Goal: Task Accomplishment & Management: Complete application form

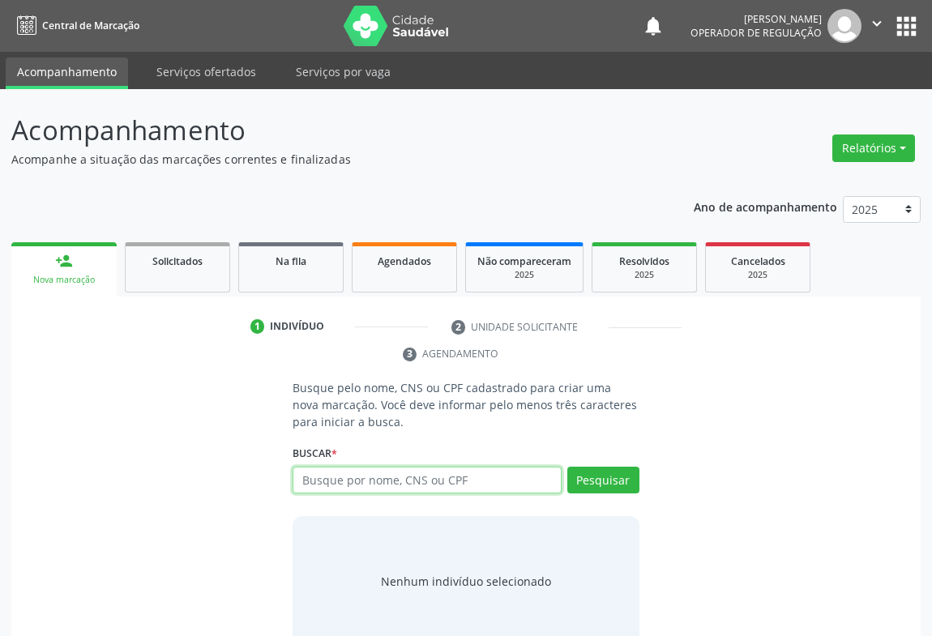
click at [331, 473] on input "text" at bounding box center [427, 481] width 269 height 28
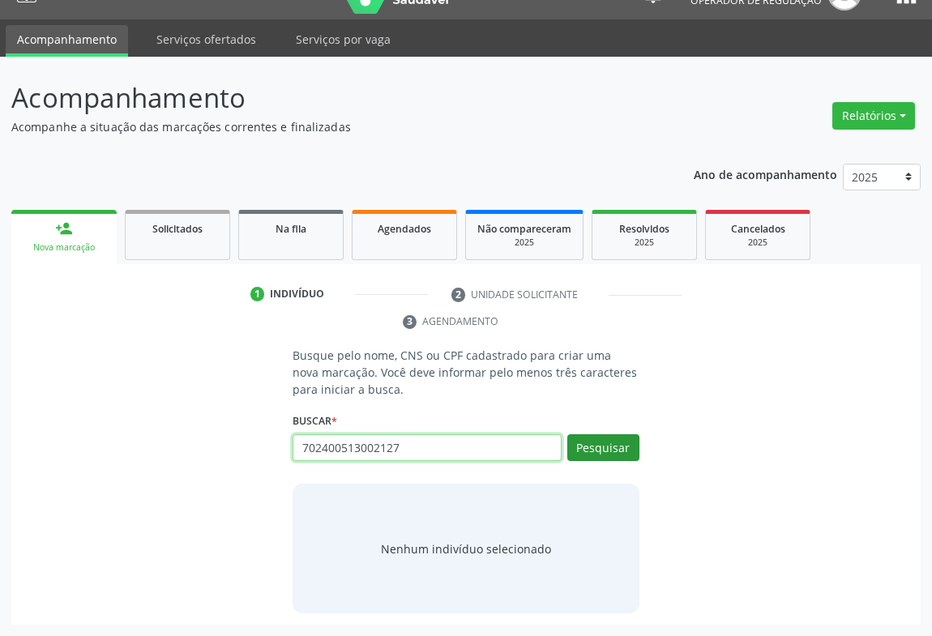
type input "702400513002127"
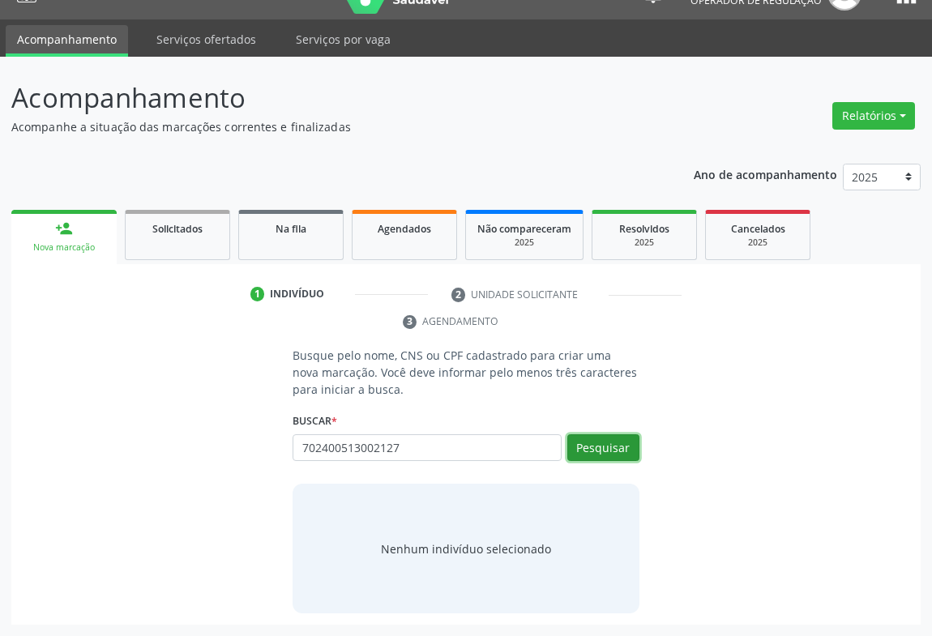
click at [628, 445] on button "Pesquisar" at bounding box center [603, 448] width 72 height 28
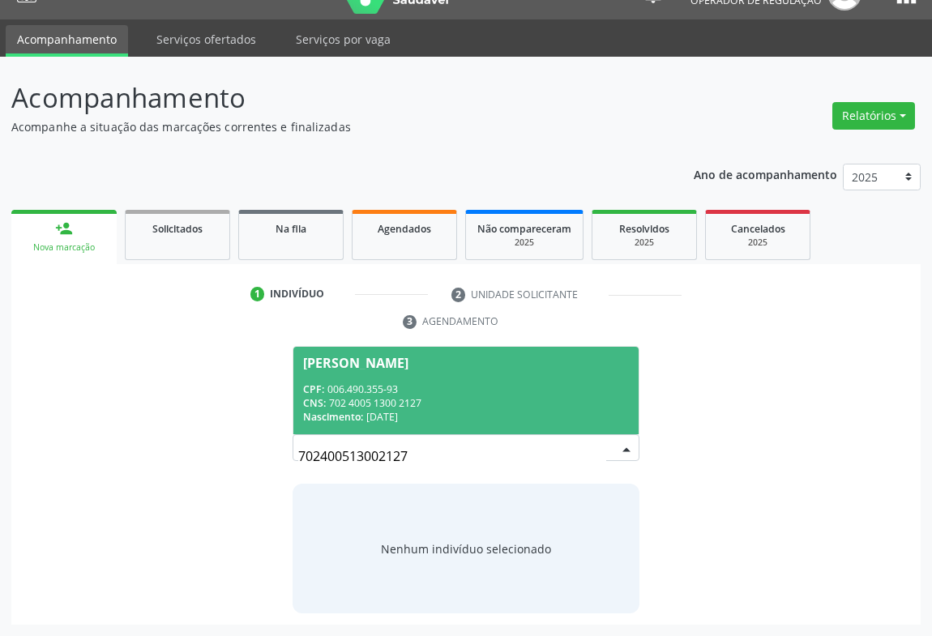
click at [383, 388] on div "CPF: 006.490.355-93" at bounding box center [466, 390] width 326 height 14
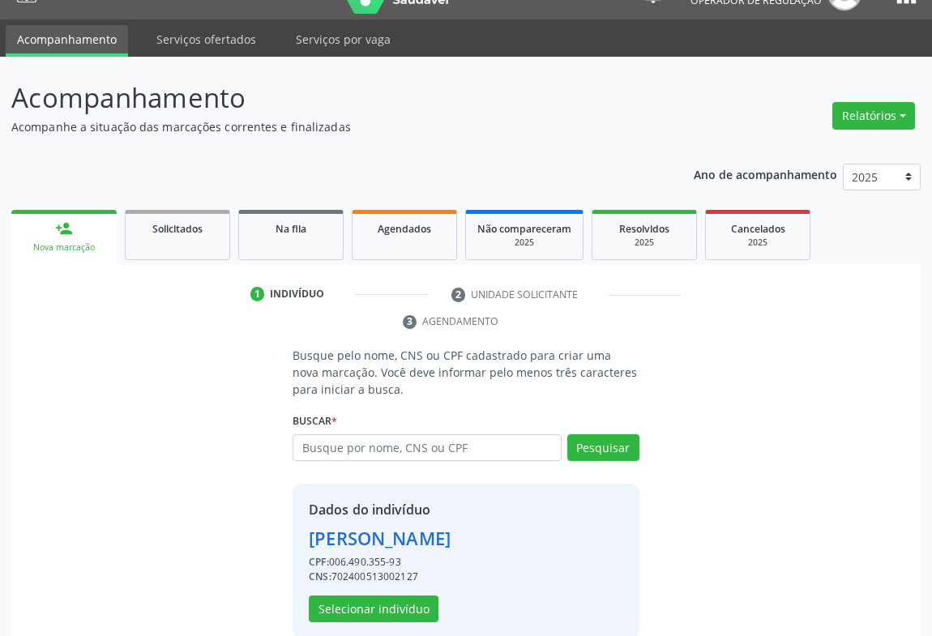
scroll to position [57, 0]
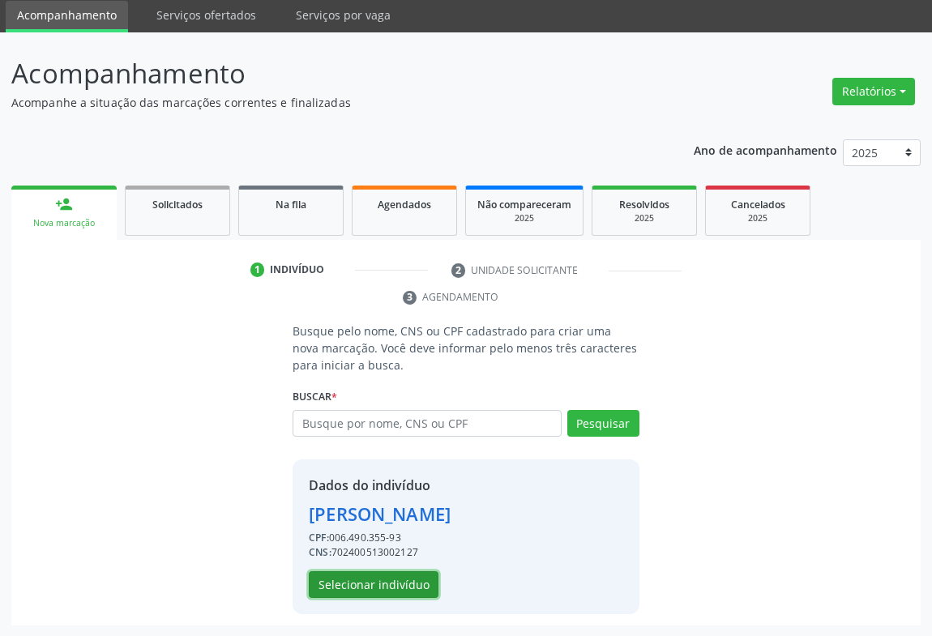
click at [387, 575] on button "Selecionar indivíduo" at bounding box center [374, 585] width 130 height 28
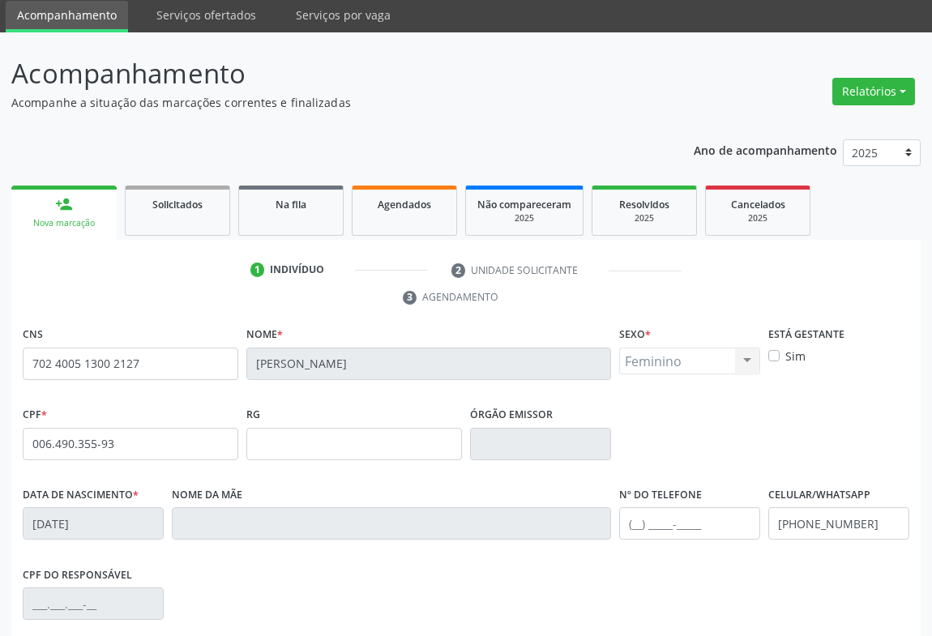
scroll to position [268, 0]
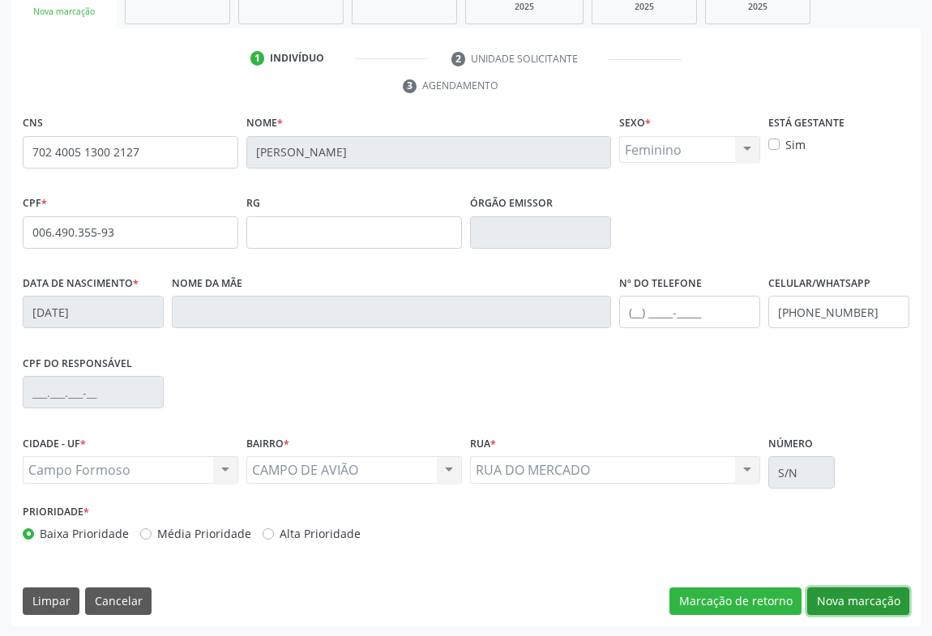
click at [832, 595] on button "Nova marcação" at bounding box center [858, 602] width 102 height 28
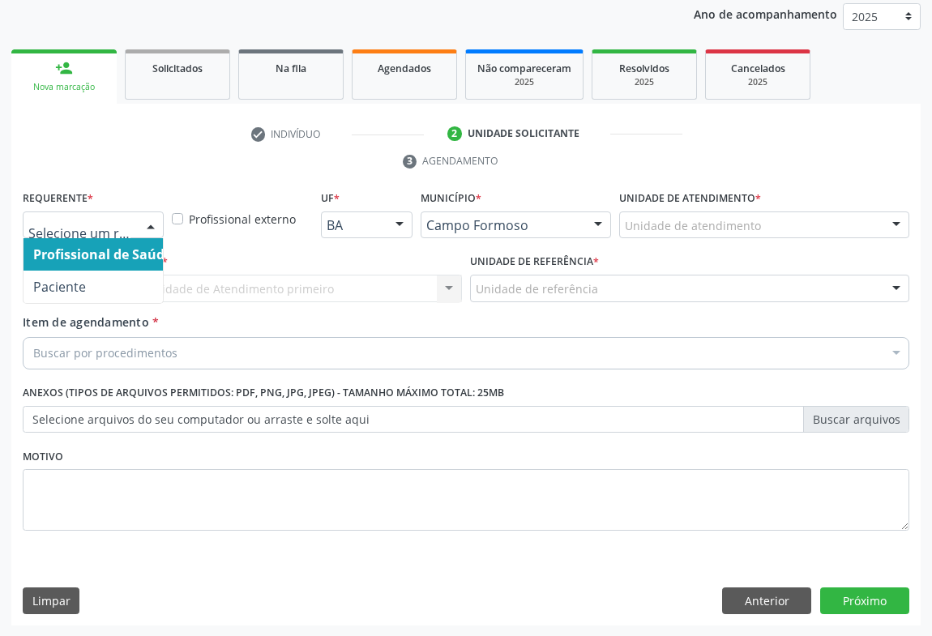
click at [154, 235] on div at bounding box center [151, 226] width 24 height 28
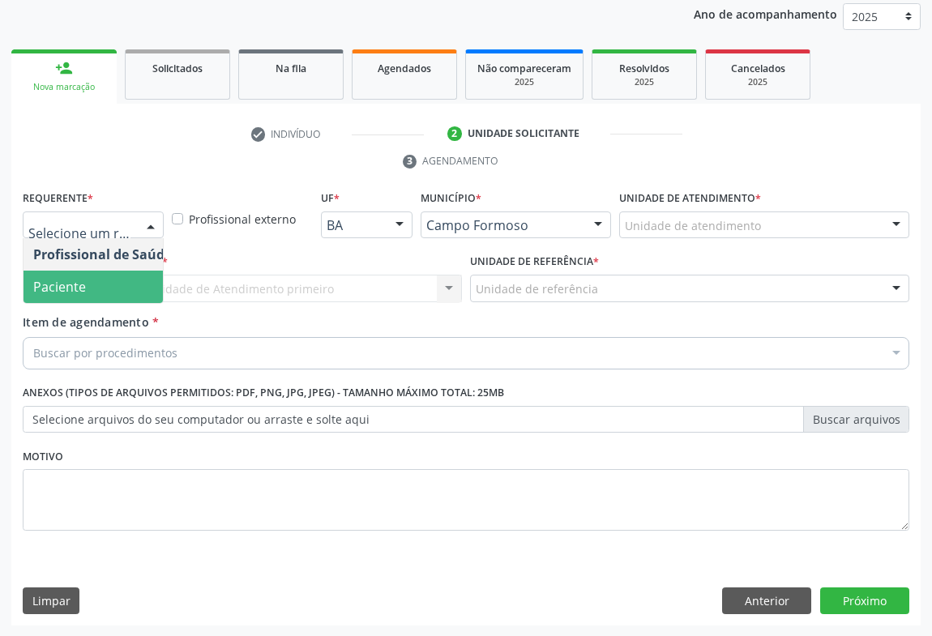
click at [120, 288] on span "Paciente" at bounding box center [103, 287] width 158 height 32
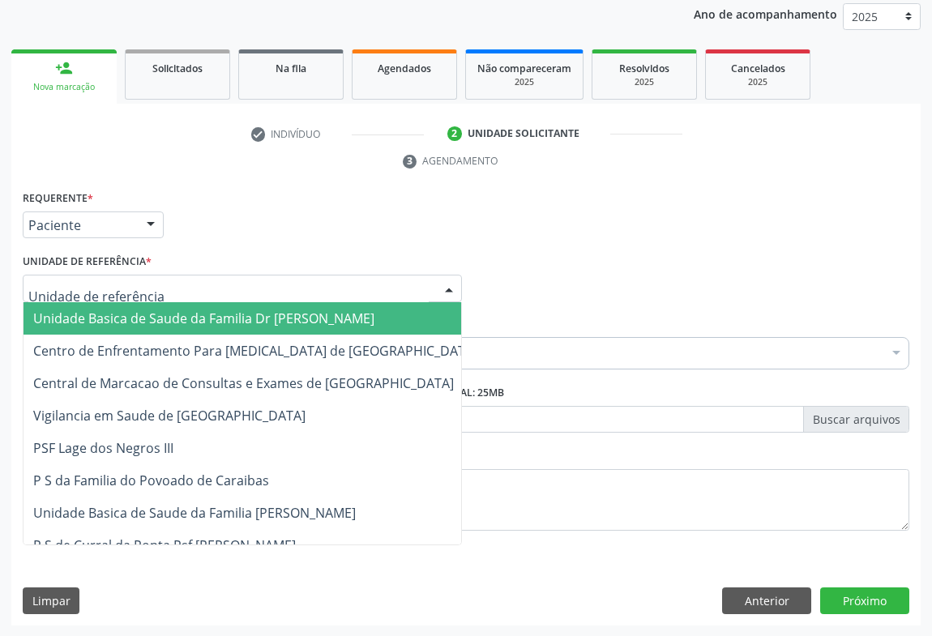
click at [274, 295] on div at bounding box center [242, 289] width 439 height 28
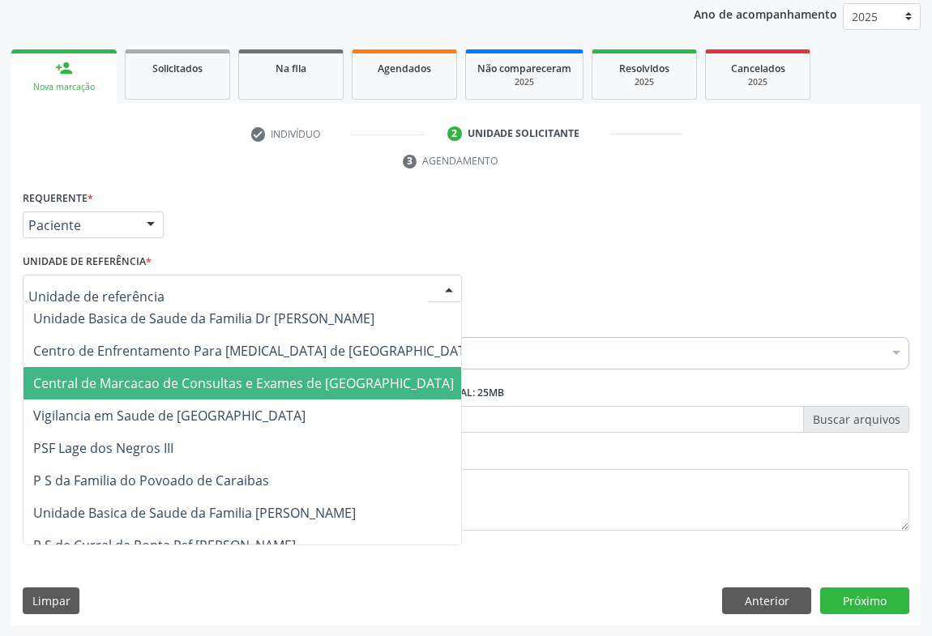
click at [336, 391] on span "Central de Marcacao de Consultas e Exames de [GEOGRAPHIC_DATA]" at bounding box center [256, 383] width 464 height 32
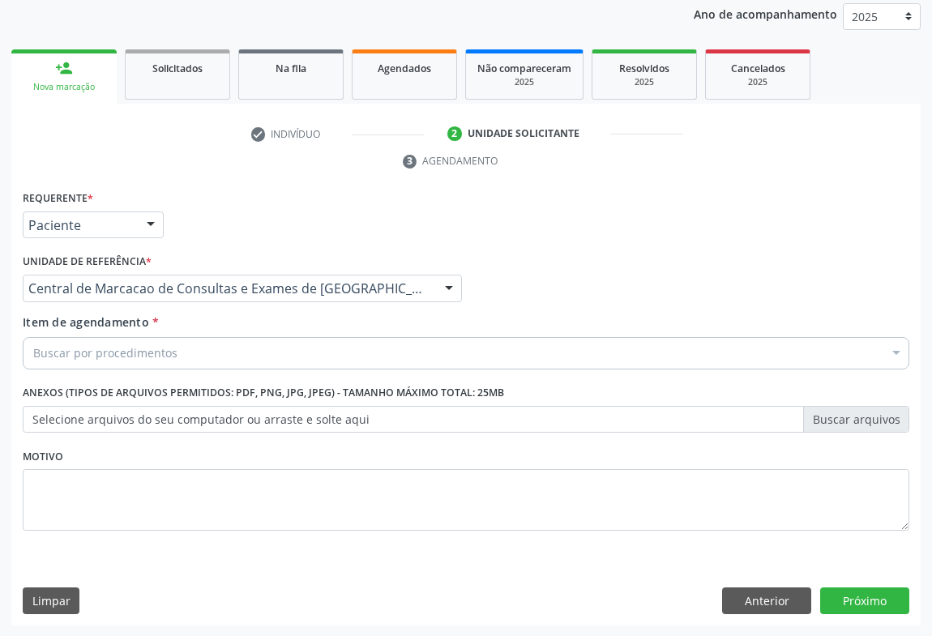
click at [380, 357] on div "Buscar por procedimentos" at bounding box center [466, 353] width 887 height 32
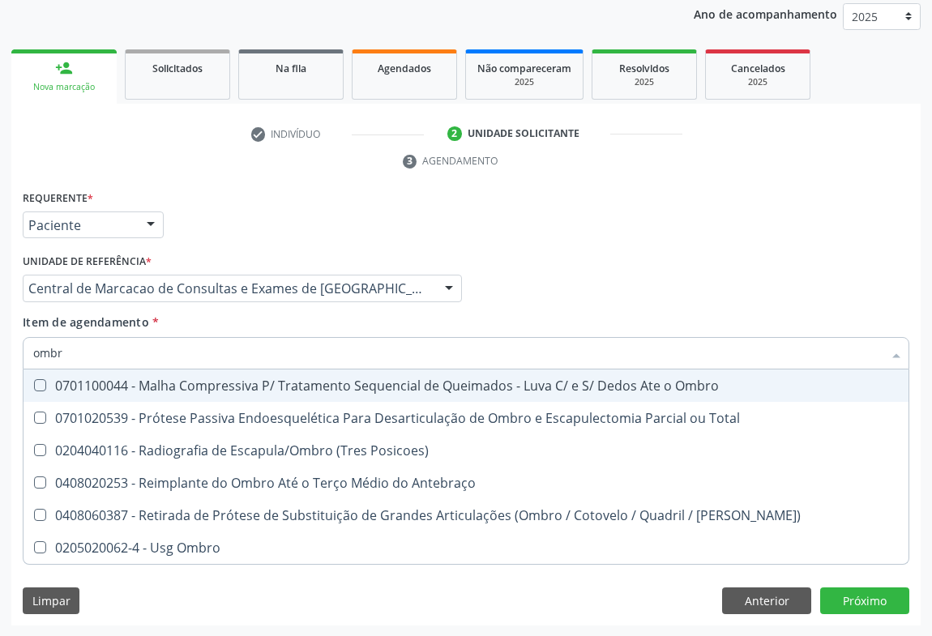
type input "ombro"
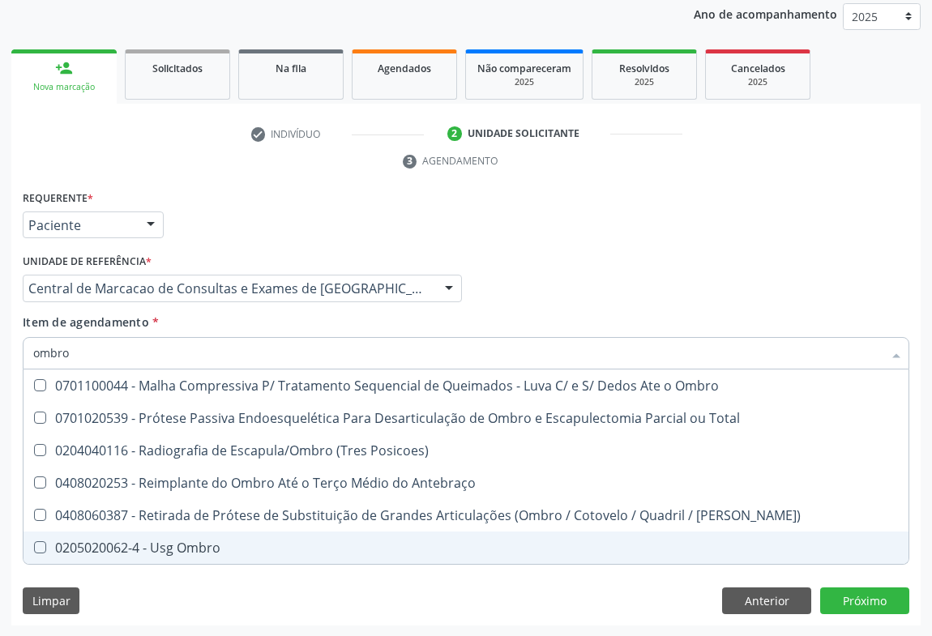
drag, startPoint x: 319, startPoint y: 543, endPoint x: 489, endPoint y: 537, distance: 170.3
click at [321, 543] on div "0205020062-4 - Usg Ombro" at bounding box center [465, 547] width 865 height 13
checkbox Ombro "true"
click at [854, 606] on div "Requerente * Paciente Profissional de Saúde Paciente Nenhum resultado encontrad…" at bounding box center [465, 406] width 909 height 440
checkbox Total "true"
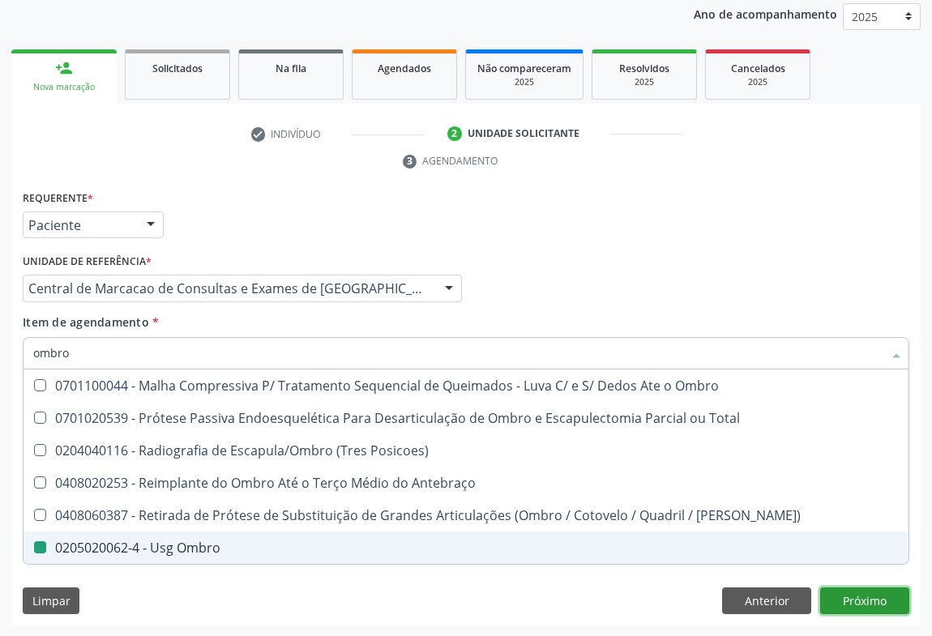
checkbox Ombro "false"
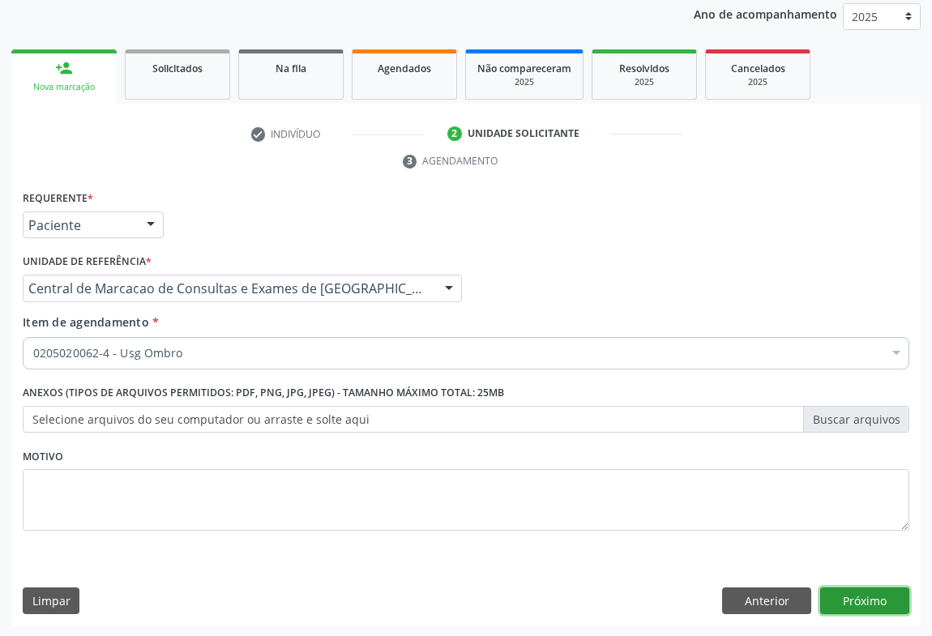
click at [825, 592] on button "Próximo" at bounding box center [864, 602] width 89 height 28
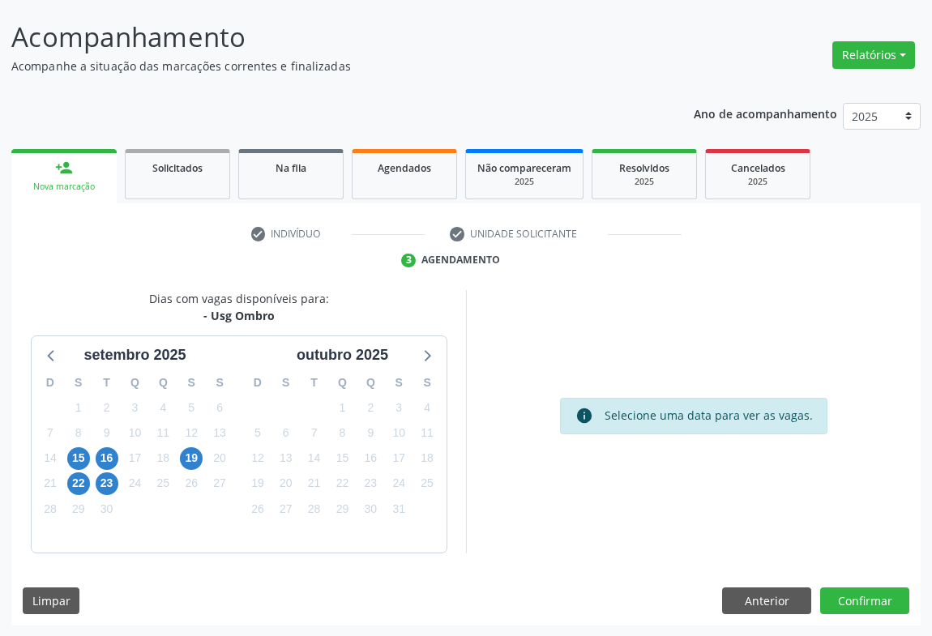
click at [121, 481] on div "24" at bounding box center [135, 483] width 28 height 25
click at [108, 484] on span "23" at bounding box center [107, 483] width 23 height 23
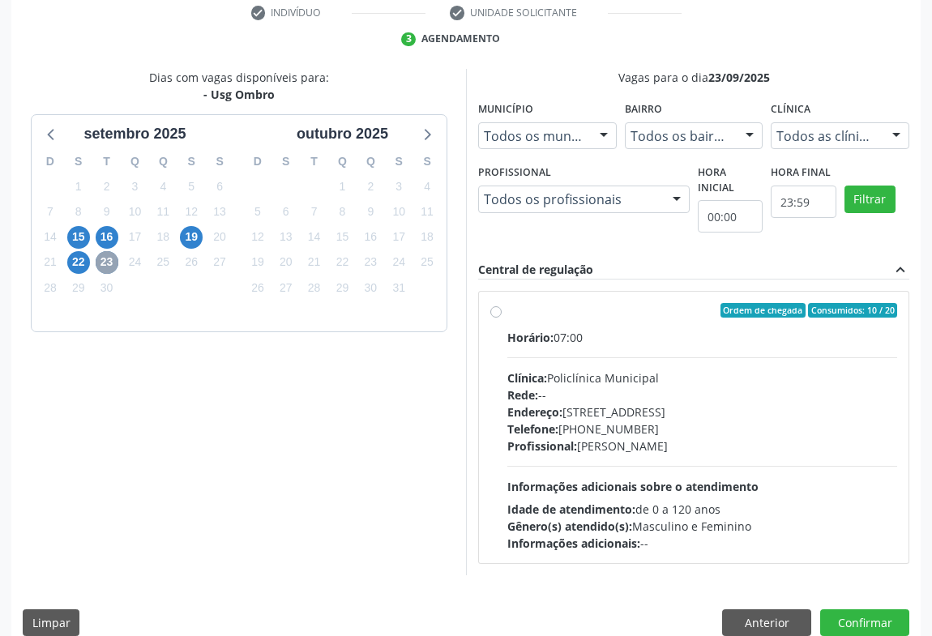
scroll to position [336, 0]
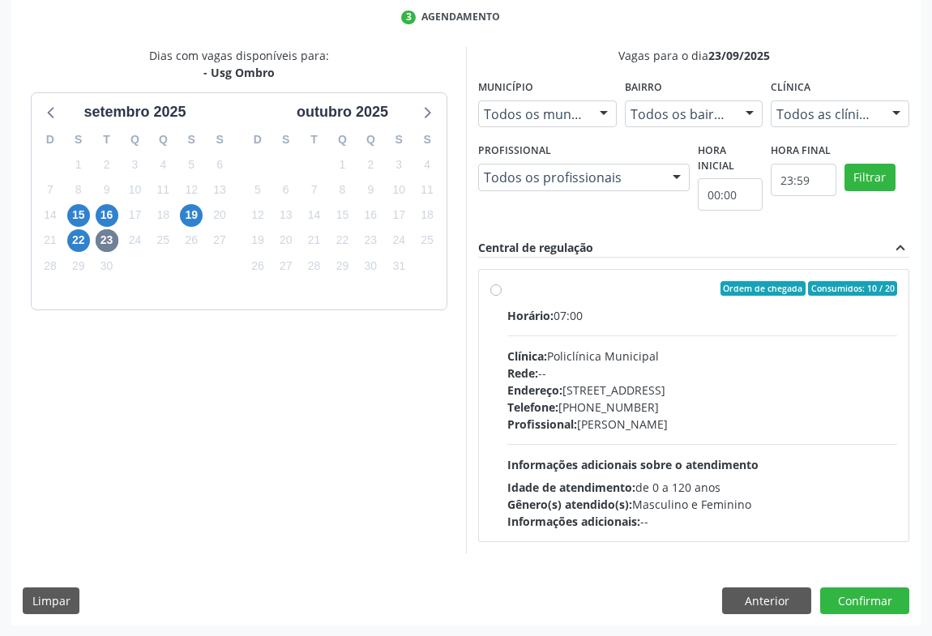
click at [620, 408] on div "Telefone: [PHONE_NUMBER]" at bounding box center [702, 407] width 390 height 17
click at [502, 296] on input "Ordem de chegada Consumidos: 10 / 20 Horário: 07:00 Clínica: Policlínica Munici…" at bounding box center [495, 288] width 11 height 15
radio input "true"
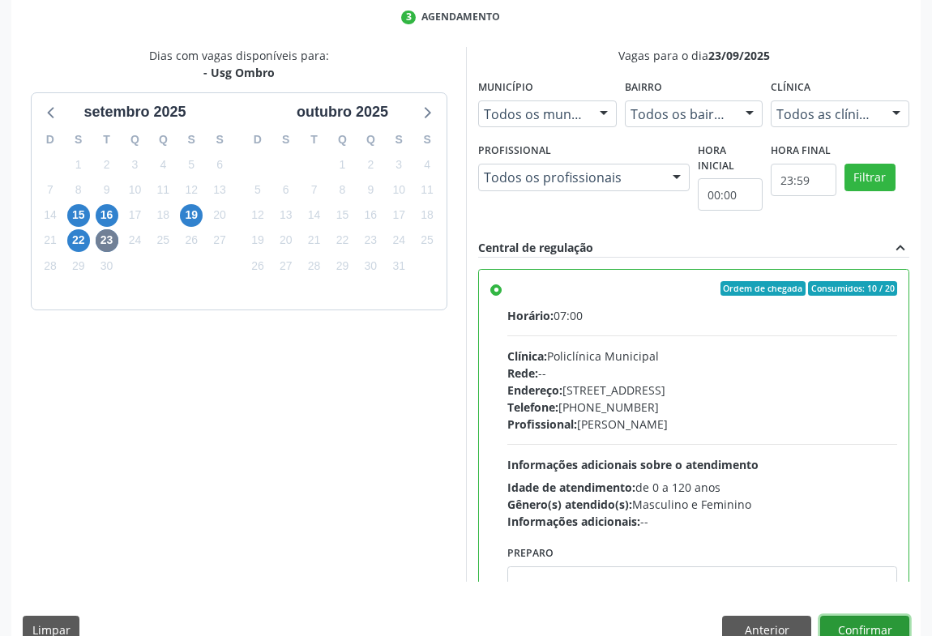
click at [872, 623] on button "Confirmar" at bounding box center [864, 630] width 89 height 28
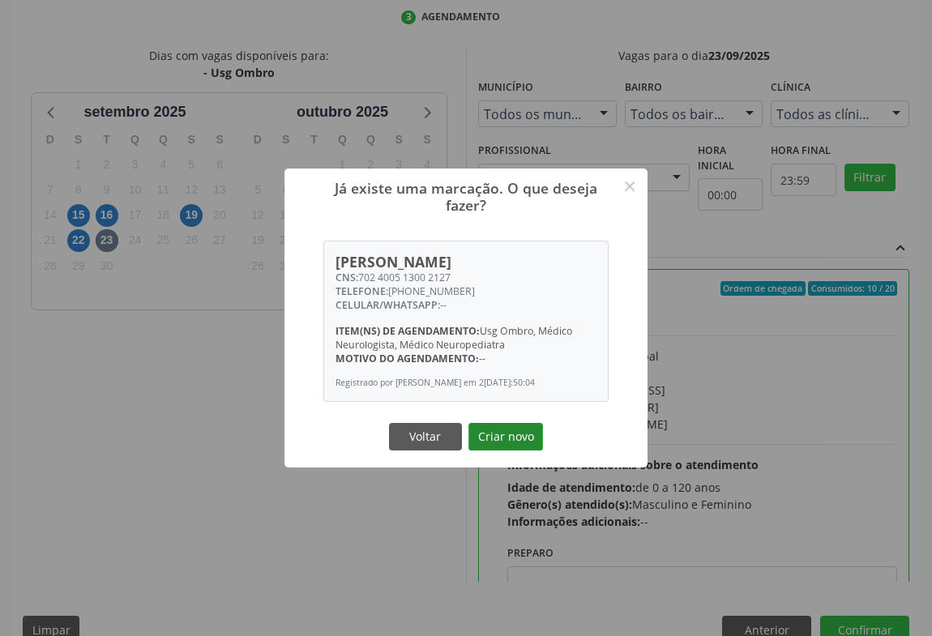
click at [519, 434] on button "Criar novo" at bounding box center [505, 437] width 75 height 28
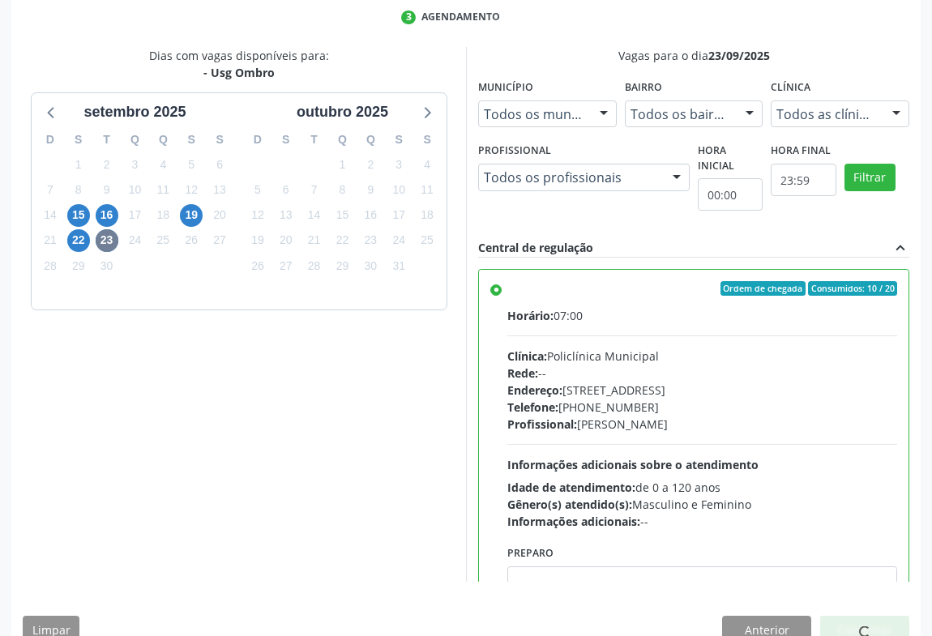
click at [519, 434] on div "Já existe uma marcação. O que deseja fazer? × [PERSON_NAME] CNS: 702 4005 1300 …" at bounding box center [466, 318] width 932 height 636
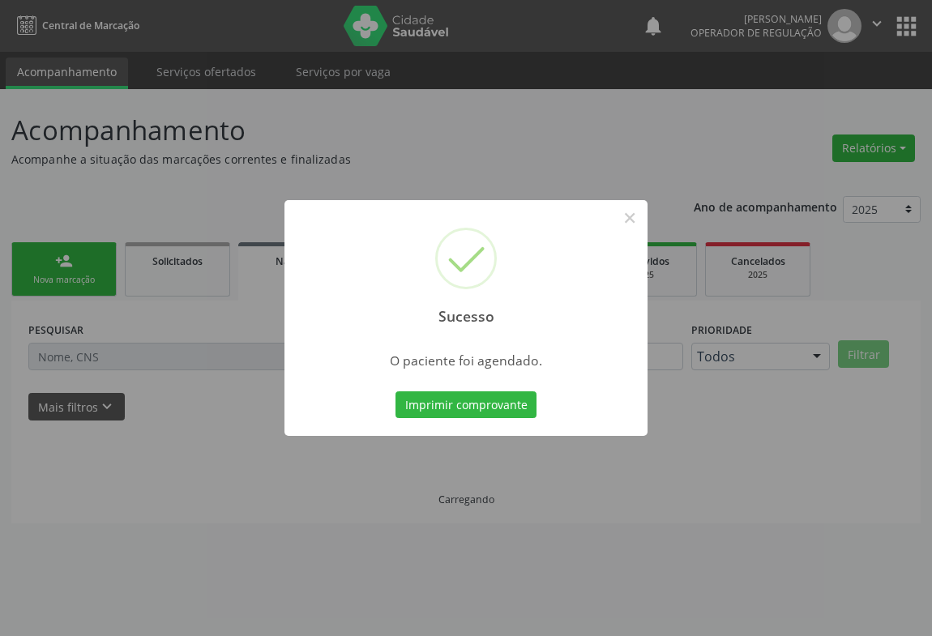
scroll to position [0, 0]
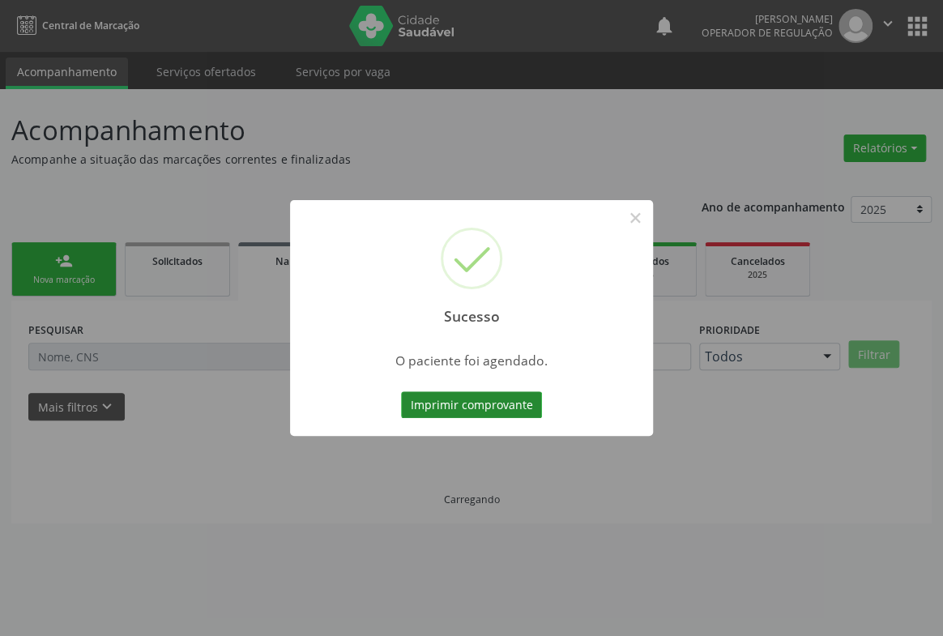
click at [472, 411] on button "Imprimir comprovante" at bounding box center [471, 405] width 141 height 28
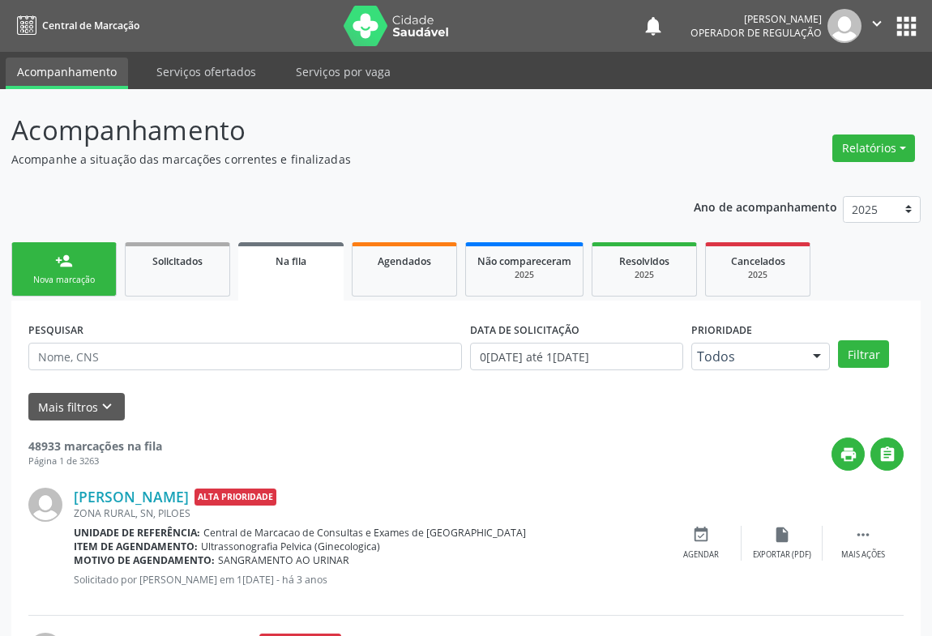
click at [61, 267] on div "person_add" at bounding box center [64, 261] width 18 height 18
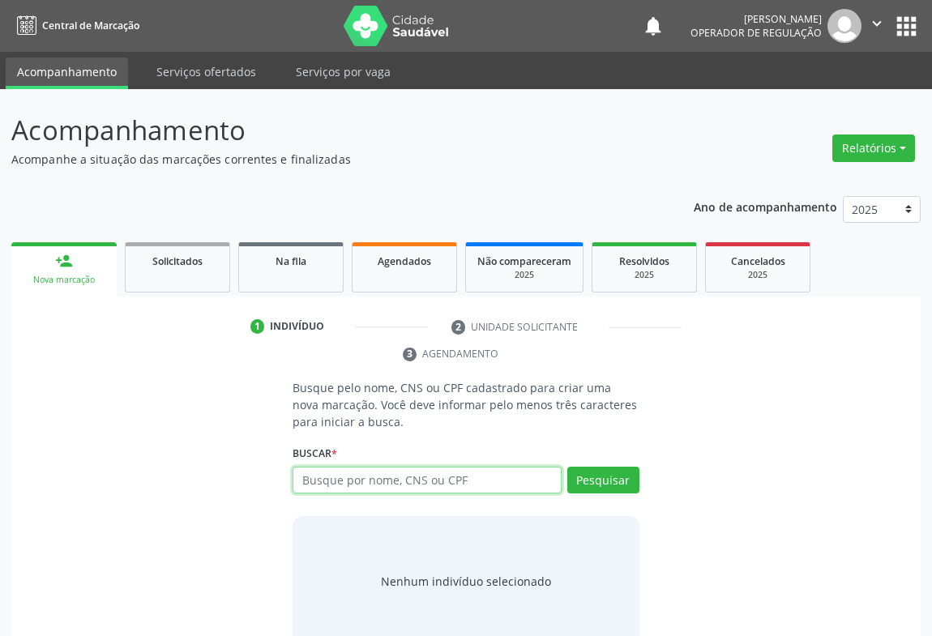
click at [341, 472] on input "text" at bounding box center [427, 481] width 269 height 28
type input "705004638758857"
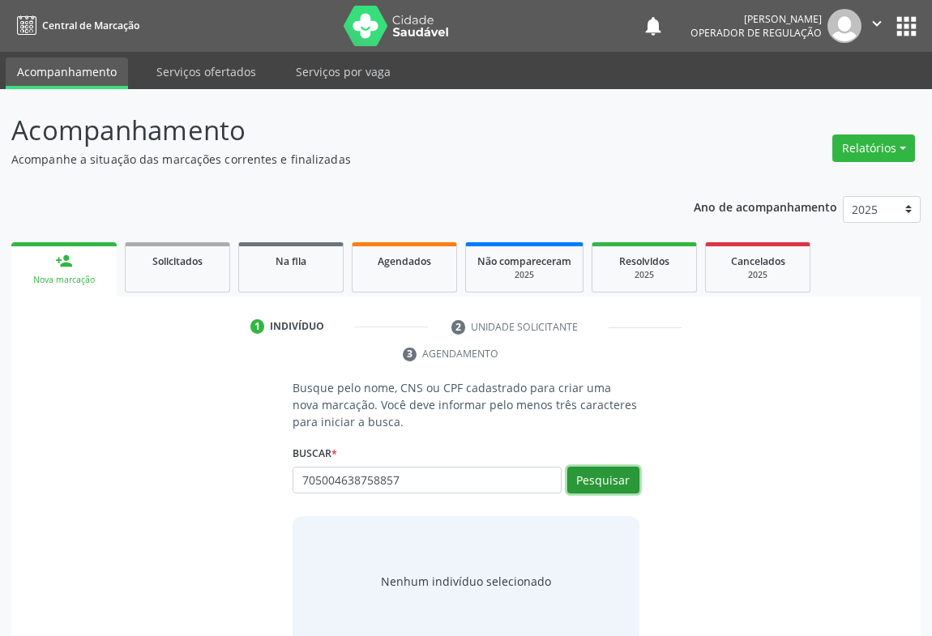
click at [609, 476] on button "Pesquisar" at bounding box center [603, 481] width 72 height 28
type input "705004638758857"
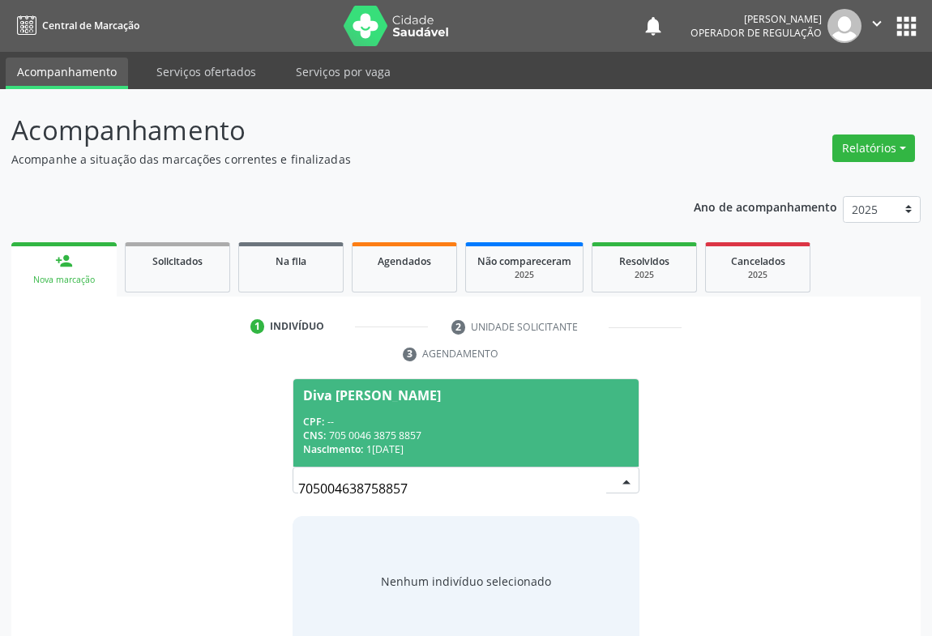
scroll to position [32, 0]
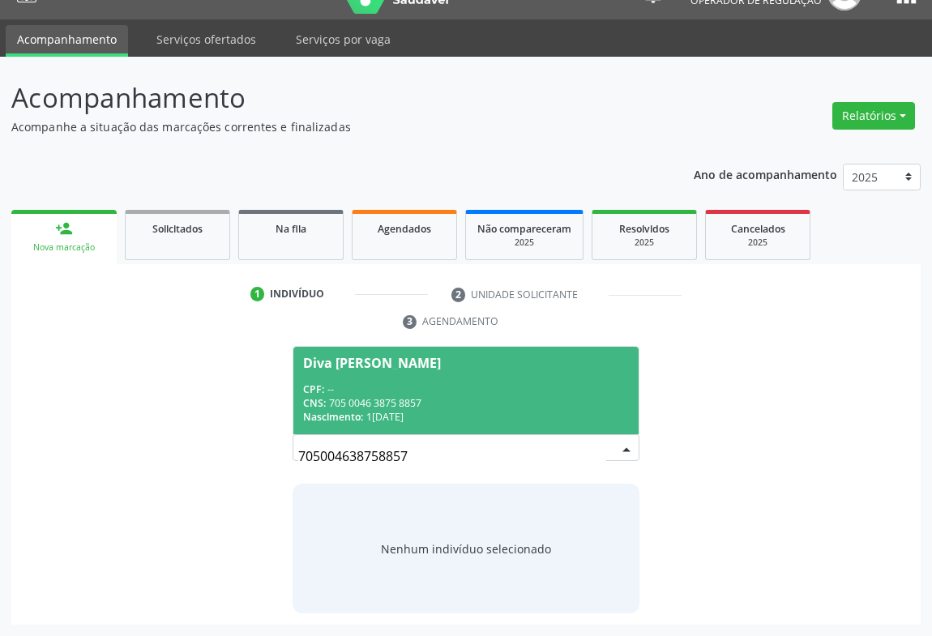
click at [371, 392] on div "CPF: --" at bounding box center [466, 390] width 326 height 14
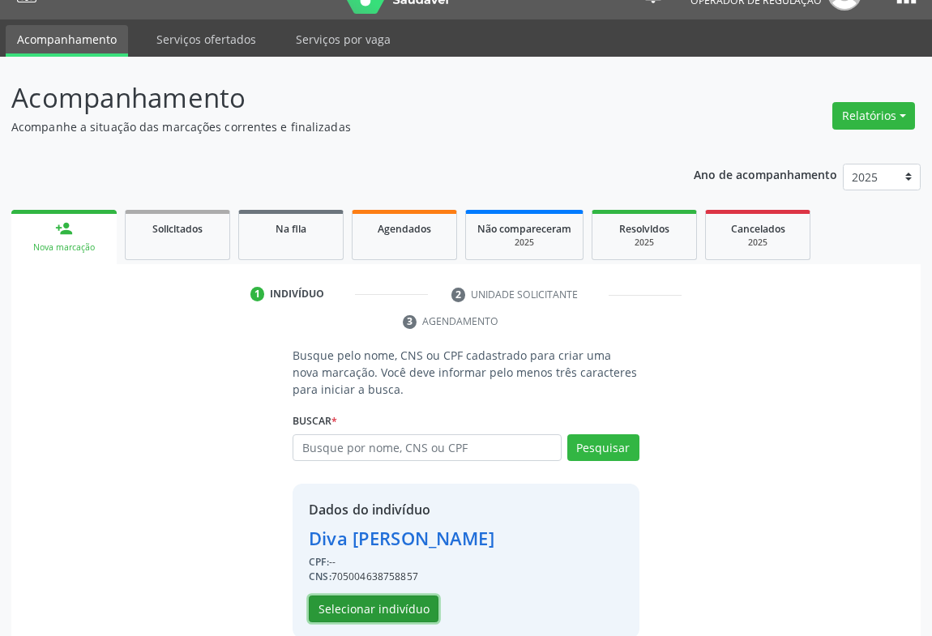
click at [332, 601] on button "Selecionar indivíduo" at bounding box center [374, 610] width 130 height 28
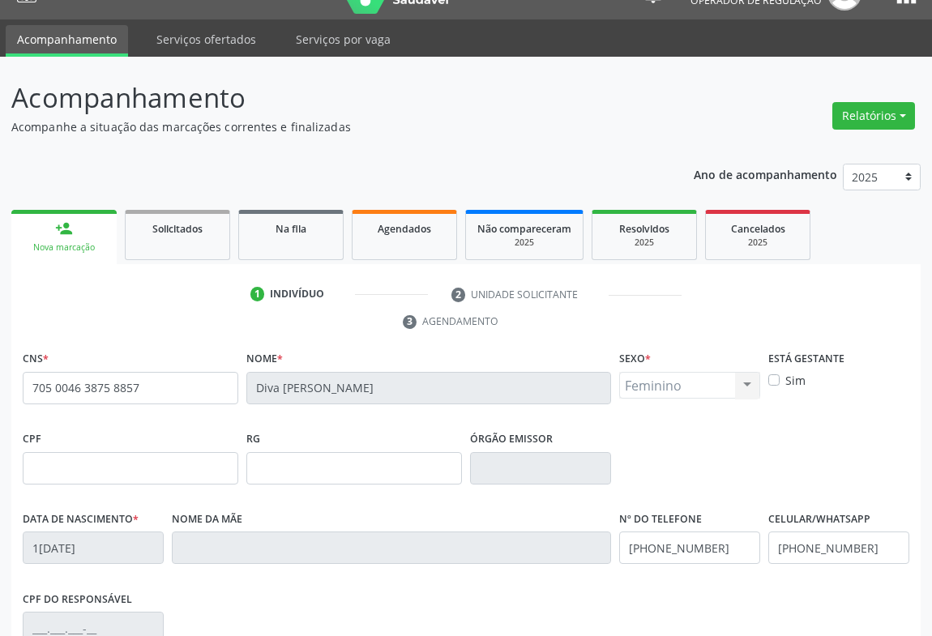
scroll to position [268, 0]
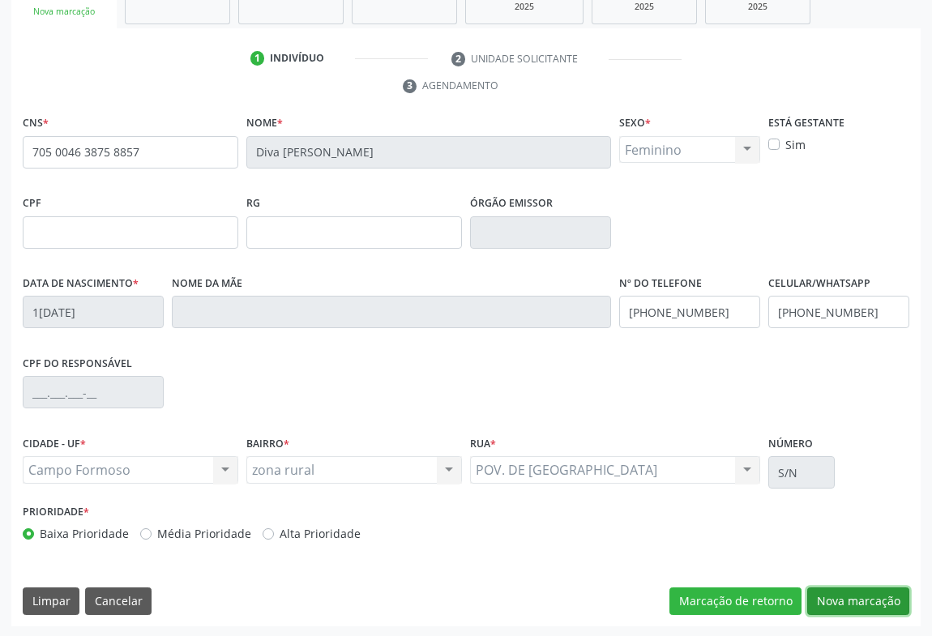
click at [863, 608] on button "Nova marcação" at bounding box center [858, 602] width 102 height 28
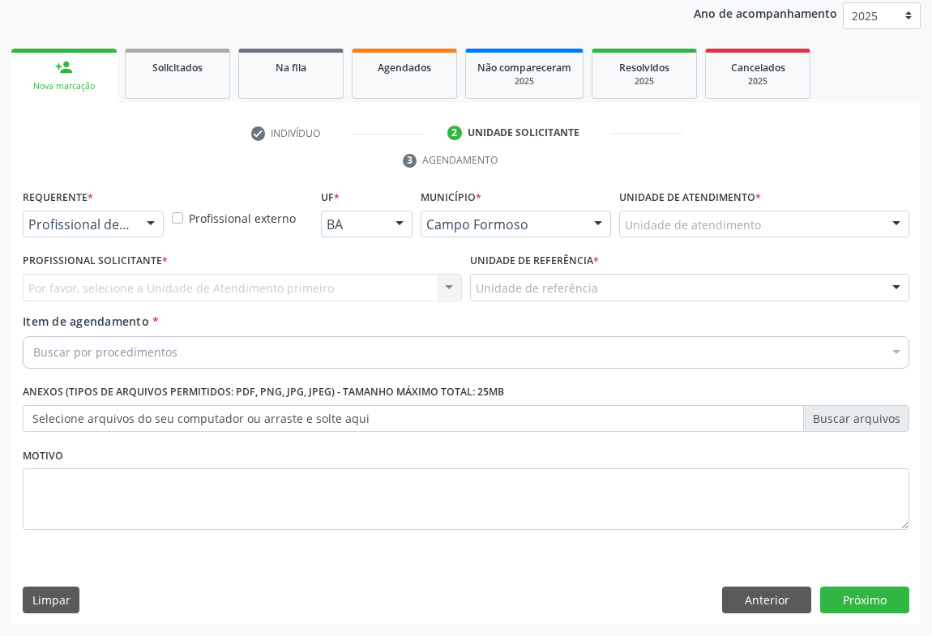
scroll to position [193, 0]
click at [139, 240] on div "Requerente * Profissional de Saúde Profissional de Saúde Paciente Nenhum result…" at bounding box center [93, 217] width 149 height 63
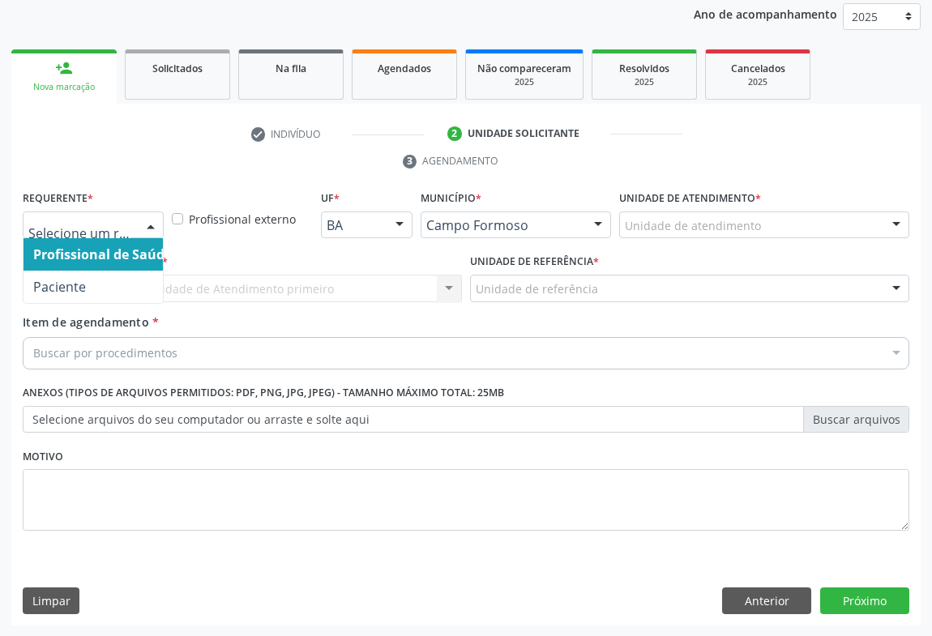
click at [144, 227] on div at bounding box center [151, 226] width 24 height 28
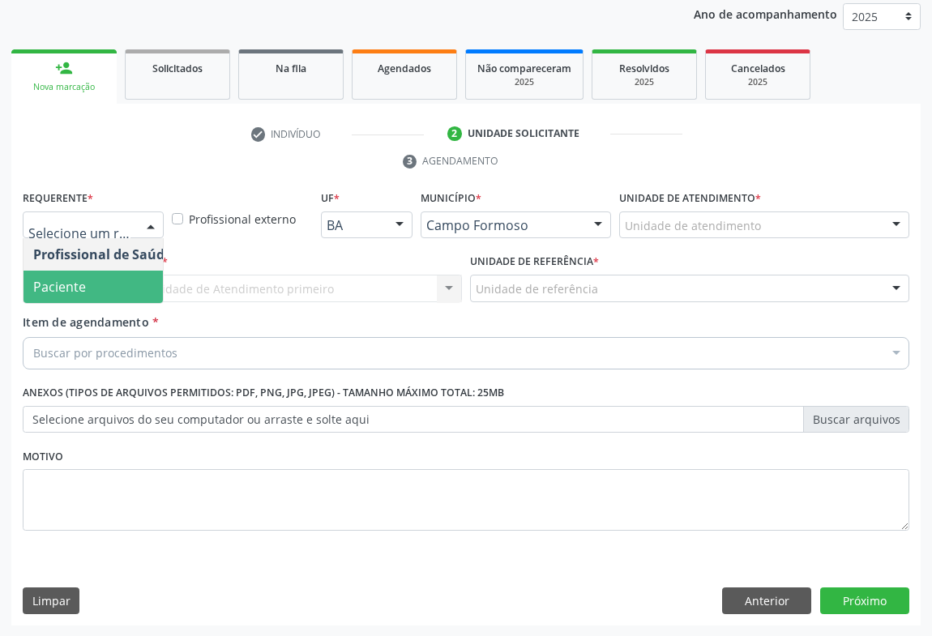
click at [121, 291] on span "Paciente" at bounding box center [103, 287] width 158 height 32
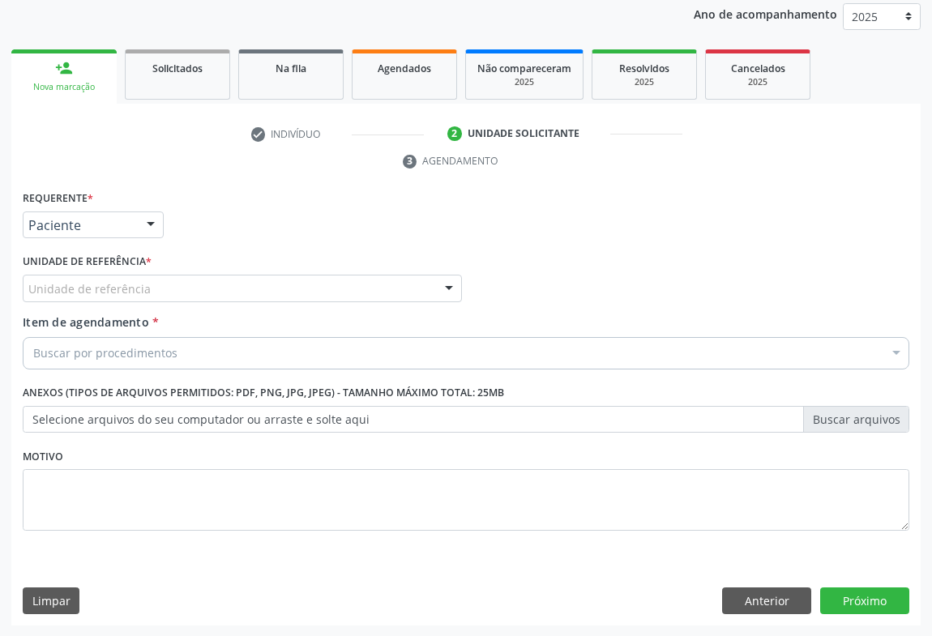
click at [235, 297] on div "Unidade de referência" at bounding box center [242, 289] width 439 height 28
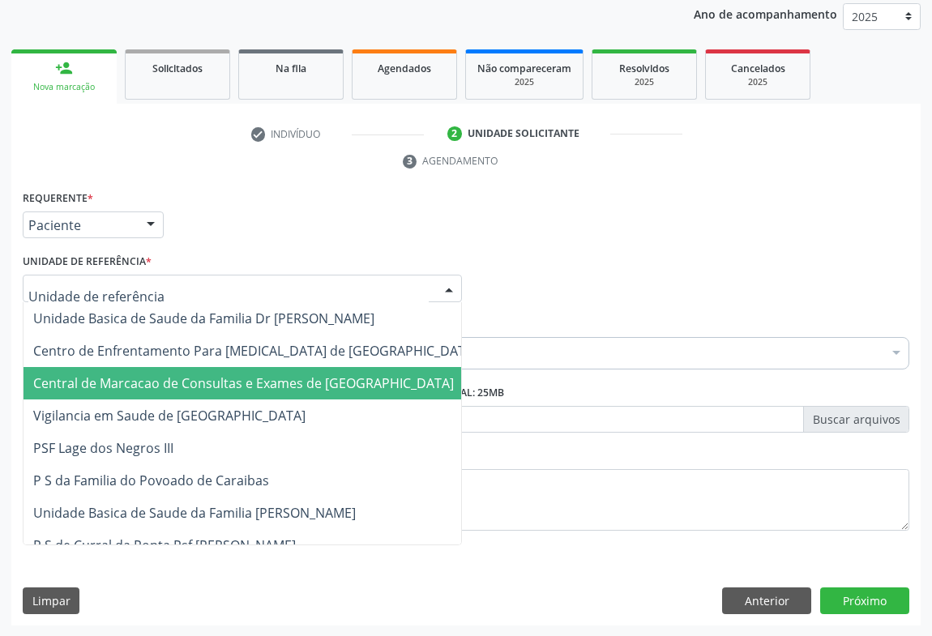
click at [237, 369] on span "Central de Marcacao de Consultas e Exames de [GEOGRAPHIC_DATA]" at bounding box center [256, 383] width 464 height 32
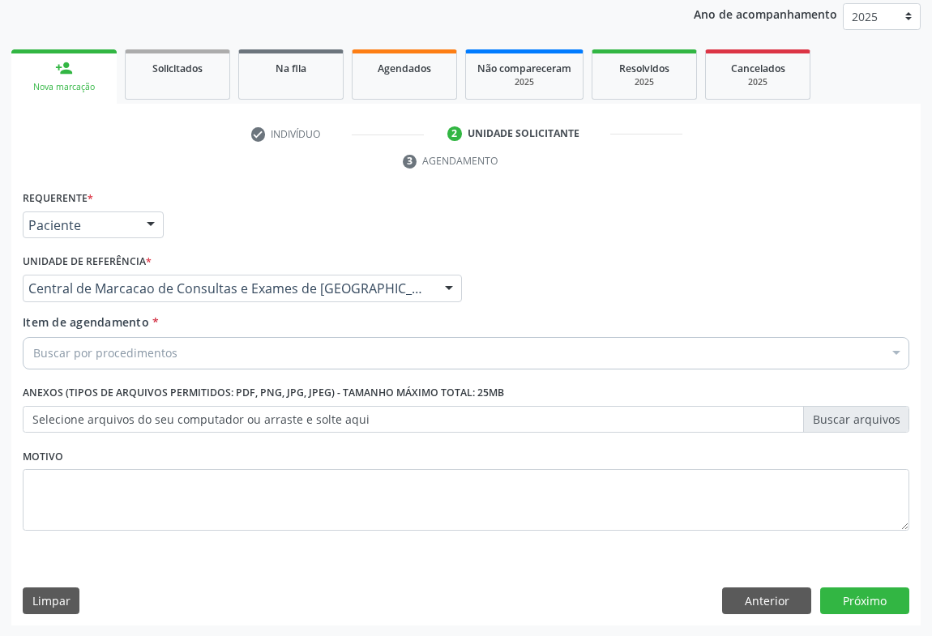
click at [232, 354] on div "Buscar por procedimentos" at bounding box center [466, 353] width 887 height 32
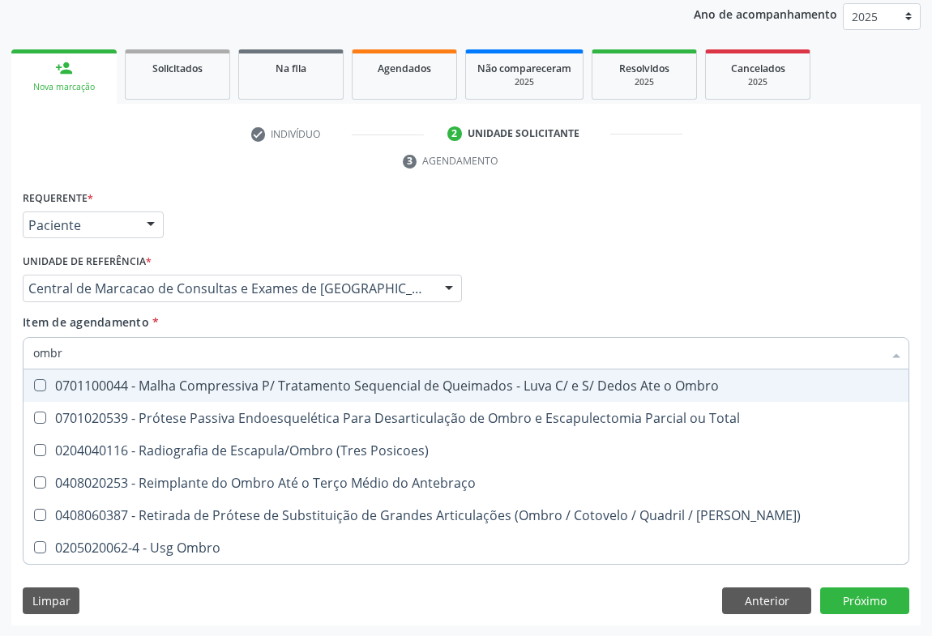
type input "ombro"
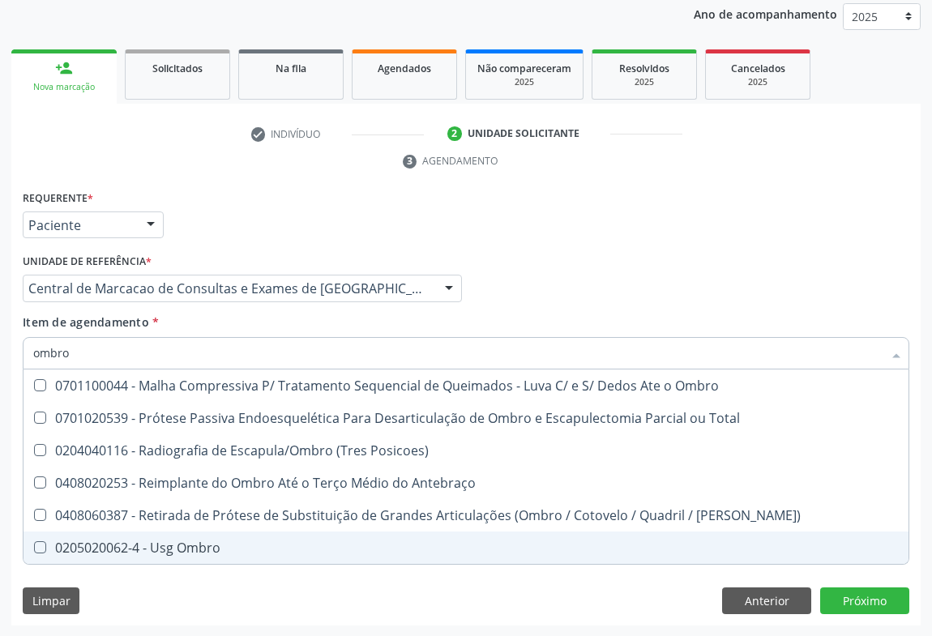
drag, startPoint x: 133, startPoint y: 541, endPoint x: 149, endPoint y: 534, distance: 17.5
click at [133, 541] on div "0205020062-4 - Usg Ombro" at bounding box center [465, 547] width 865 height 13
checkbox Ombro "true"
drag, startPoint x: 861, startPoint y: 606, endPoint x: 0, endPoint y: 43, distance: 1029.2
click at [858, 607] on div "Requerente * Paciente Profissional de Saúde Paciente Nenhum resultado encontrad…" at bounding box center [465, 406] width 909 height 440
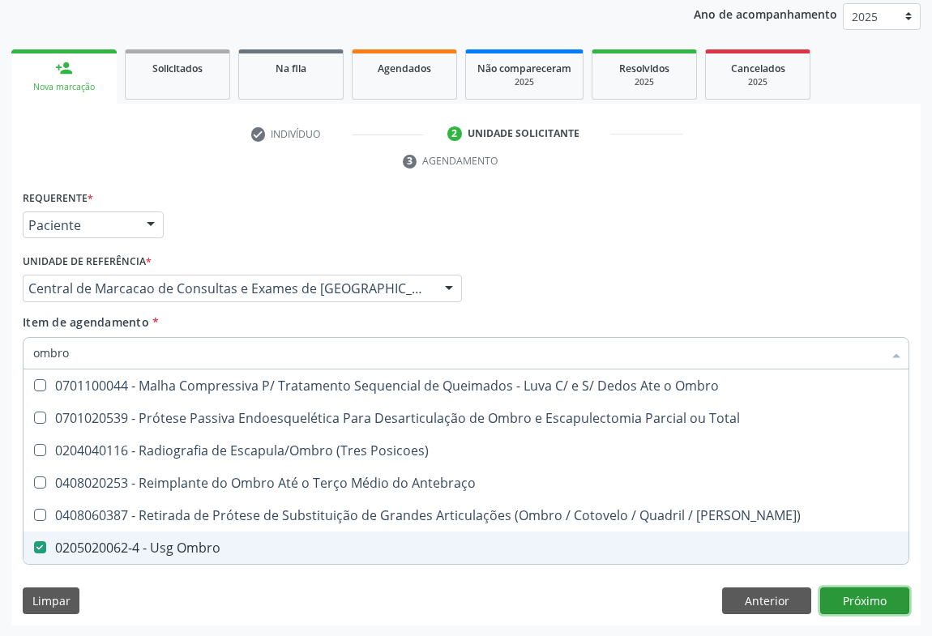
checkbox Total "true"
checkbox Ombro "false"
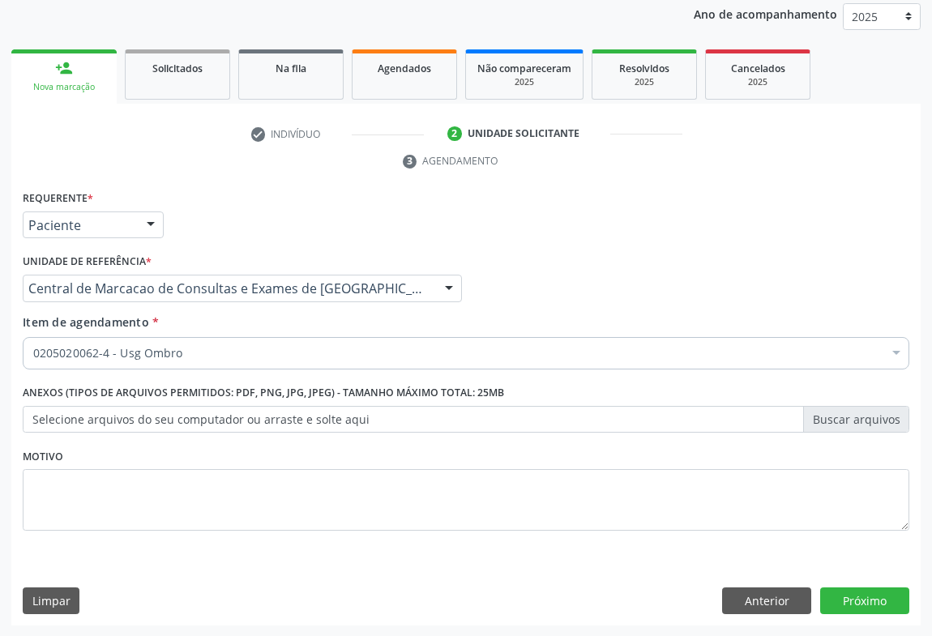
click at [909, 601] on div "Requerente * Paciente Profissional de Saúde Paciente Nenhum resultado encontrad…" at bounding box center [465, 406] width 909 height 440
click at [890, 600] on button "Próximo" at bounding box center [864, 602] width 89 height 28
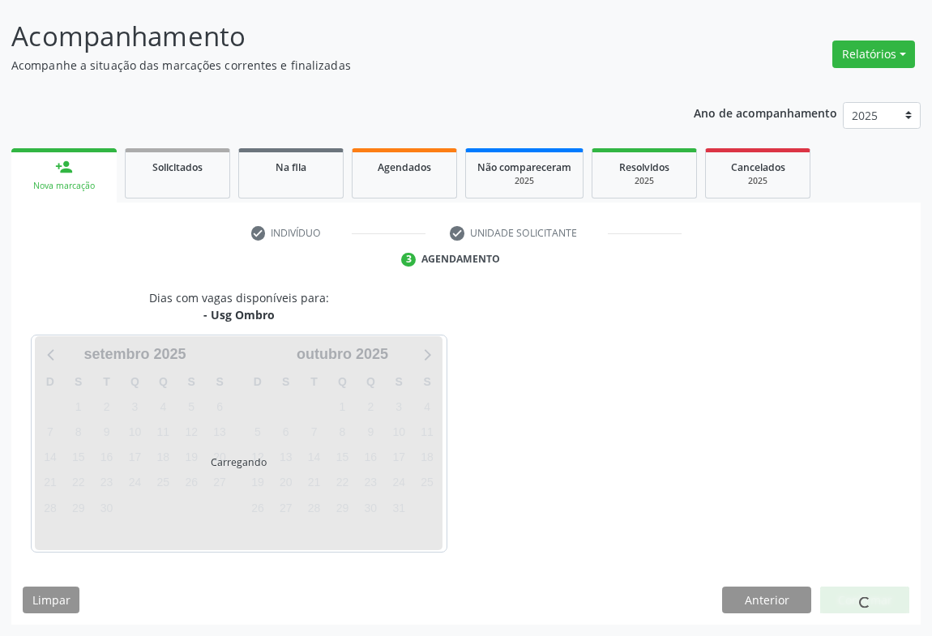
scroll to position [93, 0]
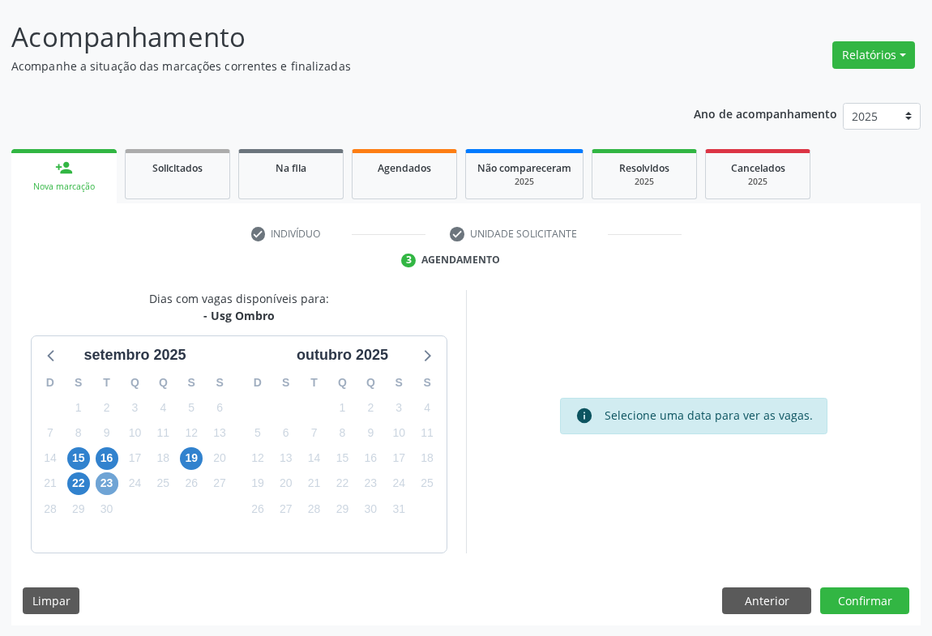
click at [110, 485] on span "23" at bounding box center [107, 483] width 23 height 23
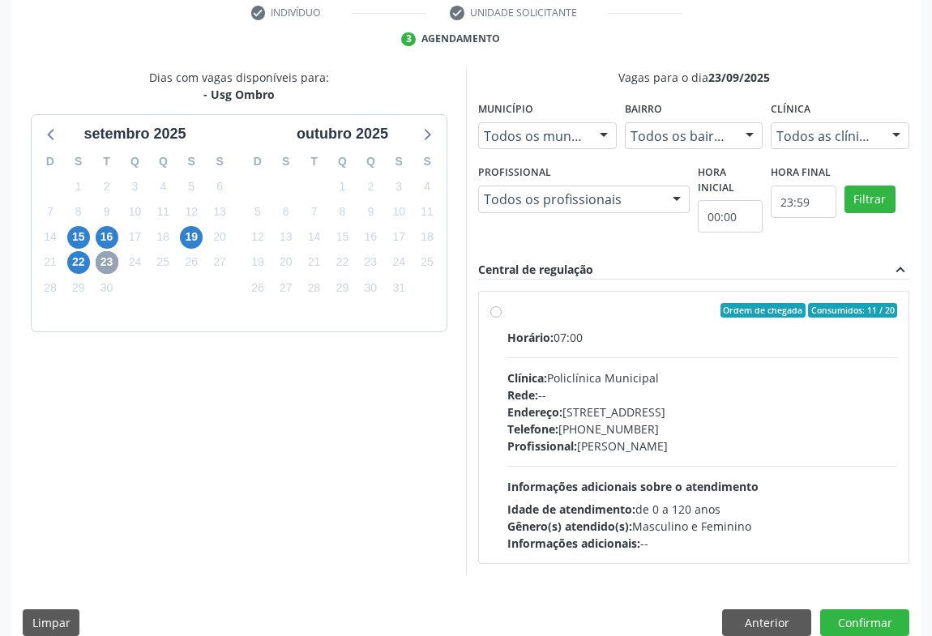
scroll to position [336, 0]
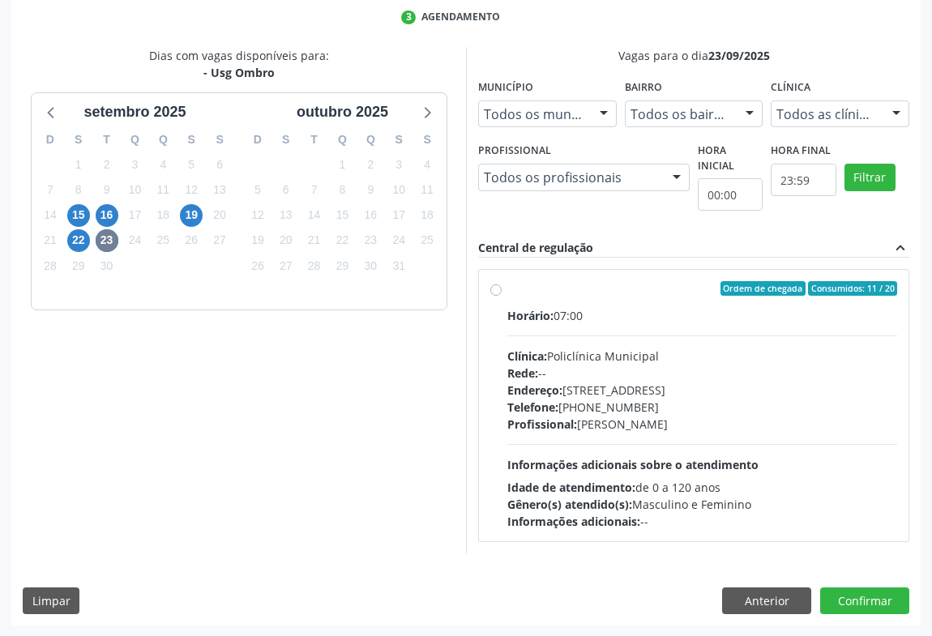
click at [585, 400] on div "Telefone: [PHONE_NUMBER]" at bounding box center [702, 407] width 390 height 17
click at [502, 296] on input "Ordem de chegada Consumidos: 11 / 20 Horário: 07:00 Clínica: Policlínica Munici…" at bounding box center [495, 288] width 11 height 15
radio input "true"
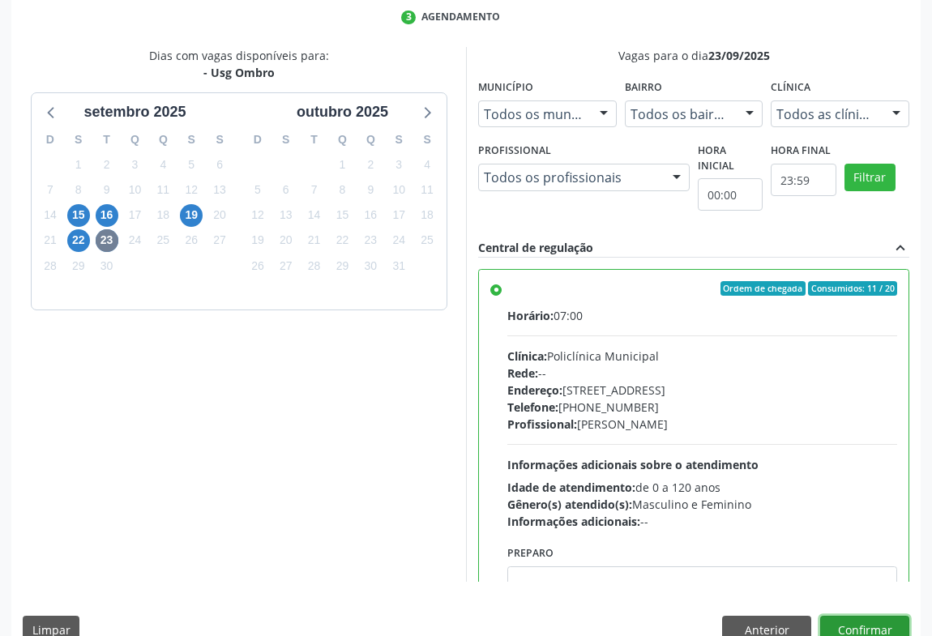
click at [852, 629] on button "Confirmar" at bounding box center [864, 630] width 89 height 28
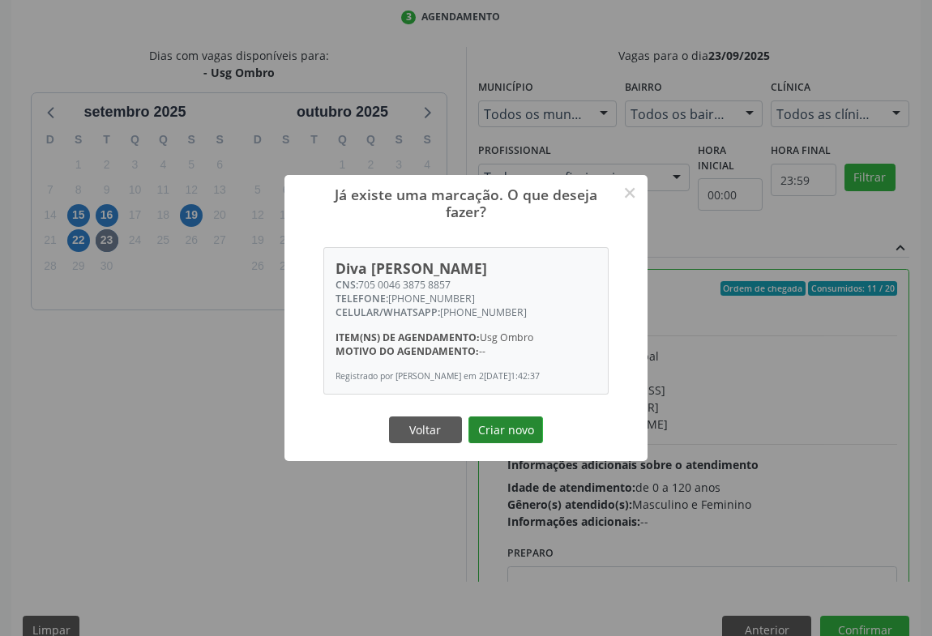
click at [493, 417] on button "Criar novo" at bounding box center [505, 431] width 75 height 28
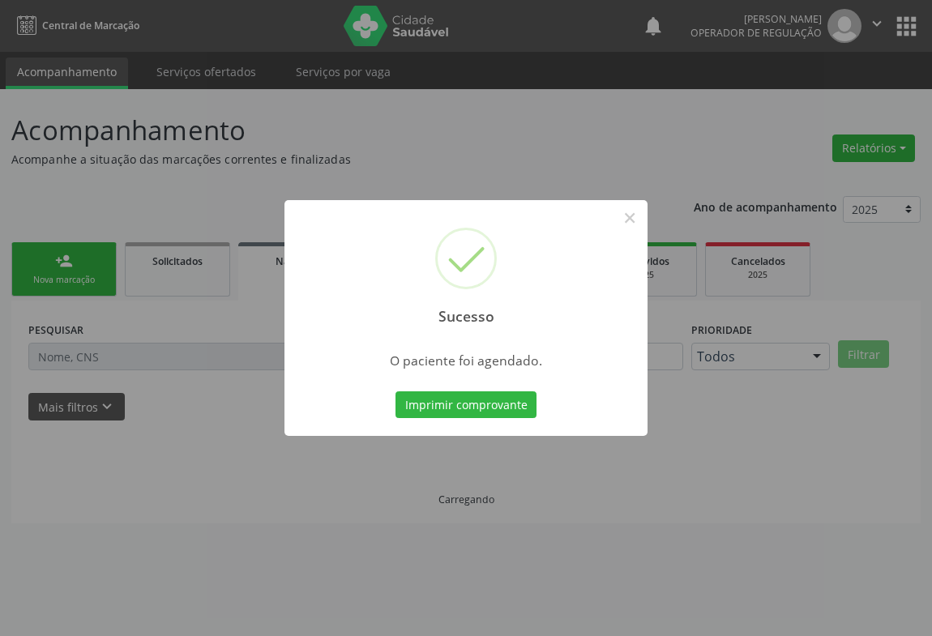
scroll to position [0, 0]
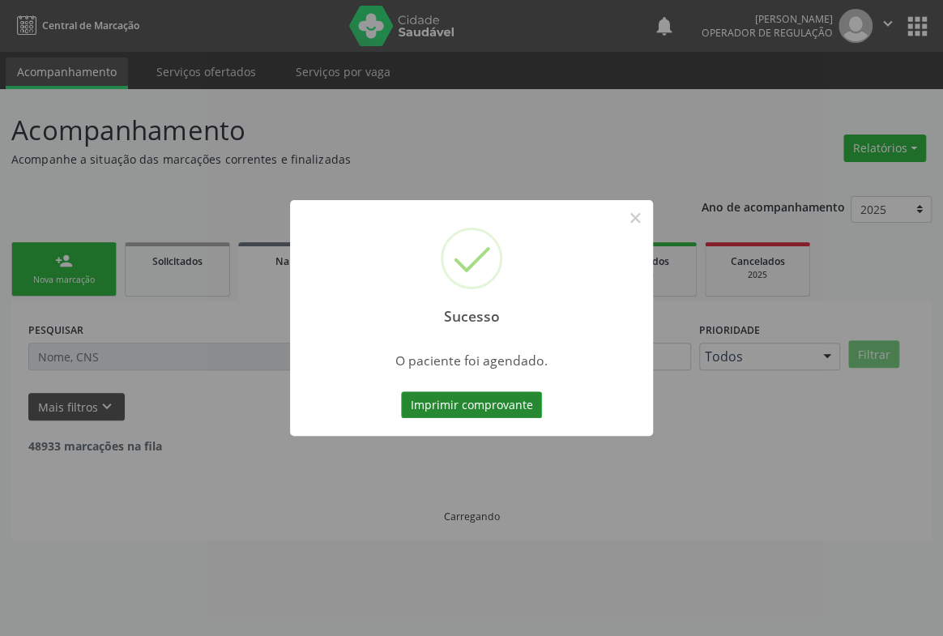
click at [455, 400] on button "Imprimir comprovante" at bounding box center [471, 405] width 141 height 28
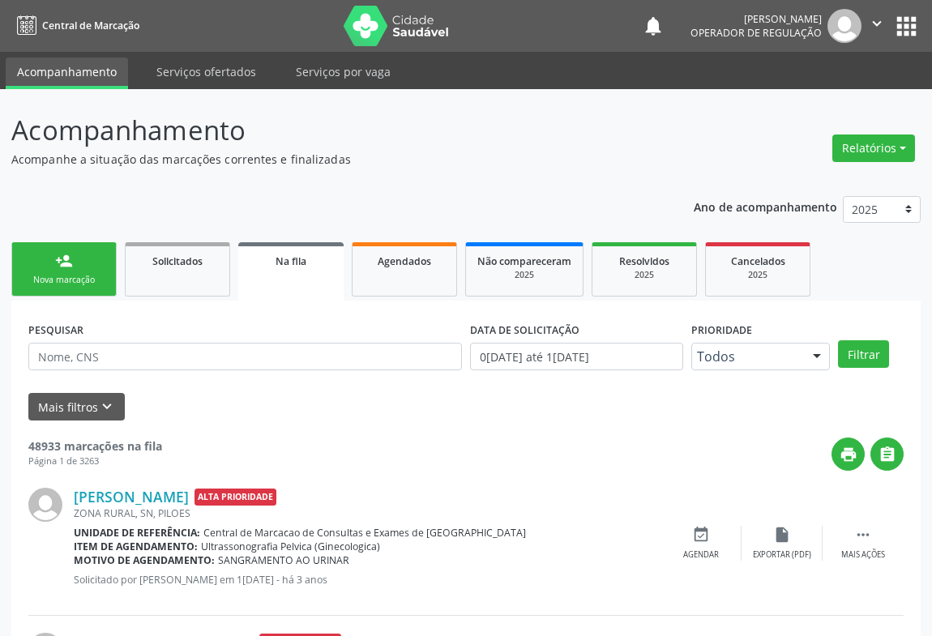
click at [65, 248] on link "person_add Nova marcação" at bounding box center [63, 269] width 105 height 54
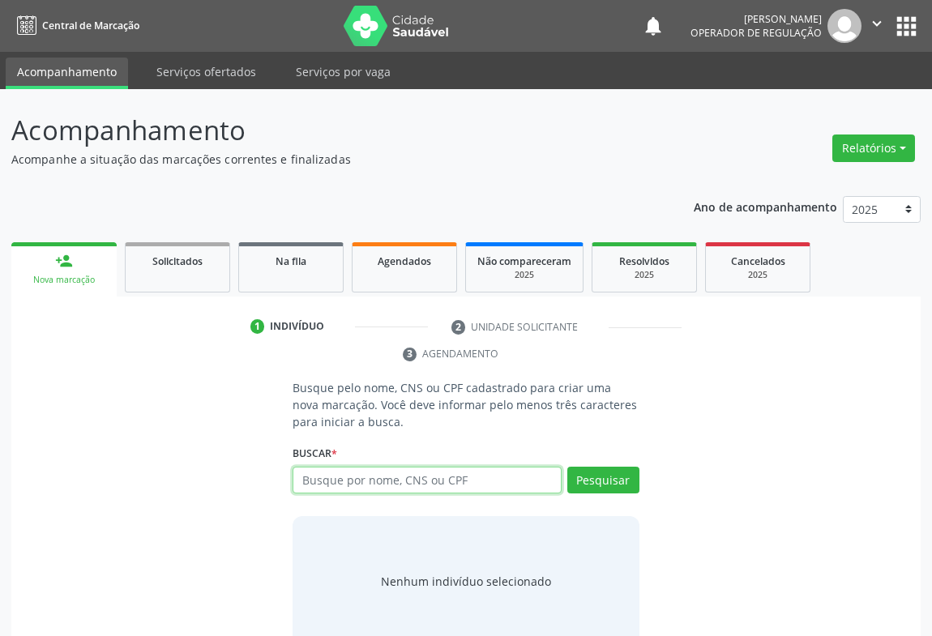
click at [447, 470] on input "text" at bounding box center [427, 481] width 269 height 28
type input "706702559173716"
click at [565, 473] on div "Pesquisar" at bounding box center [601, 486] width 78 height 39
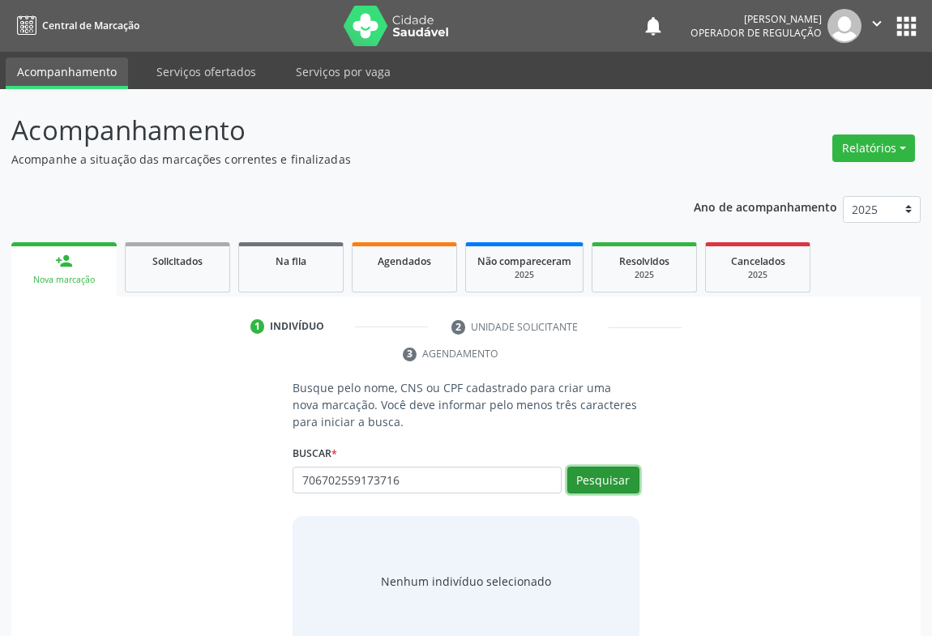
click at [588, 482] on button "Pesquisar" at bounding box center [603, 481] width 72 height 28
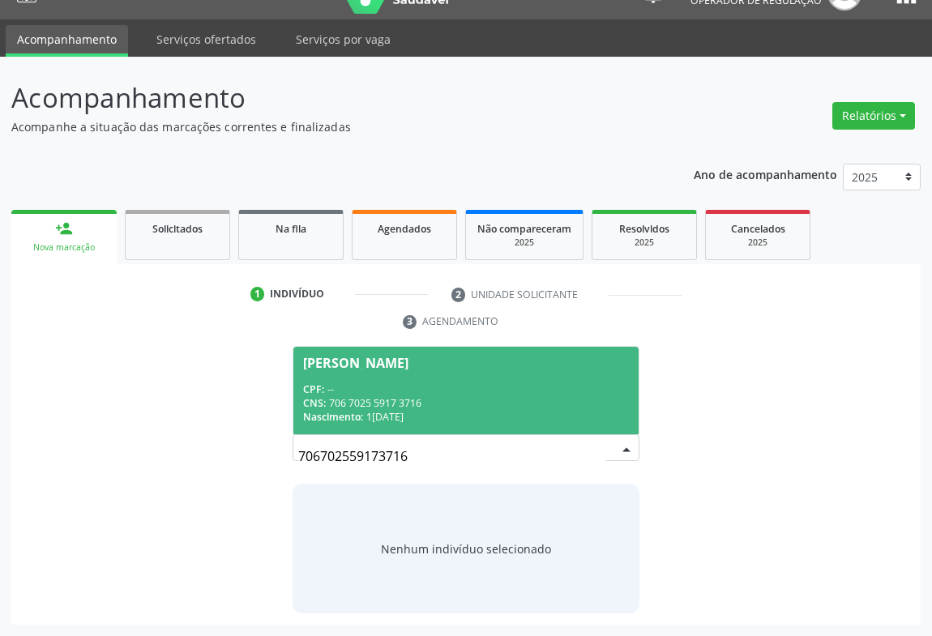
click at [345, 387] on div "CPF: --" at bounding box center [466, 390] width 326 height 14
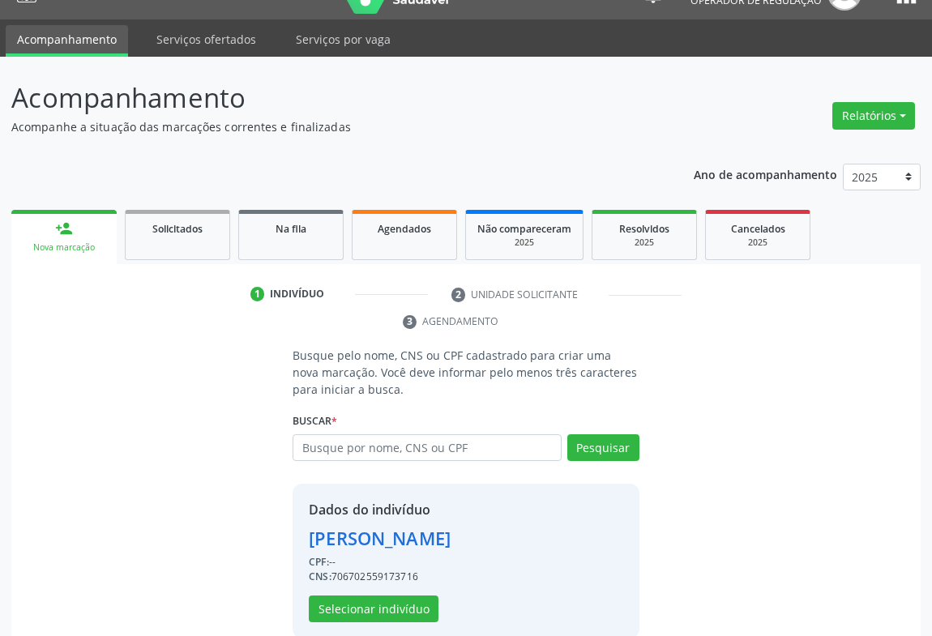
scroll to position [57, 0]
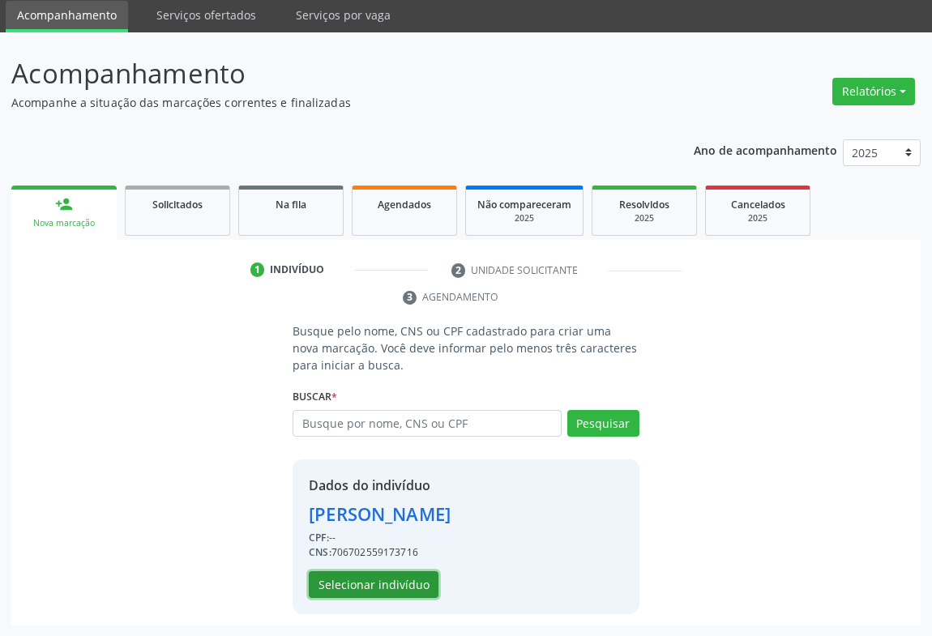
click at [360, 585] on button "Selecionar indivíduo" at bounding box center [374, 585] width 130 height 28
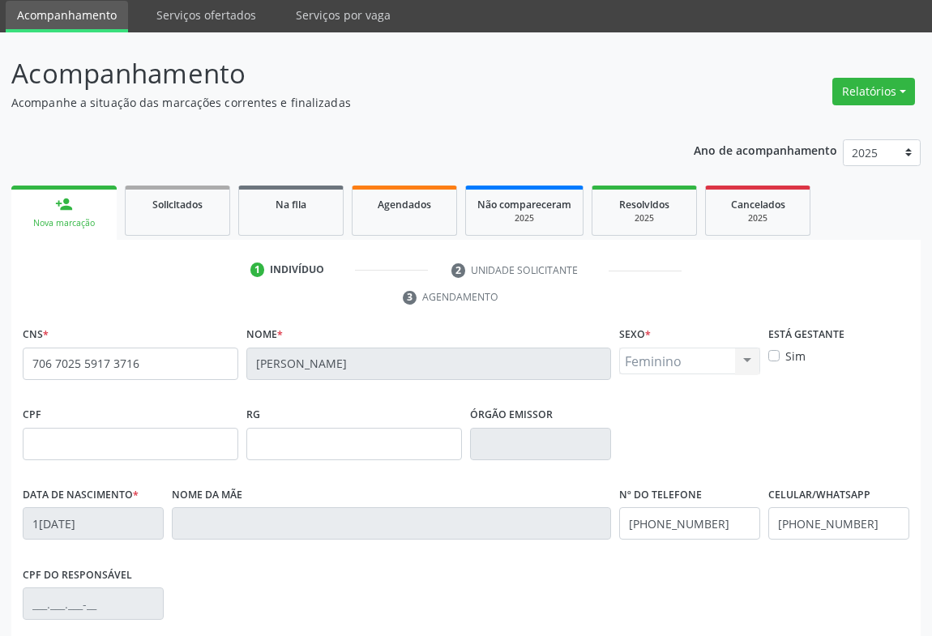
scroll to position [268, 0]
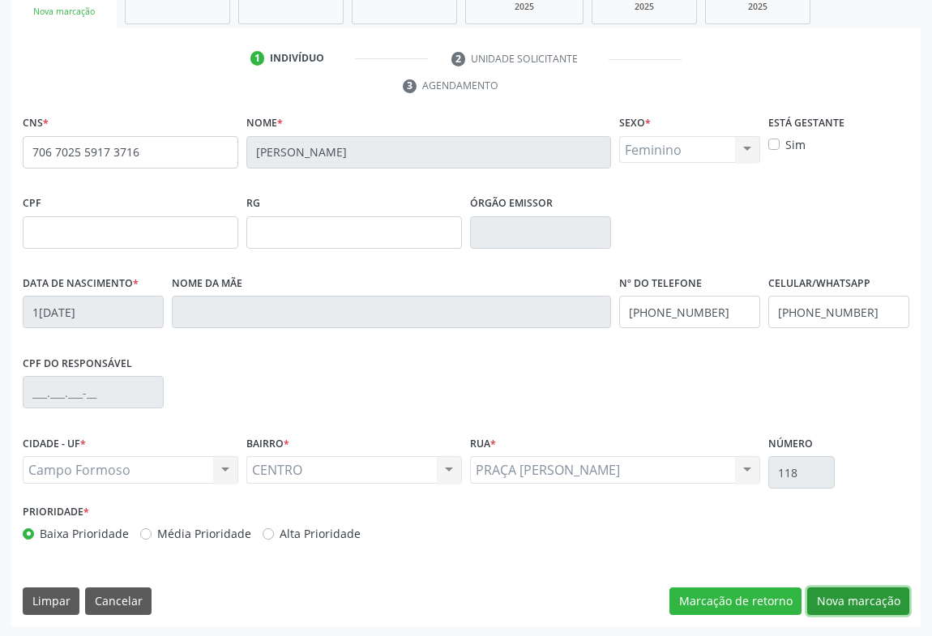
click at [850, 593] on button "Nova marcação" at bounding box center [858, 602] width 102 height 28
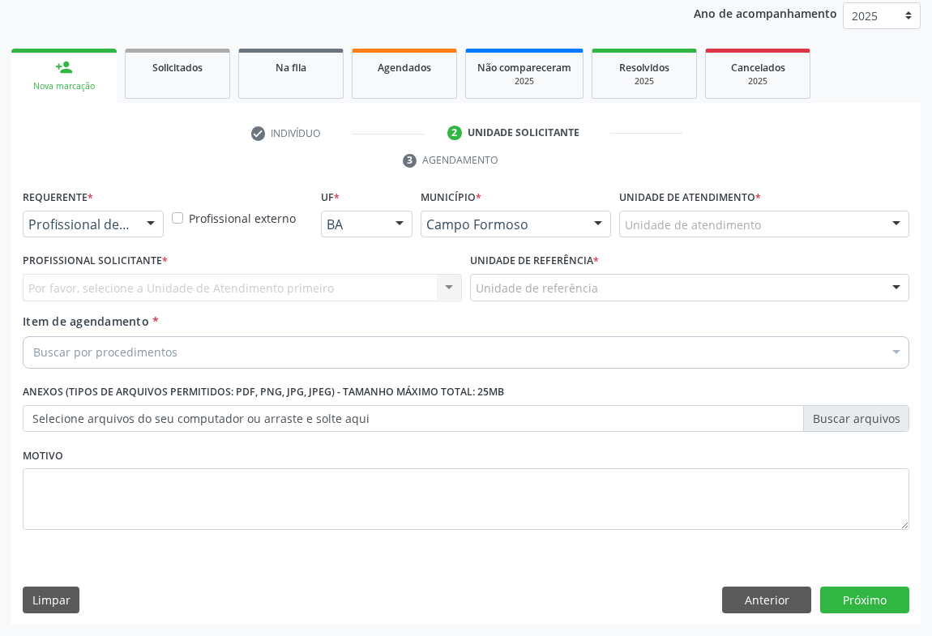
scroll to position [193, 0]
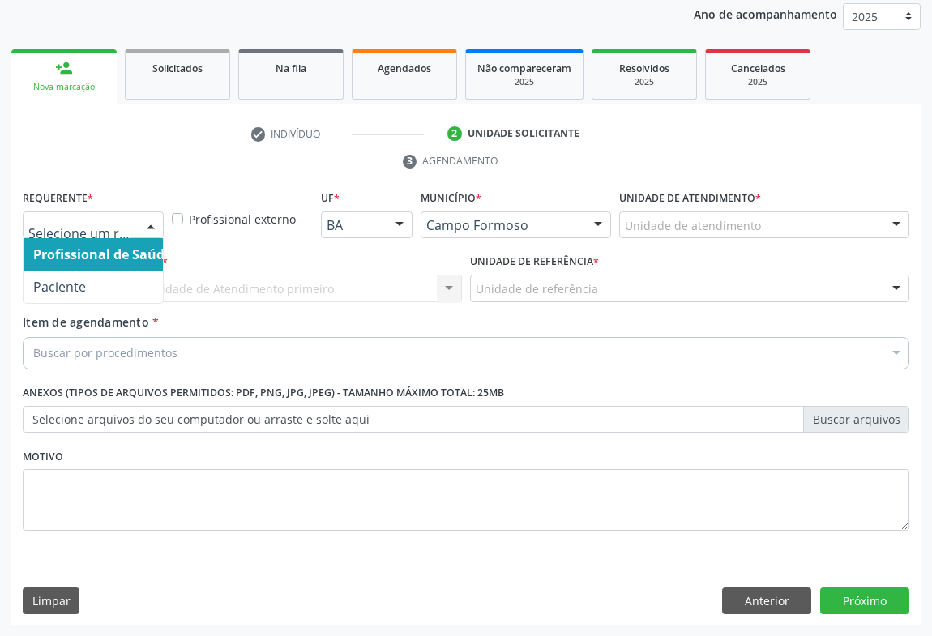
drag, startPoint x: 158, startPoint y: 221, endPoint x: 129, endPoint y: 263, distance: 50.6
click at [154, 222] on div at bounding box center [151, 226] width 24 height 28
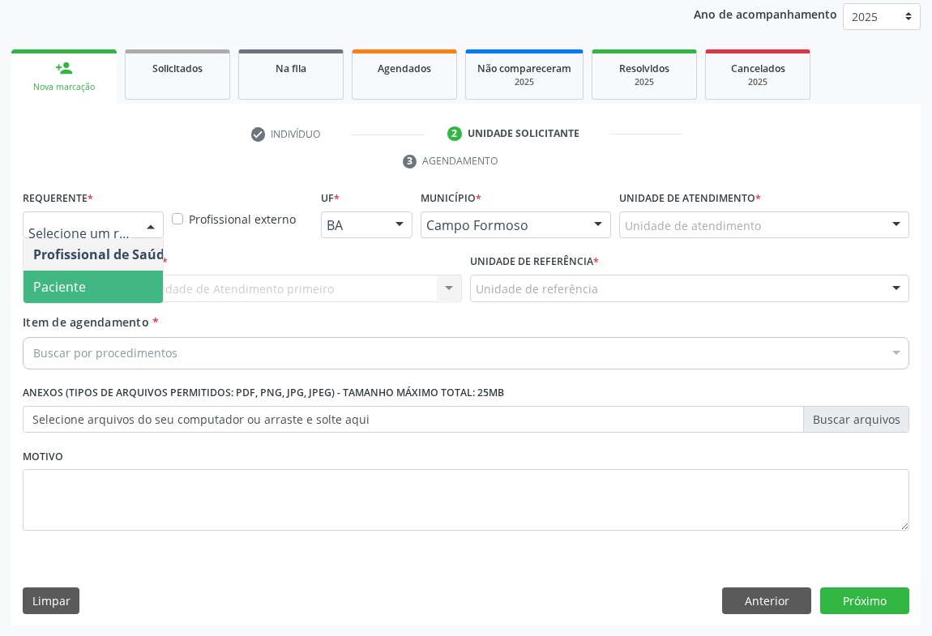
click at [105, 289] on span "Paciente" at bounding box center [103, 287] width 158 height 32
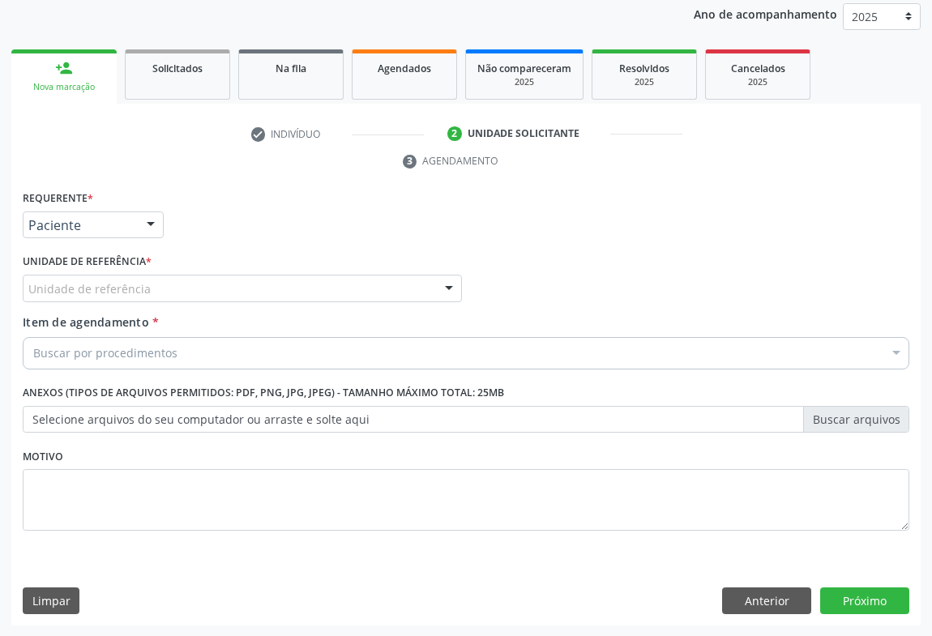
click at [234, 295] on div "Unidade de referência" at bounding box center [242, 289] width 439 height 28
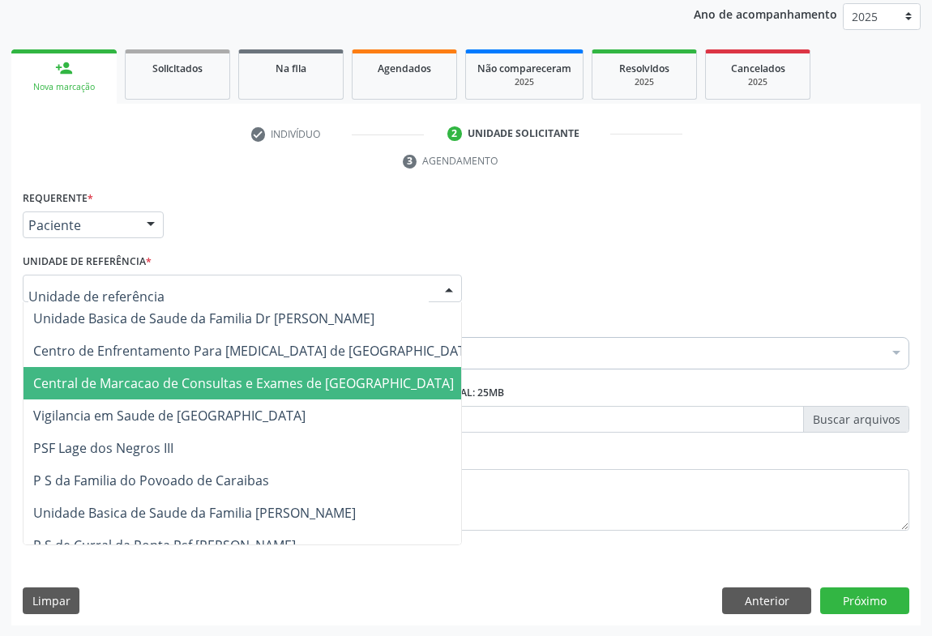
click at [253, 383] on span "Central de Marcacao de Consultas e Exames de [GEOGRAPHIC_DATA]" at bounding box center [243, 383] width 421 height 18
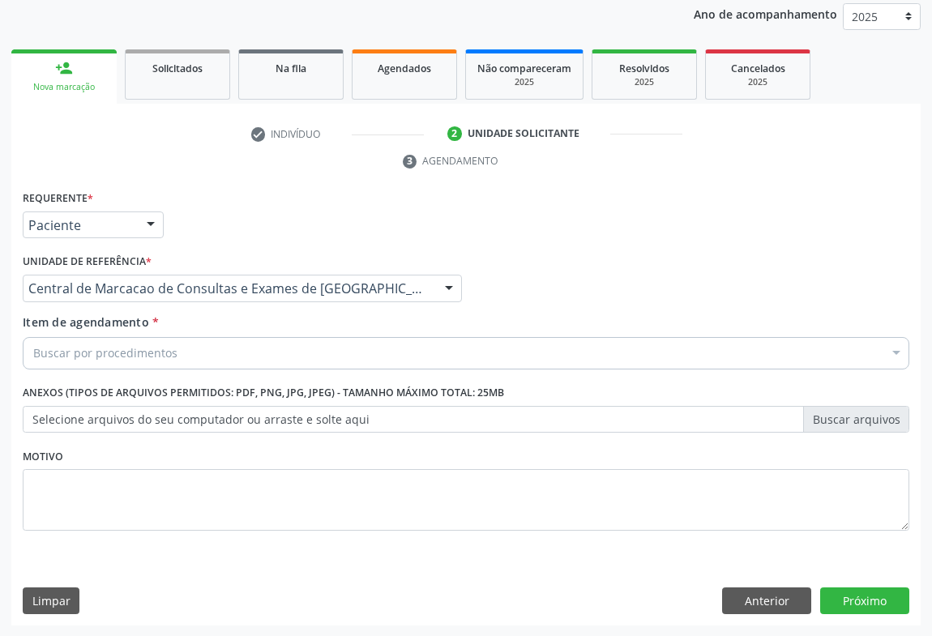
click at [256, 365] on div "Buscar por procedimentos Selecionar todos 0202040089 - 3X Pesquisa de Larvas Na…" at bounding box center [466, 351] width 887 height 28
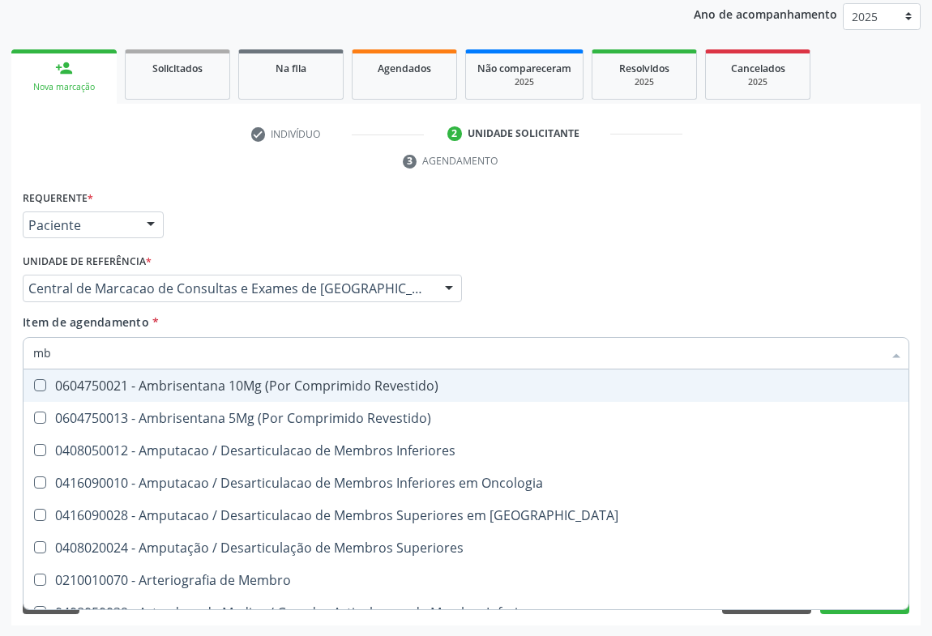
type input "m"
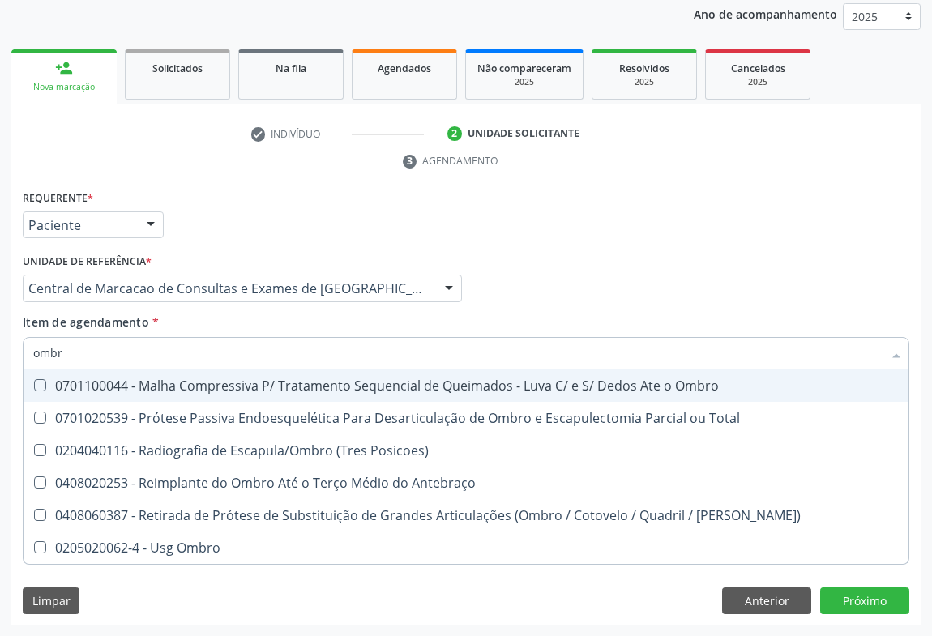
type input "ombro"
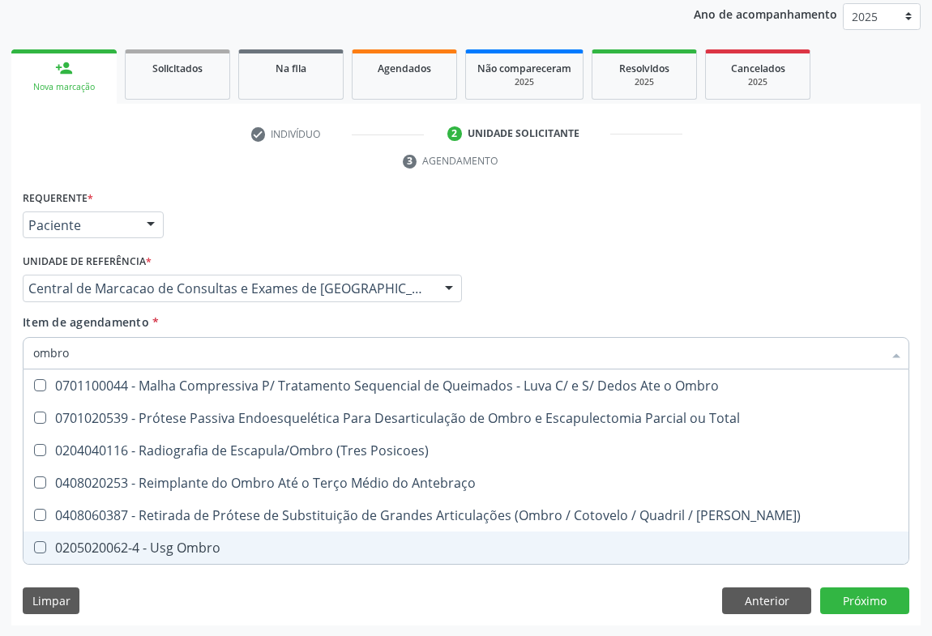
drag, startPoint x: 177, startPoint y: 541, endPoint x: 243, endPoint y: 528, distance: 66.9
click at [180, 541] on div "0205020062-4 - Usg Ombro" at bounding box center [465, 547] width 865 height 13
checkbox Ombro "true"
click at [847, 596] on div "Requerente * Paciente Profissional de Saúde Paciente Nenhum resultado encontrad…" at bounding box center [465, 406] width 909 height 440
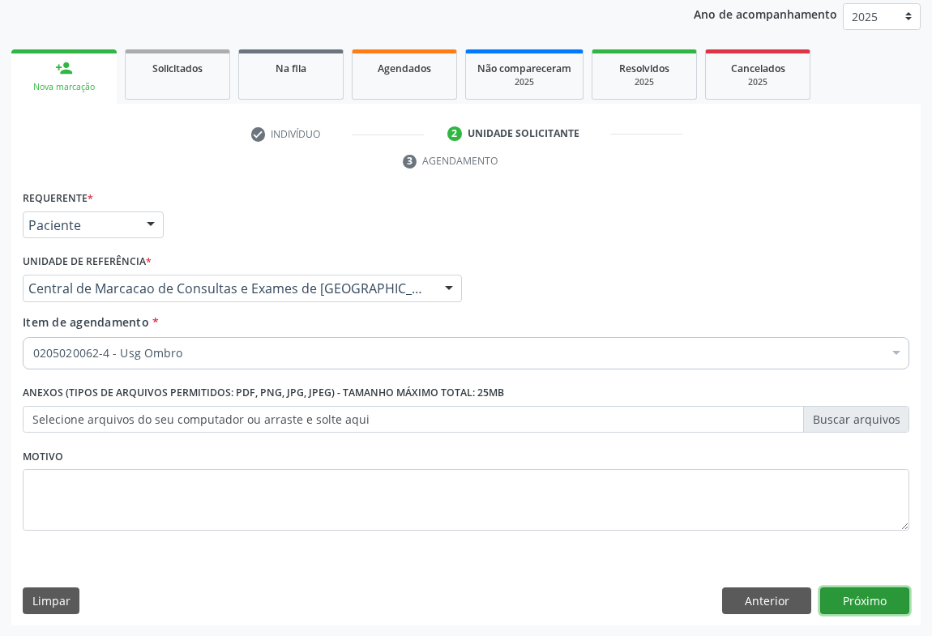
click at [886, 599] on button "Próximo" at bounding box center [864, 602] width 89 height 28
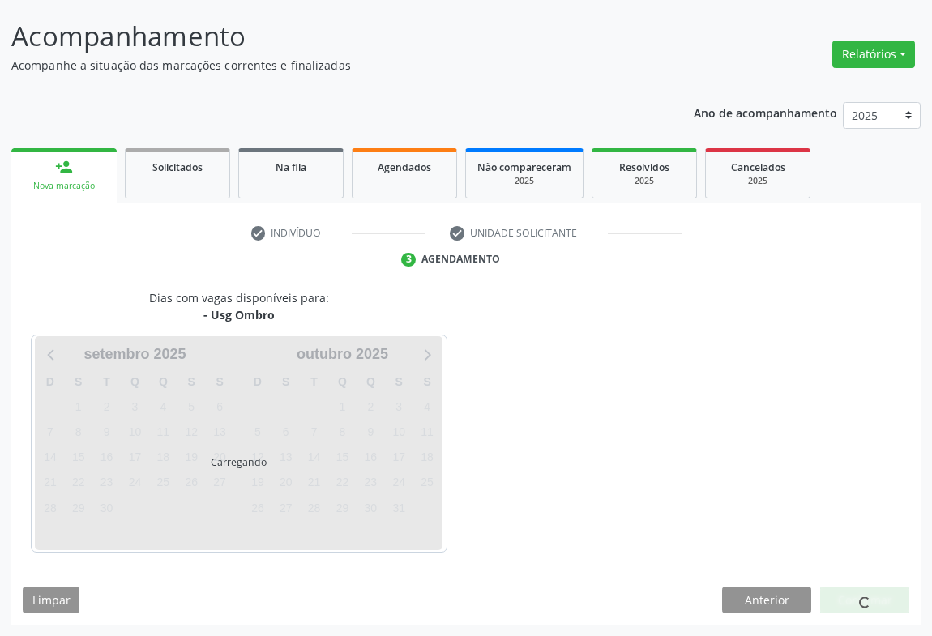
scroll to position [93, 0]
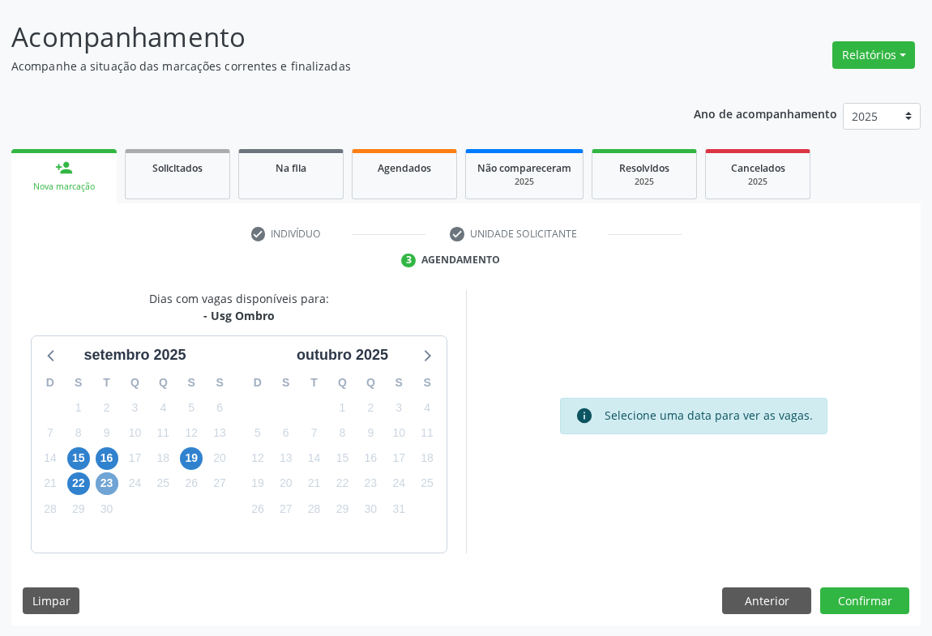
click at [105, 484] on span "23" at bounding box center [107, 483] width 23 height 23
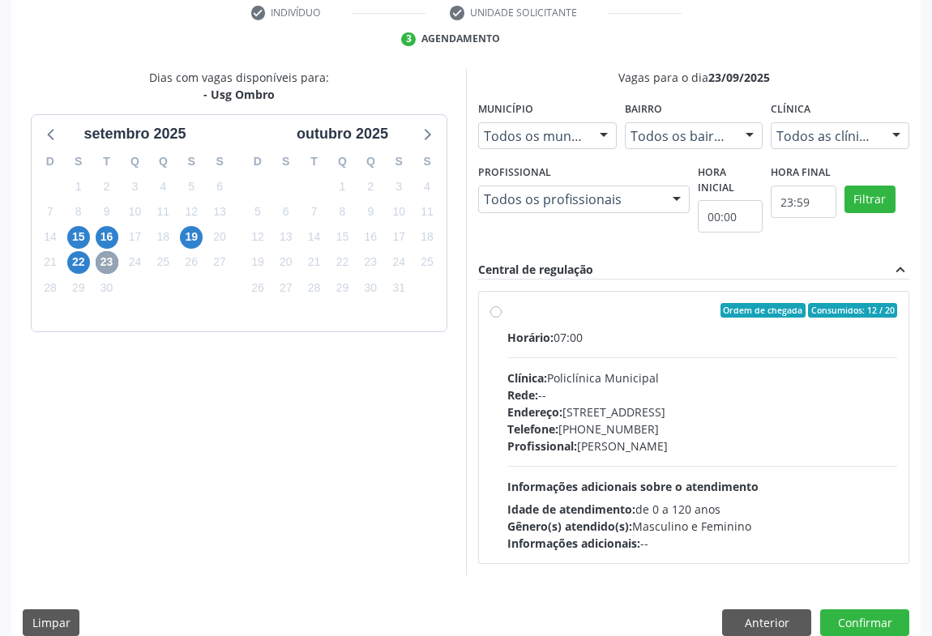
scroll to position [336, 0]
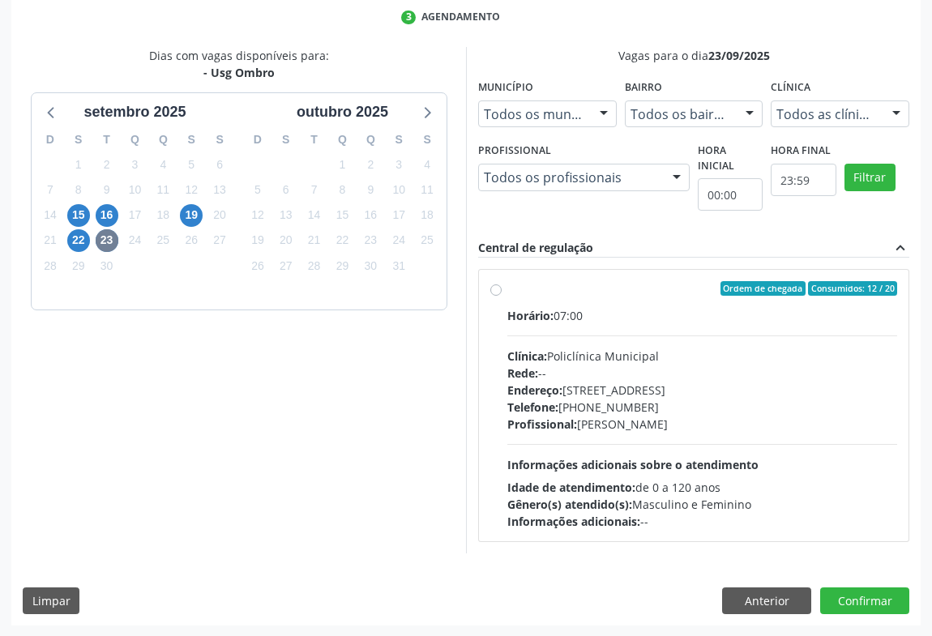
click at [703, 444] on hr at bounding box center [702, 444] width 390 height 1
click at [502, 296] on input "Ordem de chegada Consumidos: 12 / 20 Horário: 07:00 Clínica: Policlínica Munici…" at bounding box center [495, 288] width 11 height 15
radio input "true"
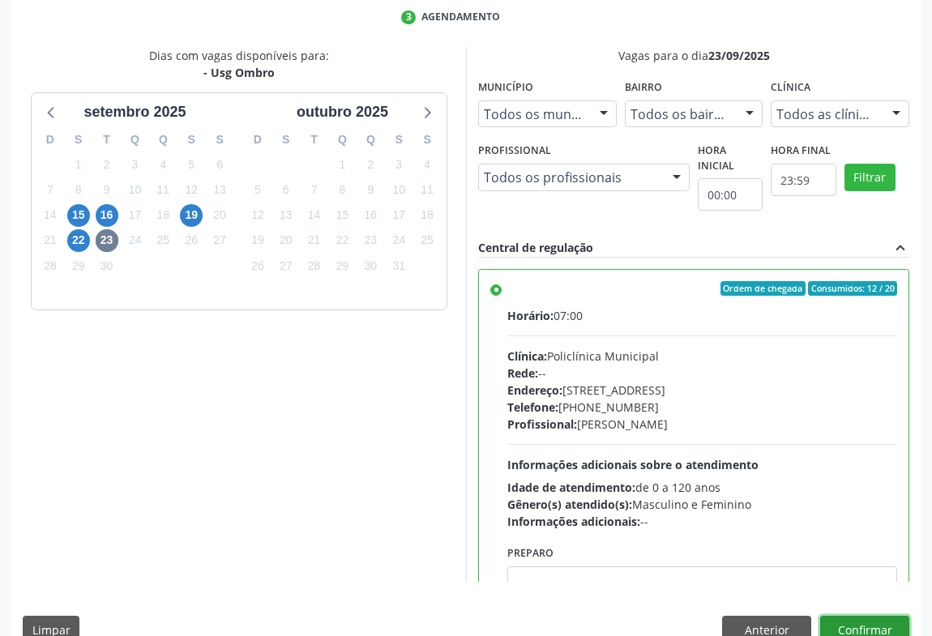
click at [895, 622] on button "Confirmar" at bounding box center [864, 630] width 89 height 28
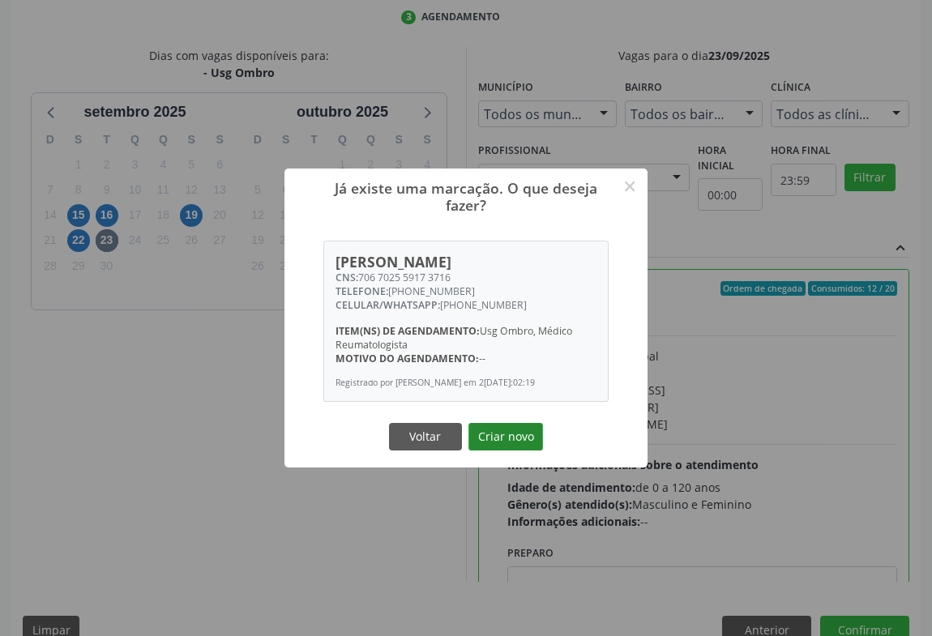
click at [485, 438] on button "Criar novo" at bounding box center [505, 437] width 75 height 28
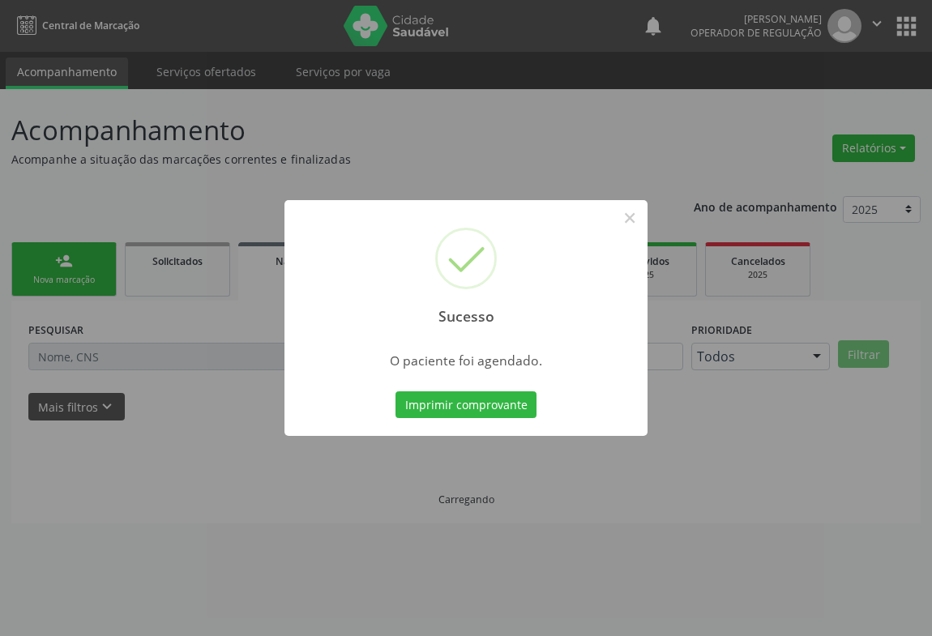
scroll to position [0, 0]
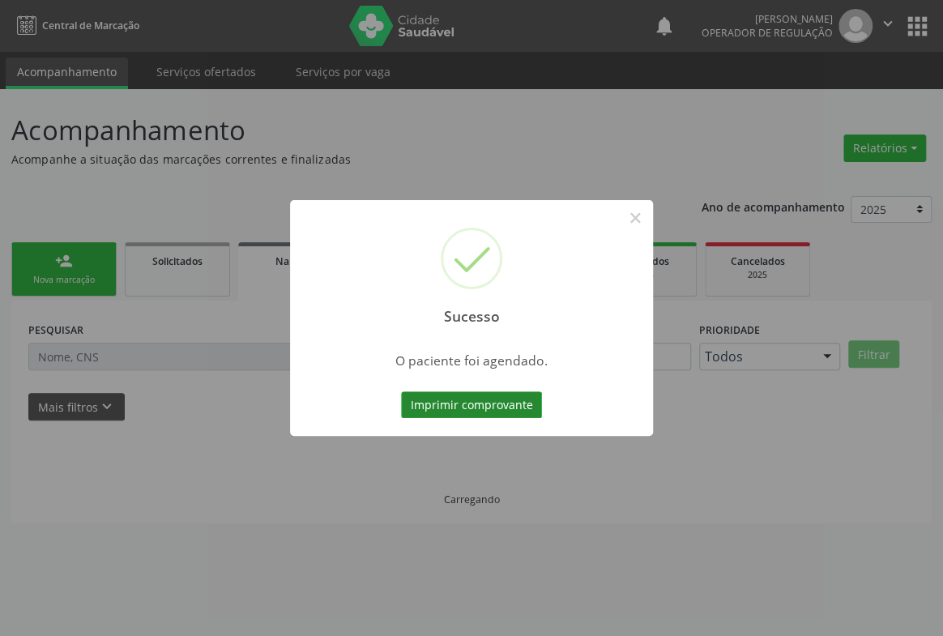
click at [497, 402] on button "Imprimir comprovante" at bounding box center [471, 405] width 141 height 28
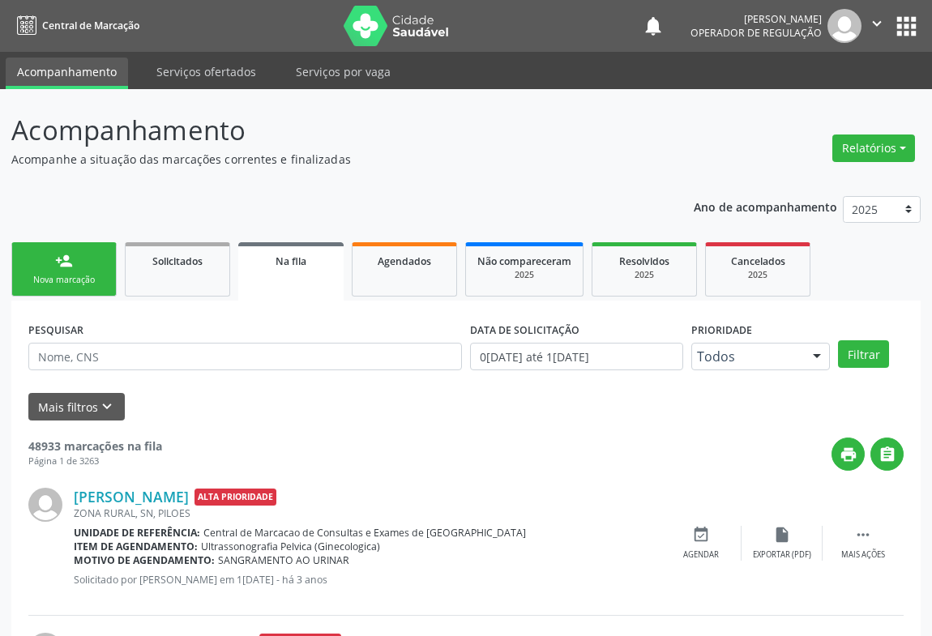
click at [65, 250] on link "person_add Nova marcação" at bounding box center [63, 269] width 105 height 54
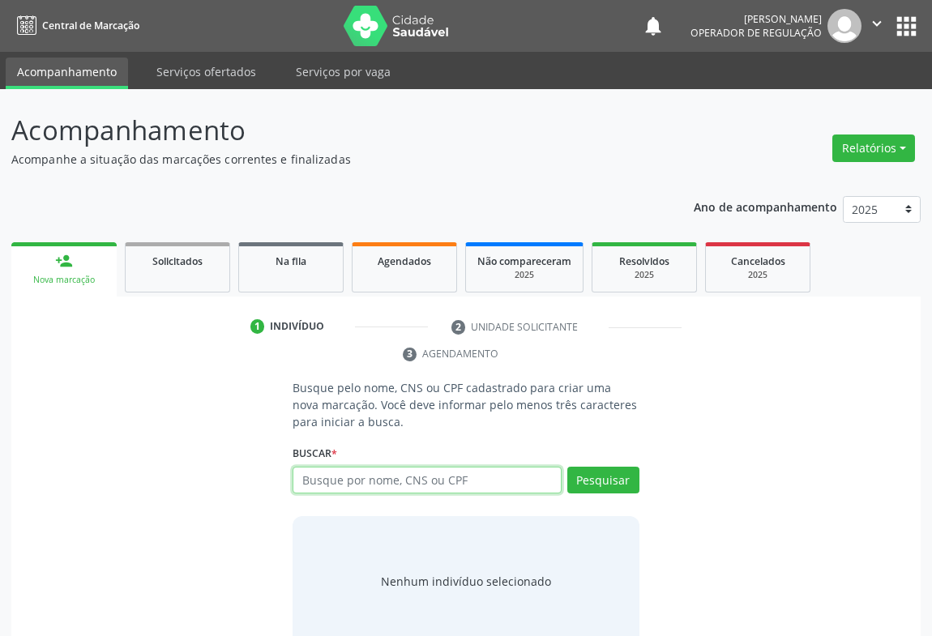
click at [350, 481] on input "text" at bounding box center [427, 481] width 269 height 28
paste input "706 7025 5917 3716"
type input "706 7025 5917 3716"
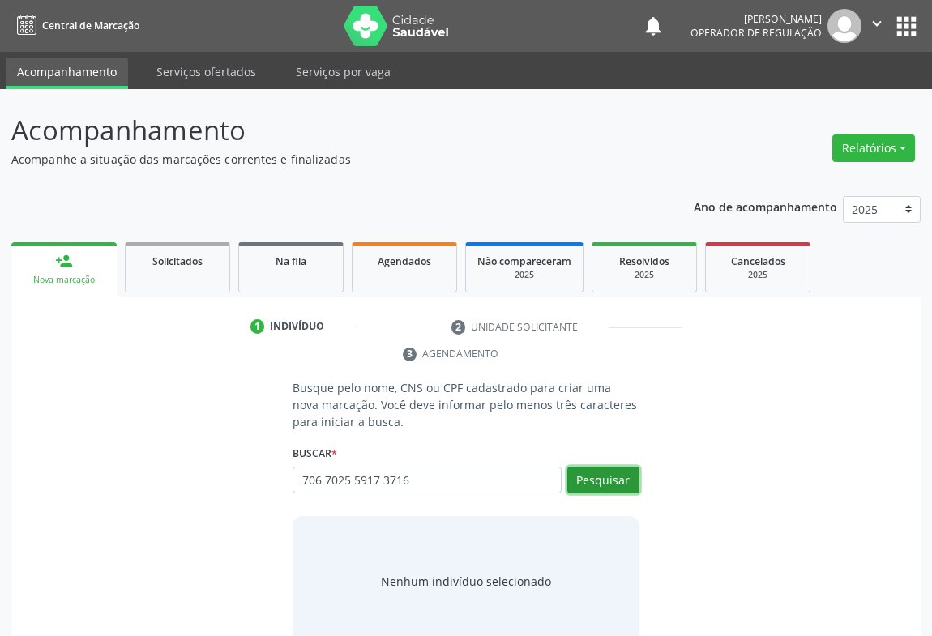
click at [596, 471] on button "Pesquisar" at bounding box center [603, 481] width 72 height 28
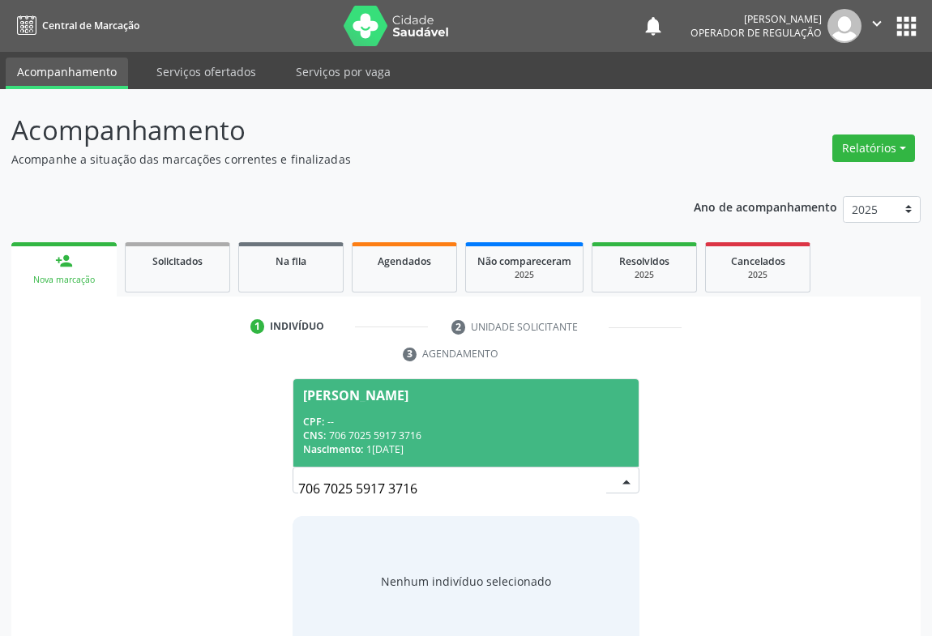
click at [616, 440] on div "CNS: 706 7025 5917 3716" at bounding box center [466, 436] width 326 height 14
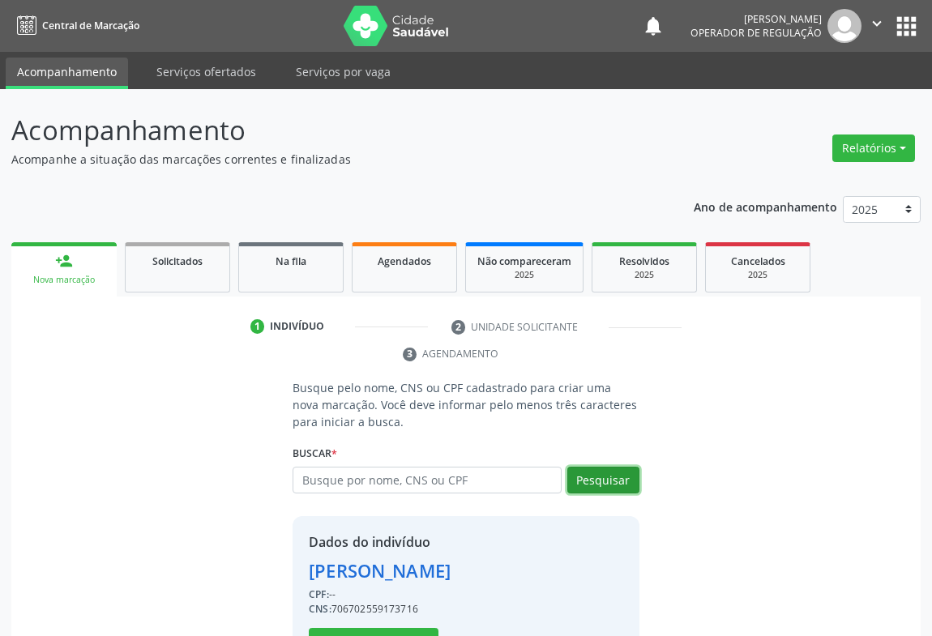
click at [596, 467] on button "Pesquisar" at bounding box center [603, 481] width 72 height 28
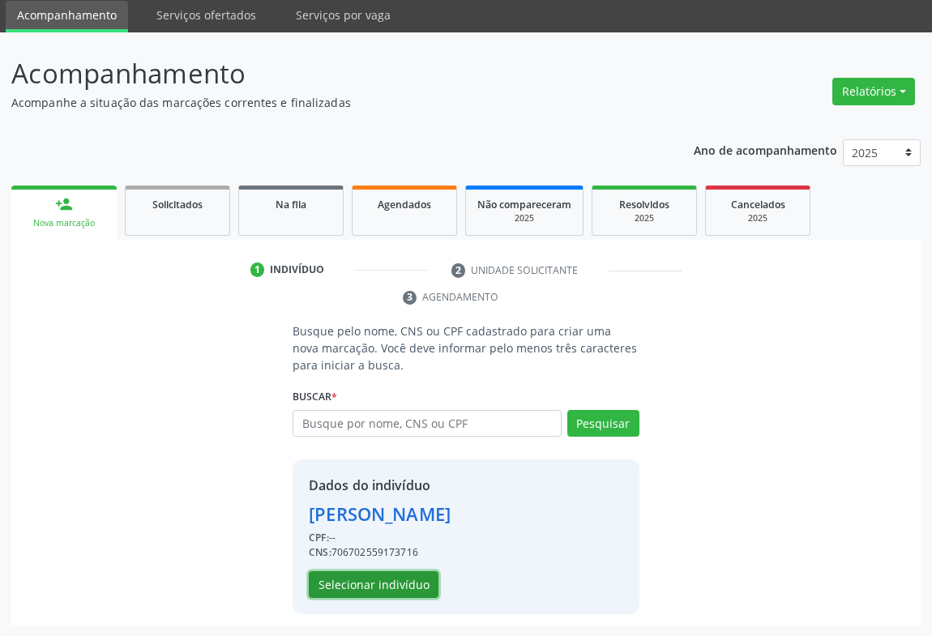
click at [354, 592] on button "Selecionar indivíduo" at bounding box center [374, 585] width 130 height 28
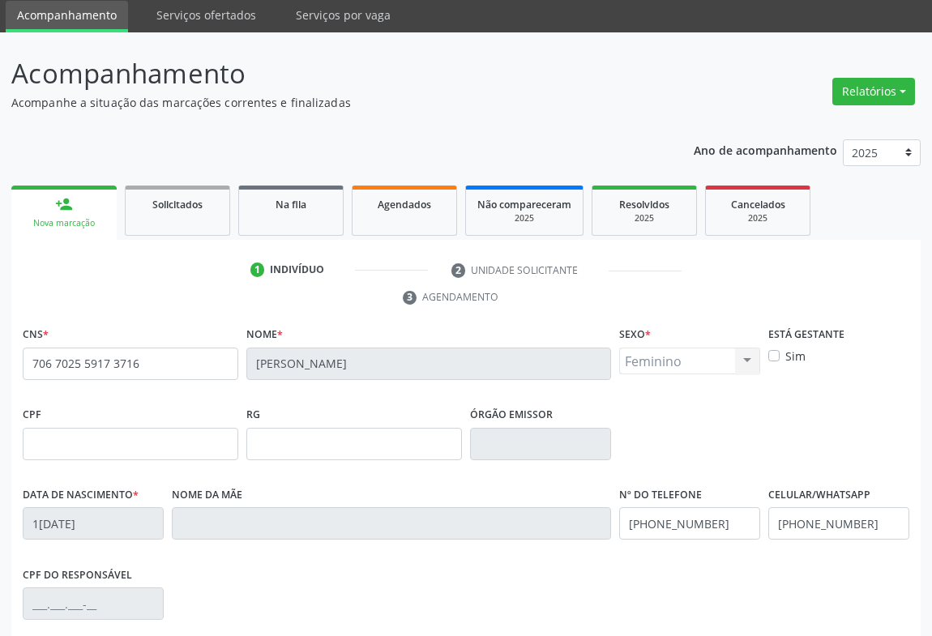
scroll to position [268, 0]
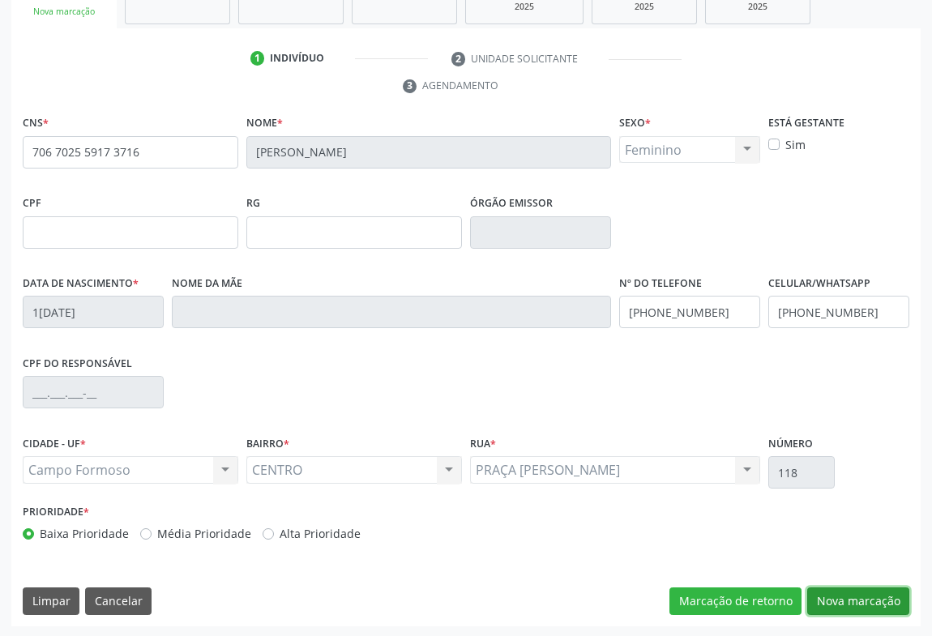
click at [882, 588] on button "Nova marcação" at bounding box center [858, 602] width 102 height 28
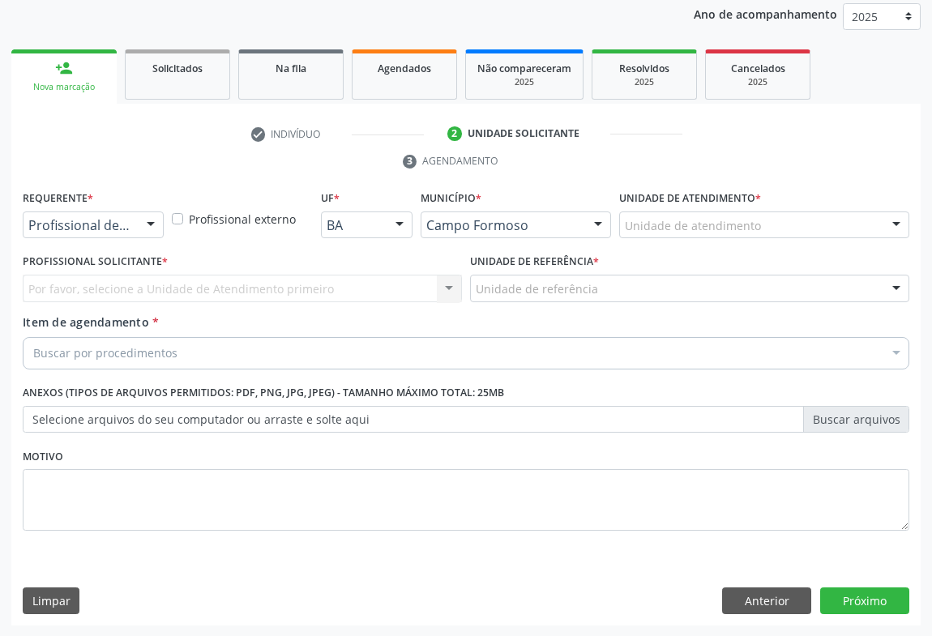
click at [142, 228] on div at bounding box center [151, 226] width 24 height 28
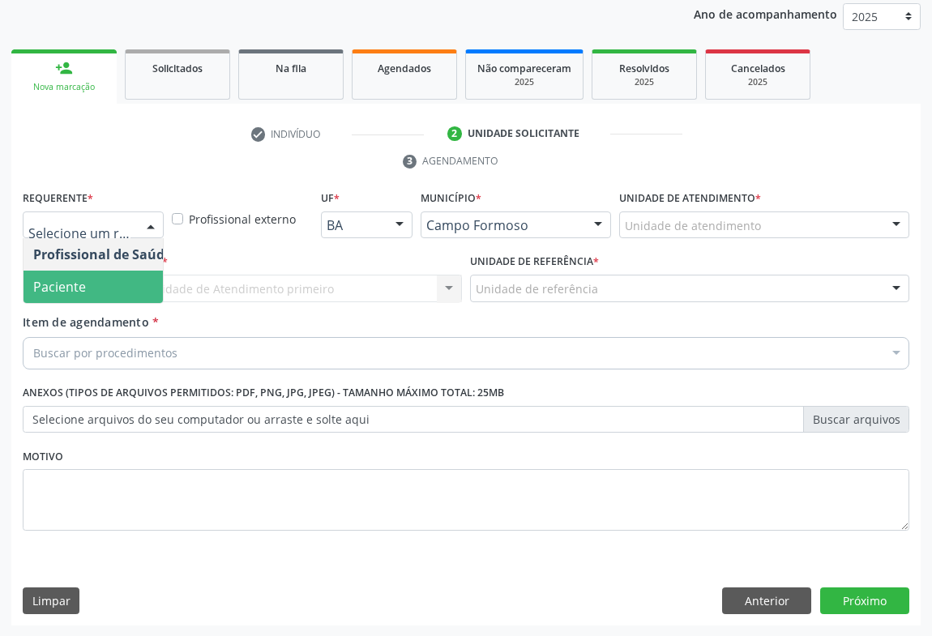
click at [100, 278] on span "Paciente" at bounding box center [103, 287] width 158 height 32
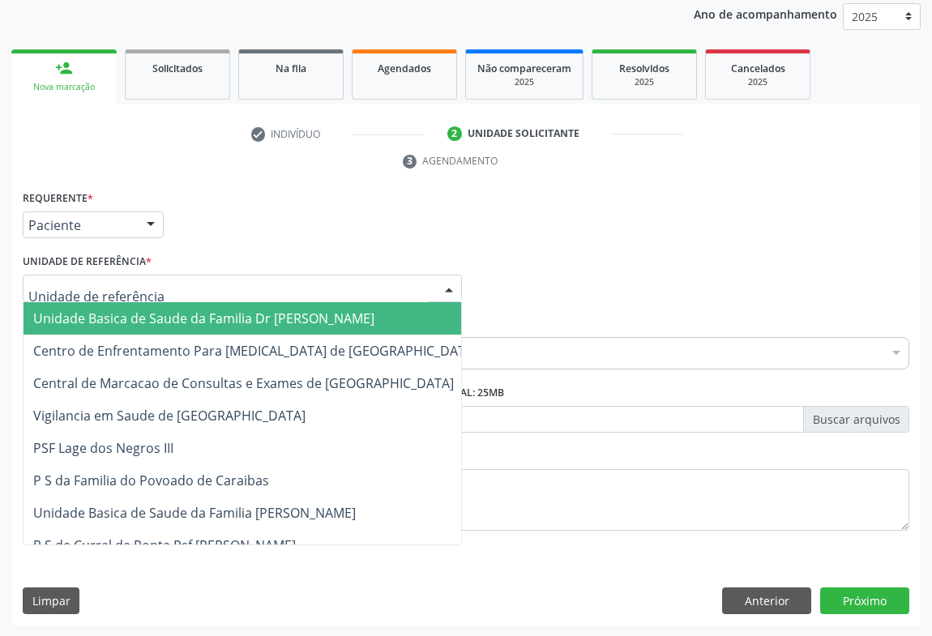
click at [259, 286] on div at bounding box center [242, 289] width 439 height 28
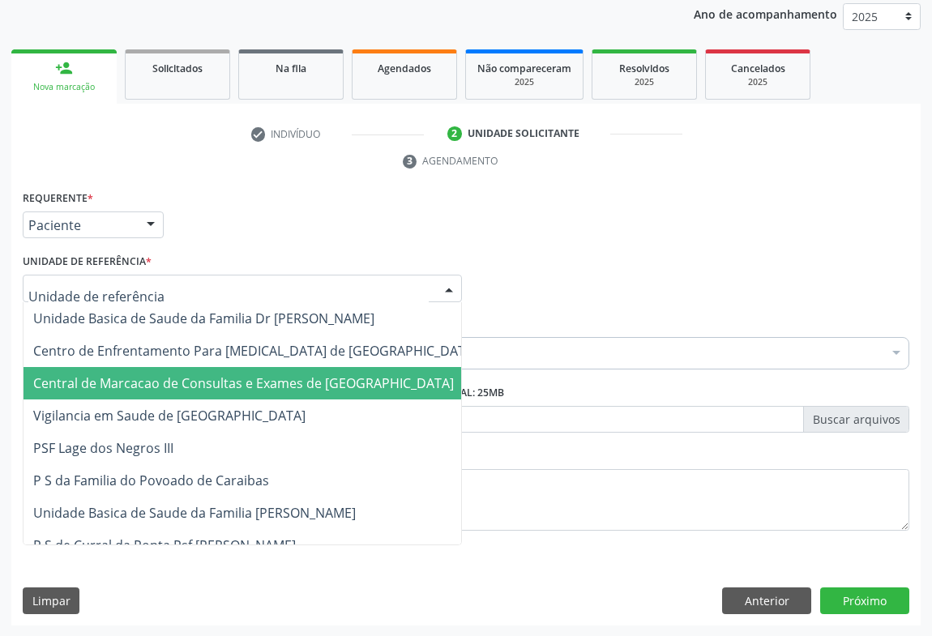
click at [253, 368] on span "Central de Marcacao de Consultas e Exames de [GEOGRAPHIC_DATA]" at bounding box center [256, 383] width 464 height 32
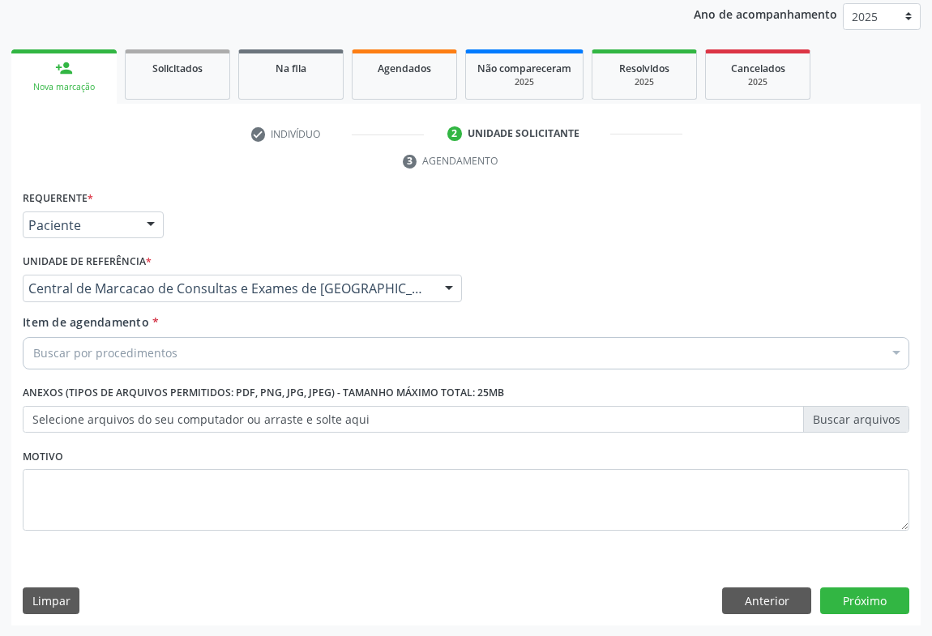
click at [275, 357] on div "Buscar por procedimentos" at bounding box center [466, 353] width 887 height 32
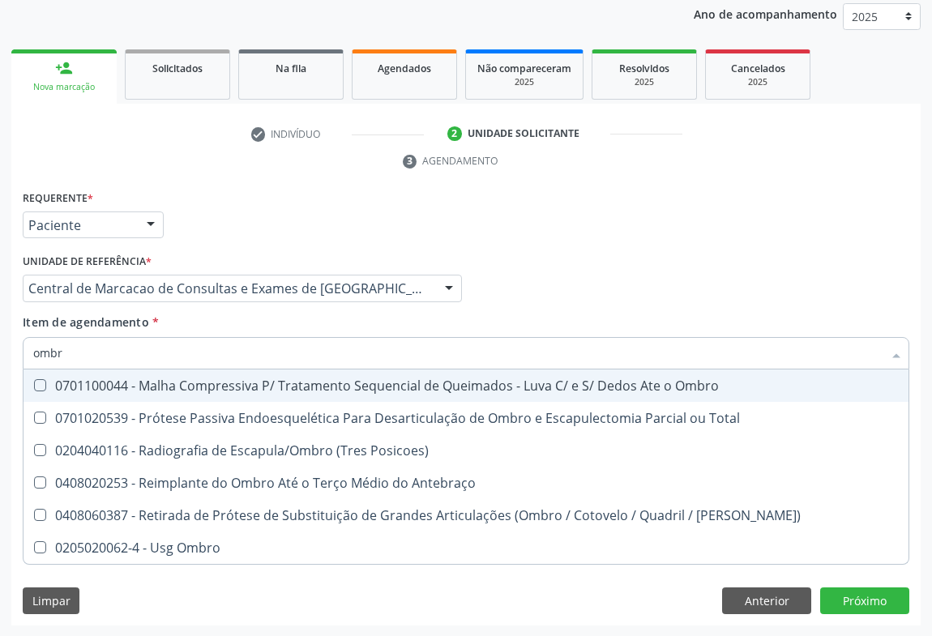
type input "ombro"
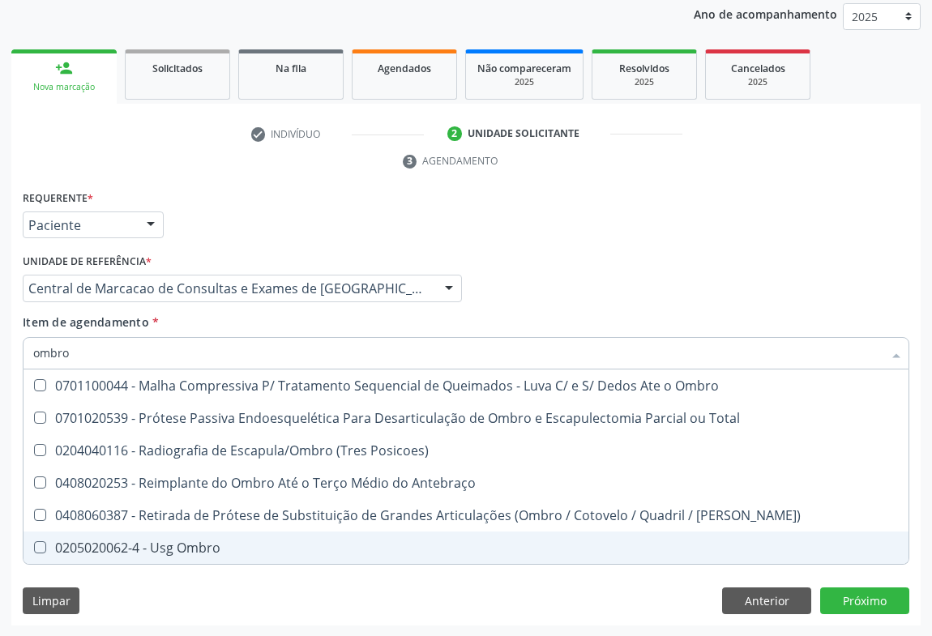
click at [148, 541] on div "0205020062-4 - Usg Ombro" at bounding box center [465, 547] width 865 height 13
checkbox Ombro "true"
click at [866, 599] on div "Requerente * Paciente Profissional de Saúde Paciente Nenhum resultado encontrad…" at bounding box center [465, 406] width 909 height 440
checkbox Total "true"
checkbox Ombro "false"
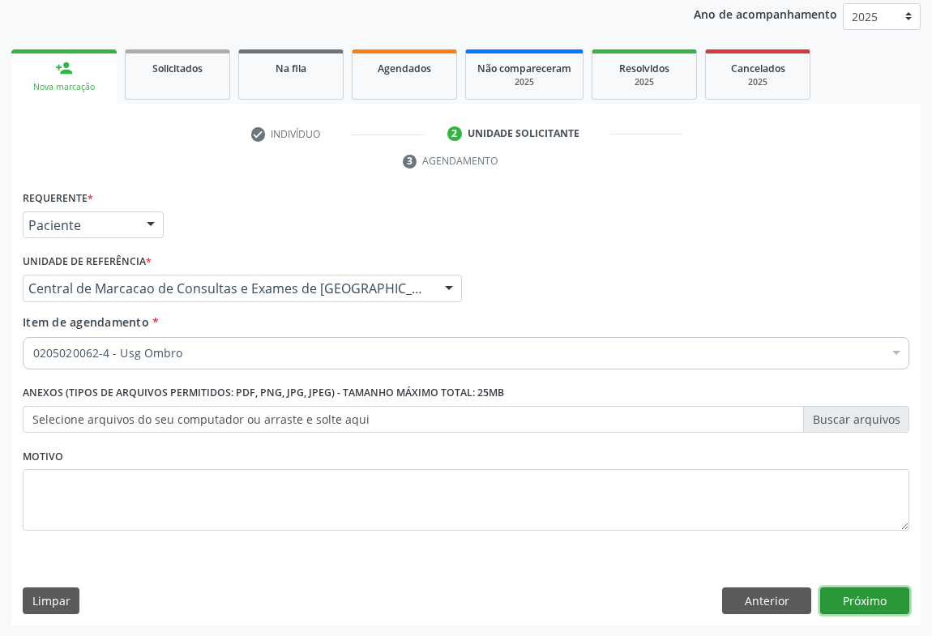
click at [864, 600] on button "Próximo" at bounding box center [864, 602] width 89 height 28
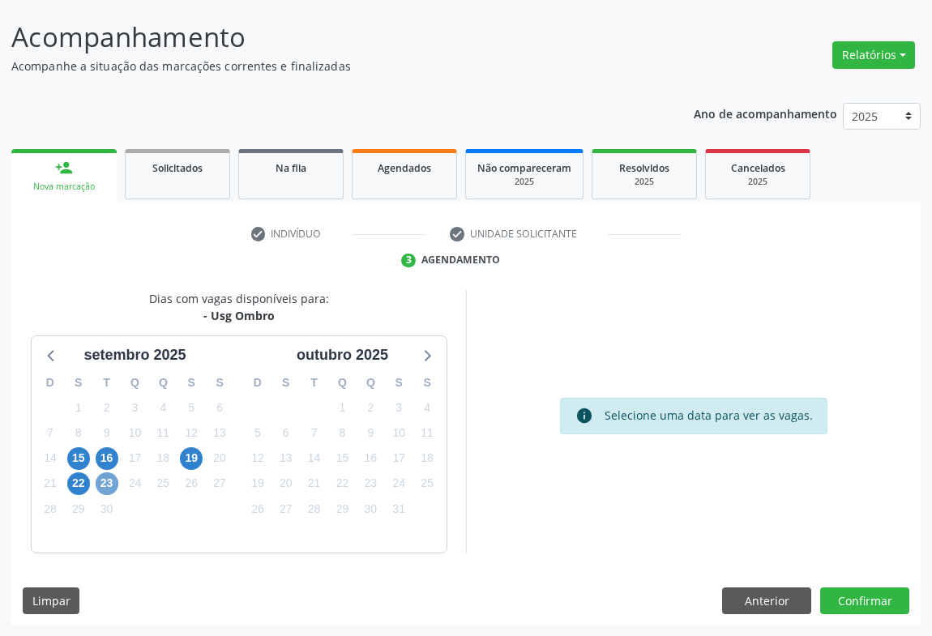
click at [103, 484] on span "23" at bounding box center [107, 483] width 23 height 23
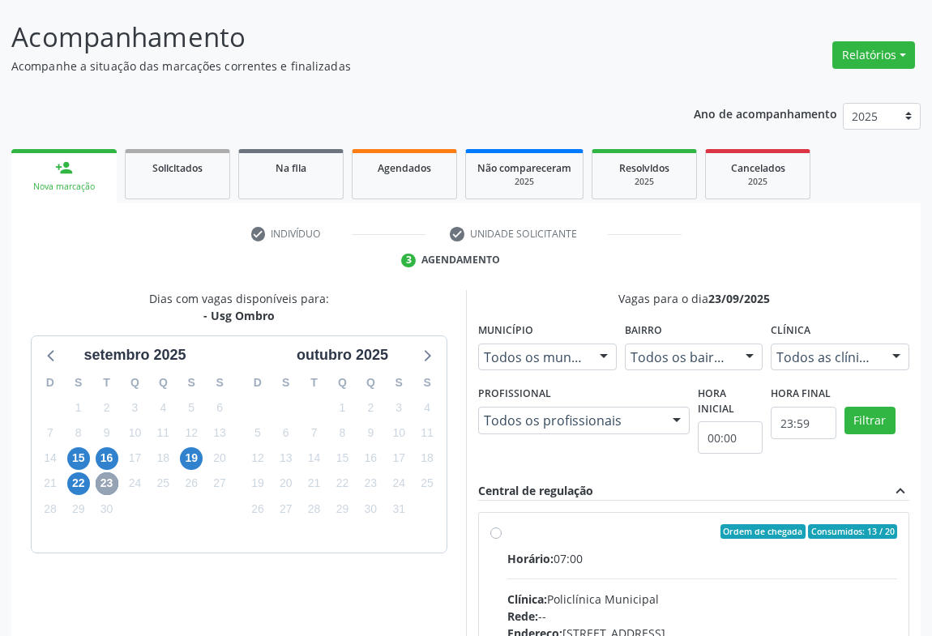
scroll to position [336, 0]
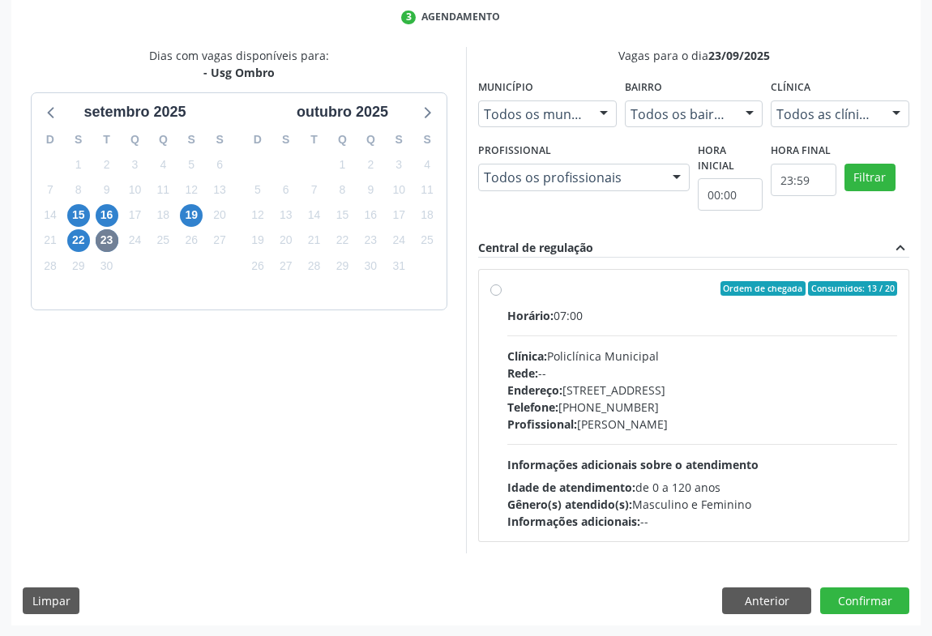
click at [599, 354] on div "Clínica: Policlínica Municipal" at bounding box center [702, 356] width 390 height 17
click at [502, 296] on input "Ordem de chegada Consumidos: 13 / 20 Horário: 07:00 Clínica: Policlínica Munici…" at bounding box center [495, 288] width 11 height 15
radio input "true"
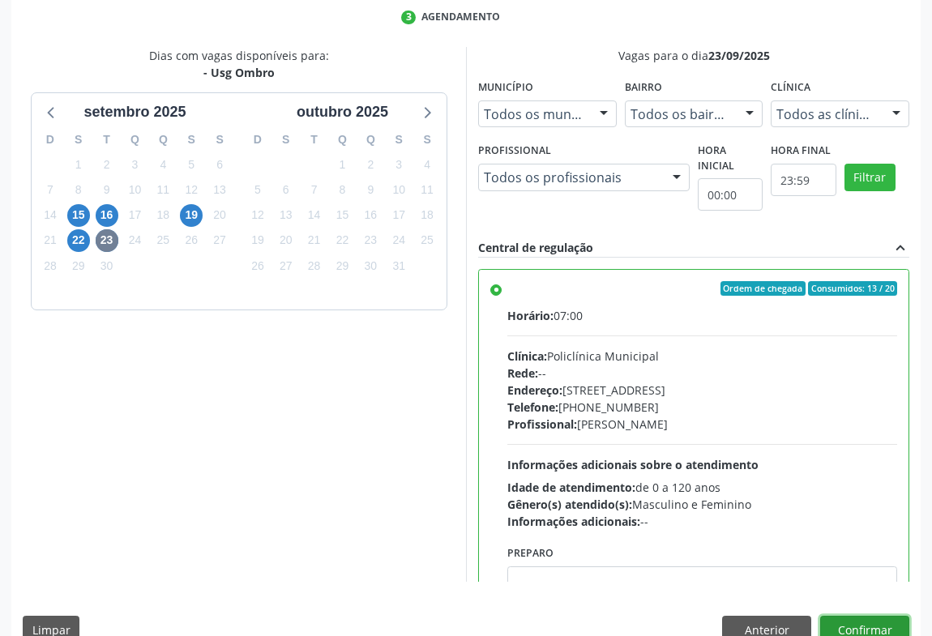
click at [834, 632] on button "Confirmar" at bounding box center [864, 630] width 89 height 28
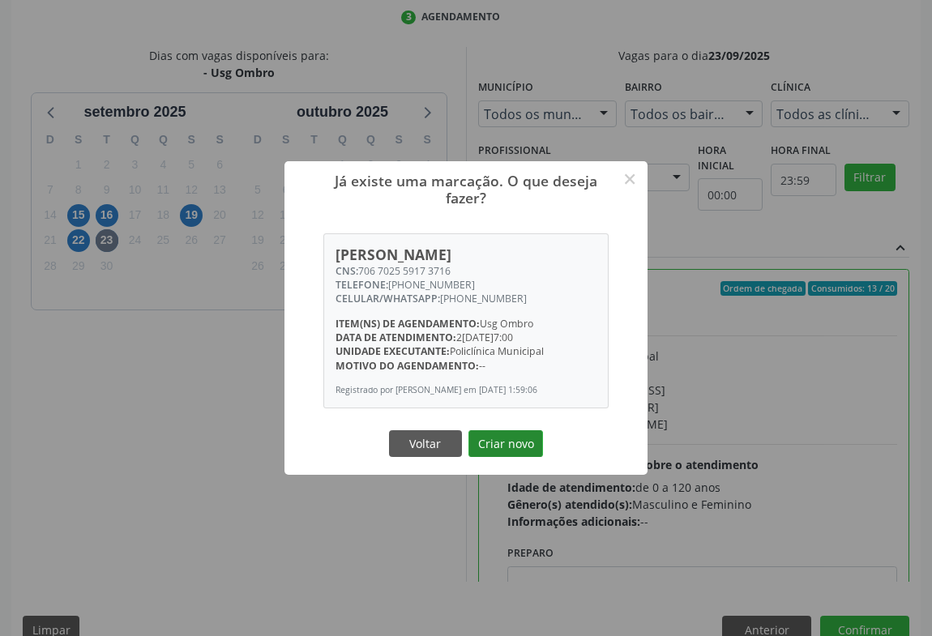
click at [513, 430] on button "Criar novo" at bounding box center [505, 444] width 75 height 28
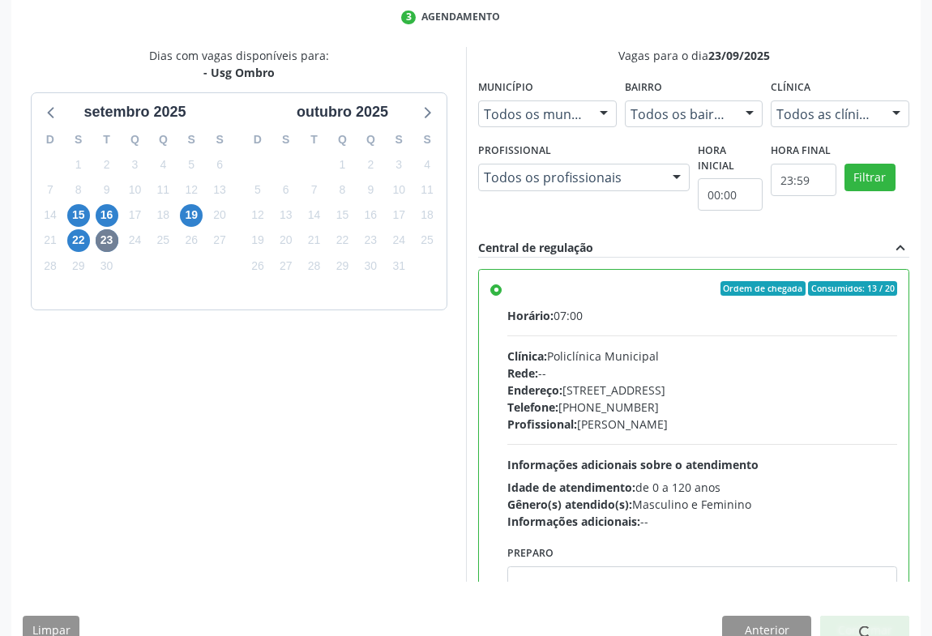
scroll to position [0, 0]
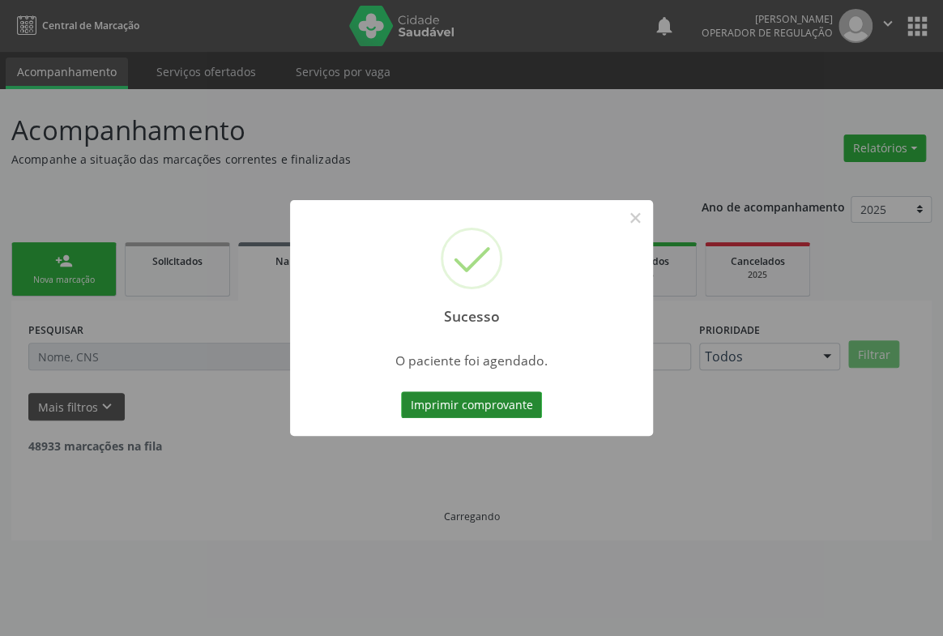
click at [495, 411] on button "Imprimir comprovante" at bounding box center [471, 405] width 141 height 28
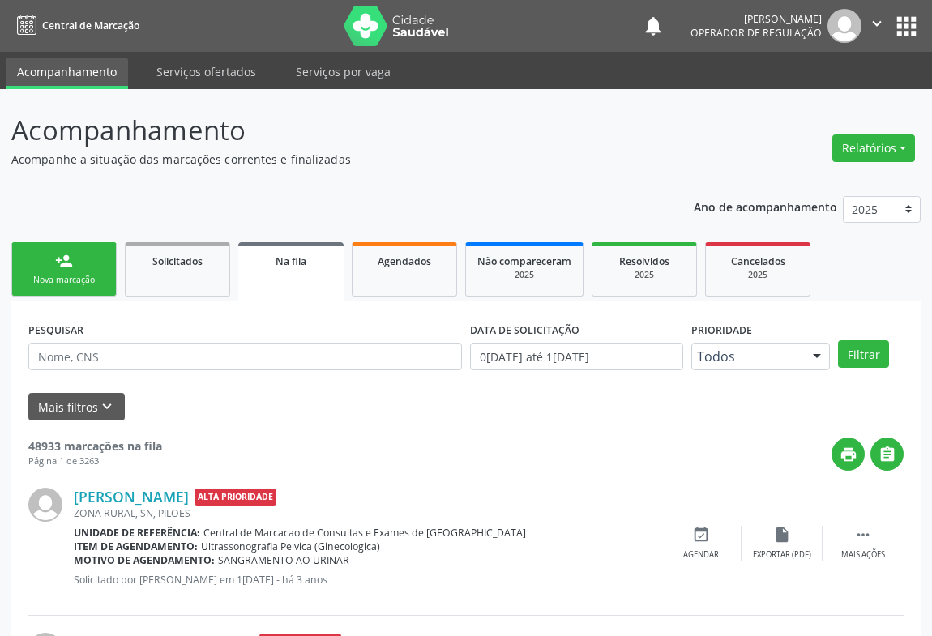
click at [105, 259] on link "person_add Nova marcação" at bounding box center [63, 269] width 105 height 54
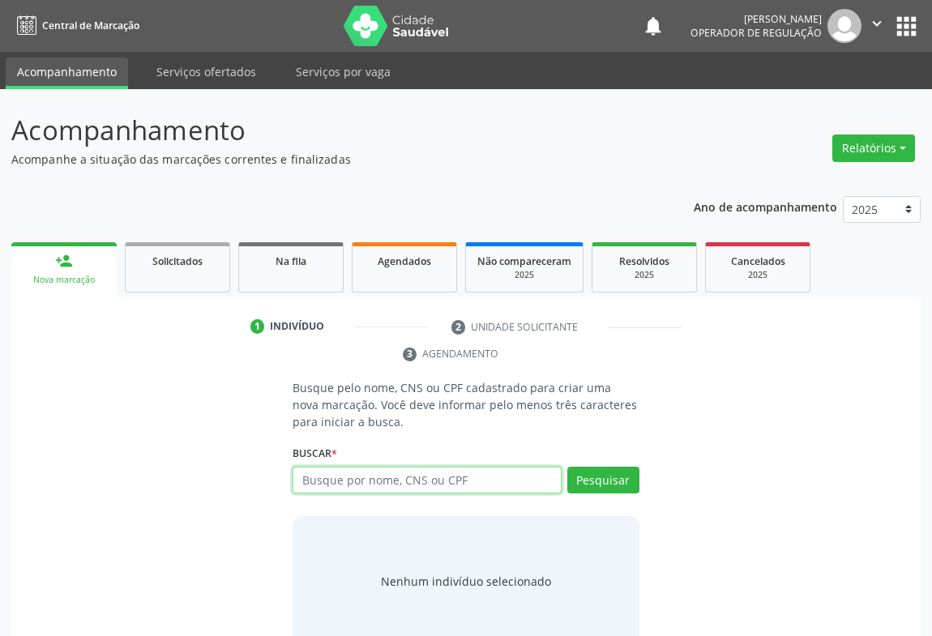
click at [364, 476] on input "text" at bounding box center [427, 481] width 269 height 28
type input "706001310795340"
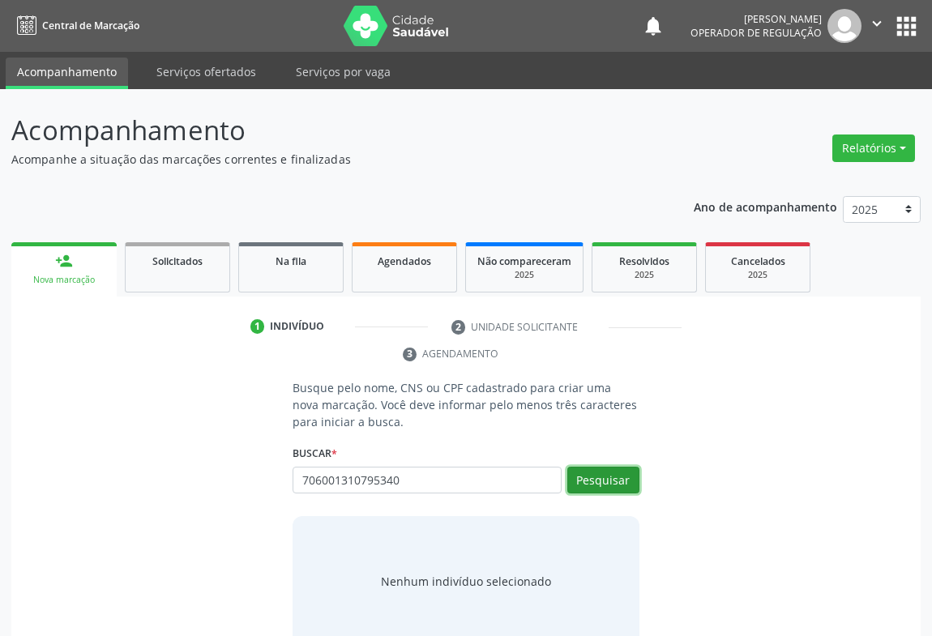
click at [591, 469] on button "Pesquisar" at bounding box center [603, 481] width 72 height 28
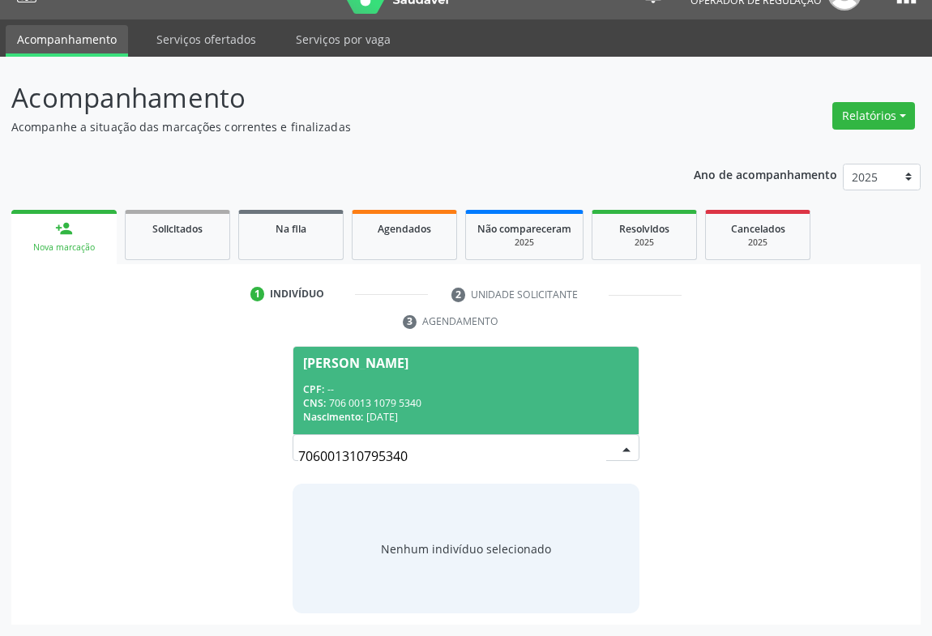
click at [439, 412] on div "Nascimento: 2[DATE]" at bounding box center [466, 417] width 326 height 14
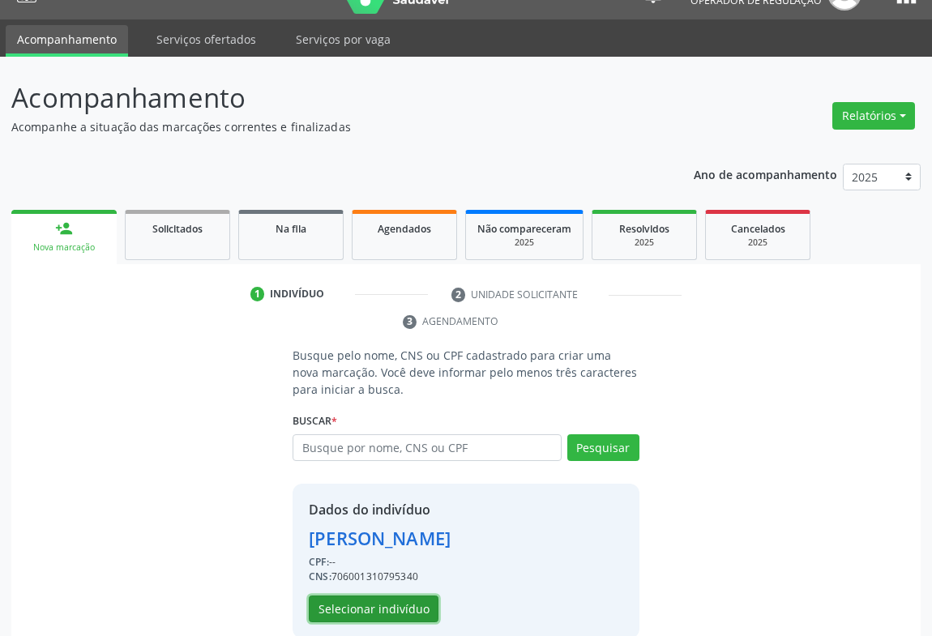
click at [371, 597] on button "Selecionar indivíduo" at bounding box center [374, 610] width 130 height 28
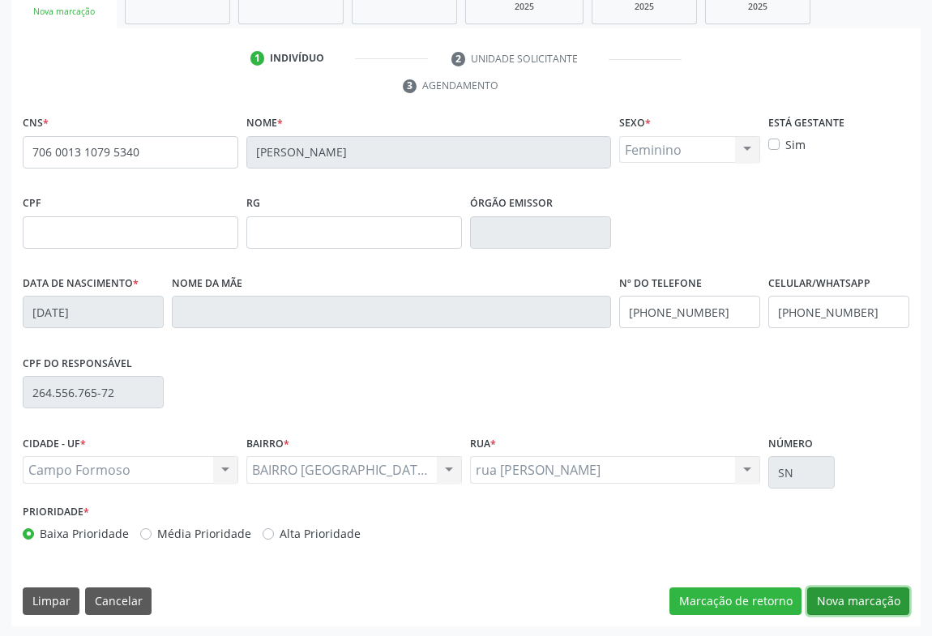
click at [874, 600] on button "Nova marcação" at bounding box center [858, 602] width 102 height 28
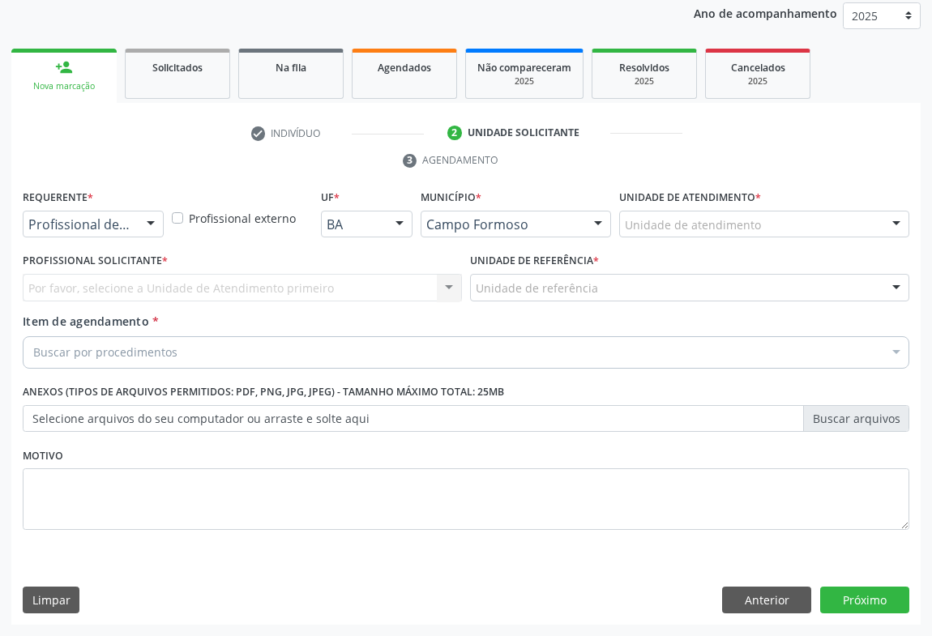
scroll to position [193, 0]
click at [132, 218] on div "Profissional de Saúde" at bounding box center [93, 226] width 141 height 28
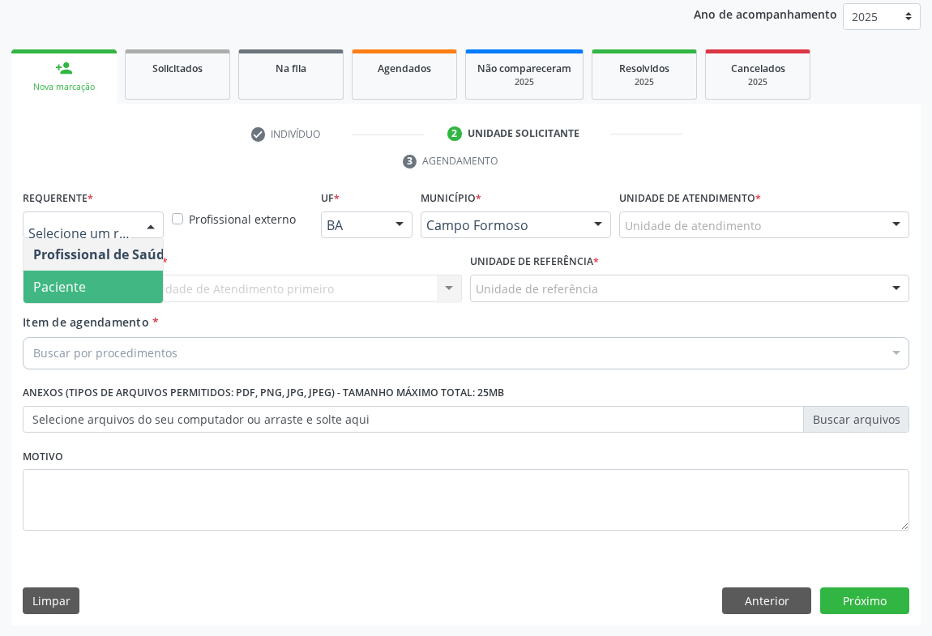
click at [125, 301] on span "Paciente" at bounding box center [103, 287] width 158 height 32
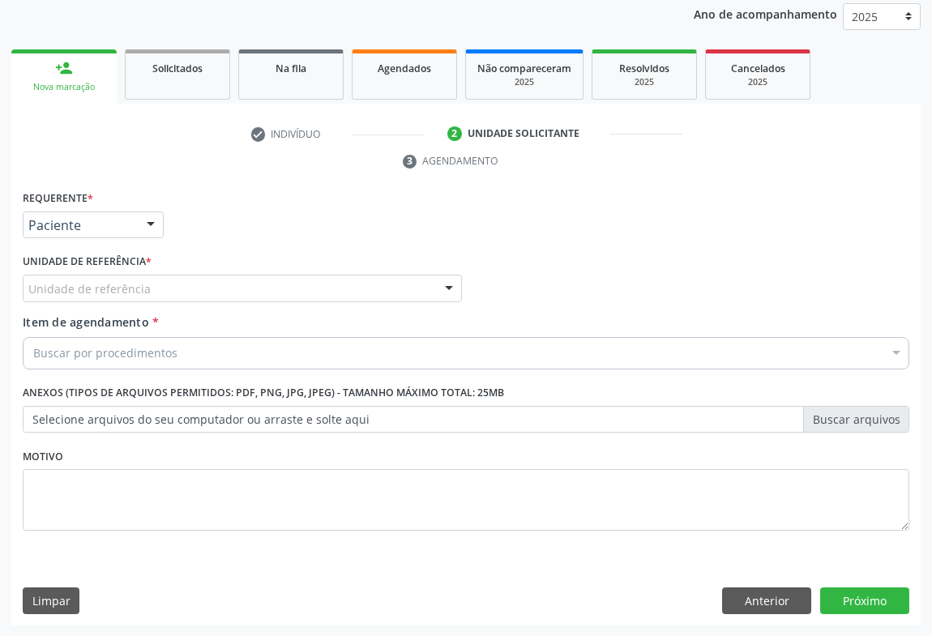
click at [167, 288] on div "Unidade de referência" at bounding box center [242, 289] width 439 height 28
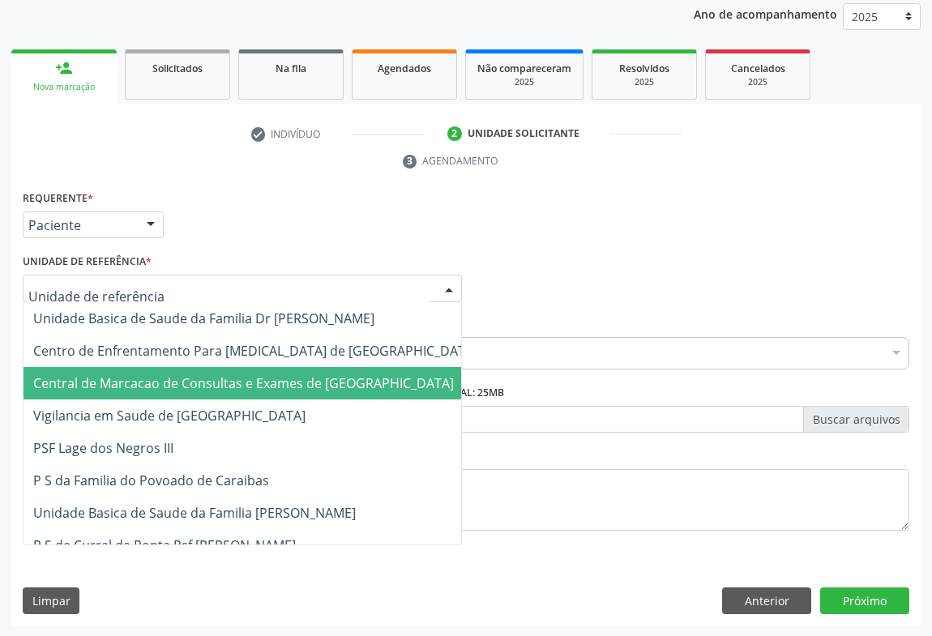
click at [177, 391] on span "Central de Marcacao de Consultas e Exames de [GEOGRAPHIC_DATA]" at bounding box center [256, 383] width 464 height 32
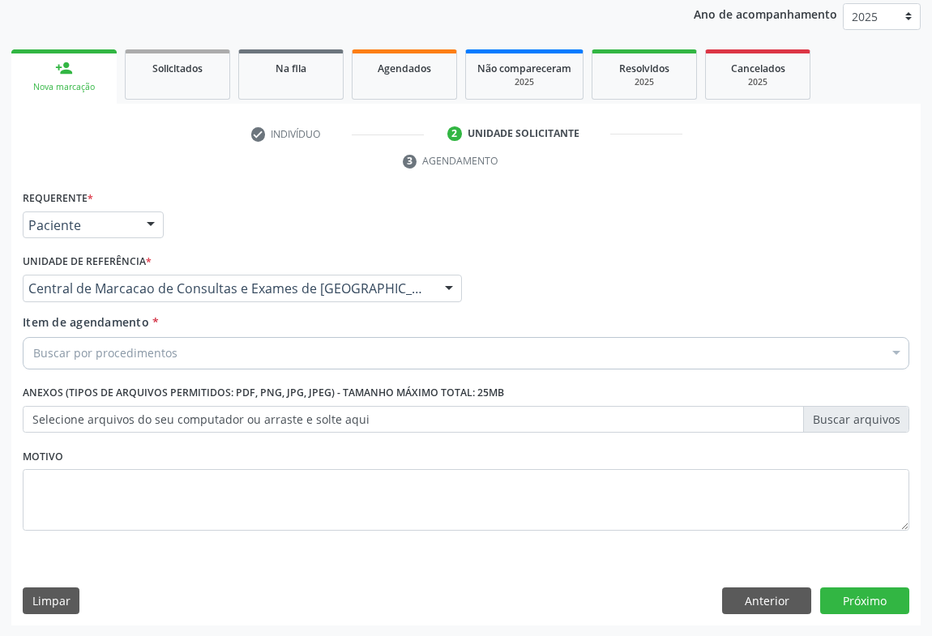
click at [191, 361] on div "Buscar por procedimentos" at bounding box center [466, 353] width 887 height 32
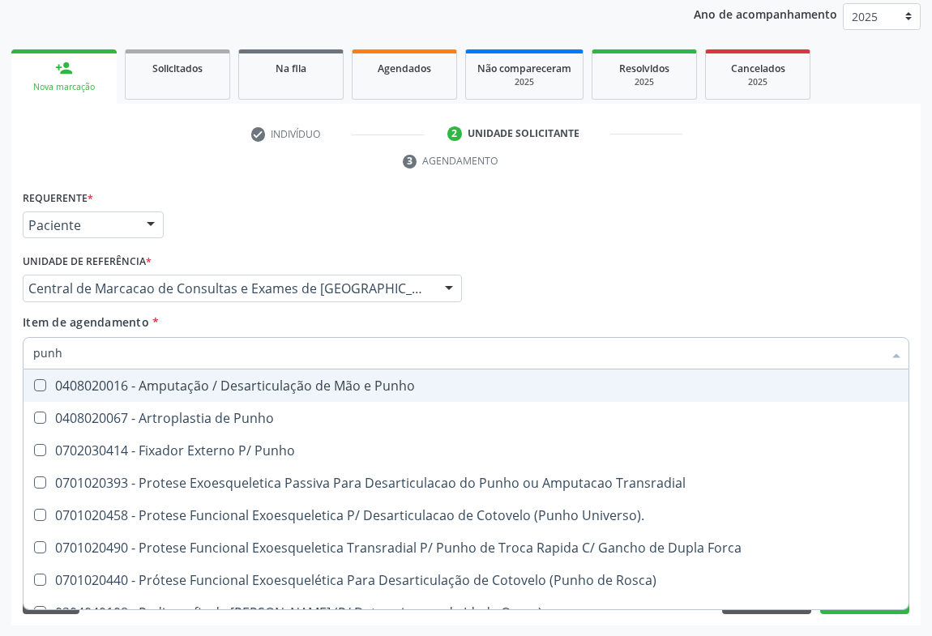
type input "punho"
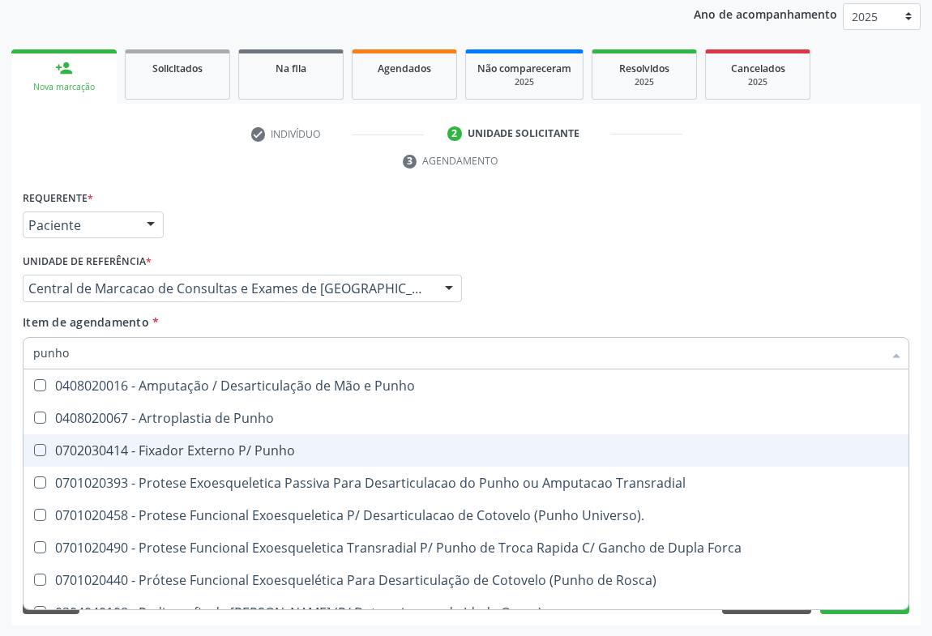
scroll to position [278, 0]
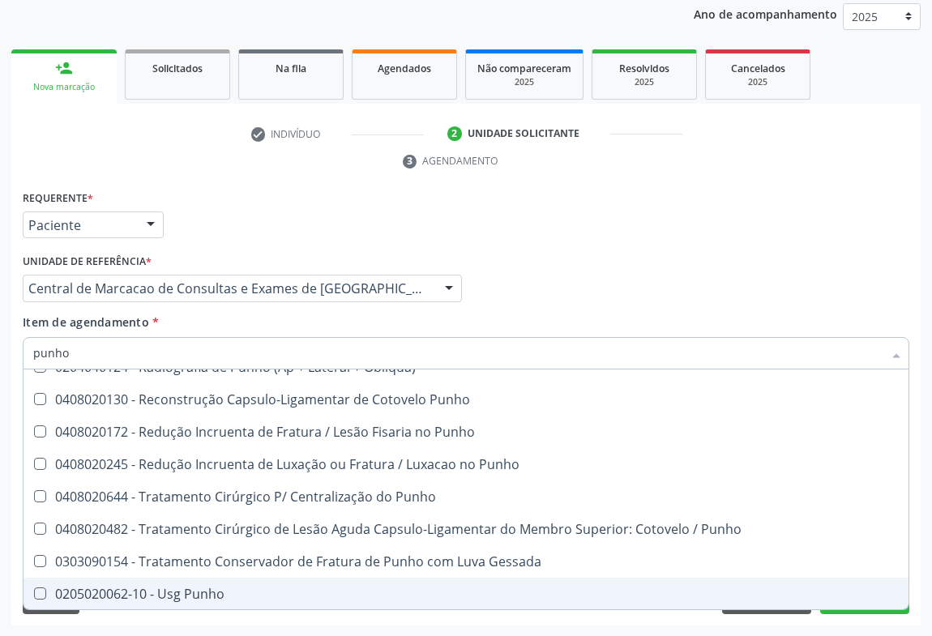
click at [156, 588] on div "0205020062-10 - Usg Punho" at bounding box center [465, 594] width 865 height 13
checkbox Punho "true"
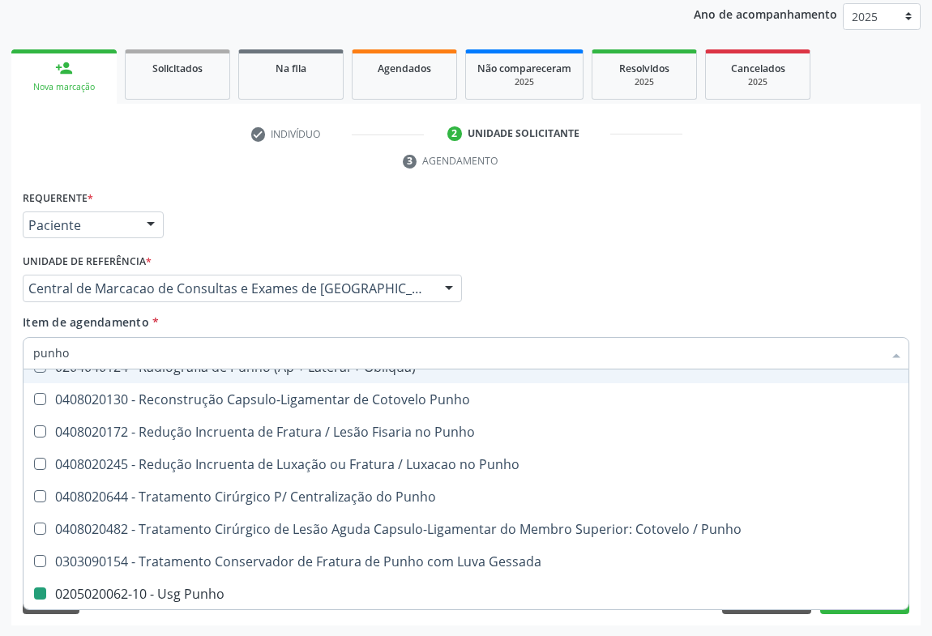
drag, startPoint x: 656, startPoint y: 234, endPoint x: 0, endPoint y: 253, distance: 655.9
click at [655, 233] on div "Requerente * Paciente Profissional de Saúde Paciente Nenhum resultado encontrad…" at bounding box center [466, 217] width 895 height 63
checkbox Punho "true"
checkbox Punho "false"
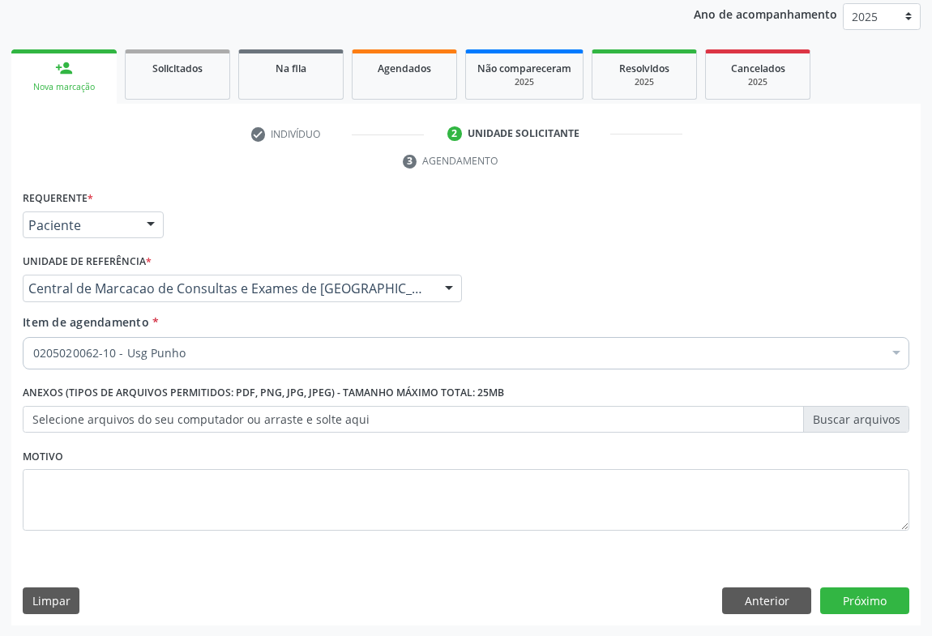
scroll to position [0, 0]
click at [873, 608] on button "Próximo" at bounding box center [864, 602] width 89 height 28
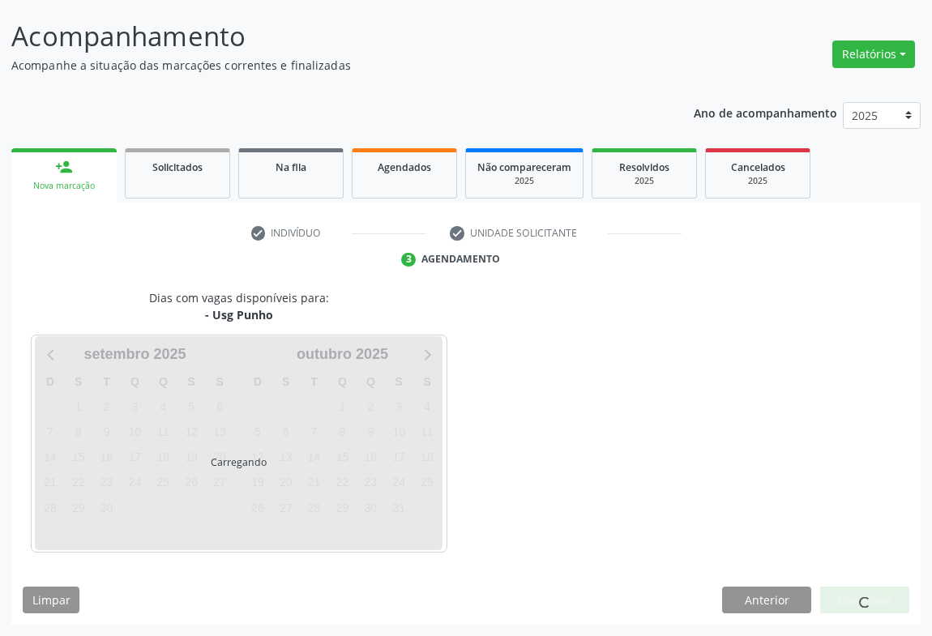
scroll to position [93, 0]
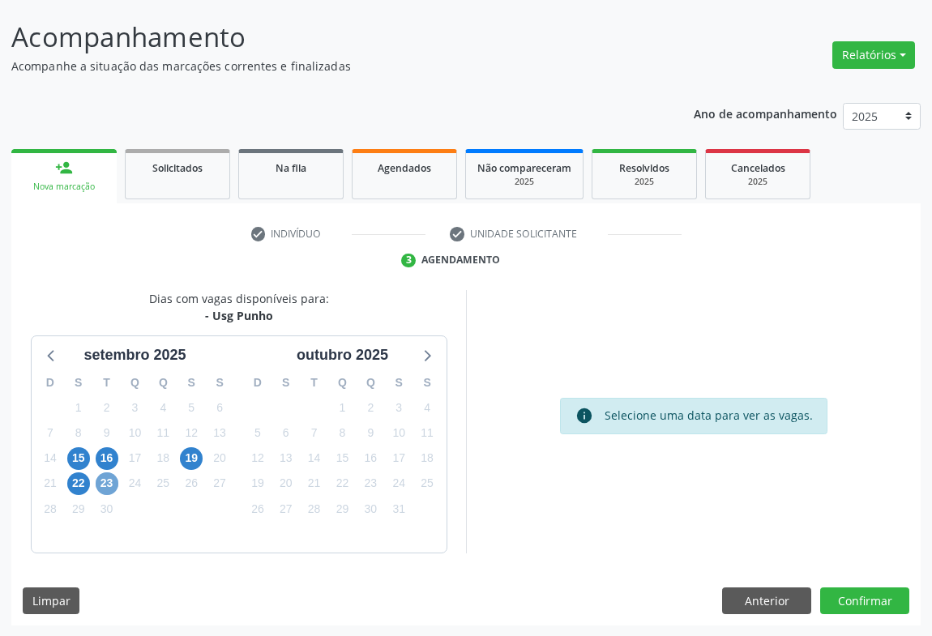
click at [103, 489] on span "23" at bounding box center [107, 483] width 23 height 23
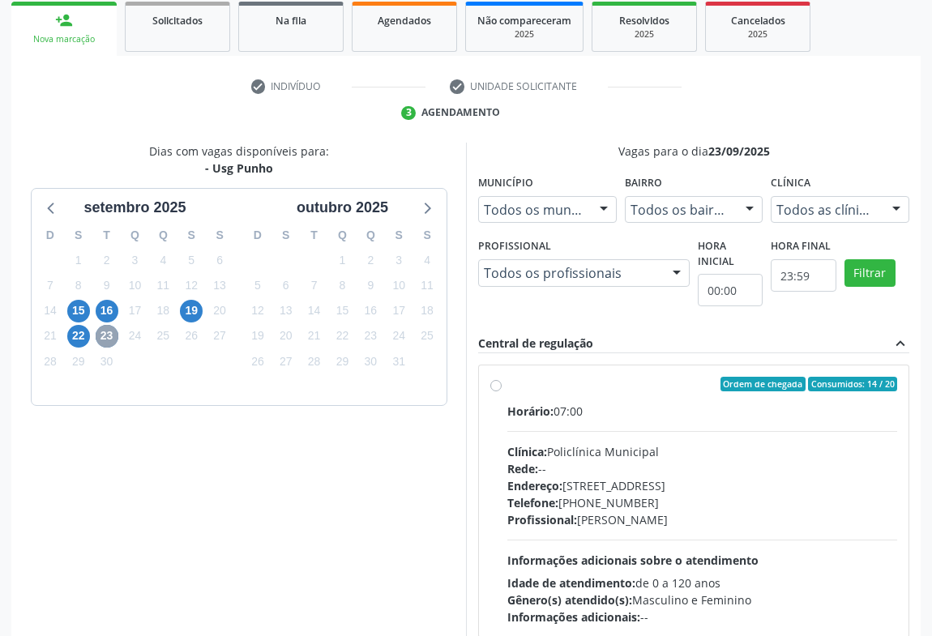
scroll to position [314, 0]
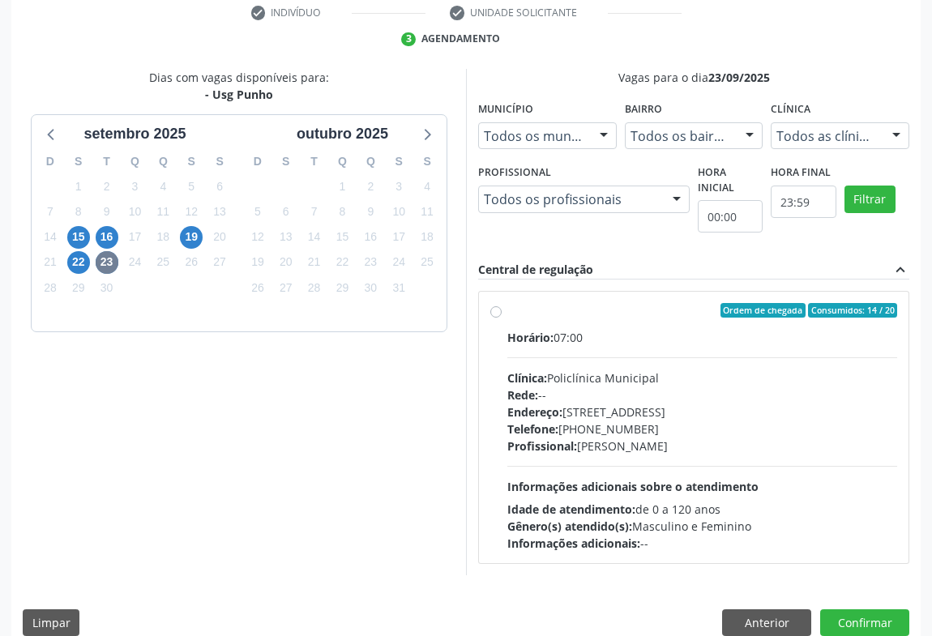
drag, startPoint x: 591, startPoint y: 450, endPoint x: 609, endPoint y: 447, distance: 18.9
click at [596, 449] on div "Profissional: [PERSON_NAME]" at bounding box center [702, 446] width 390 height 17
radio input "true"
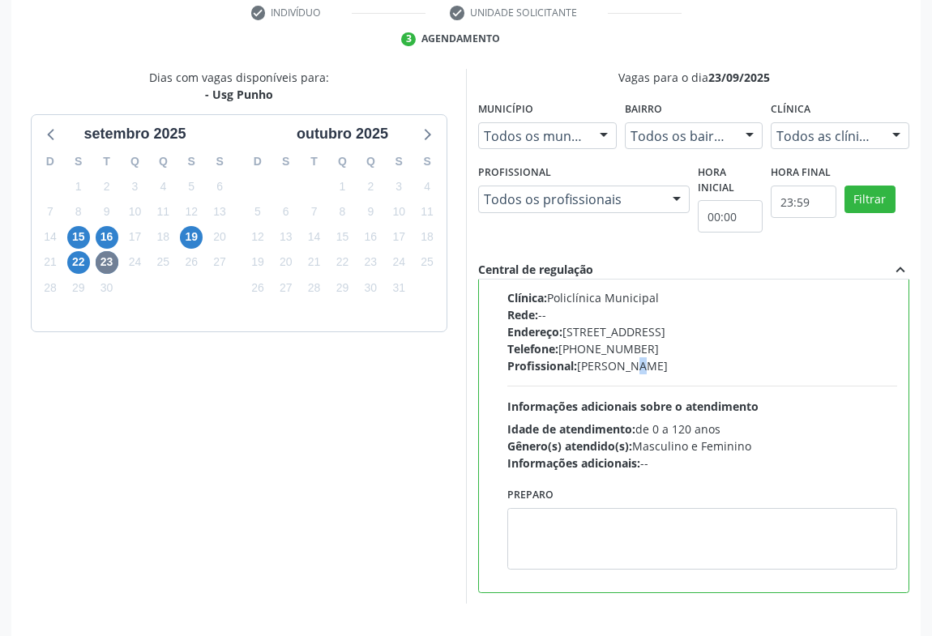
scroll to position [365, 0]
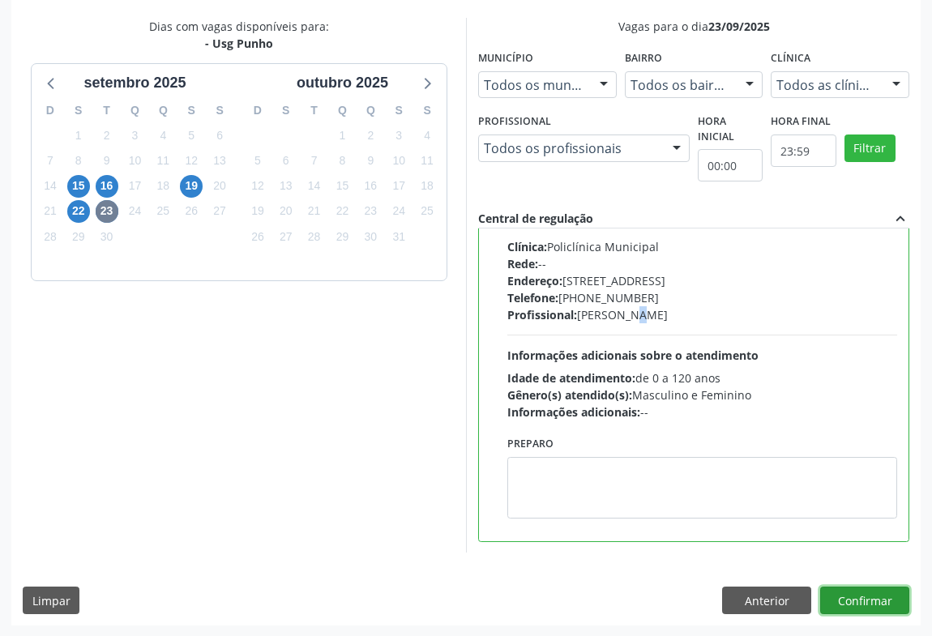
click at [885, 597] on button "Confirmar" at bounding box center [864, 601] width 89 height 28
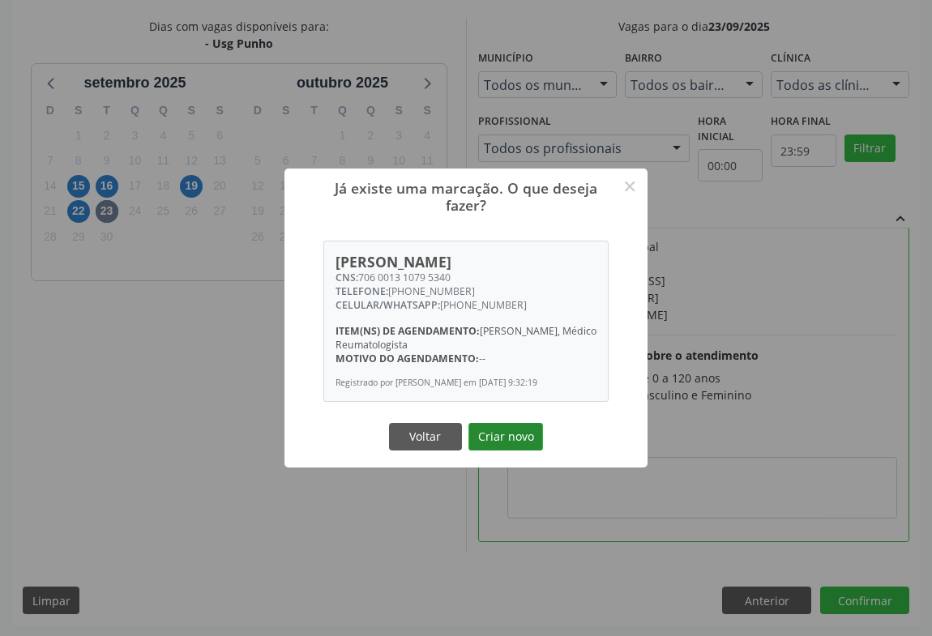
click at [494, 430] on button "Criar novo" at bounding box center [505, 437] width 75 height 28
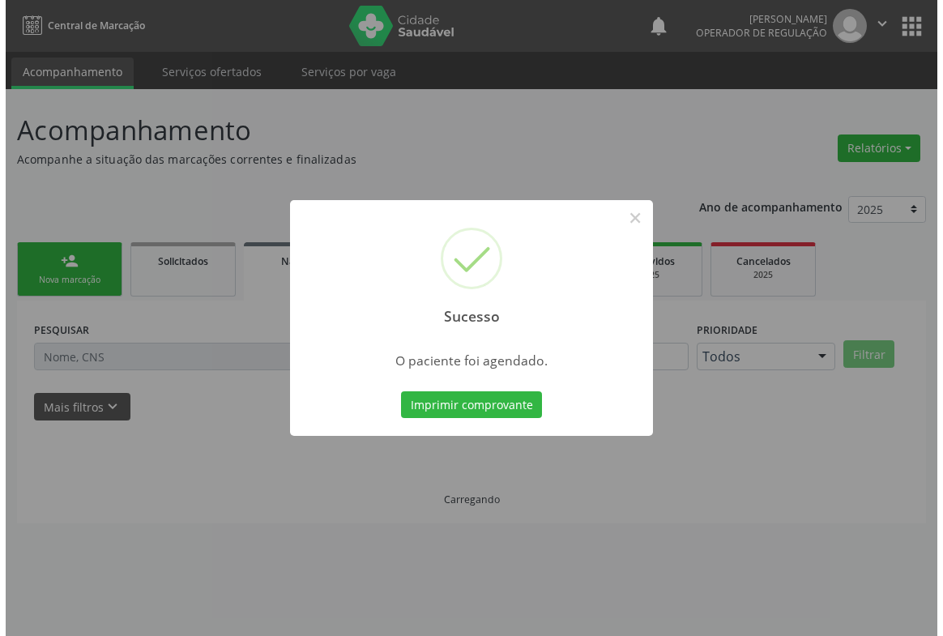
scroll to position [0, 0]
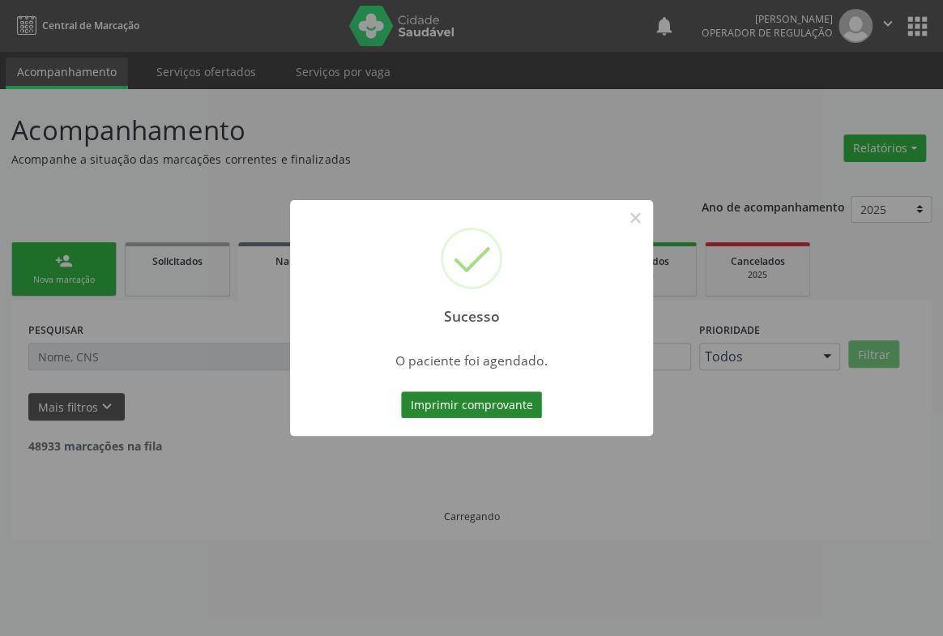
click at [515, 400] on button "Imprimir comprovante" at bounding box center [471, 405] width 141 height 28
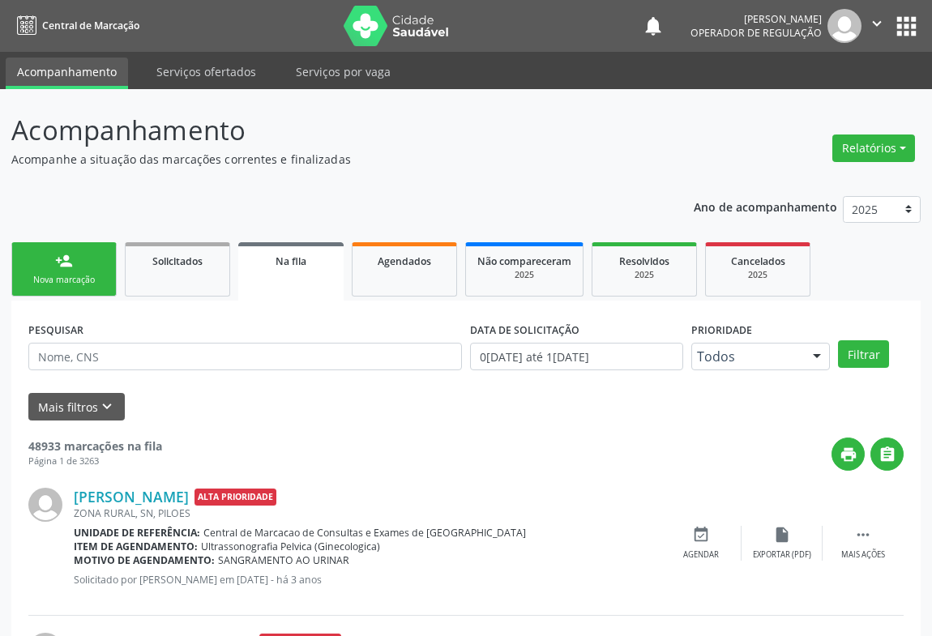
click at [71, 269] on link "person_add Nova marcação" at bounding box center [63, 269] width 105 height 54
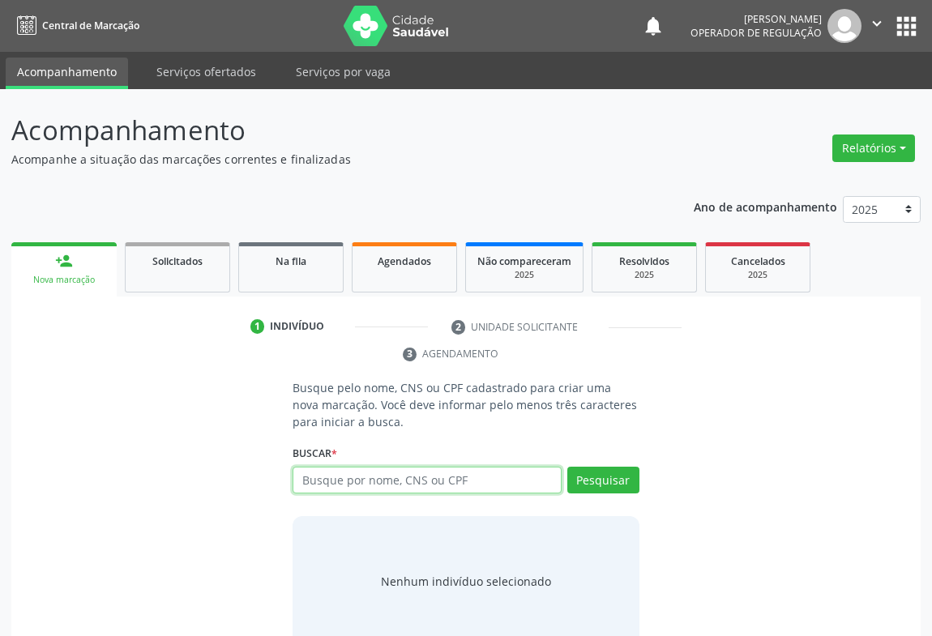
click at [377, 489] on input "text" at bounding box center [427, 481] width 269 height 28
type input "707502232688590"
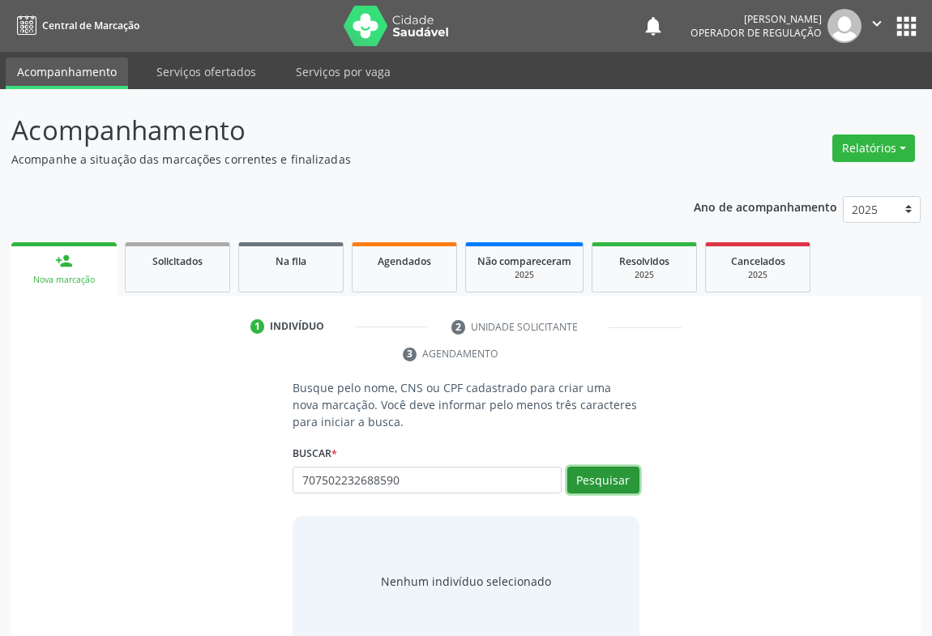
click at [626, 488] on button "Pesquisar" at bounding box center [603, 481] width 72 height 28
type input "707502232688590"
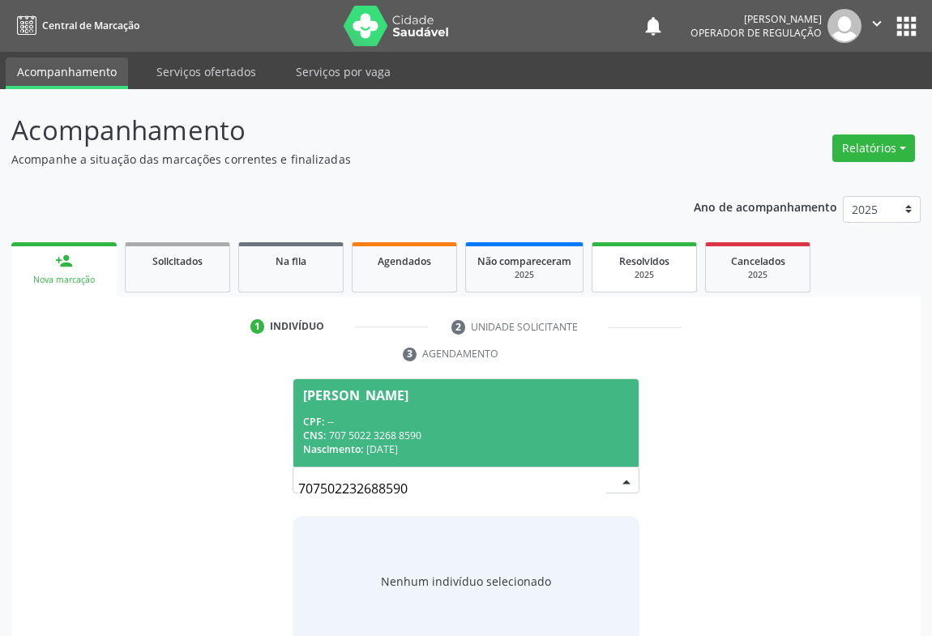
scroll to position [32, 0]
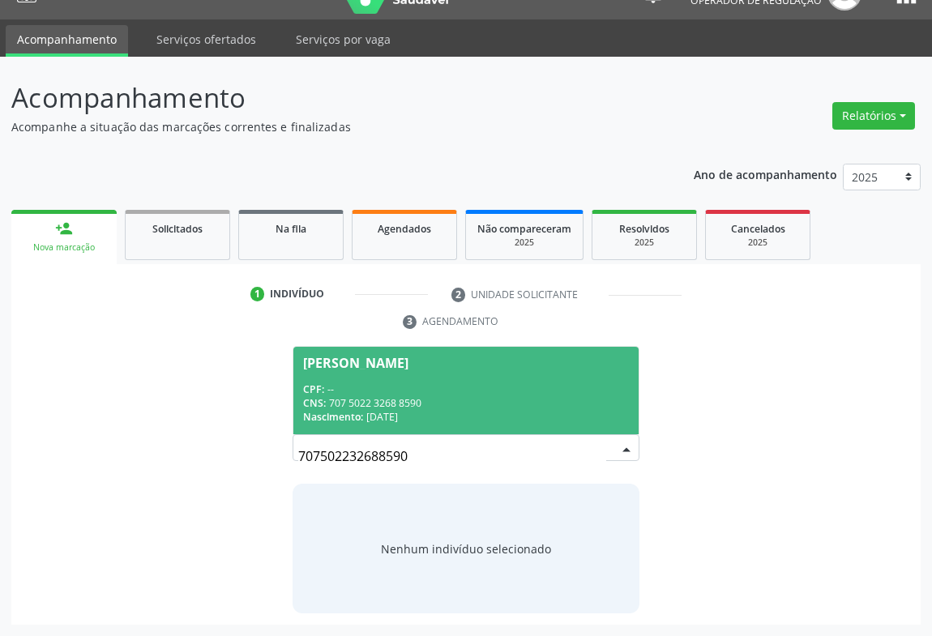
click at [454, 398] on div "CNS: 707 5022 3268 8590" at bounding box center [466, 403] width 326 height 14
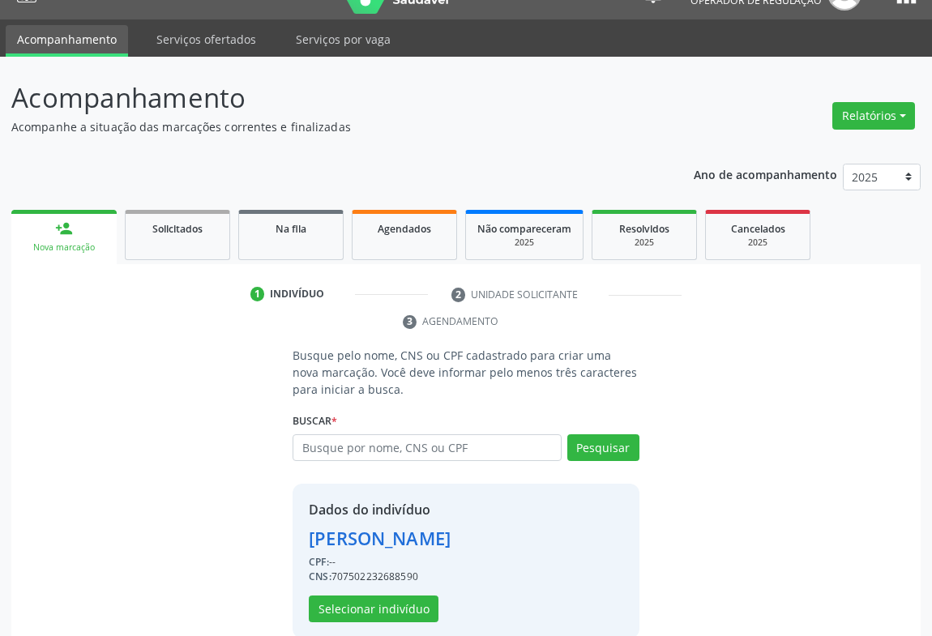
scroll to position [57, 0]
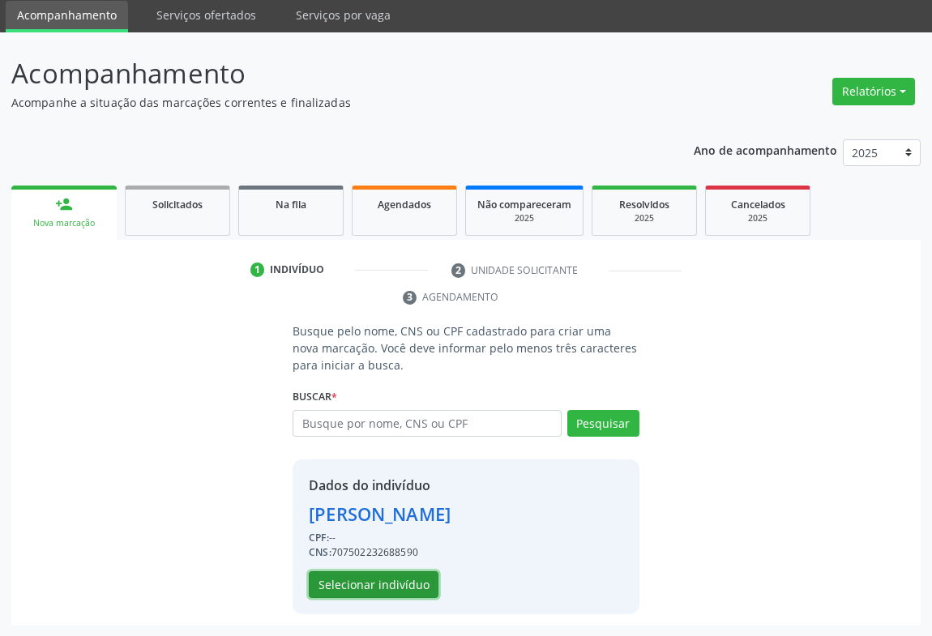
click at [334, 581] on button "Selecionar indivíduo" at bounding box center [374, 585] width 130 height 28
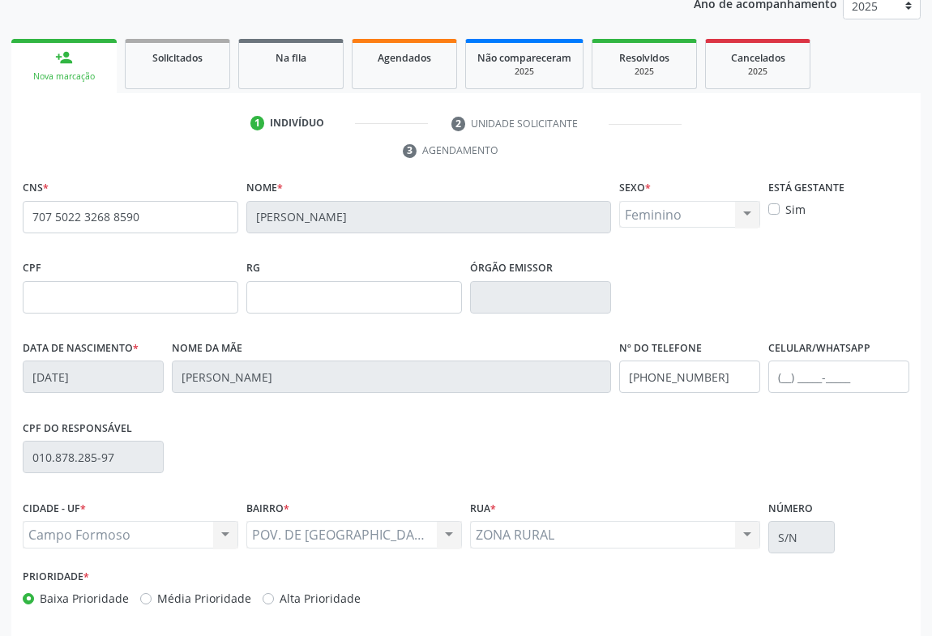
scroll to position [268, 0]
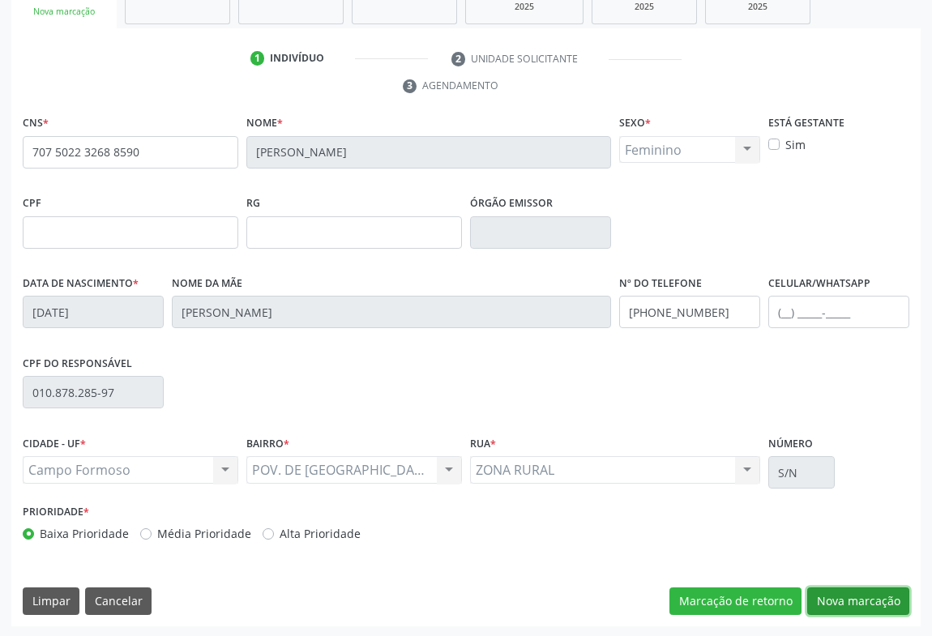
click at [845, 590] on button "Nova marcação" at bounding box center [858, 602] width 102 height 28
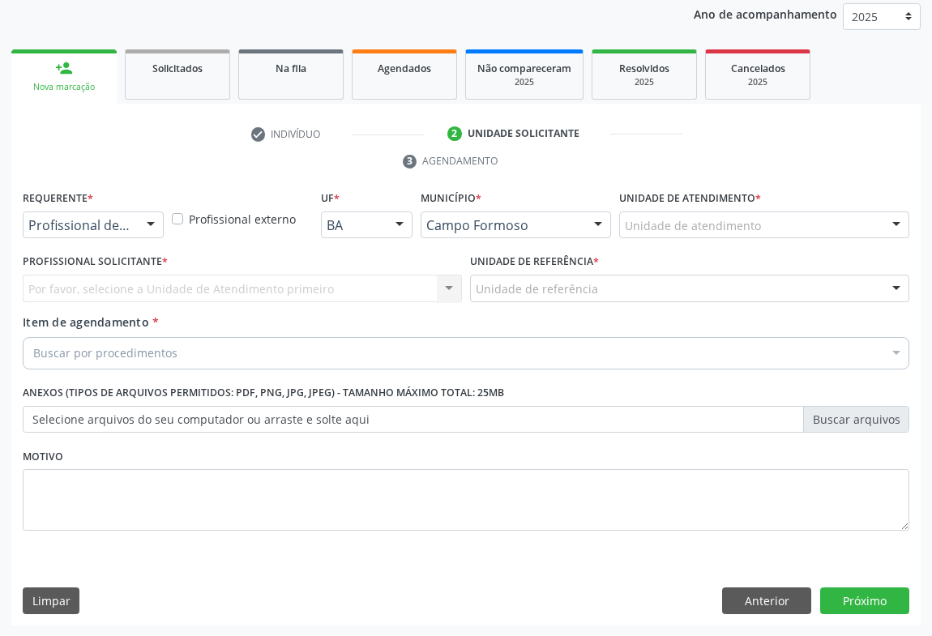
click at [121, 214] on div "Profissional de Saúde" at bounding box center [93, 226] width 141 height 28
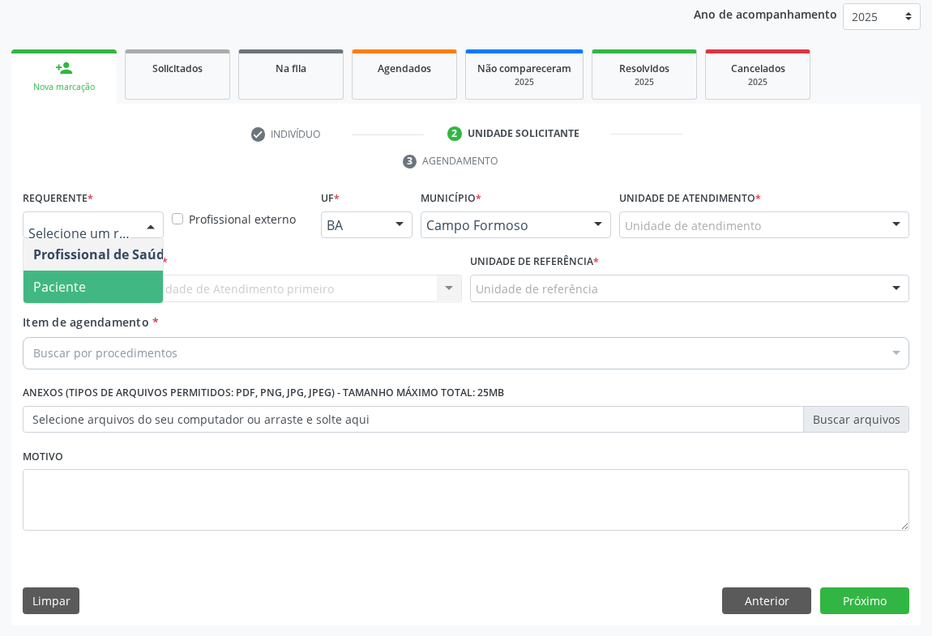
click at [75, 291] on span "Paciente" at bounding box center [59, 287] width 53 height 18
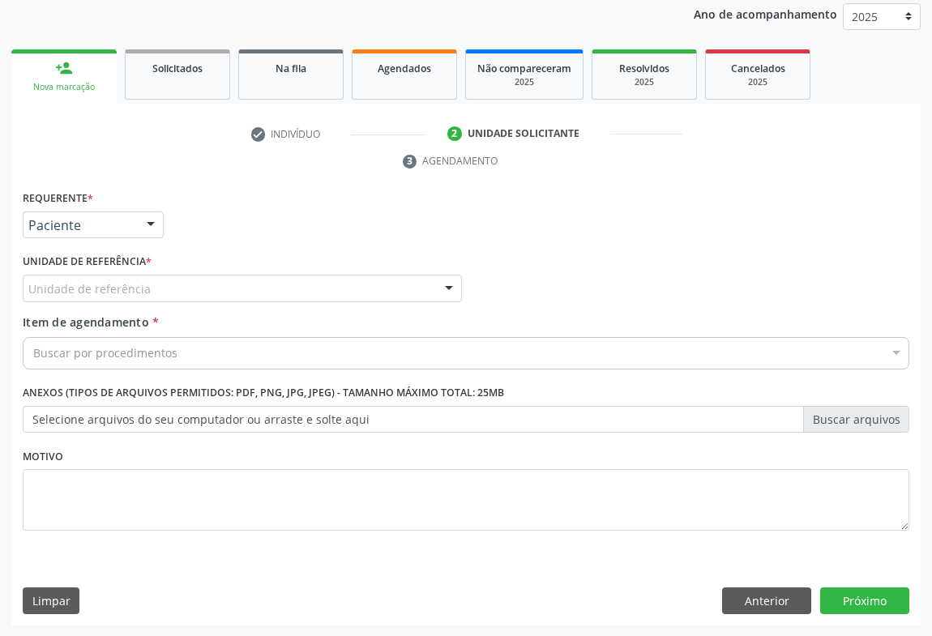
click at [202, 292] on div "Unidade de referência" at bounding box center [242, 289] width 439 height 28
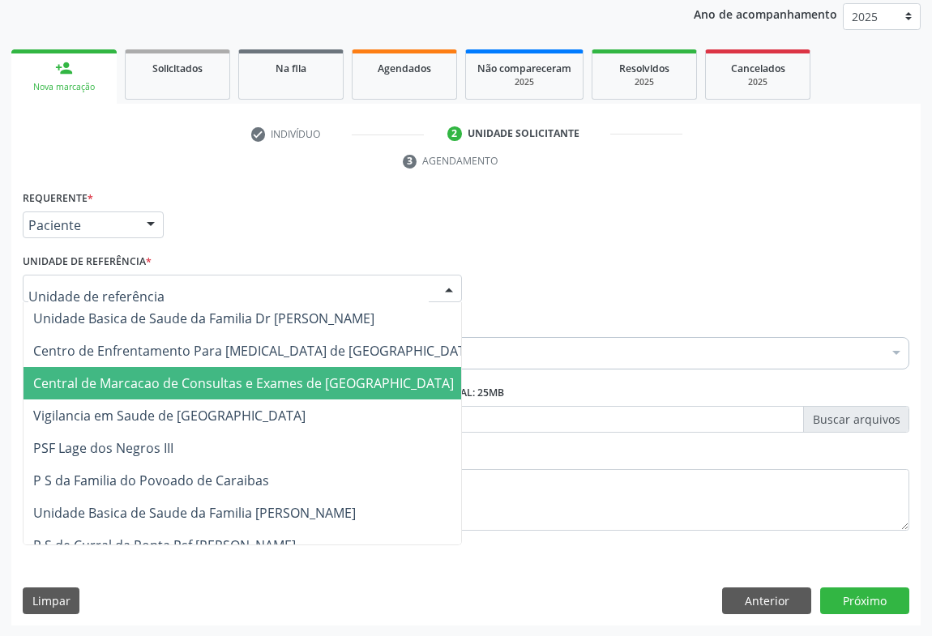
click at [207, 387] on span "Central de Marcacao de Consultas e Exames de [GEOGRAPHIC_DATA]" at bounding box center [243, 383] width 421 height 18
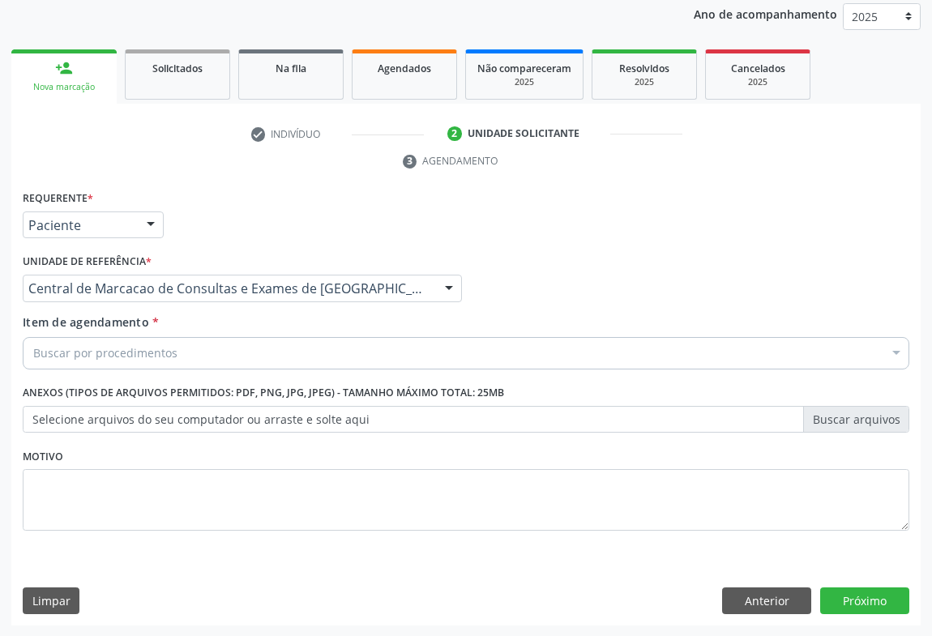
click at [265, 348] on div "Buscar por procedimentos" at bounding box center [466, 353] width 887 height 32
click at [182, 348] on div "Buscar por procedimentos" at bounding box center [466, 353] width 887 height 32
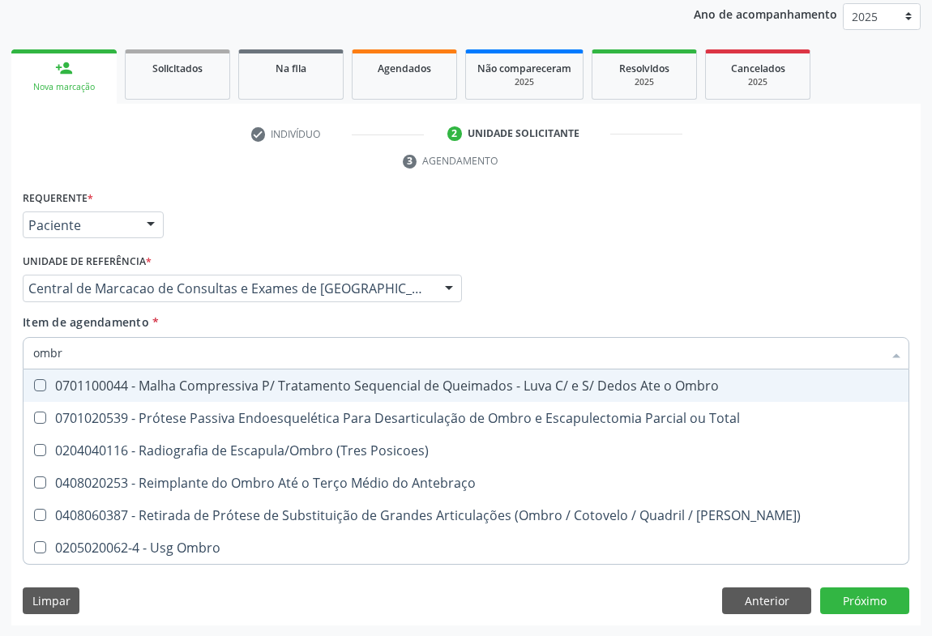
type input "ombro"
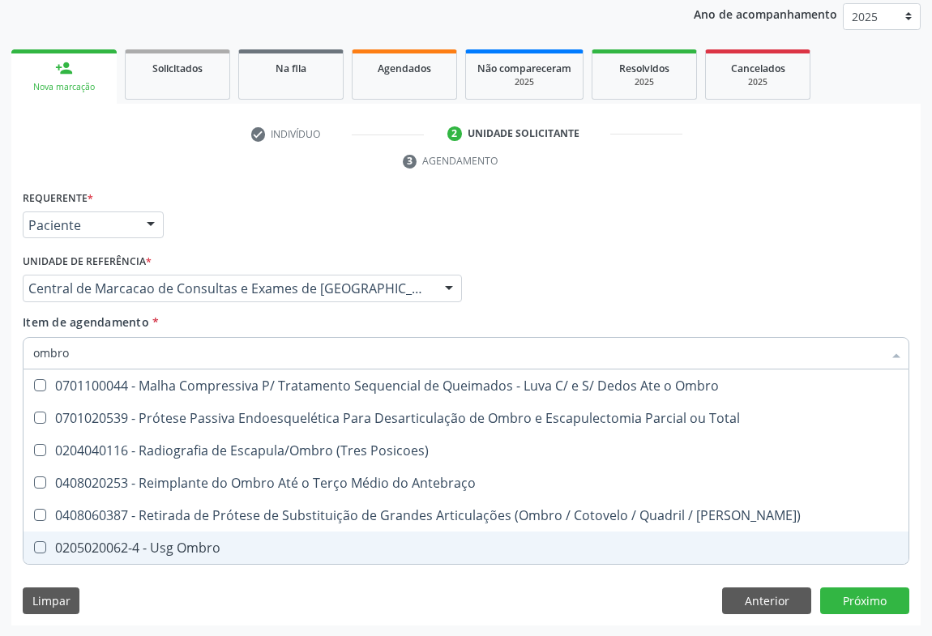
click at [224, 558] on span "0205020062-4 - Usg Ombro" at bounding box center [466, 548] width 885 height 32
checkbox Ombro "true"
click at [843, 592] on div "Requerente * Paciente Profissional de Saúde Paciente Nenhum resultado encontrad…" at bounding box center [465, 406] width 909 height 440
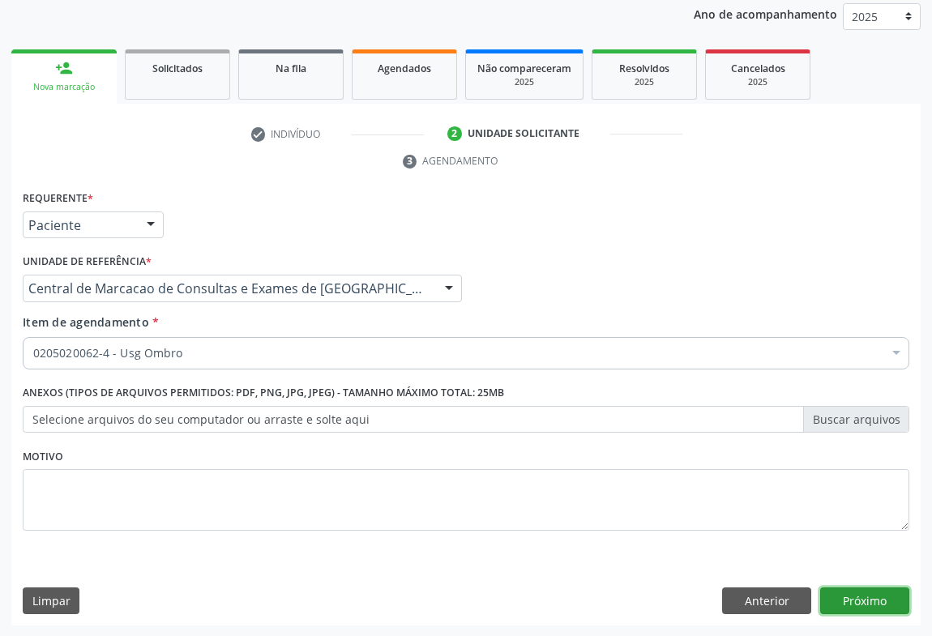
click at [832, 597] on button "Próximo" at bounding box center [864, 602] width 89 height 28
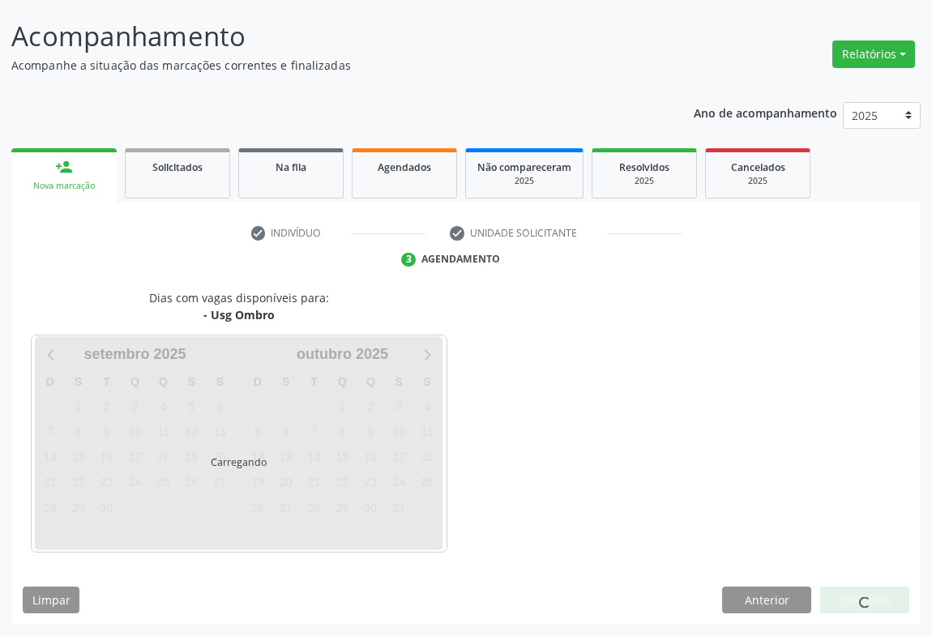
scroll to position [93, 0]
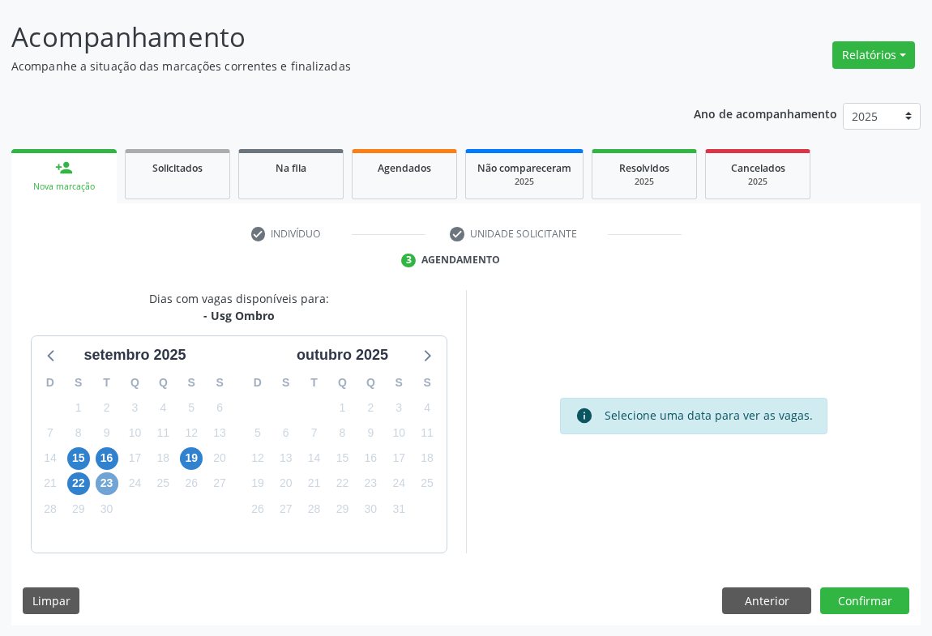
click at [116, 486] on span "23" at bounding box center [107, 483] width 23 height 23
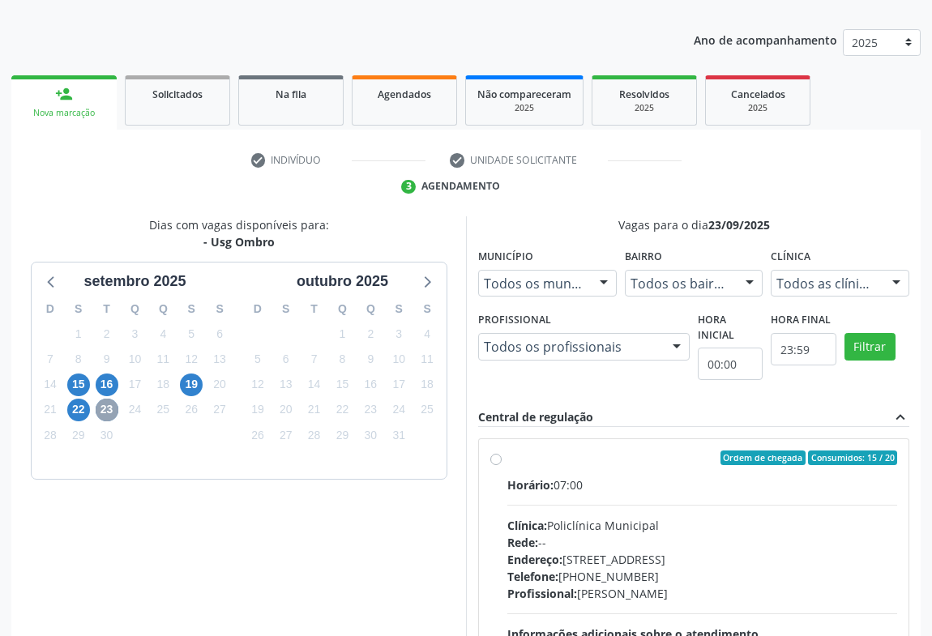
scroll to position [336, 0]
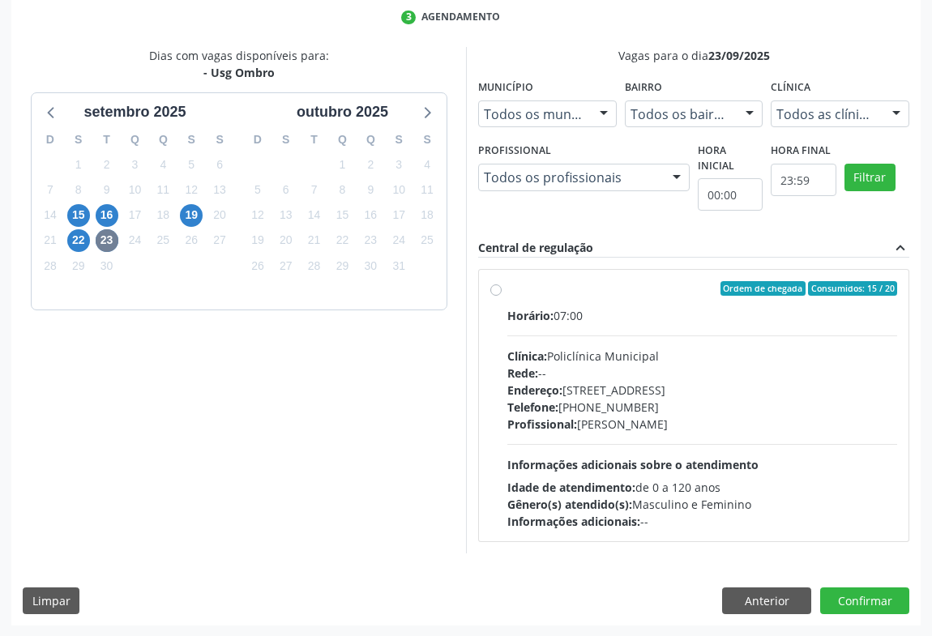
click at [665, 395] on div "Endereço: Predio, nº 386, Centro, Campo Formoso - BA" at bounding box center [702, 390] width 390 height 17
radio input "true"
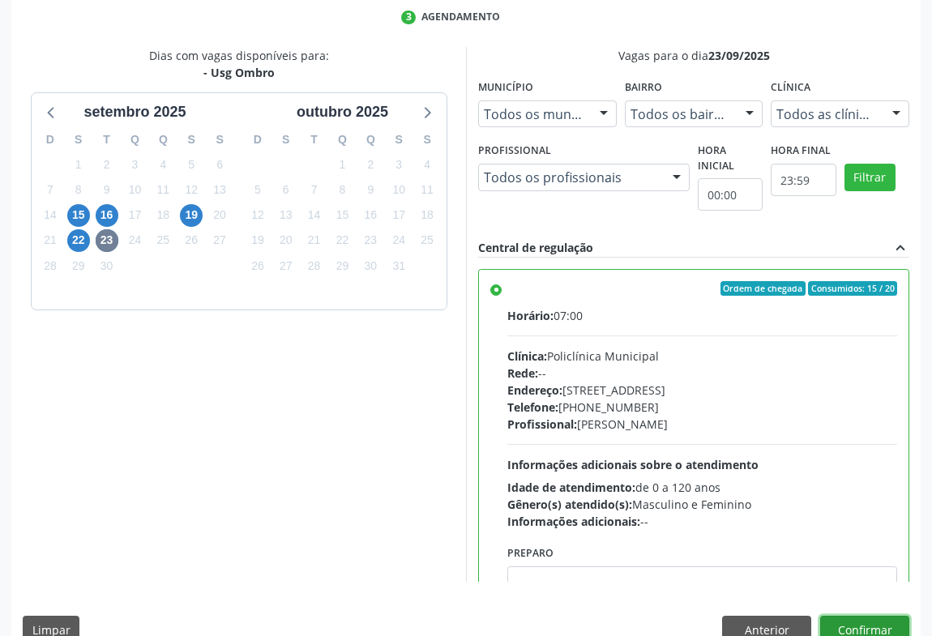
click at [874, 617] on button "Confirmar" at bounding box center [864, 630] width 89 height 28
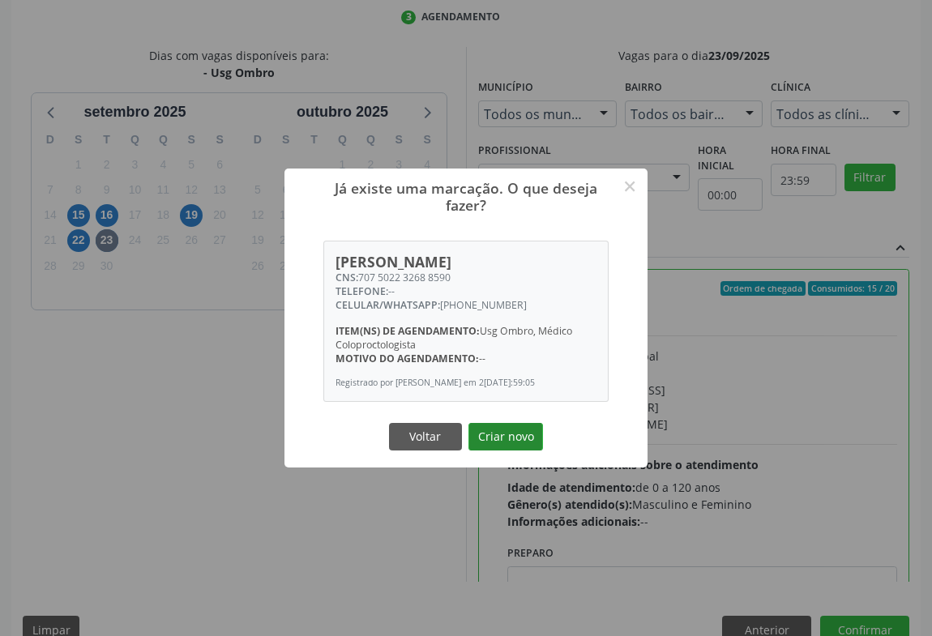
click at [510, 432] on button "Criar novo" at bounding box center [505, 437] width 75 height 28
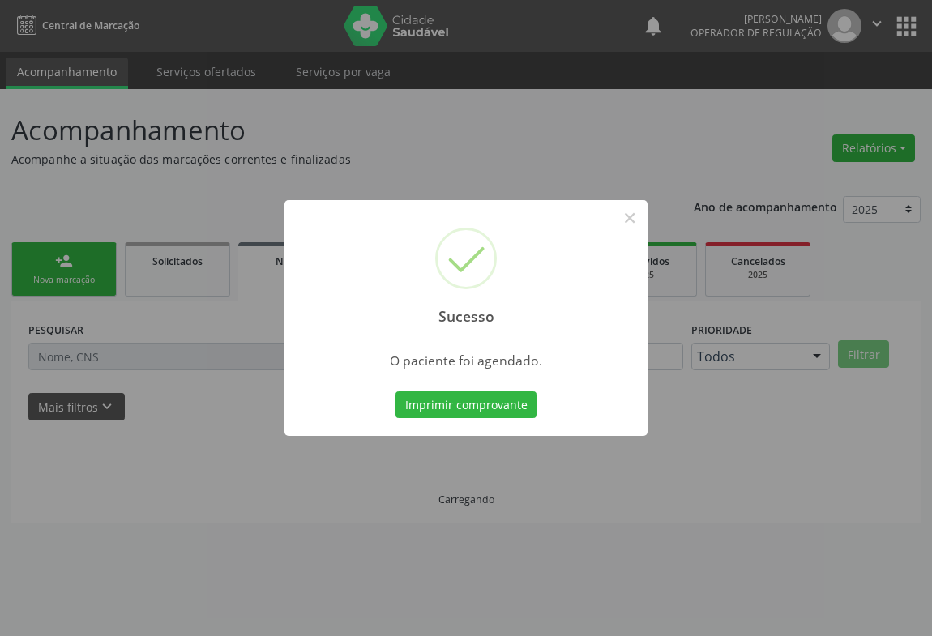
scroll to position [0, 0]
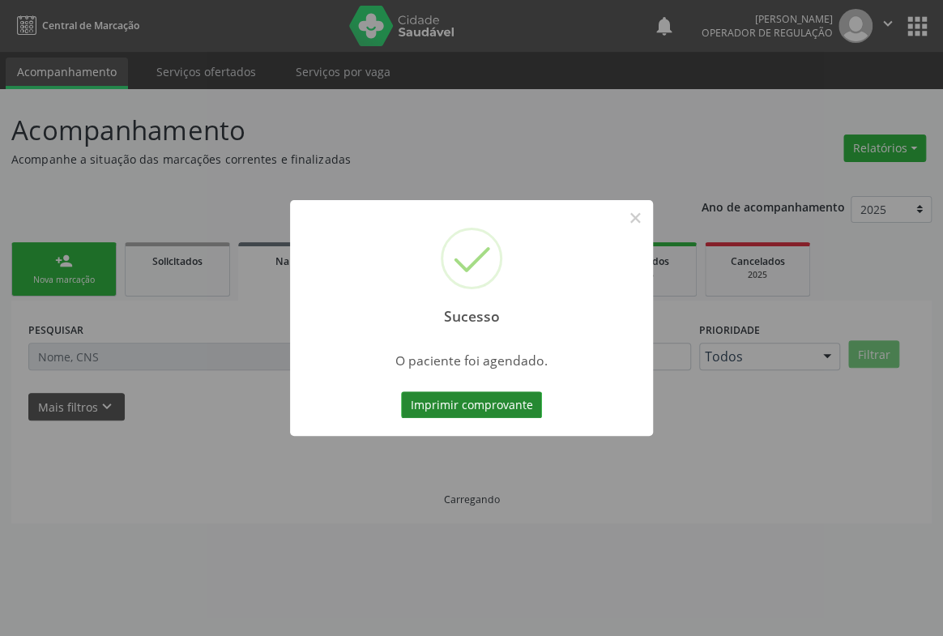
click at [489, 398] on button "Imprimir comprovante" at bounding box center [471, 405] width 141 height 28
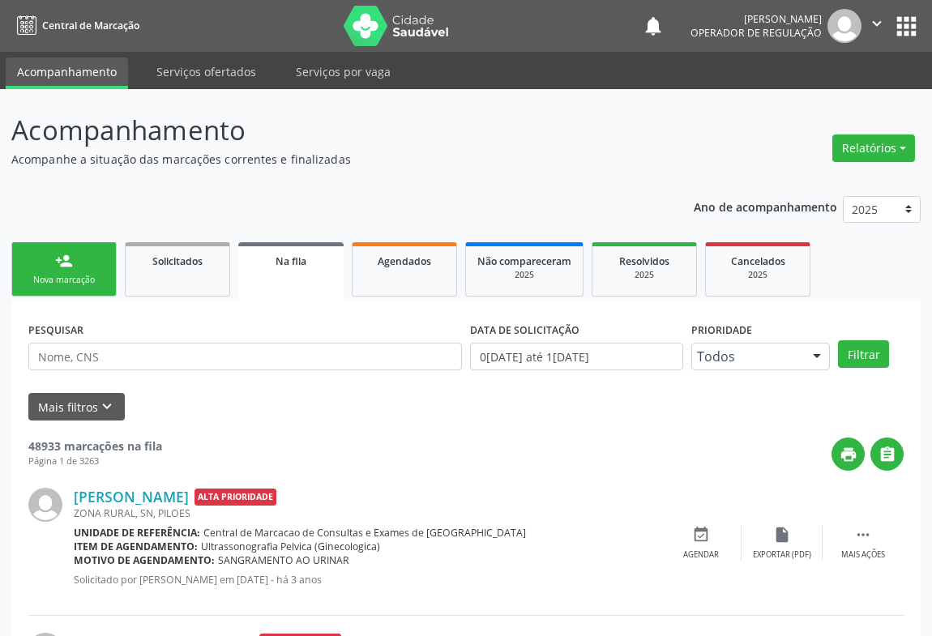
click at [93, 257] on link "person_add Nova marcação" at bounding box center [63, 269] width 105 height 54
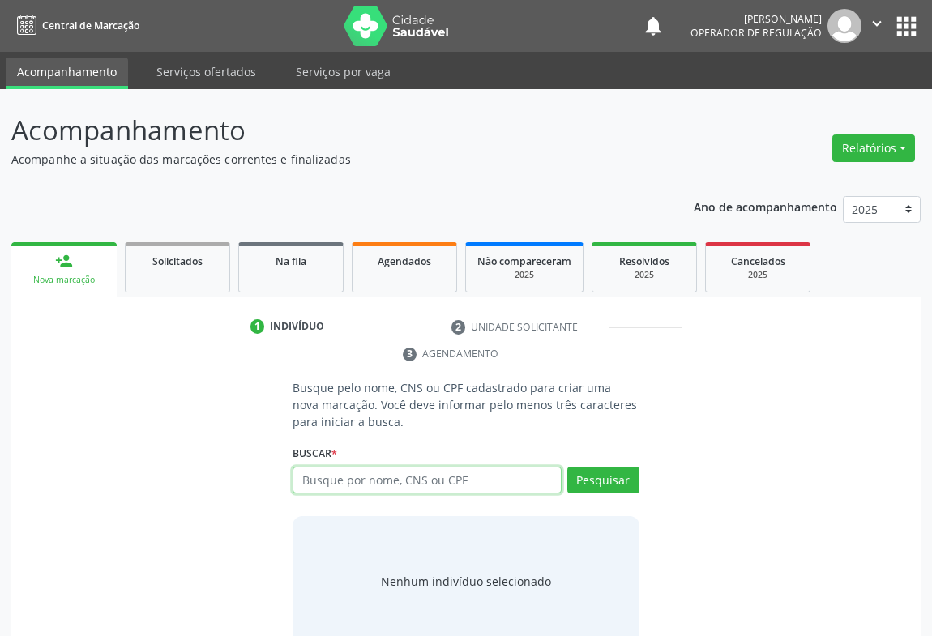
click at [317, 489] on input "text" at bounding box center [427, 481] width 269 height 28
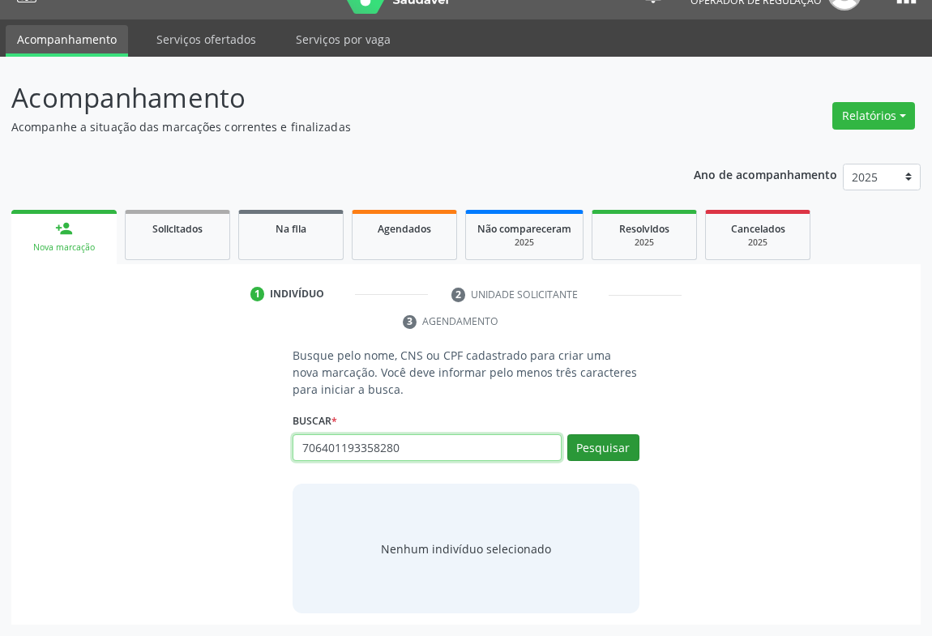
type input "706401193358280"
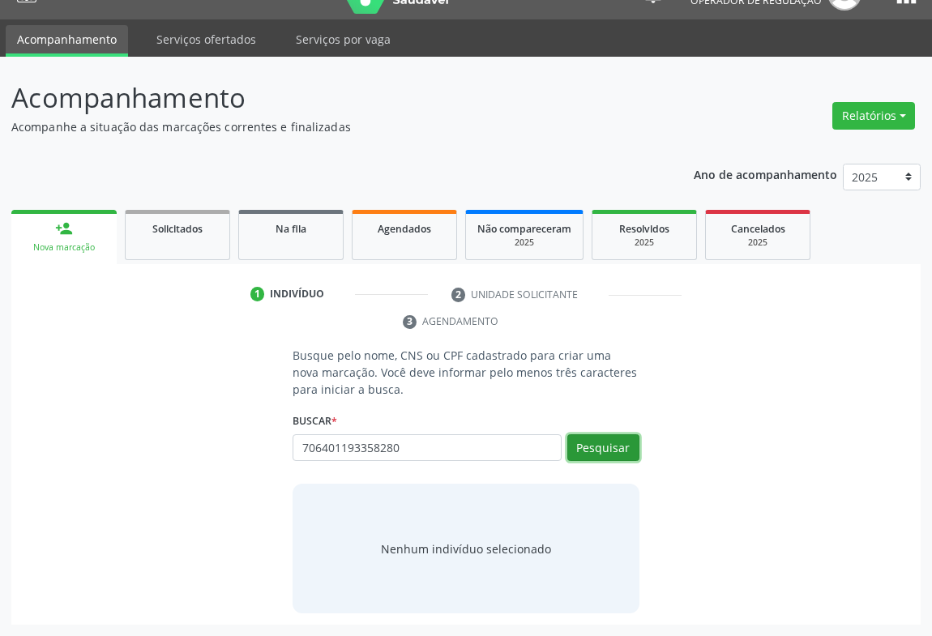
click at [617, 439] on button "Pesquisar" at bounding box center [603, 448] width 72 height 28
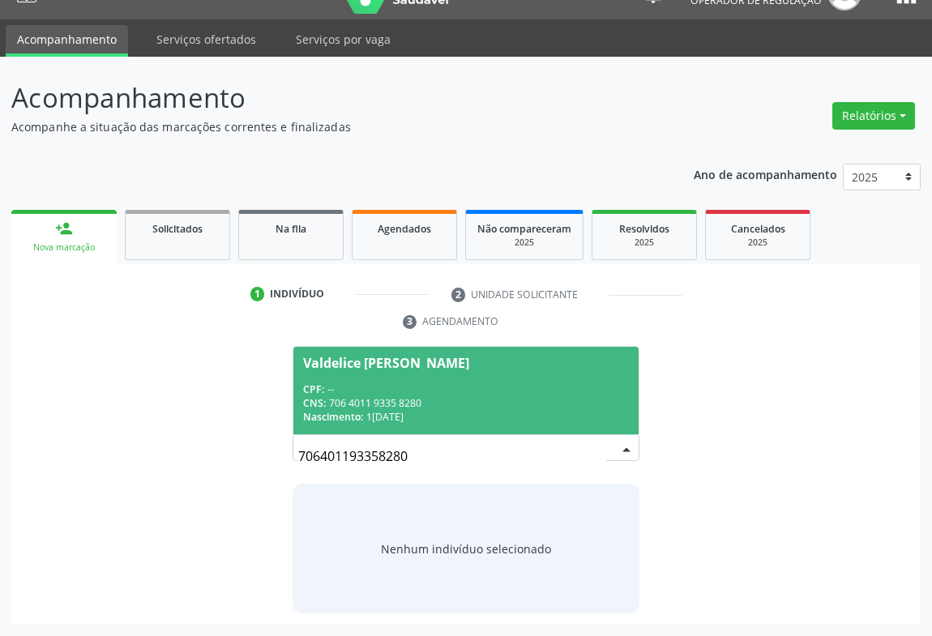
click at [386, 392] on div "CPF: --" at bounding box center [466, 390] width 326 height 14
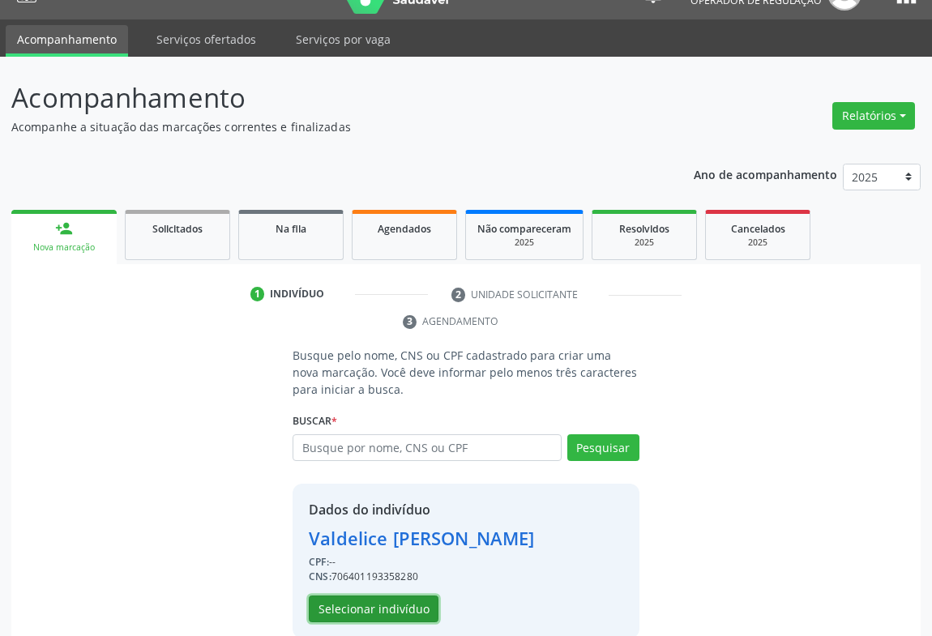
click at [364, 612] on button "Selecionar indivíduo" at bounding box center [374, 610] width 130 height 28
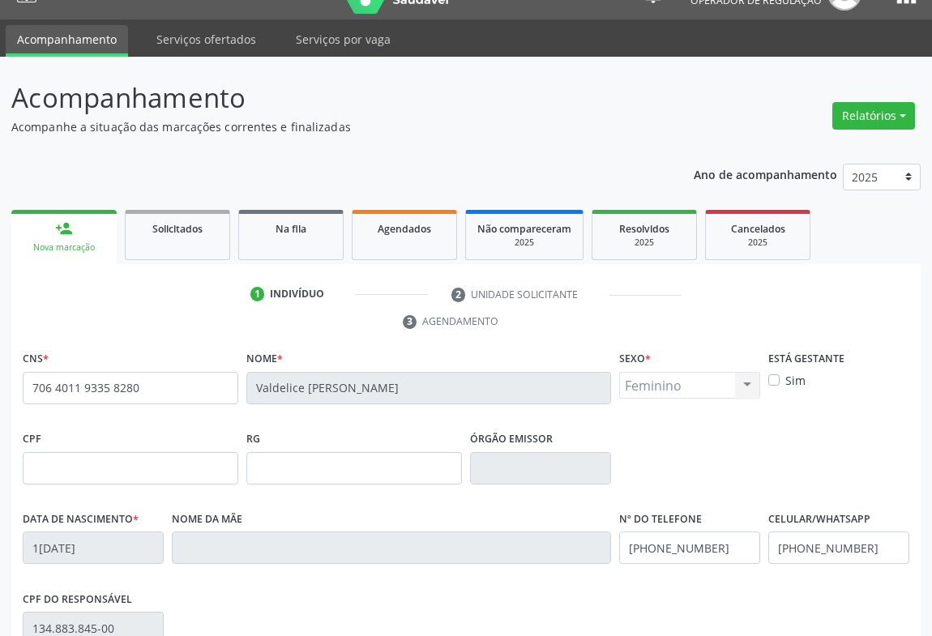
scroll to position [268, 0]
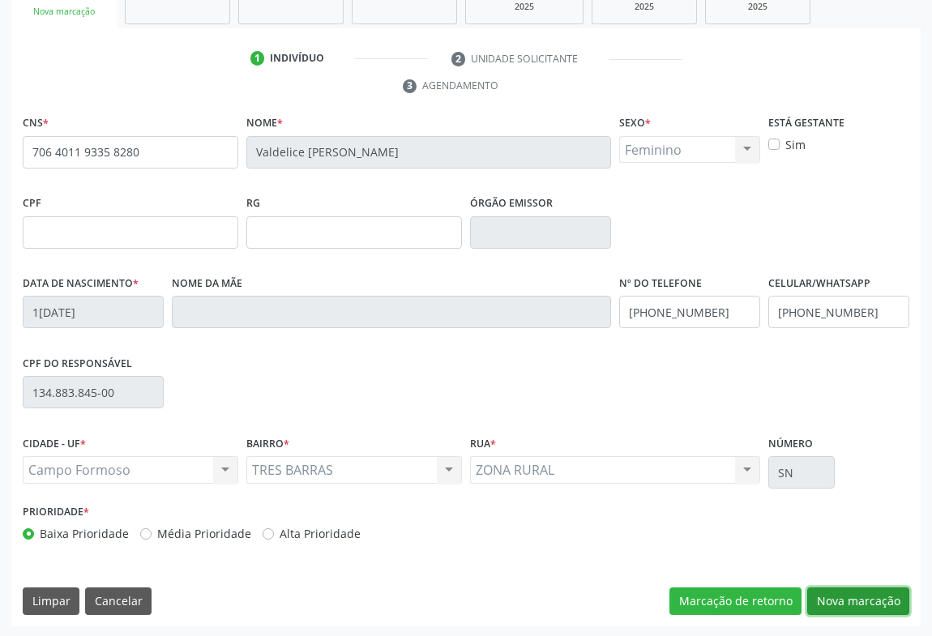
click at [823, 605] on button "Nova marcação" at bounding box center [858, 602] width 102 height 28
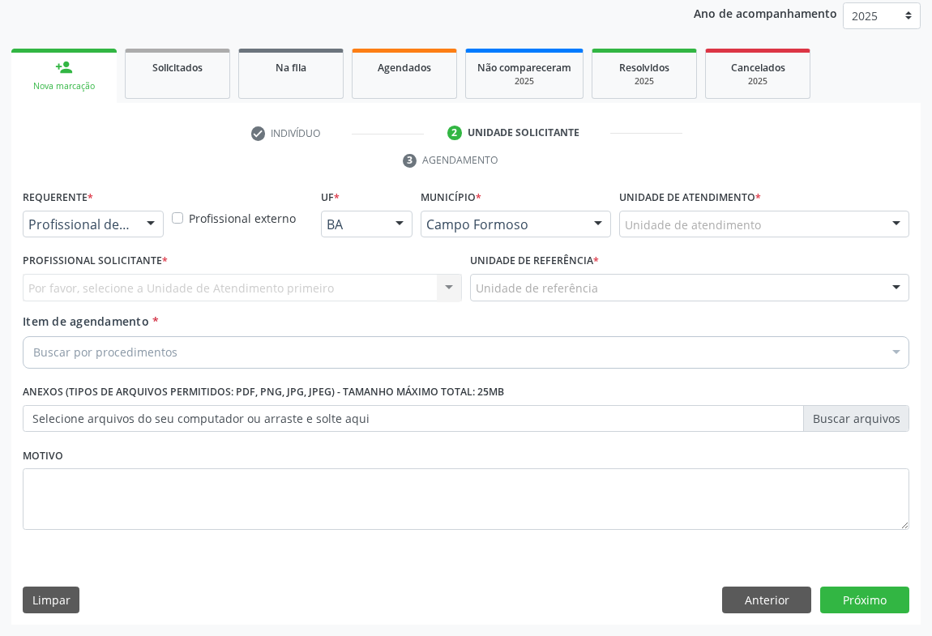
scroll to position [193, 0]
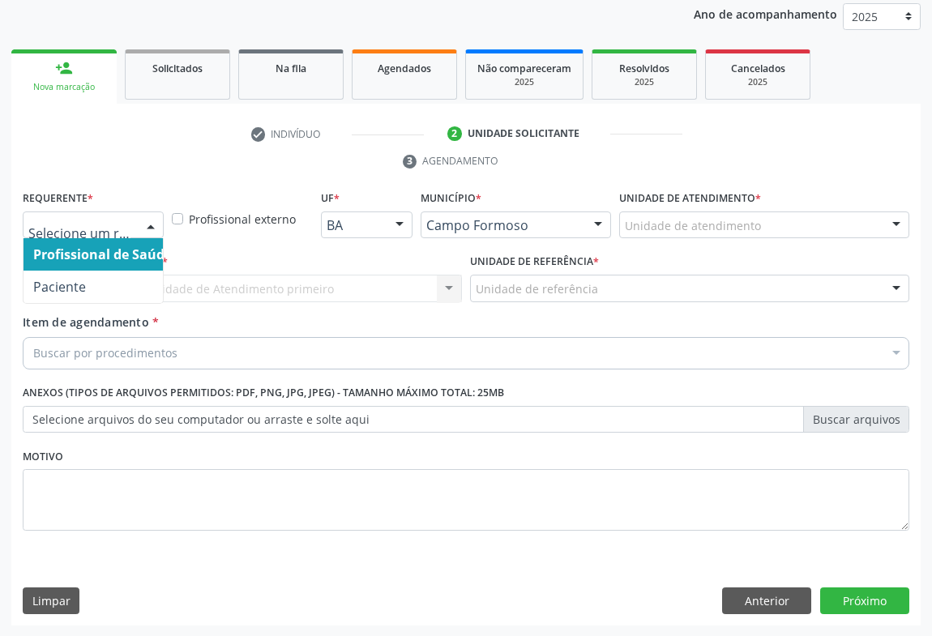
click at [139, 226] on div at bounding box center [151, 226] width 24 height 28
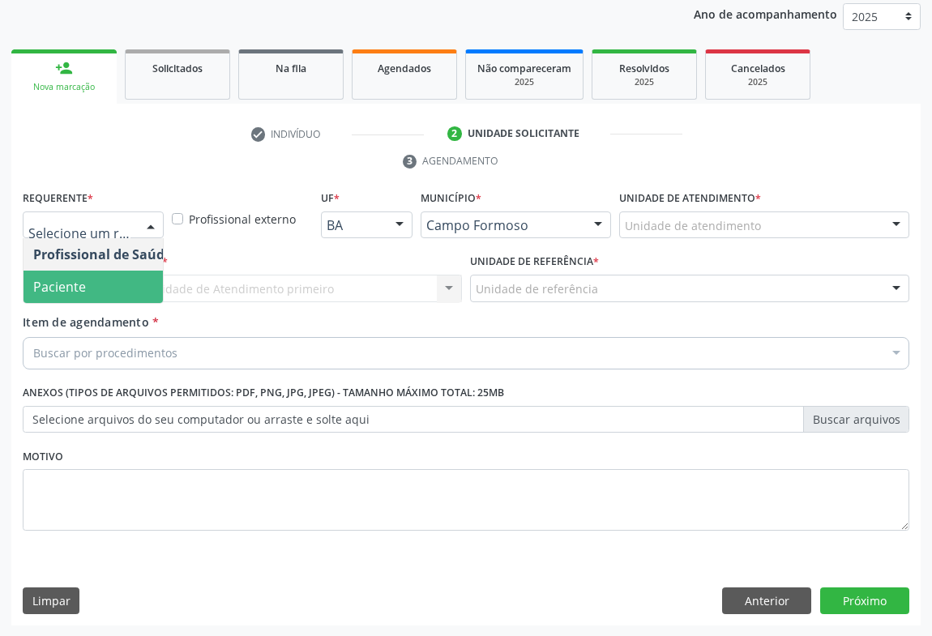
click at [71, 284] on span "Paciente" at bounding box center [59, 287] width 53 height 18
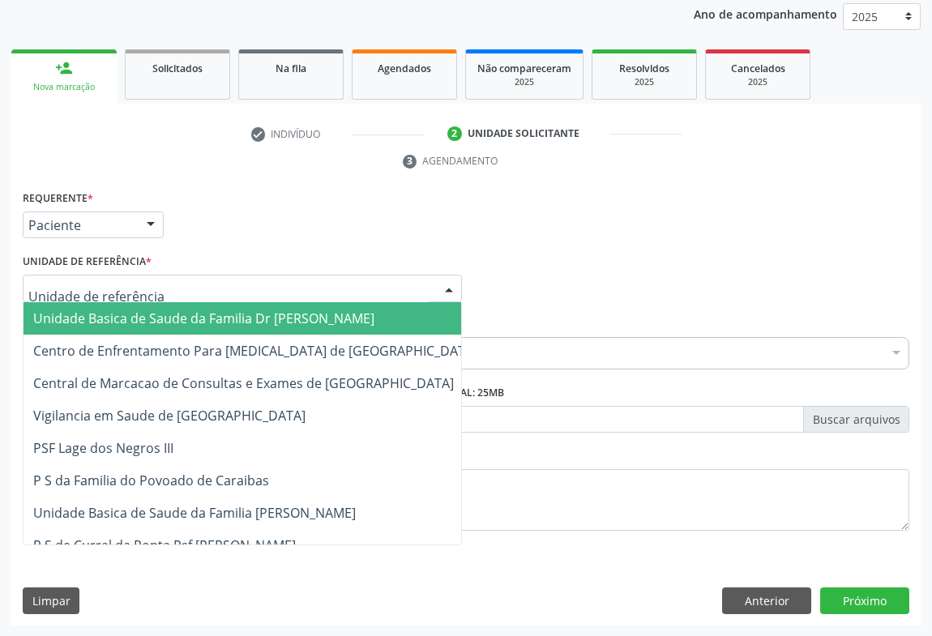
click at [182, 289] on div at bounding box center [242, 289] width 439 height 28
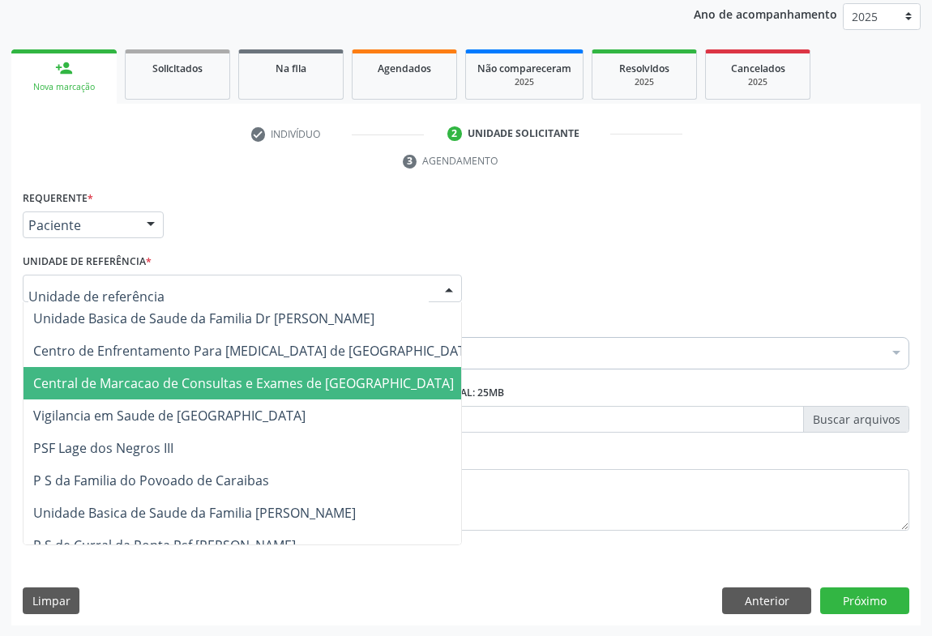
click at [176, 376] on span "Central de Marcacao de Consultas e Exames de [GEOGRAPHIC_DATA]" at bounding box center [243, 383] width 421 height 18
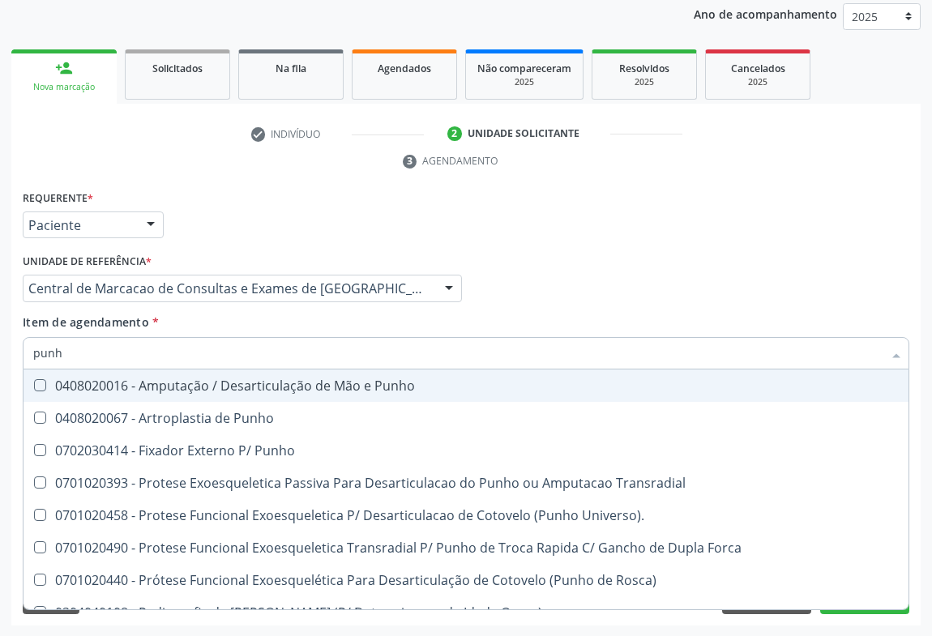
type input "punho"
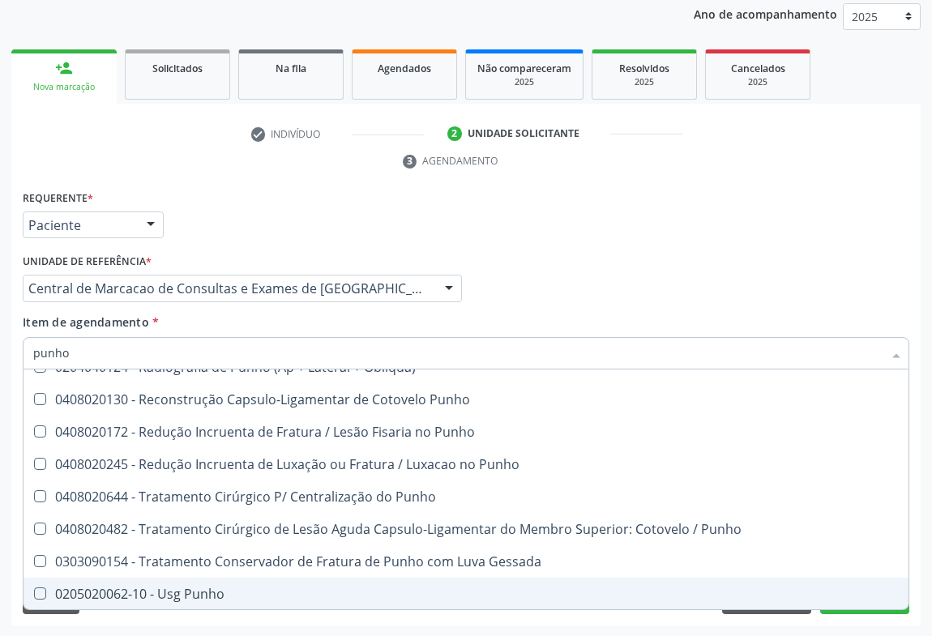
click at [181, 600] on span "0205020062-10 - Usg Punho" at bounding box center [466, 594] width 885 height 32
checkbox Punho "true"
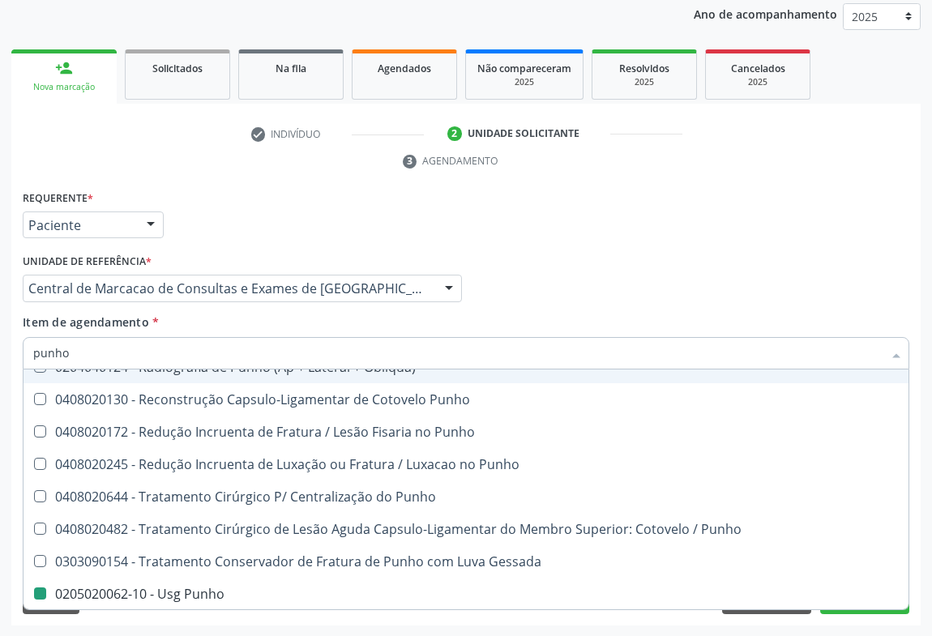
click at [624, 314] on div "Item de agendamento * punho Desfazer seleção 0408020016 - Amputação / Desarticu…" at bounding box center [466, 339] width 887 height 51
checkbox Punho "true"
checkbox Punho "false"
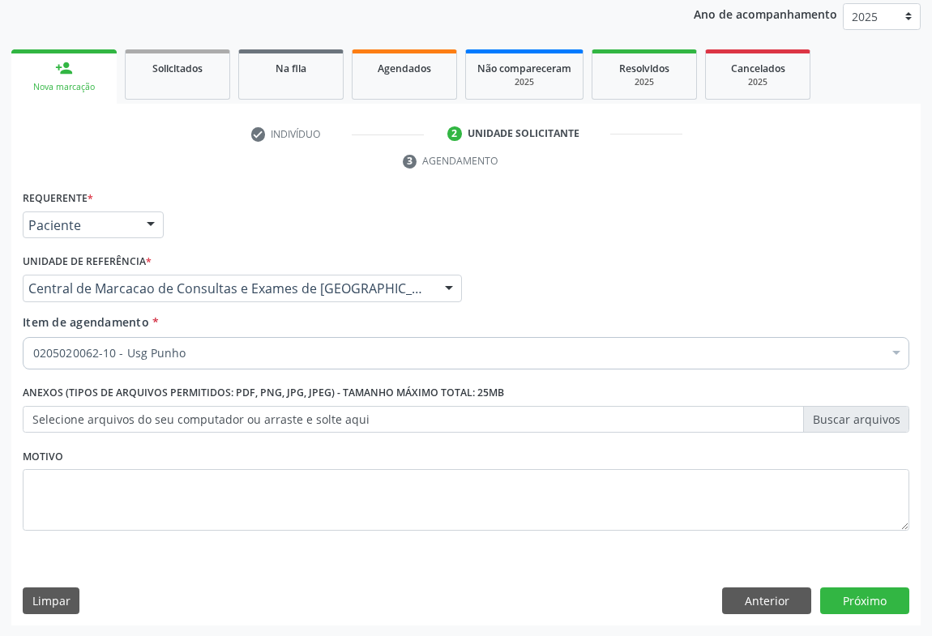
scroll to position [0, 0]
click at [855, 603] on button "Próximo" at bounding box center [864, 602] width 89 height 28
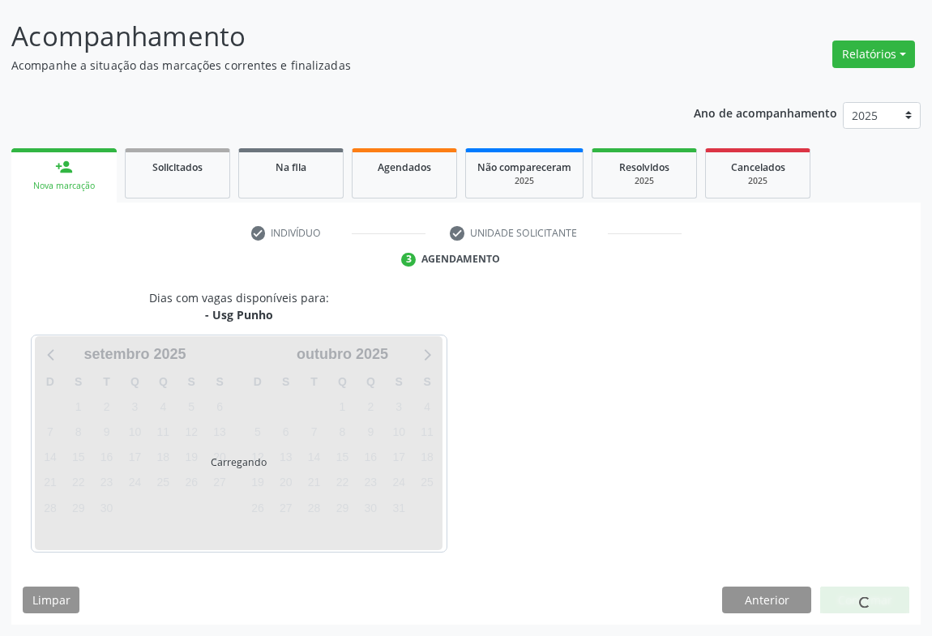
scroll to position [93, 0]
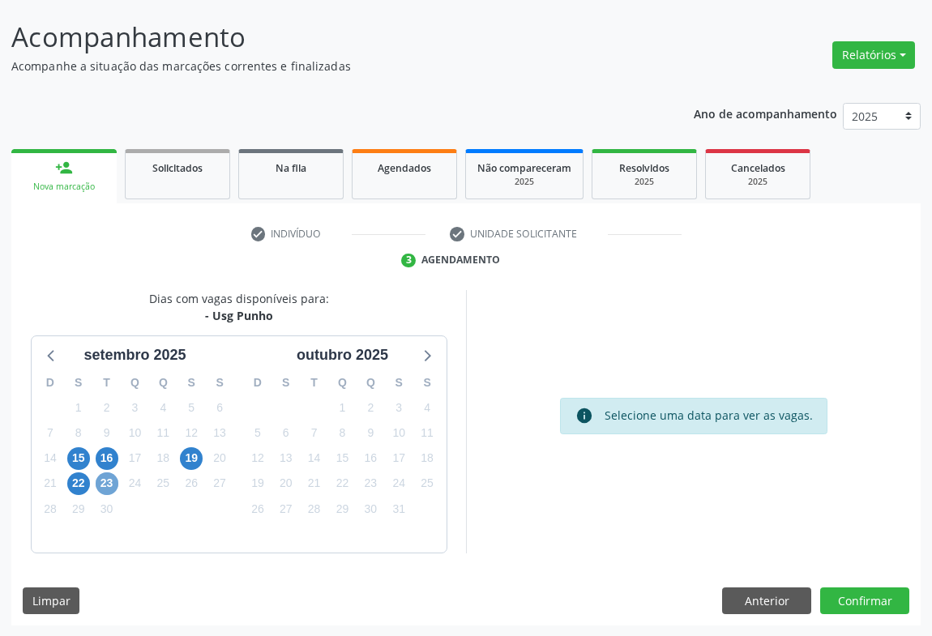
click at [109, 486] on span "23" at bounding box center [107, 483] width 23 height 23
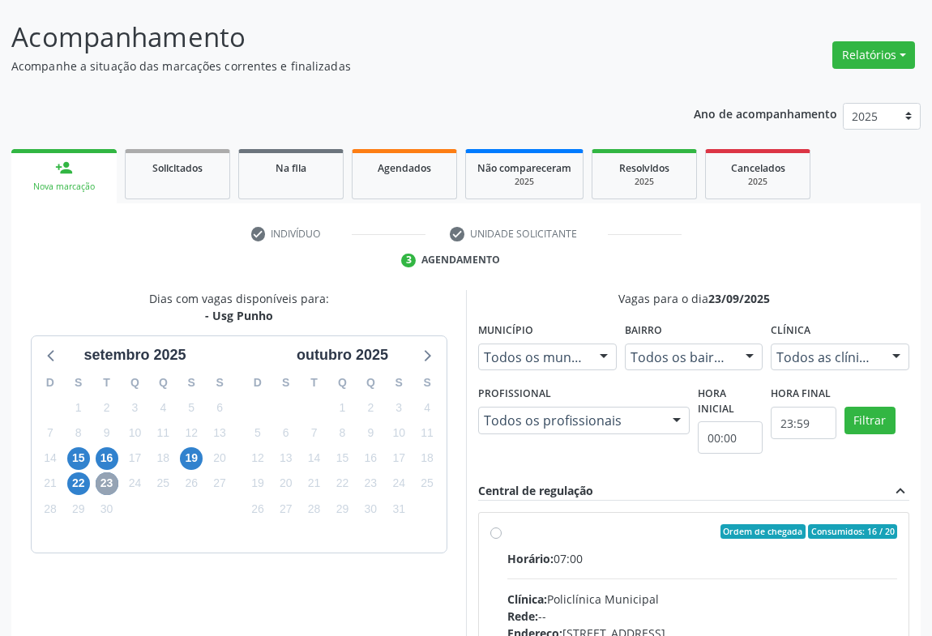
scroll to position [336, 0]
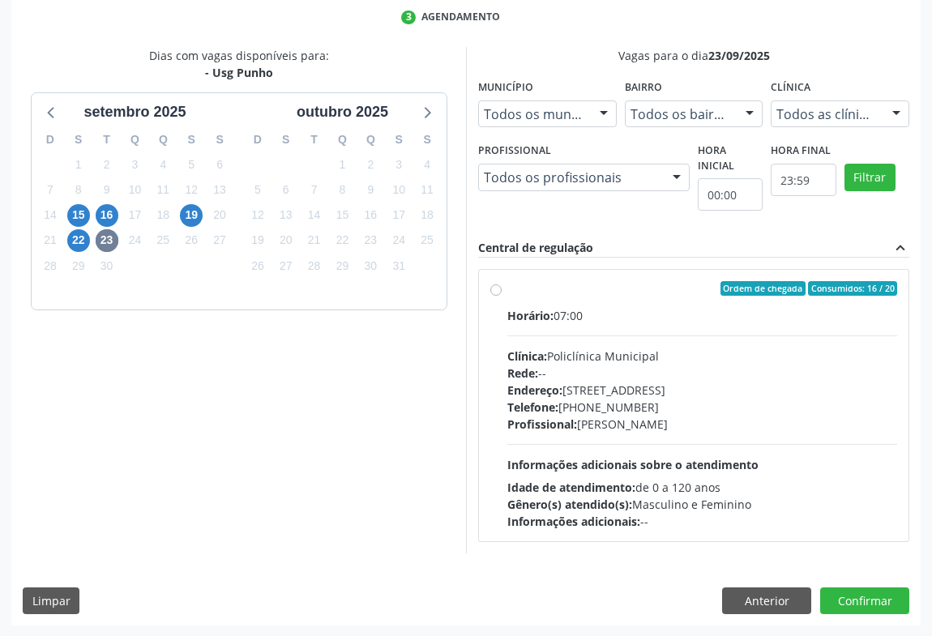
click at [613, 393] on div "Endereço: Predio, nº 386, Centro, Campo Formoso - BA" at bounding box center [702, 390] width 390 height 17
click at [502, 296] on input "Ordem de chegada Consumidos: 16 / 20 Horário: 07:00 Clínica: Policlínica Munici…" at bounding box center [495, 288] width 11 height 15
radio input "true"
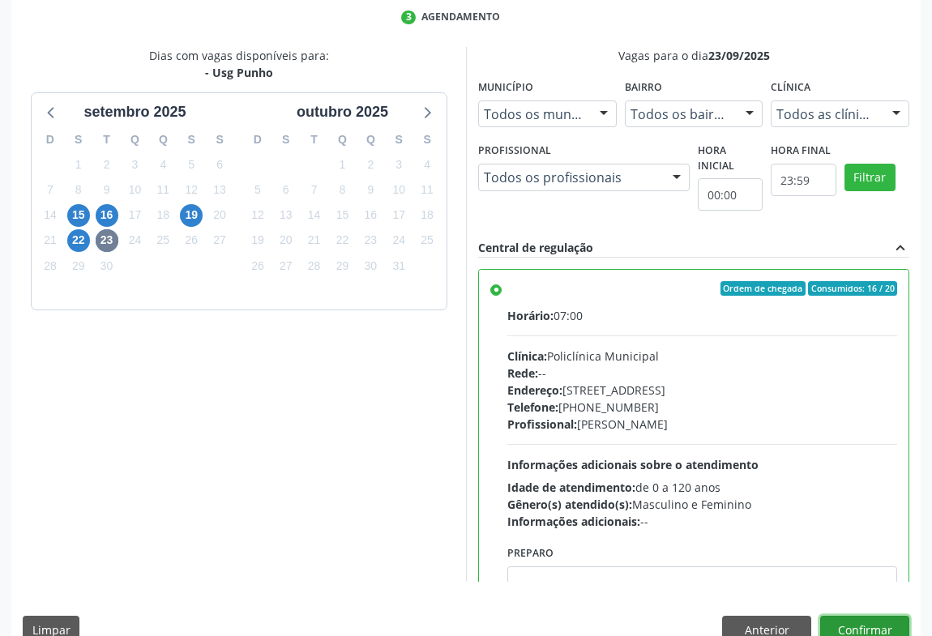
click at [868, 629] on button "Confirmar" at bounding box center [864, 630] width 89 height 28
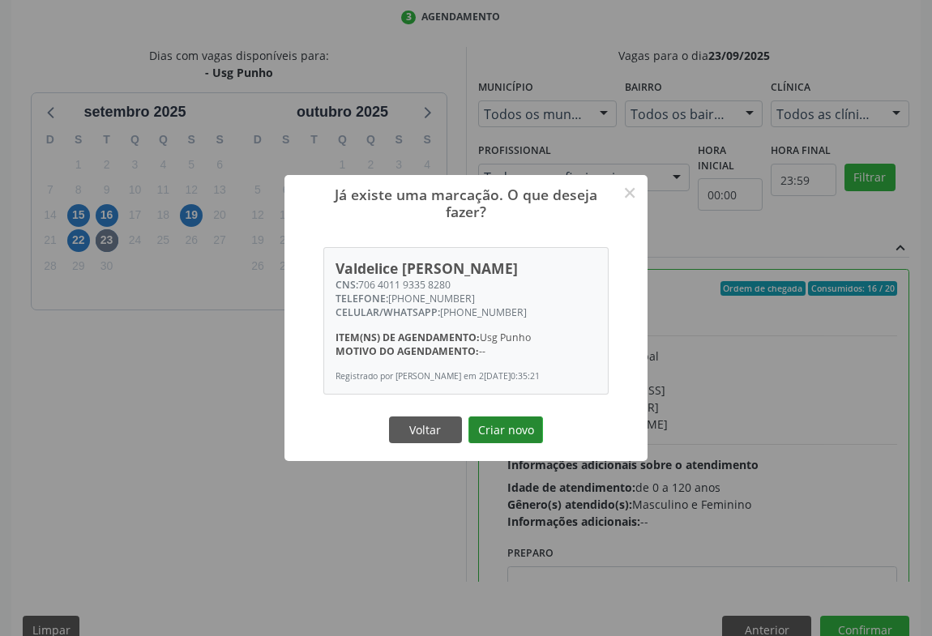
click at [485, 439] on button "Criar novo" at bounding box center [505, 431] width 75 height 28
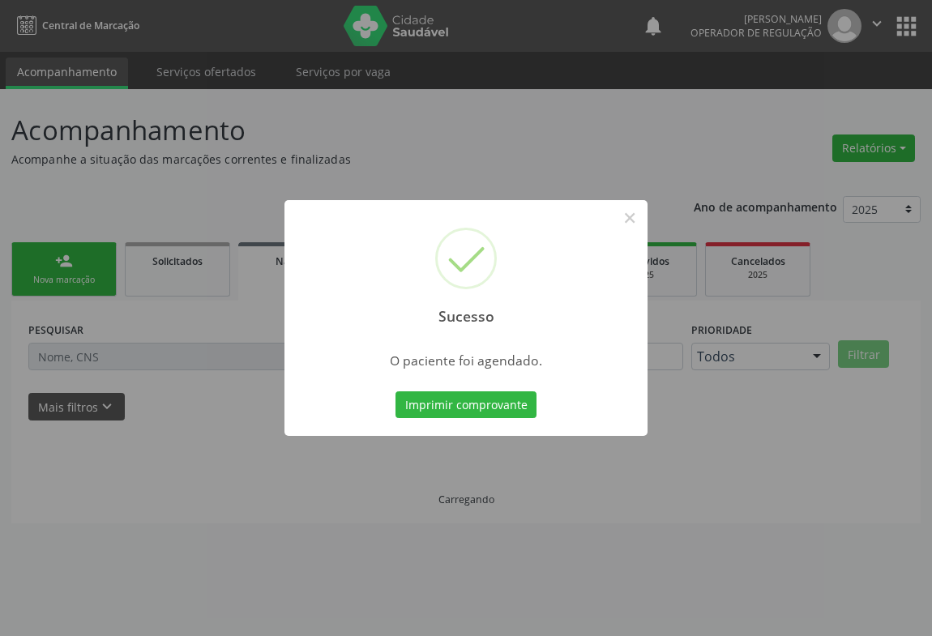
scroll to position [0, 0]
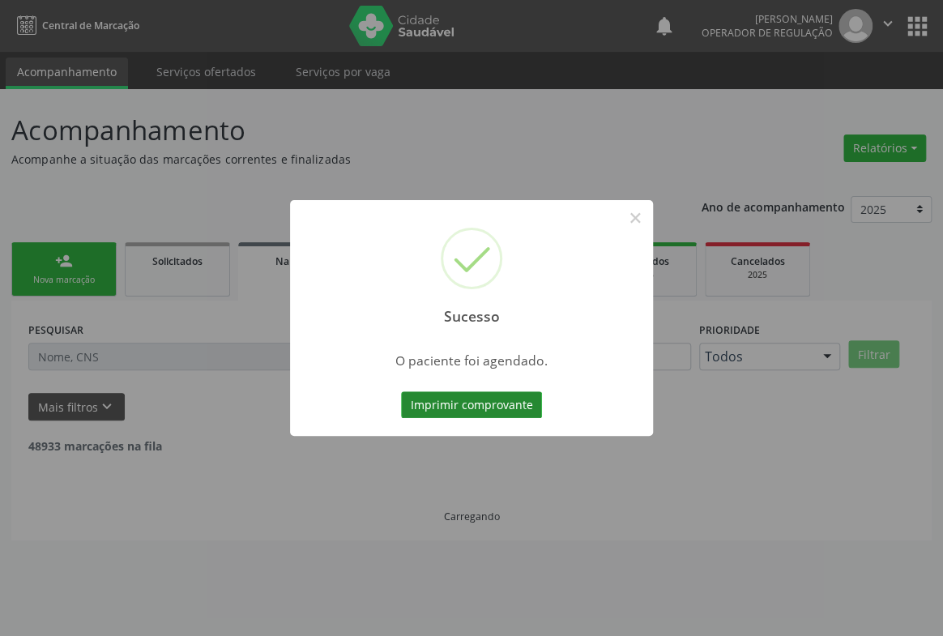
click at [501, 408] on button "Imprimir comprovante" at bounding box center [471, 405] width 141 height 28
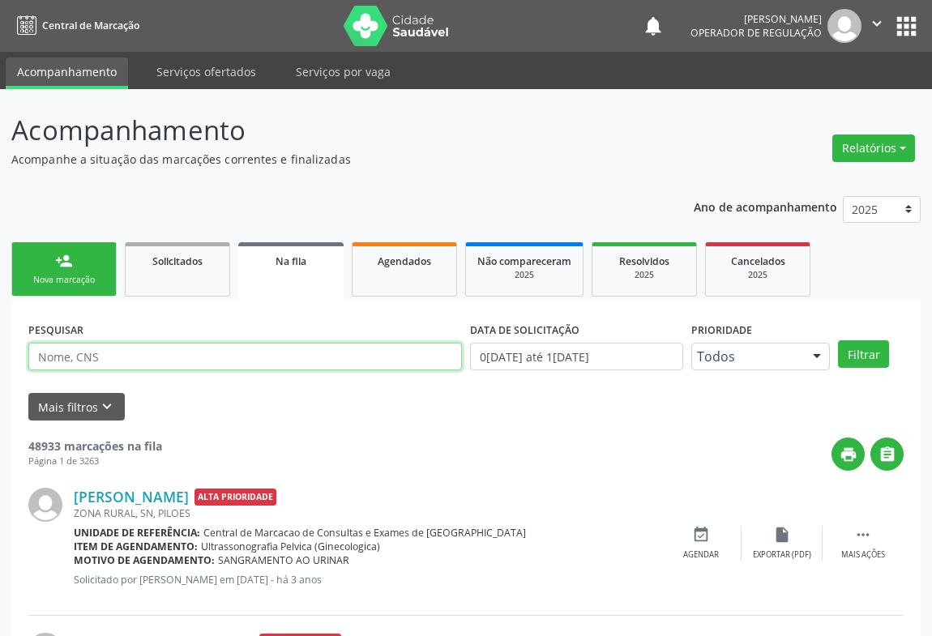
click at [190, 350] on input "text" at bounding box center [245, 357] width 434 height 28
type input "707804662190716"
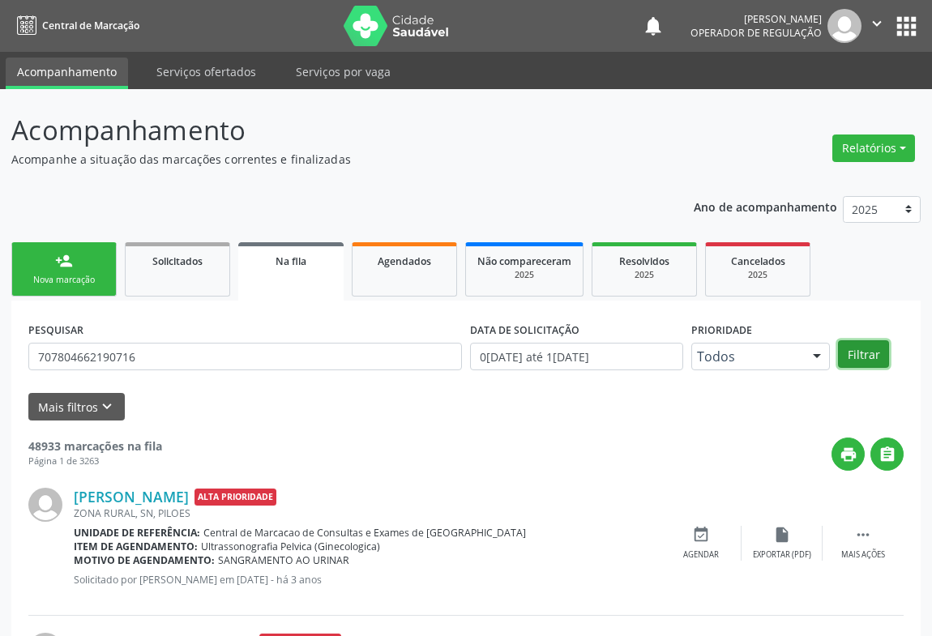
click at [852, 365] on button "Filtrar" at bounding box center [863, 354] width 51 height 28
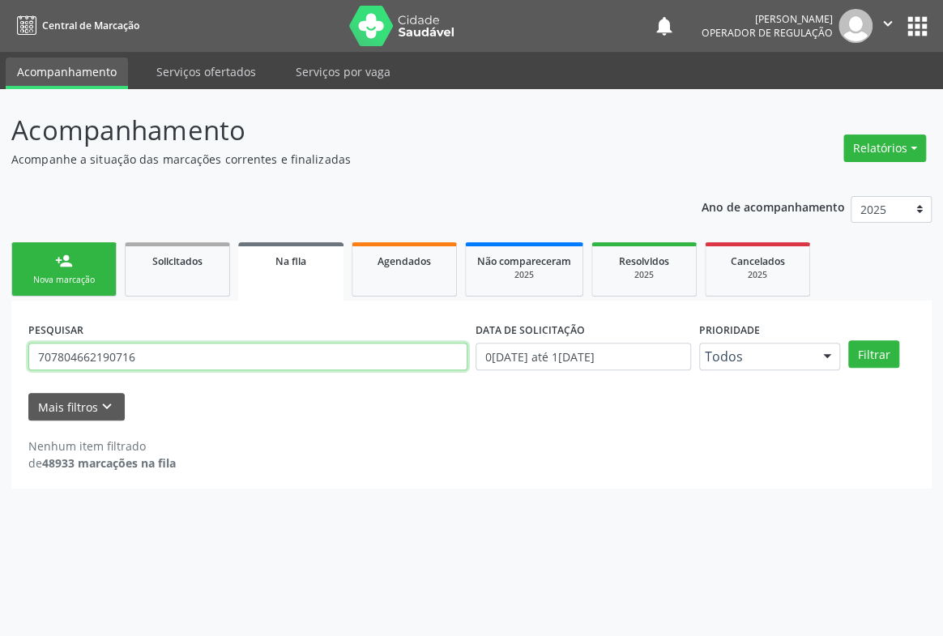
click at [151, 366] on input "707804662190716" at bounding box center [247, 357] width 439 height 28
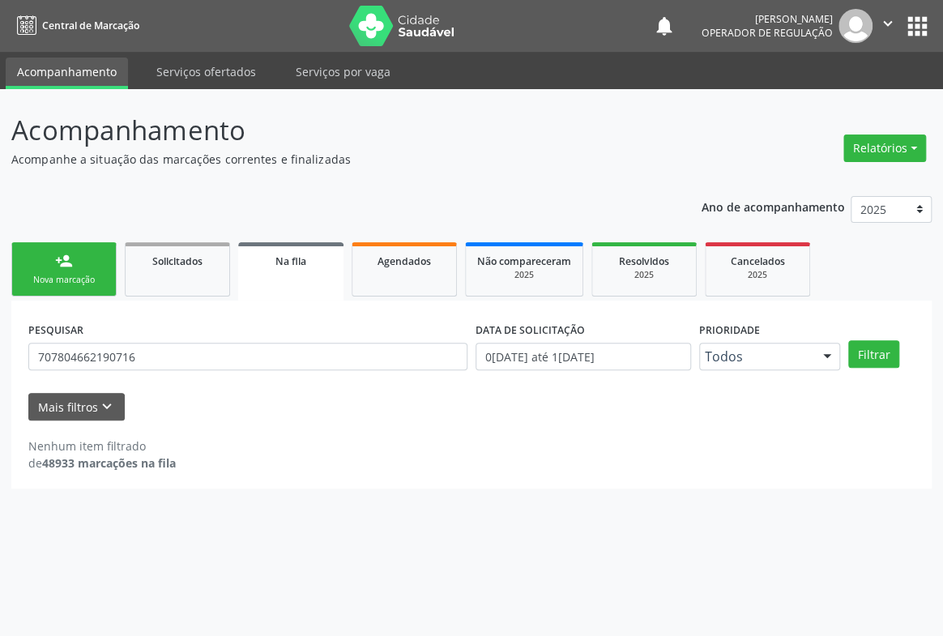
click at [50, 268] on link "person_add Nova marcação" at bounding box center [63, 269] width 105 height 54
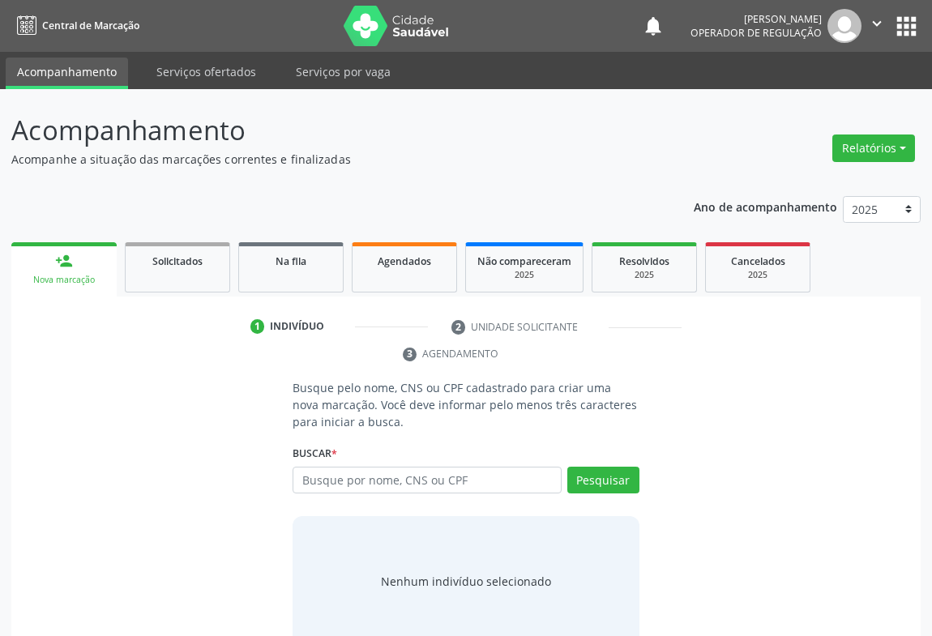
scroll to position [32, 0]
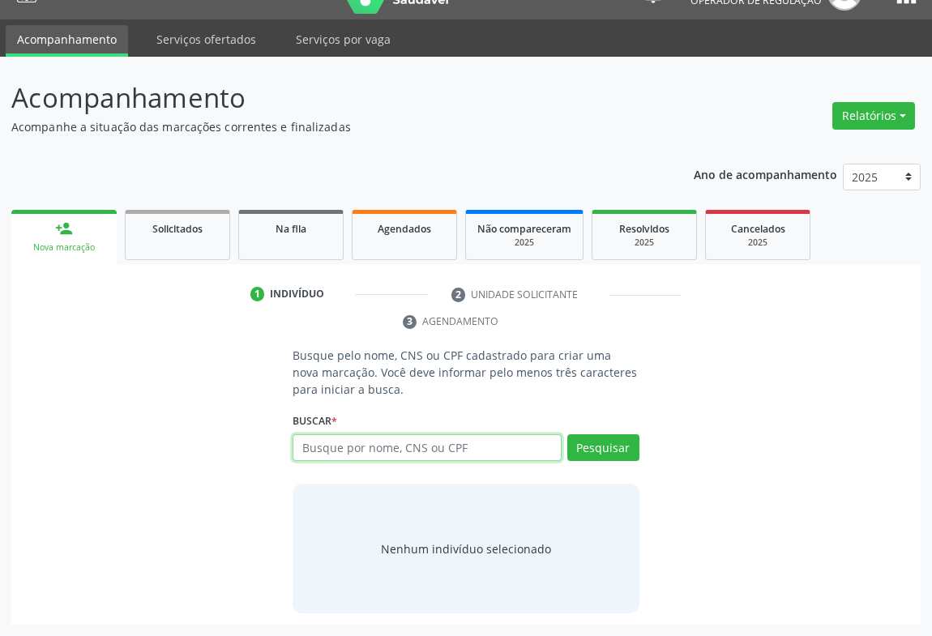
click at [447, 448] on input "text" at bounding box center [427, 448] width 269 height 28
paste input "707804662190716"
type input "707804662190716"
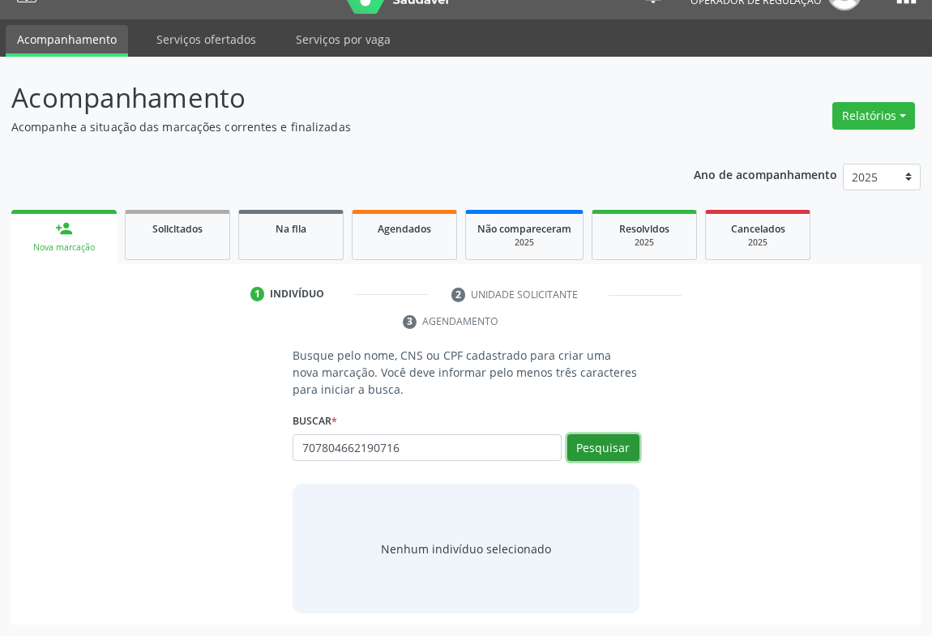
click at [619, 455] on button "Pesquisar" at bounding box center [603, 448] width 72 height 28
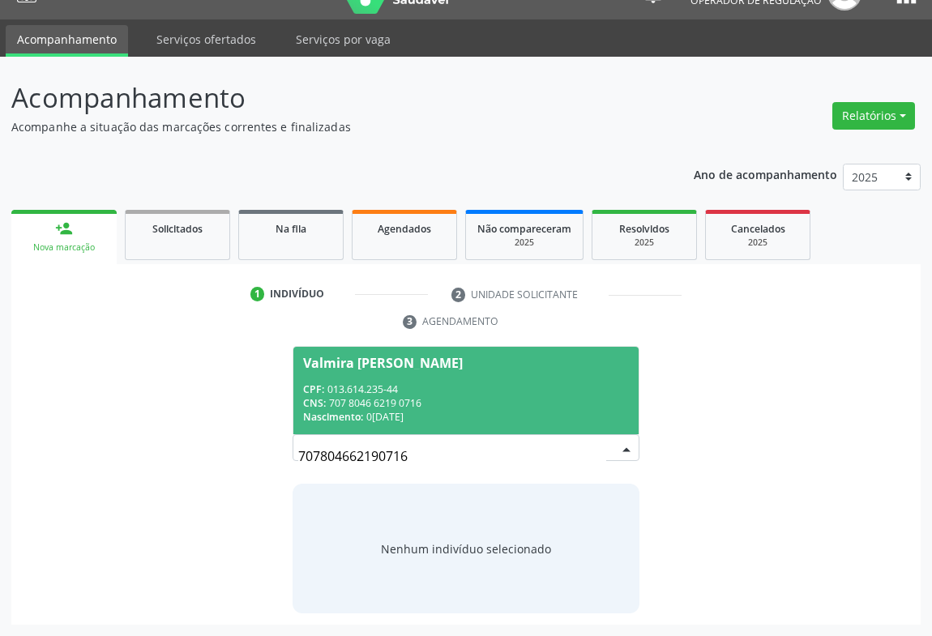
click at [358, 403] on div "CNS: 707 8046 6219 0716" at bounding box center [466, 403] width 326 height 14
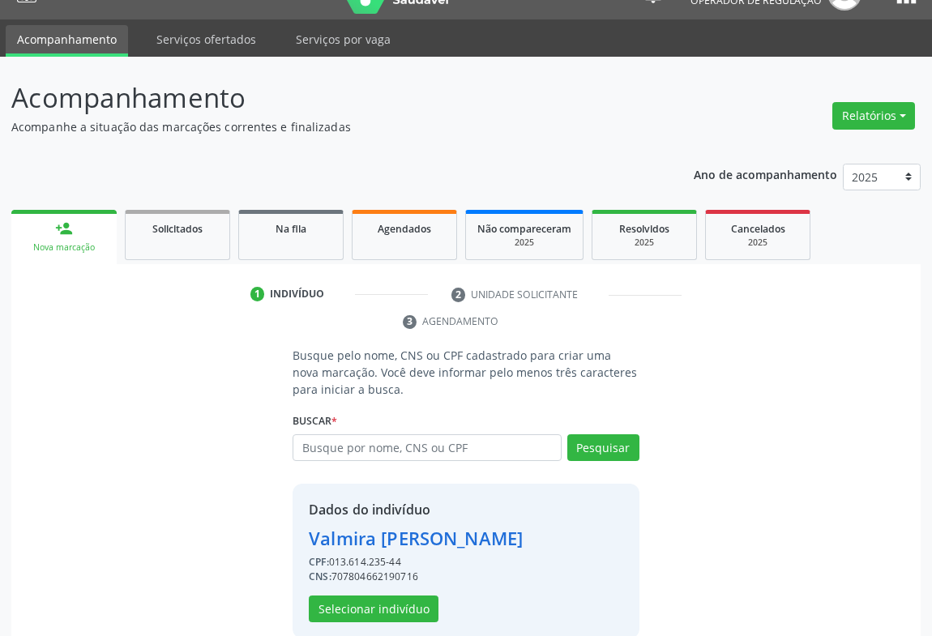
scroll to position [57, 0]
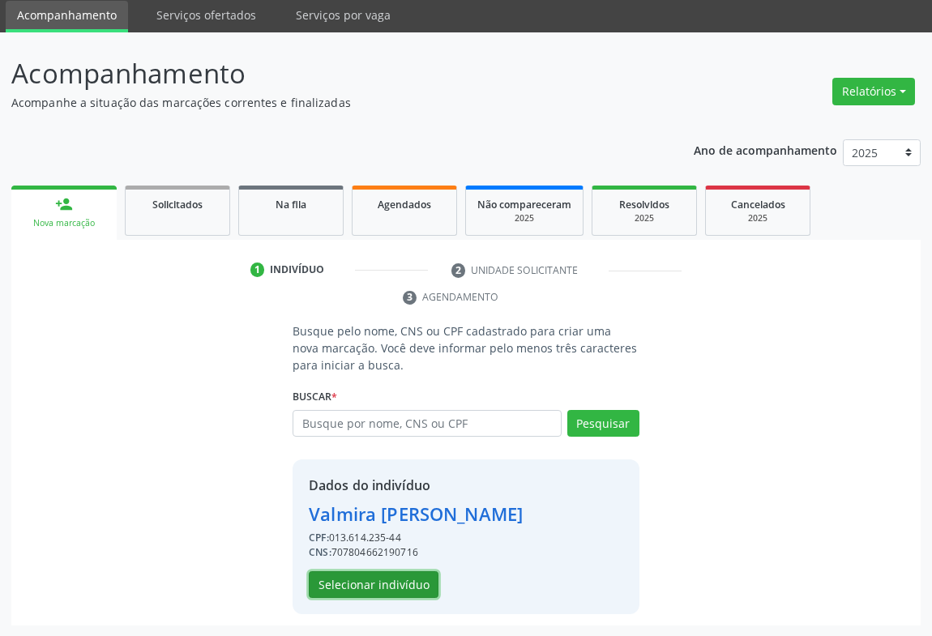
click at [408, 583] on button "Selecionar indivíduo" at bounding box center [374, 585] width 130 height 28
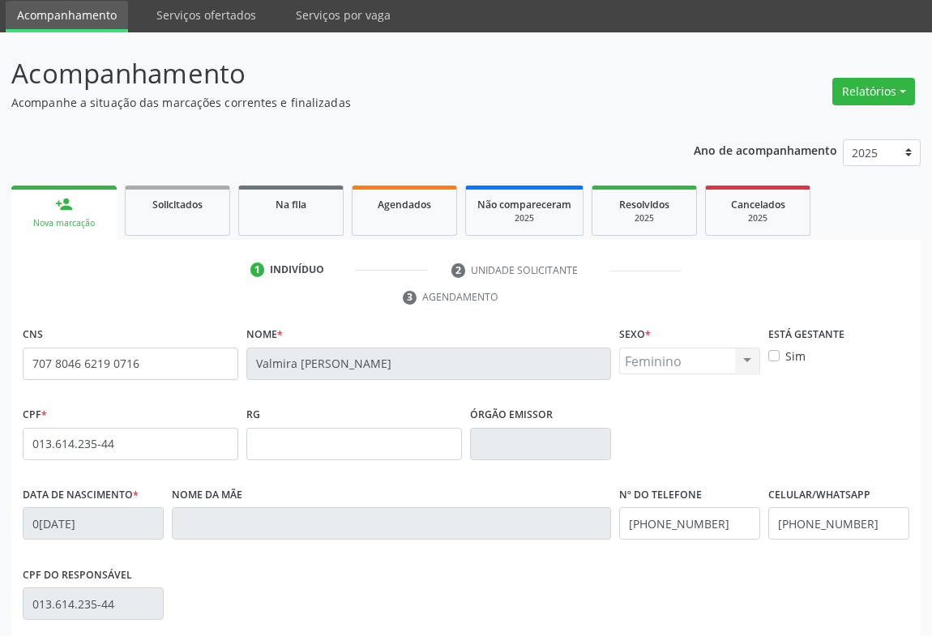
scroll to position [268, 0]
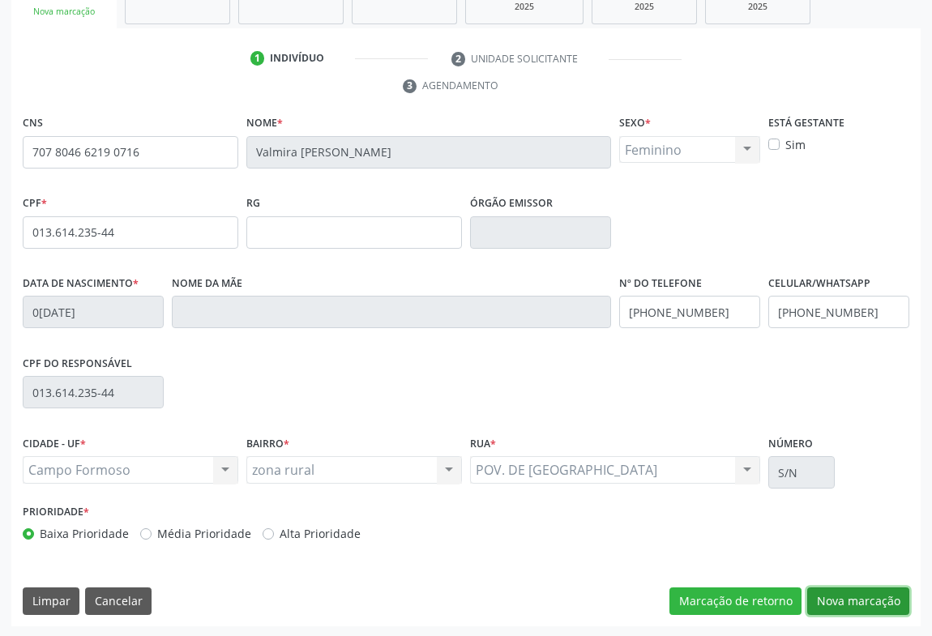
click at [847, 589] on button "Nova marcação" at bounding box center [858, 602] width 102 height 28
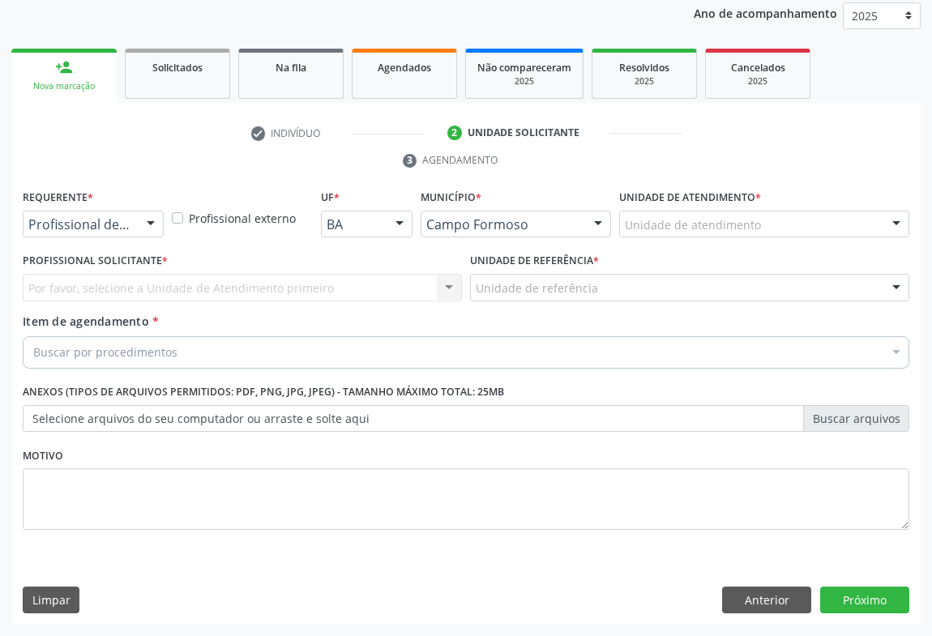
scroll to position [193, 0]
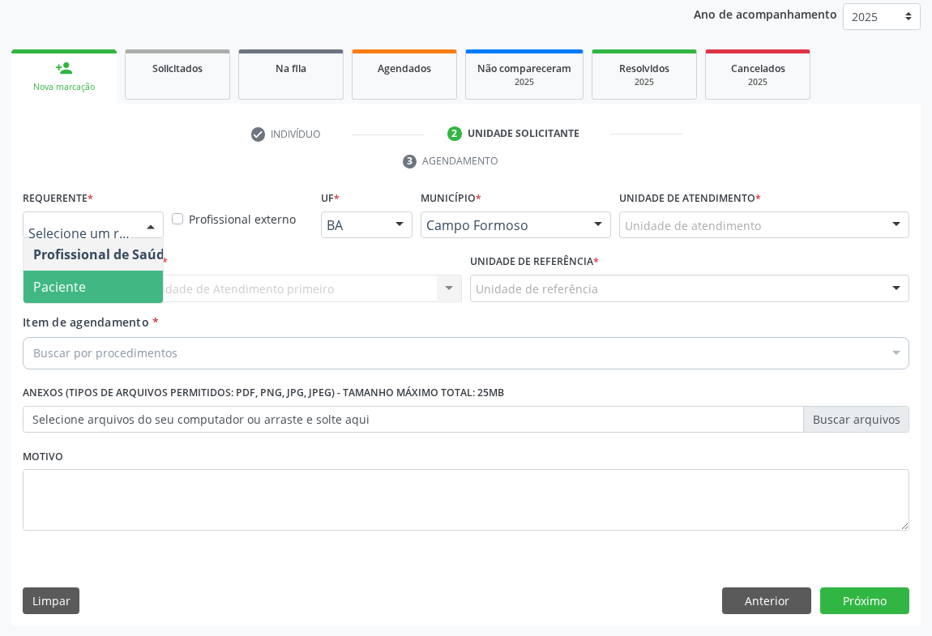
click at [101, 276] on span "Paciente" at bounding box center [103, 287] width 158 height 32
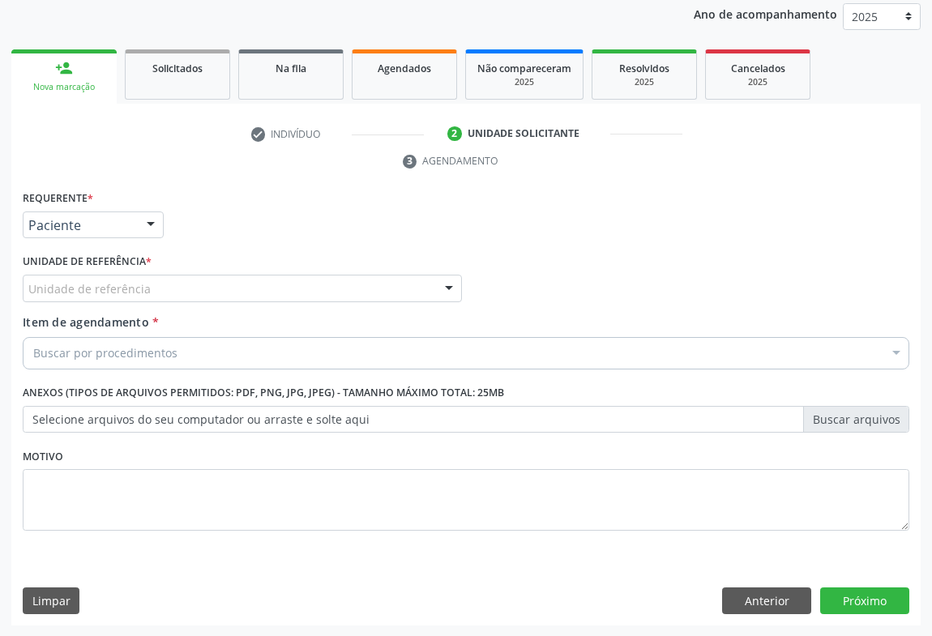
click at [143, 226] on div at bounding box center [151, 226] width 24 height 28
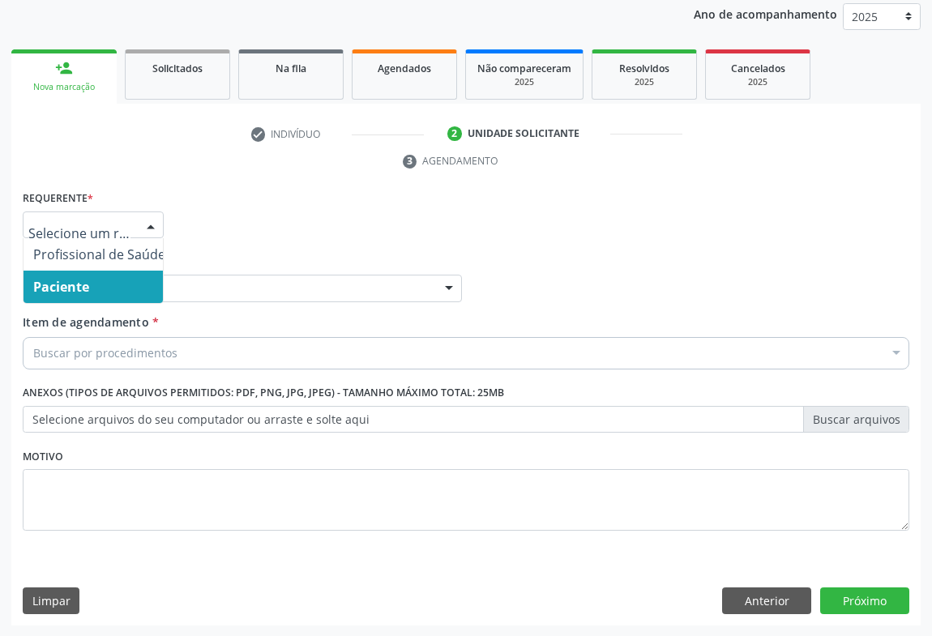
click at [118, 281] on span "Paciente" at bounding box center [100, 287] width 152 height 32
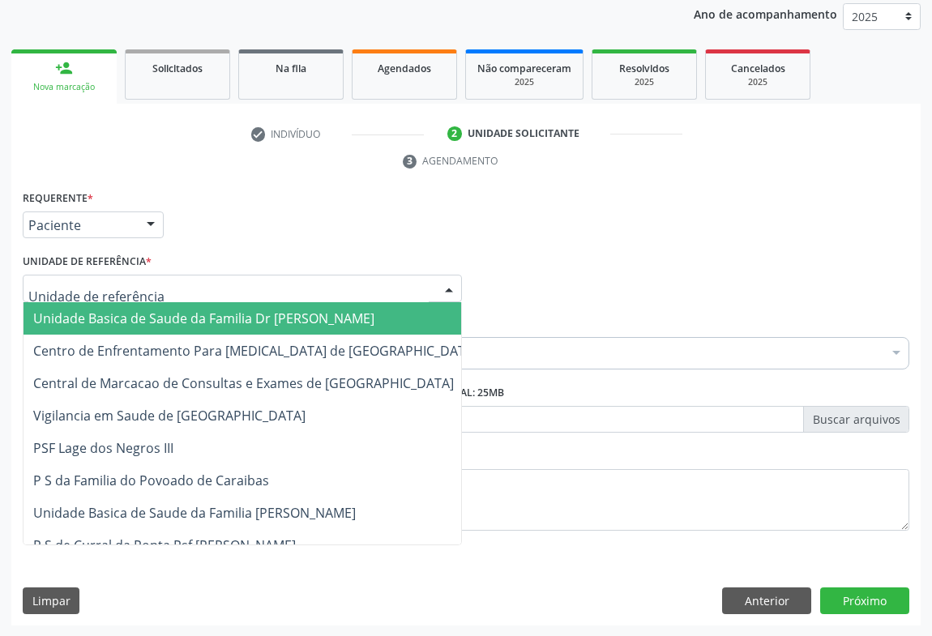
click at [203, 284] on div at bounding box center [242, 289] width 439 height 28
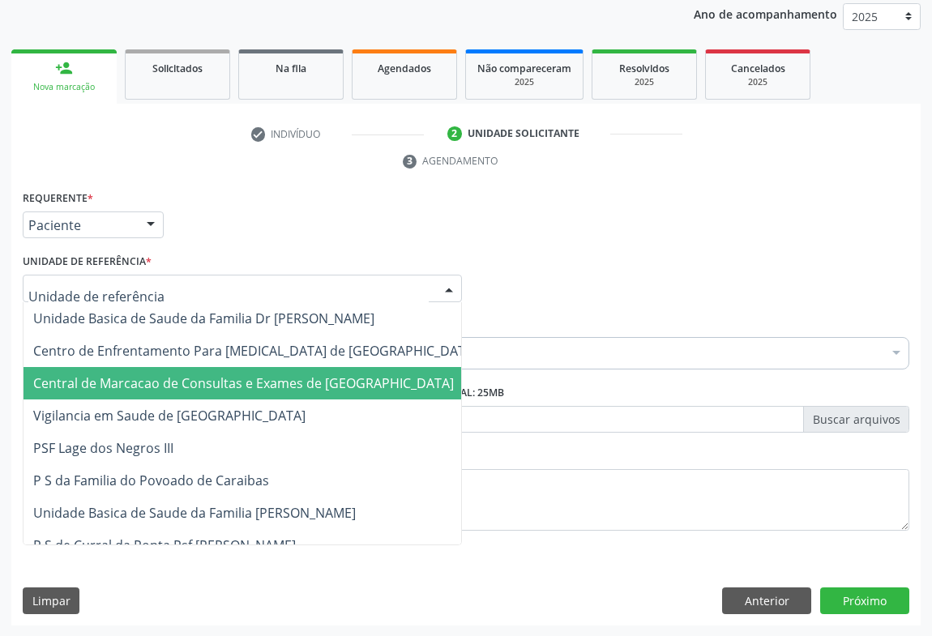
click at [206, 370] on span "Central de Marcacao de Consultas e Exames de [GEOGRAPHIC_DATA]" at bounding box center [256, 383] width 464 height 32
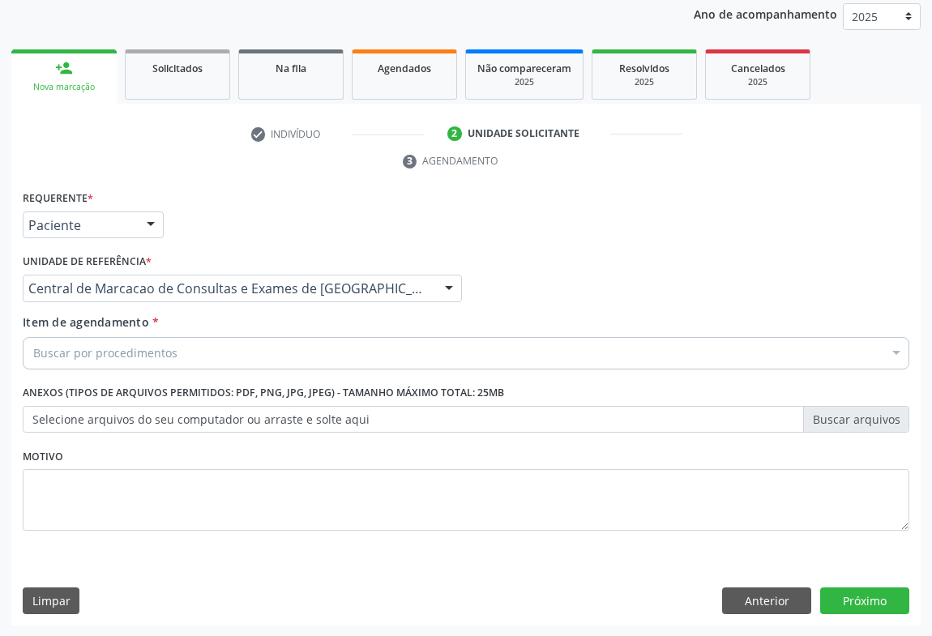
click at [239, 356] on div "Buscar por procedimentos" at bounding box center [466, 353] width 887 height 32
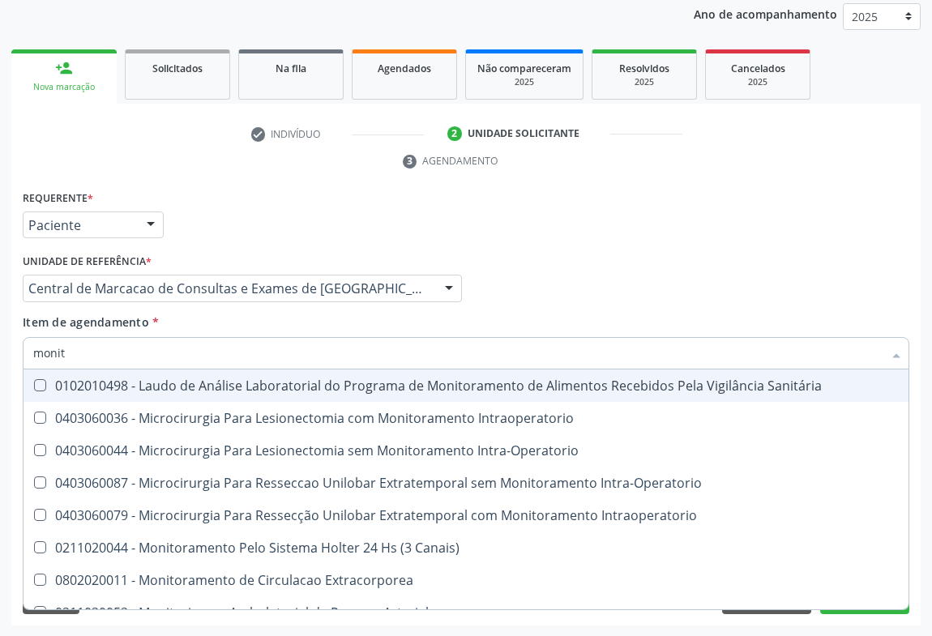
type input "monito"
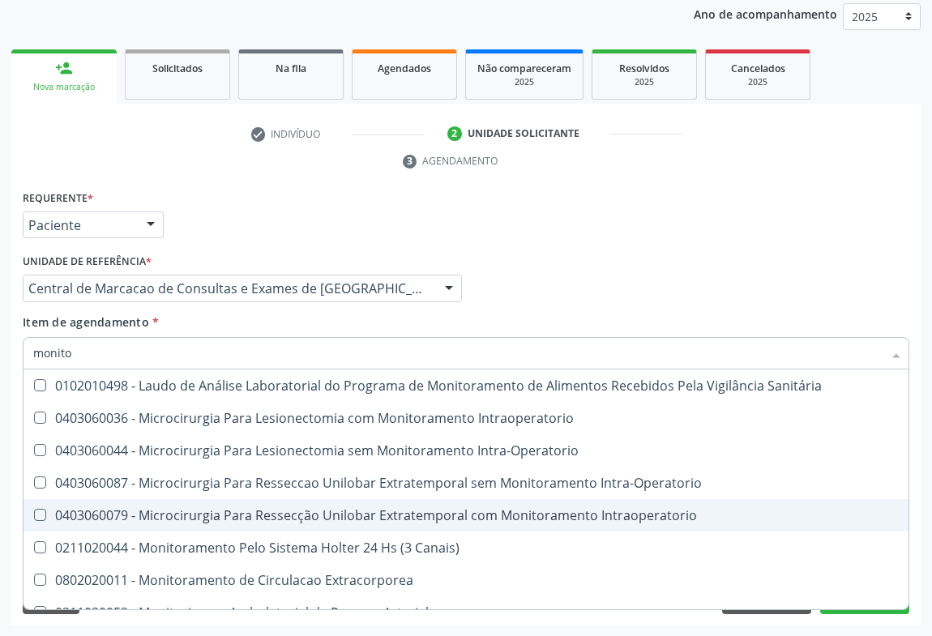
scroll to position [51, 0]
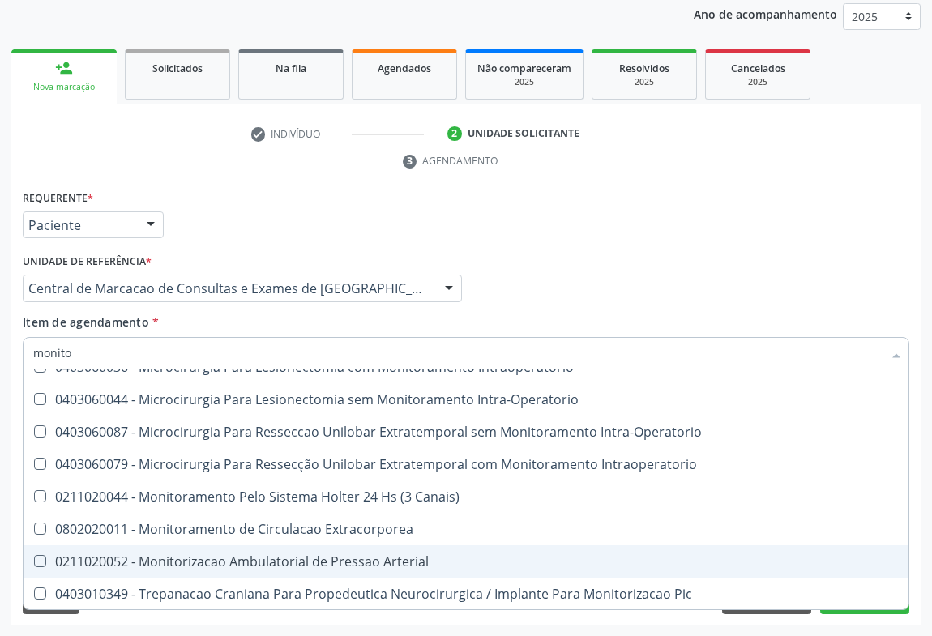
click at [279, 558] on div "0211020052 - Monitorizacao Ambulatorial de Pressao Arterial" at bounding box center [465, 561] width 865 height 13
checkbox Arterial "true"
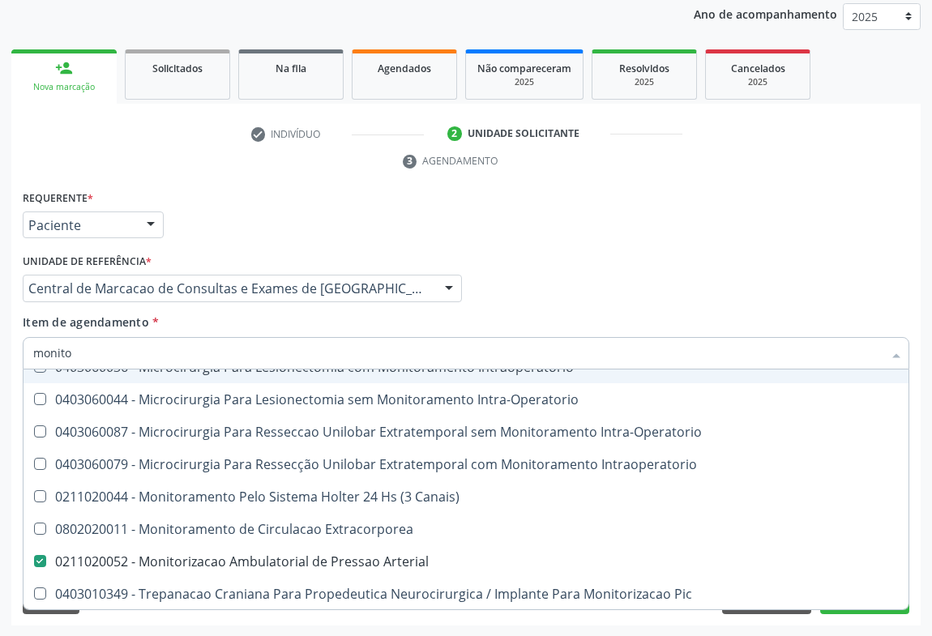
click at [254, 360] on input "monito" at bounding box center [457, 353] width 849 height 32
type input "e"
checkbox Arterial "false"
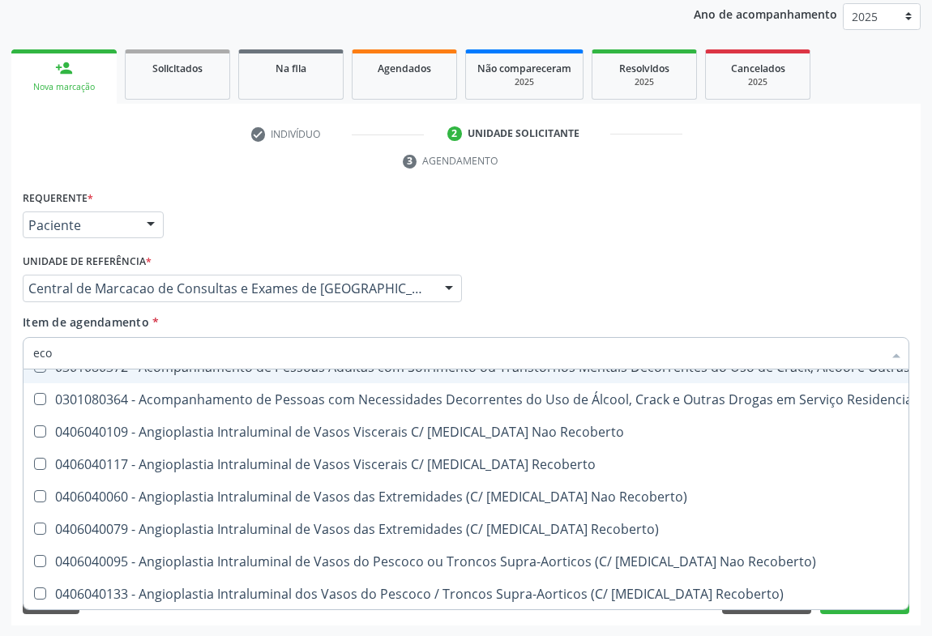
type input "ecoc"
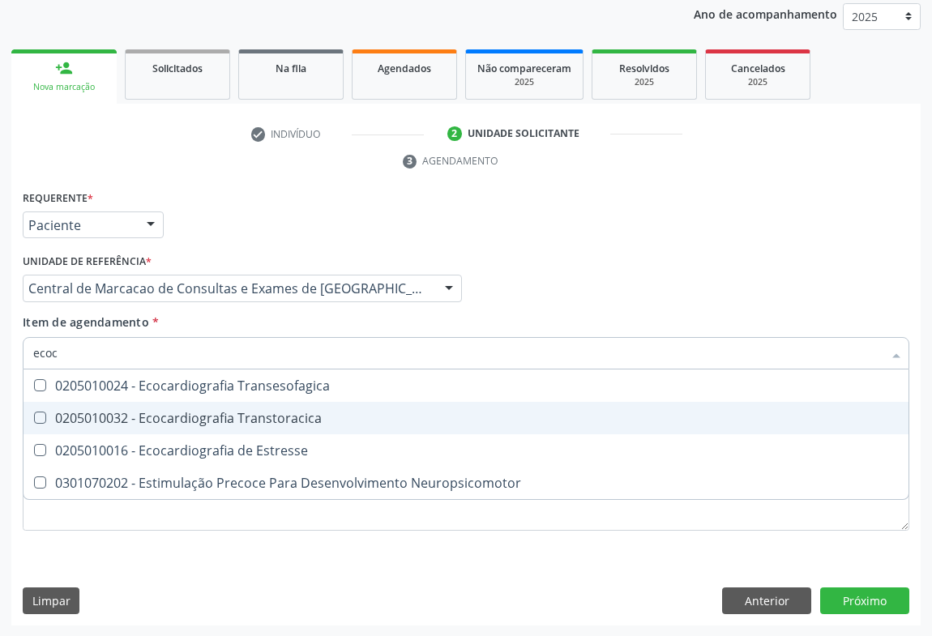
click at [243, 412] on div "0205010032 - Ecocardiografia Transtoracica" at bounding box center [465, 418] width 865 height 13
checkbox Transtoracica "true"
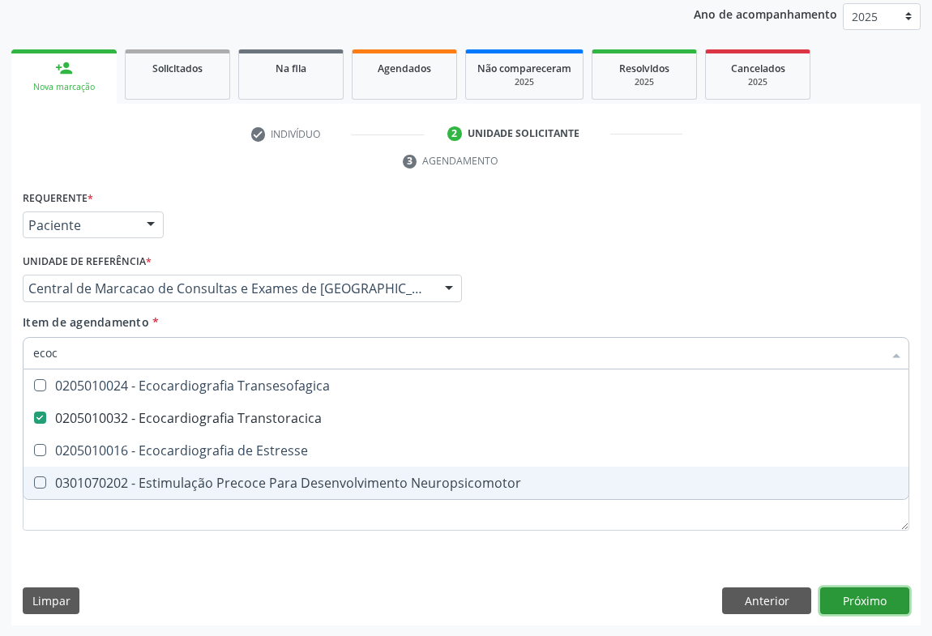
click at [828, 600] on div "Requerente * Paciente Profissional de Saúde Paciente Nenhum resultado encontrad…" at bounding box center [465, 406] width 909 height 440
checkbox Estresse "true"
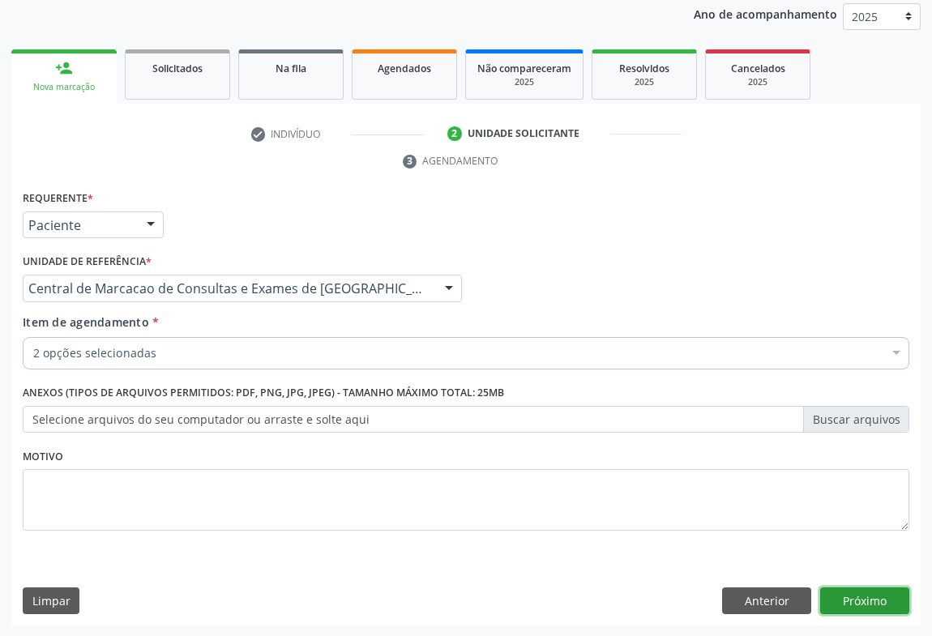
click at [828, 600] on button "Próximo" at bounding box center [864, 602] width 89 height 28
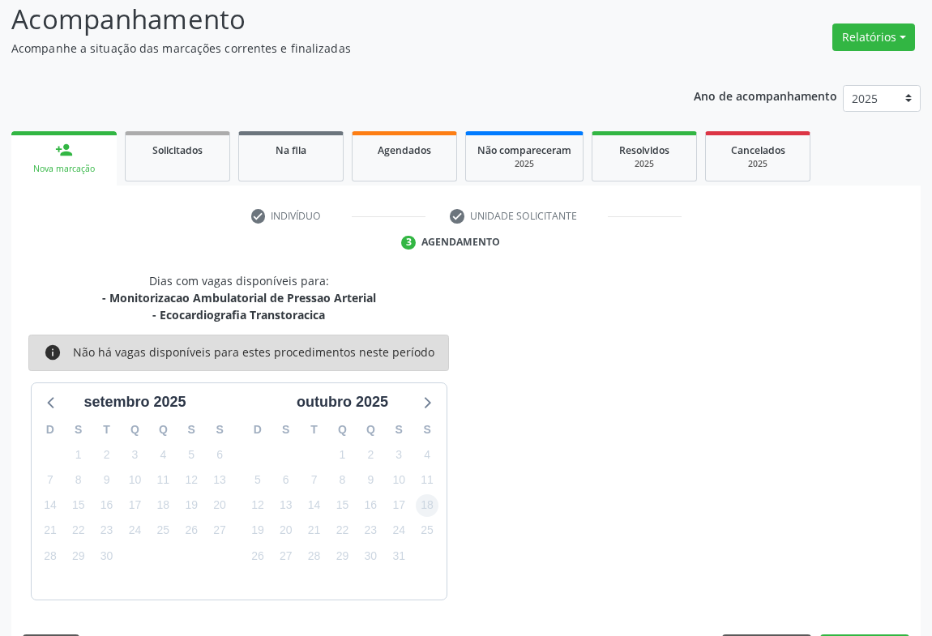
scroll to position [158, 0]
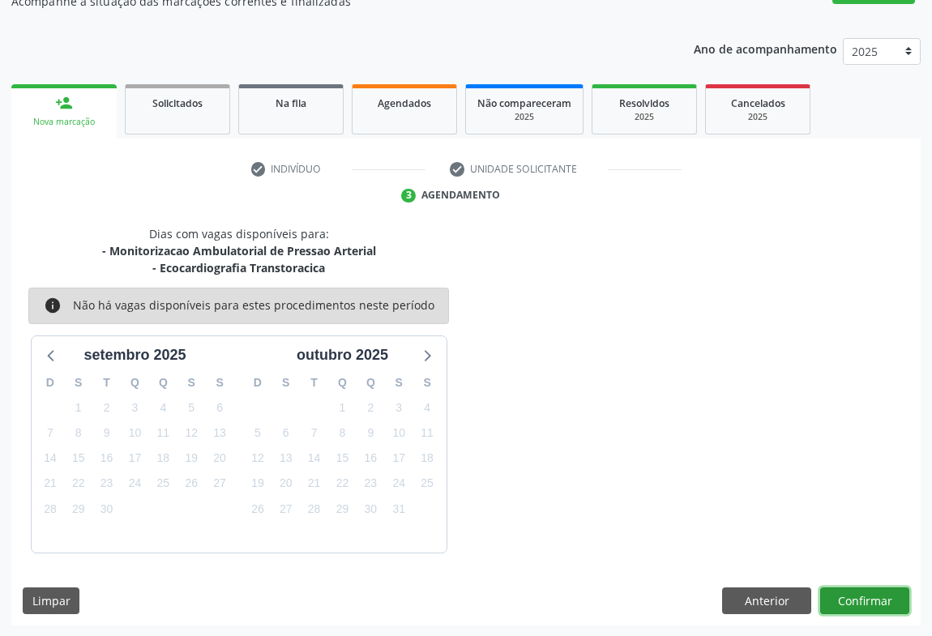
click at [863, 602] on button "Confirmar" at bounding box center [864, 602] width 89 height 28
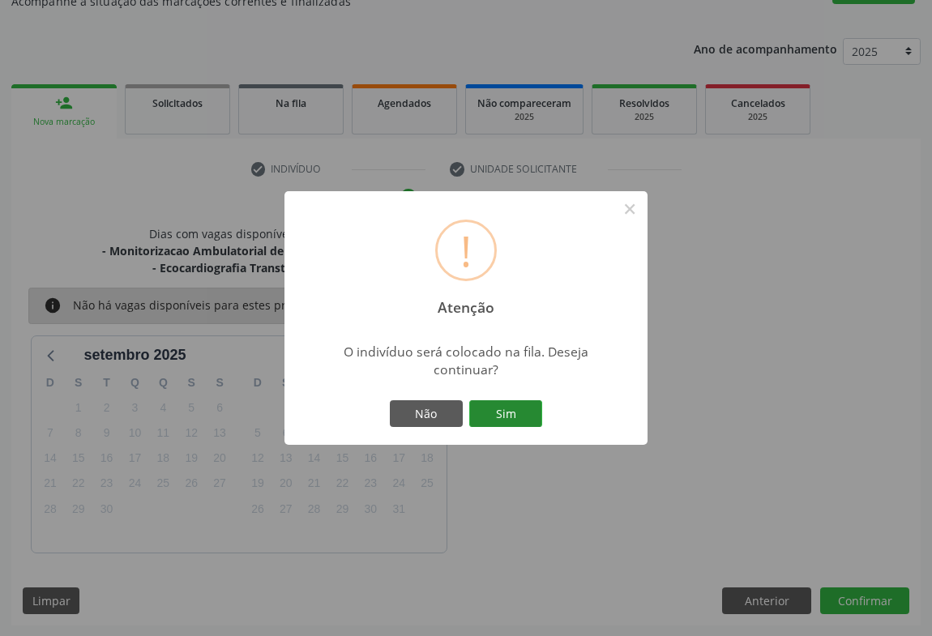
click at [470, 416] on button "Sim" at bounding box center [505, 414] width 73 height 28
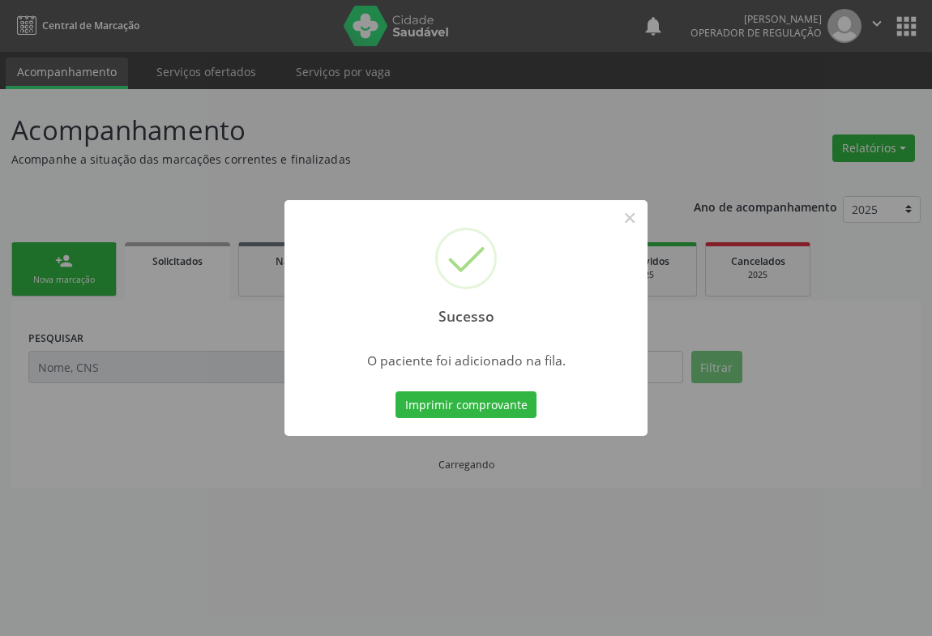
scroll to position [0, 0]
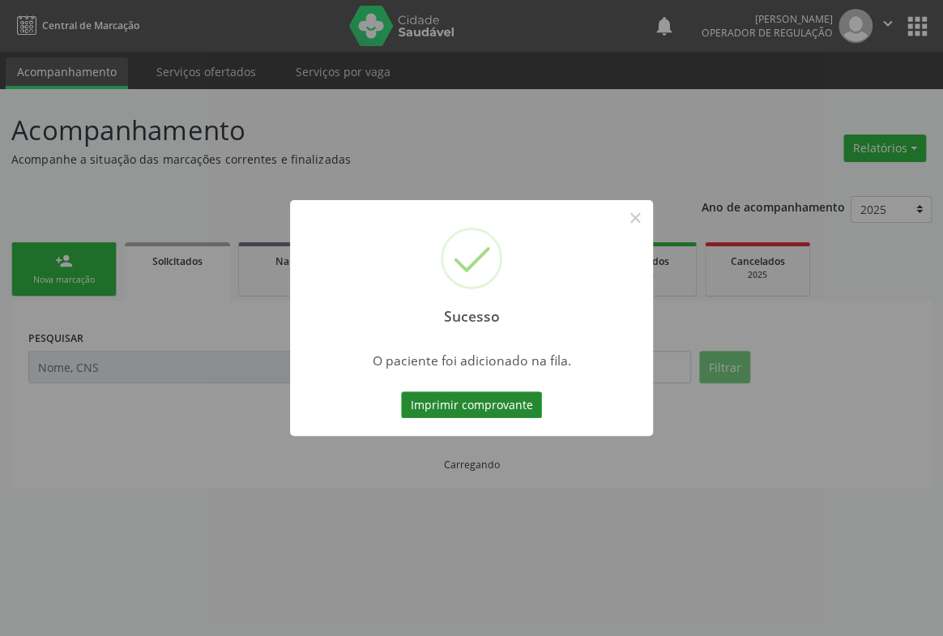
click at [476, 412] on button "Imprimir comprovante" at bounding box center [471, 405] width 141 height 28
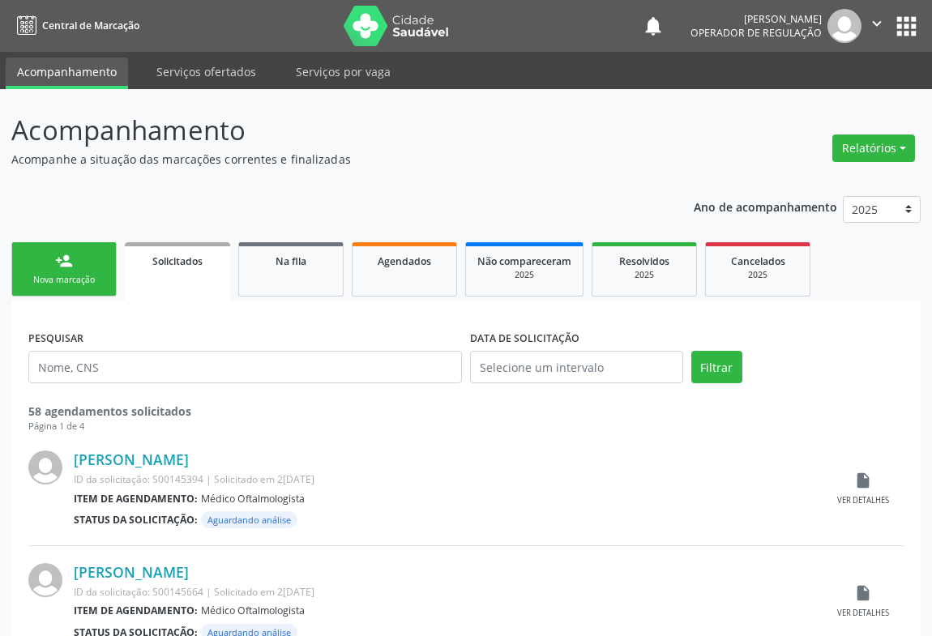
click at [73, 256] on link "person_add Nova marcação" at bounding box center [63, 269] width 105 height 54
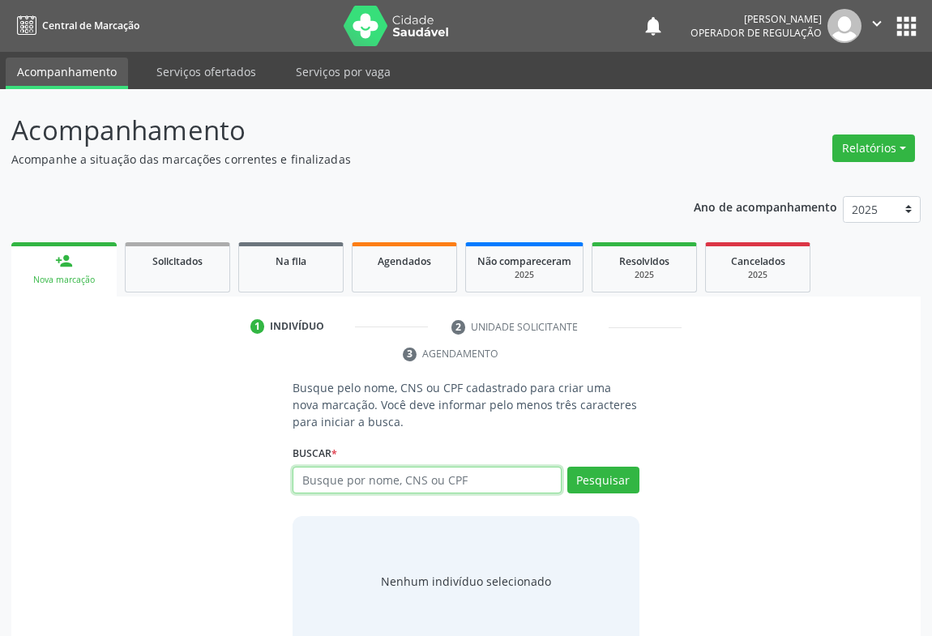
click at [400, 487] on input "text" at bounding box center [427, 481] width 269 height 28
click at [351, 485] on input "text" at bounding box center [427, 481] width 269 height 28
click at [322, 486] on input "text" at bounding box center [427, 481] width 269 height 28
type input "704600179825722"
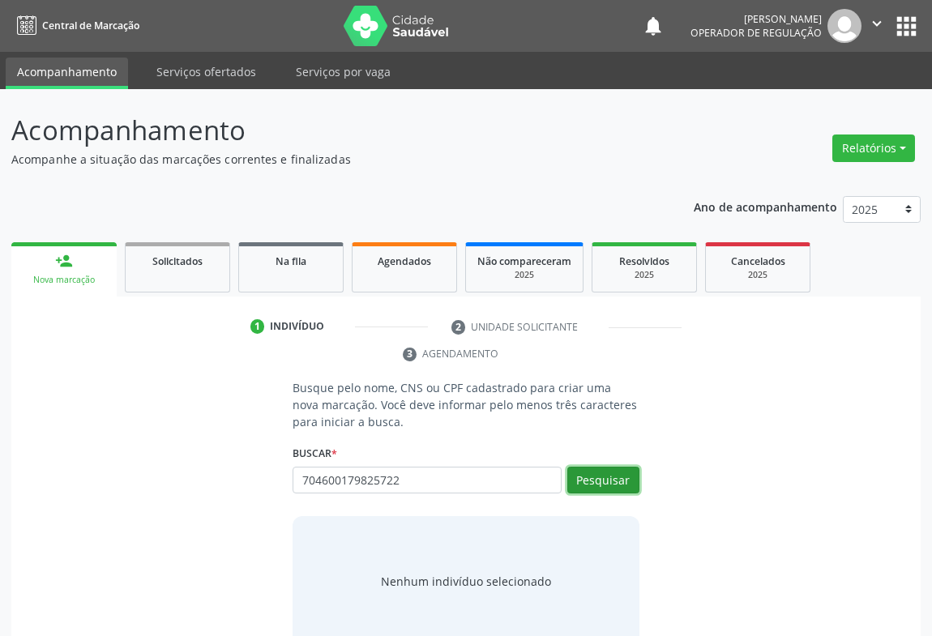
click at [636, 477] on button "Pesquisar" at bounding box center [603, 481] width 72 height 28
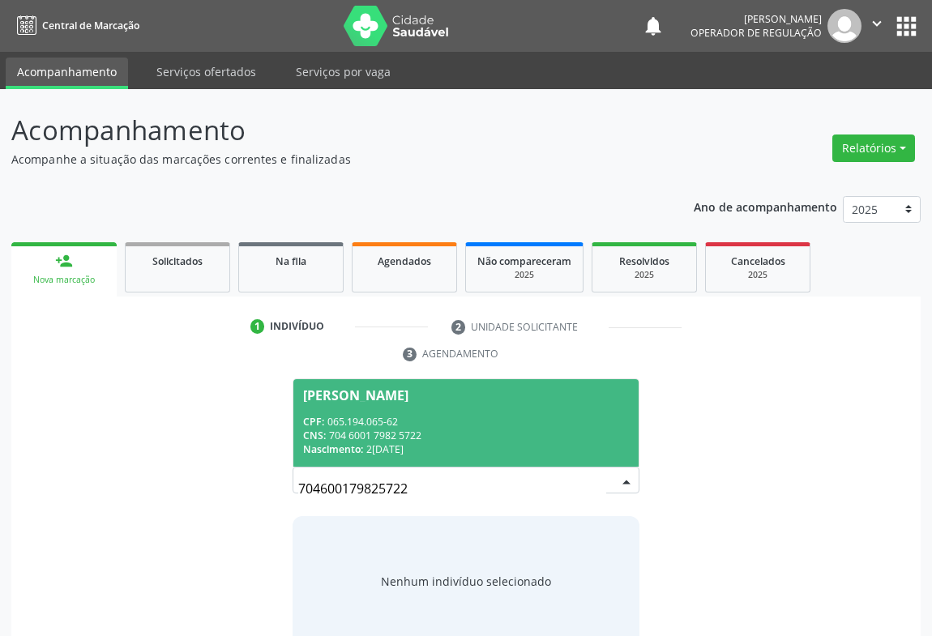
scroll to position [32, 0]
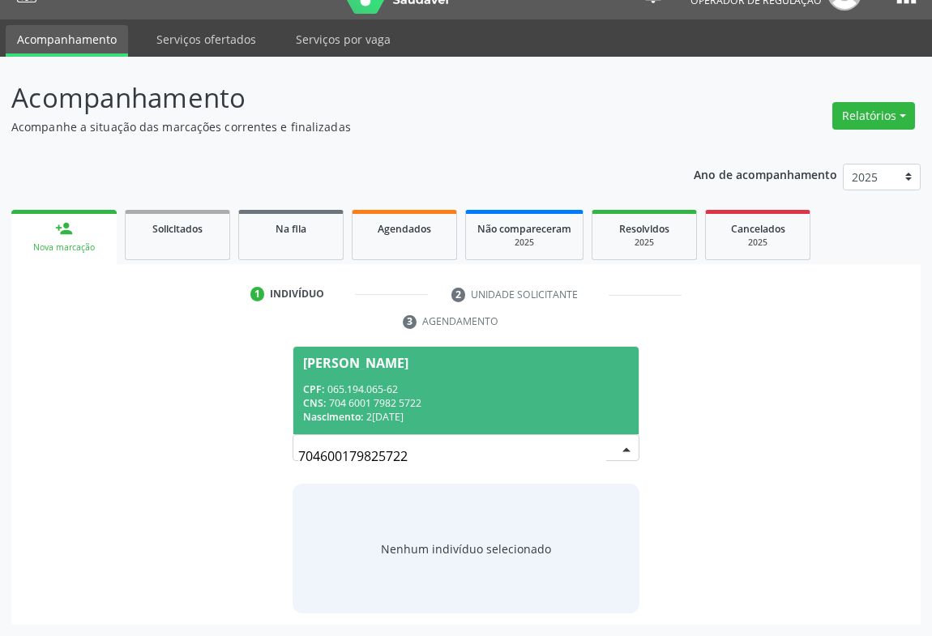
click at [426, 370] on span "Jessica Ayane Correia Lopes CPF: 065.194.065-62 CNS: 704 6001 7982 5722 Nascime…" at bounding box center [465, 390] width 345 height 87
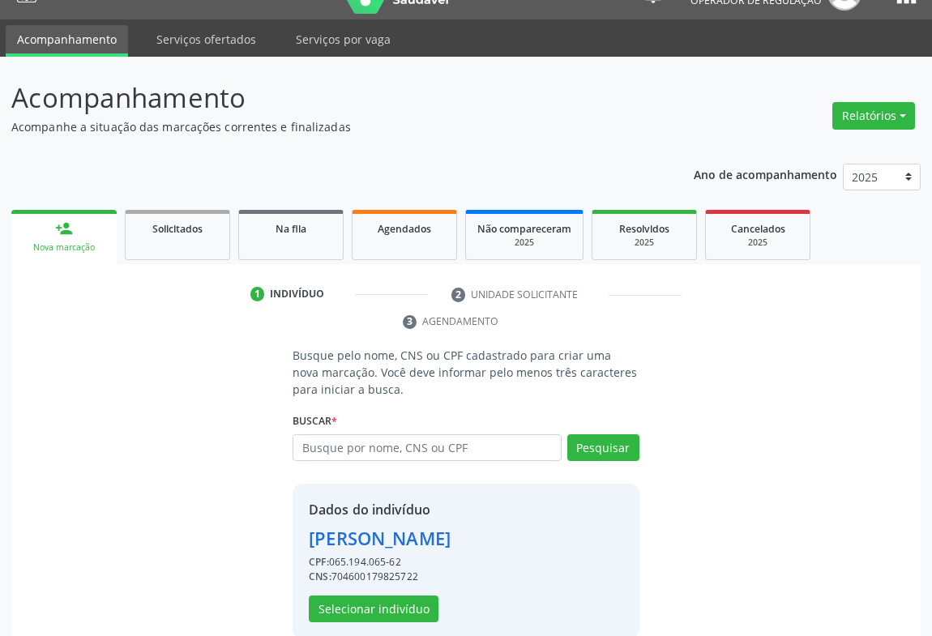
scroll to position [57, 0]
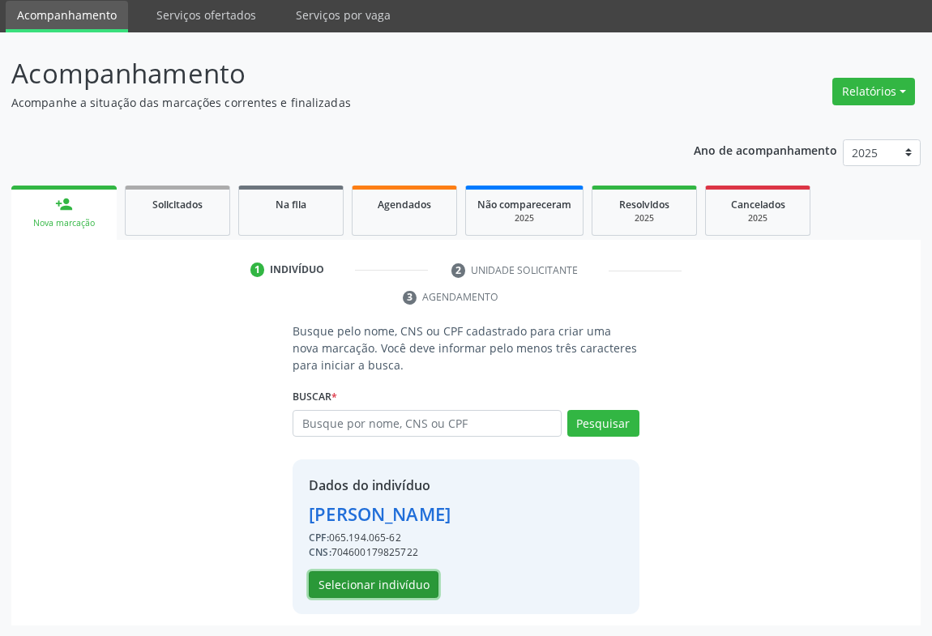
click at [354, 571] on button "Selecionar indivíduo" at bounding box center [374, 585] width 130 height 28
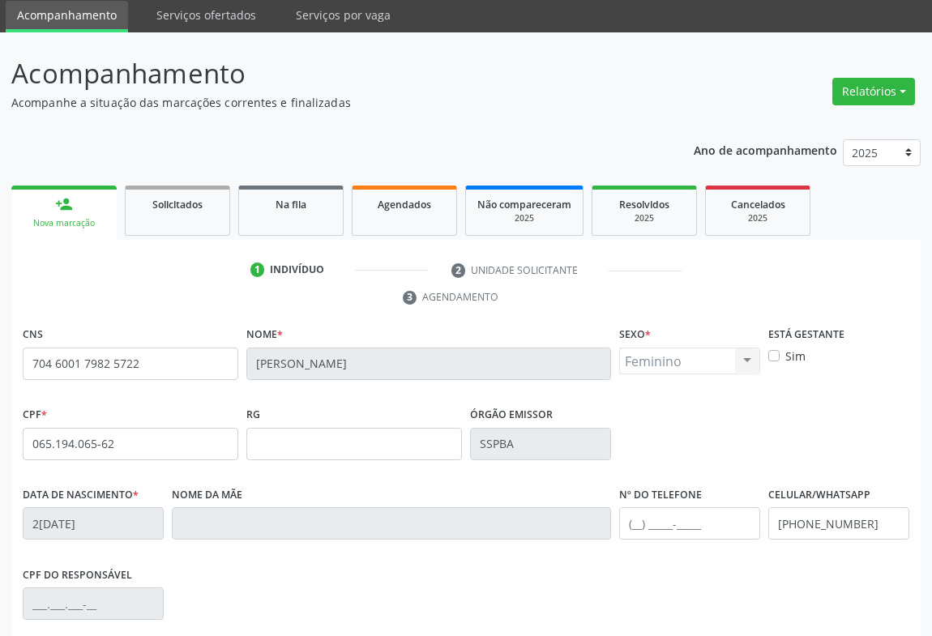
scroll to position [268, 0]
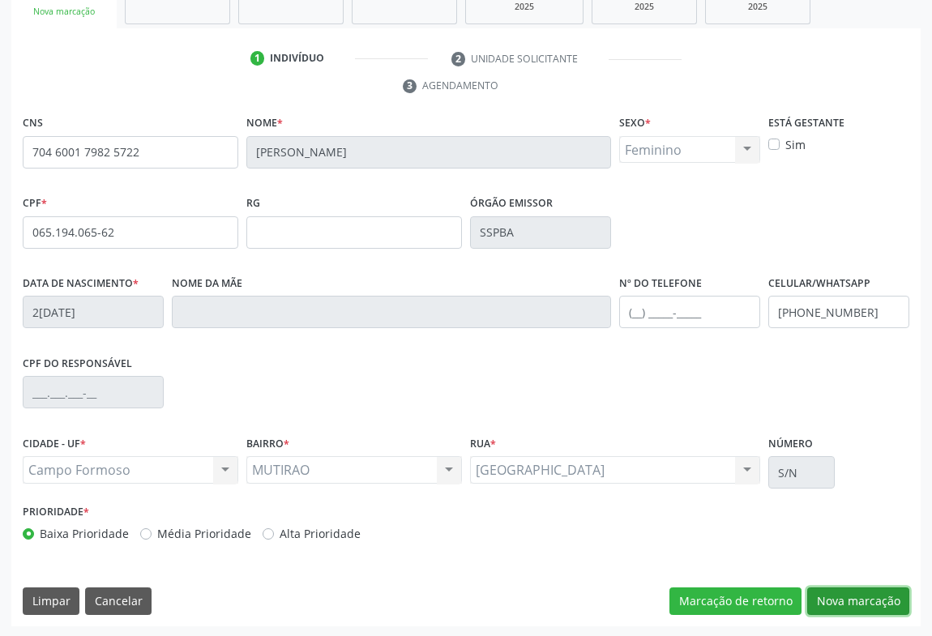
click at [835, 592] on button "Nova marcação" at bounding box center [858, 602] width 102 height 28
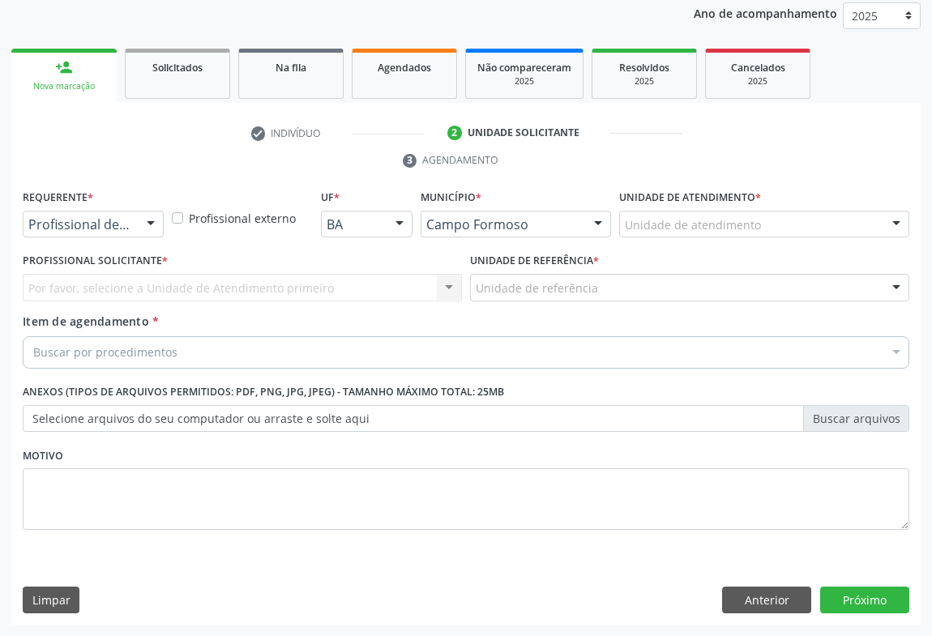
scroll to position [193, 0]
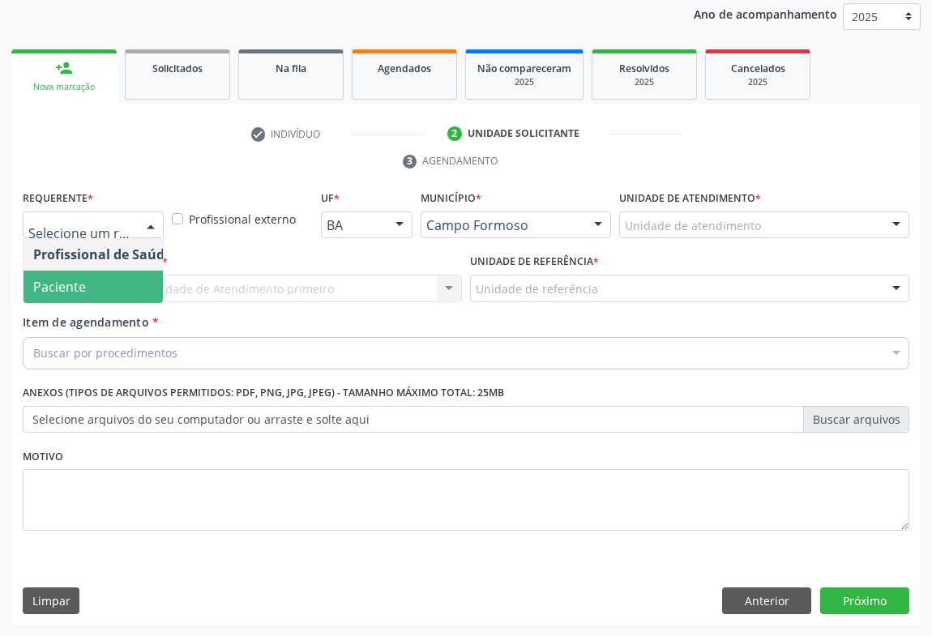
click at [82, 295] on span "Paciente" at bounding box center [103, 287] width 158 height 32
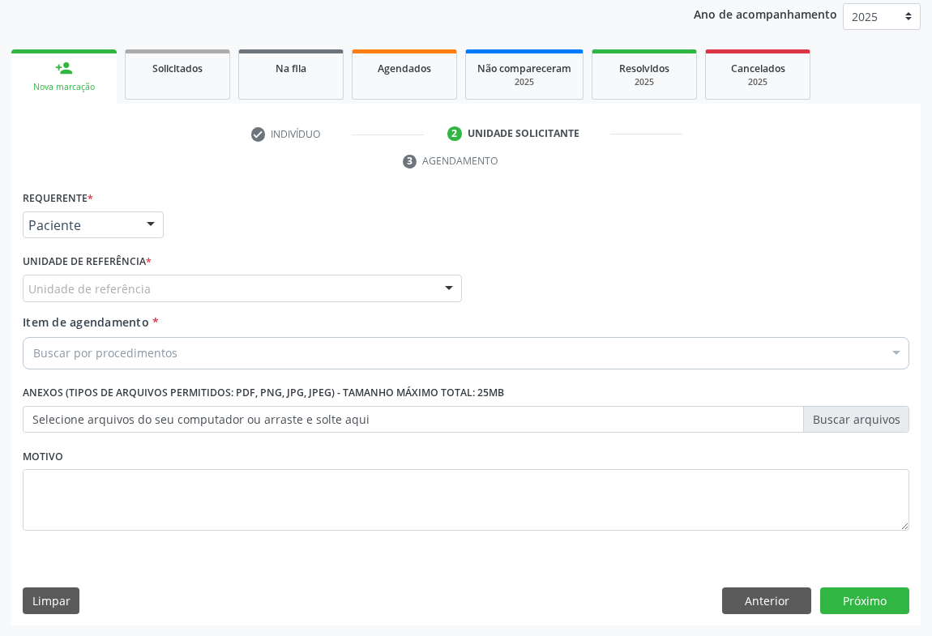
drag, startPoint x: 225, startPoint y: 284, endPoint x: 226, endPoint y: 313, distance: 29.2
click at [225, 286] on div "Unidade de referência" at bounding box center [242, 289] width 439 height 28
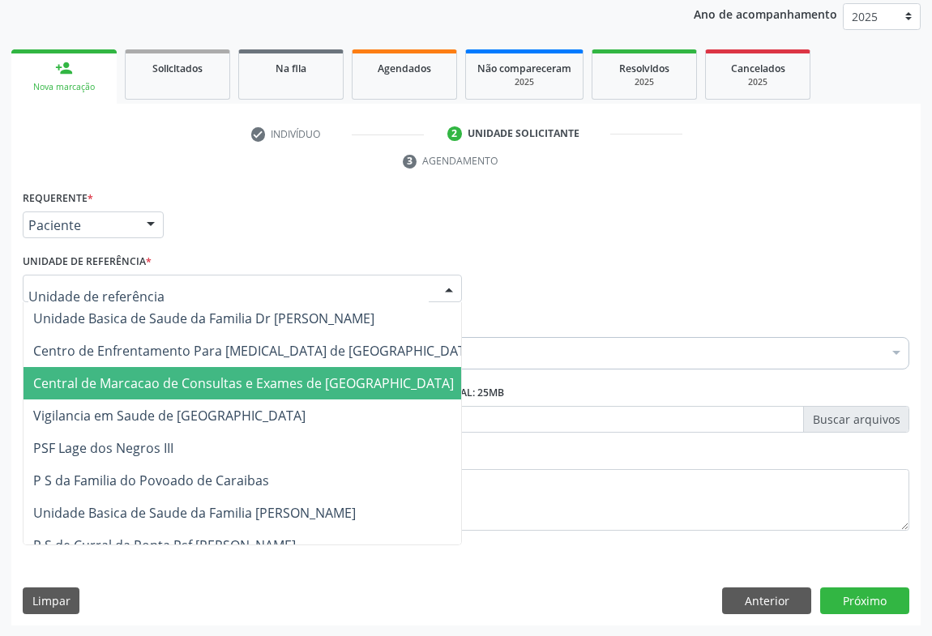
click at [267, 387] on span "Central de Marcacao de Consultas e Exames de [GEOGRAPHIC_DATA]" at bounding box center [243, 383] width 421 height 18
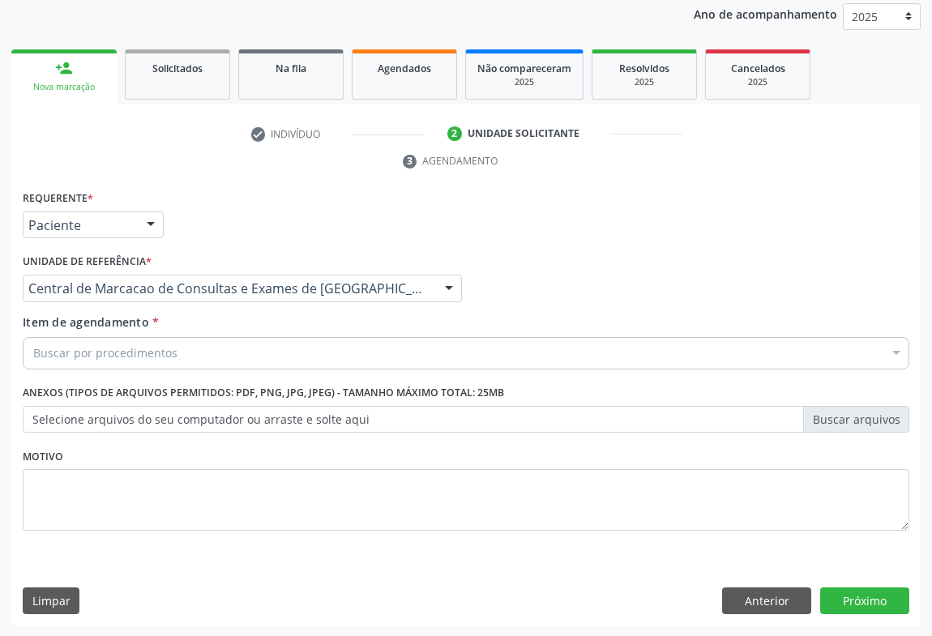
click at [271, 352] on div "Buscar por procedimentos" at bounding box center [466, 353] width 887 height 32
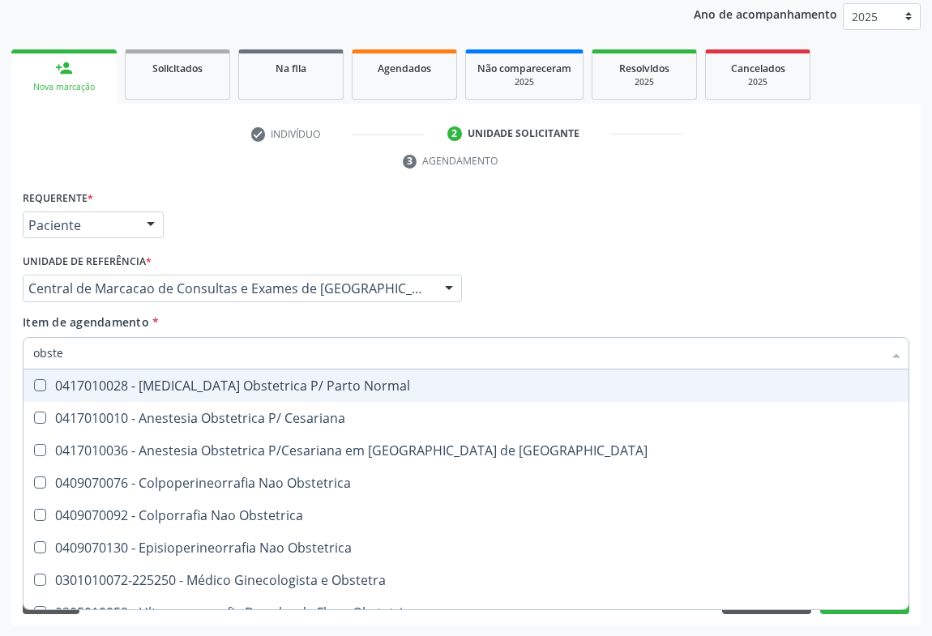
type input "obstet"
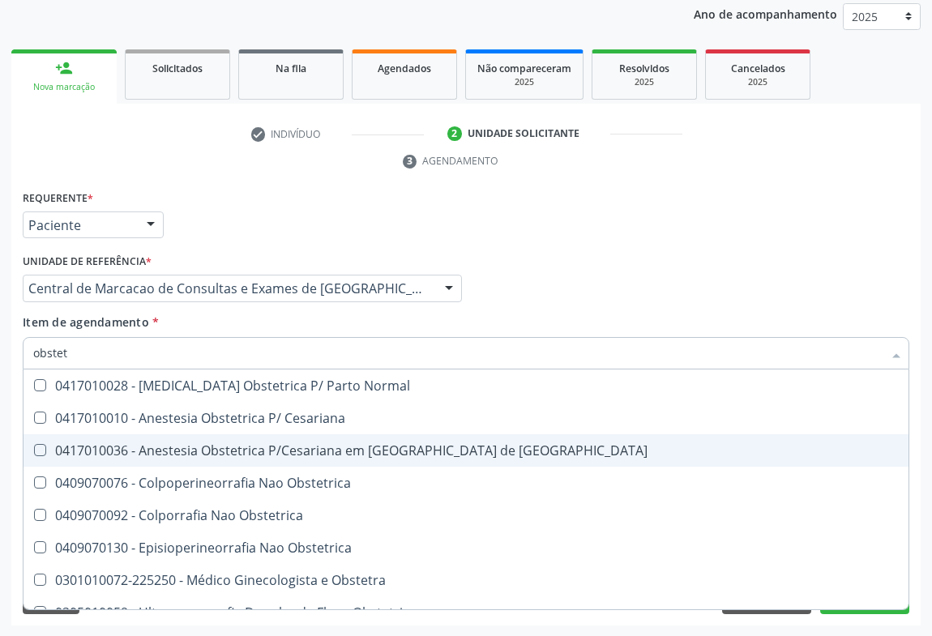
scroll to position [83, 0]
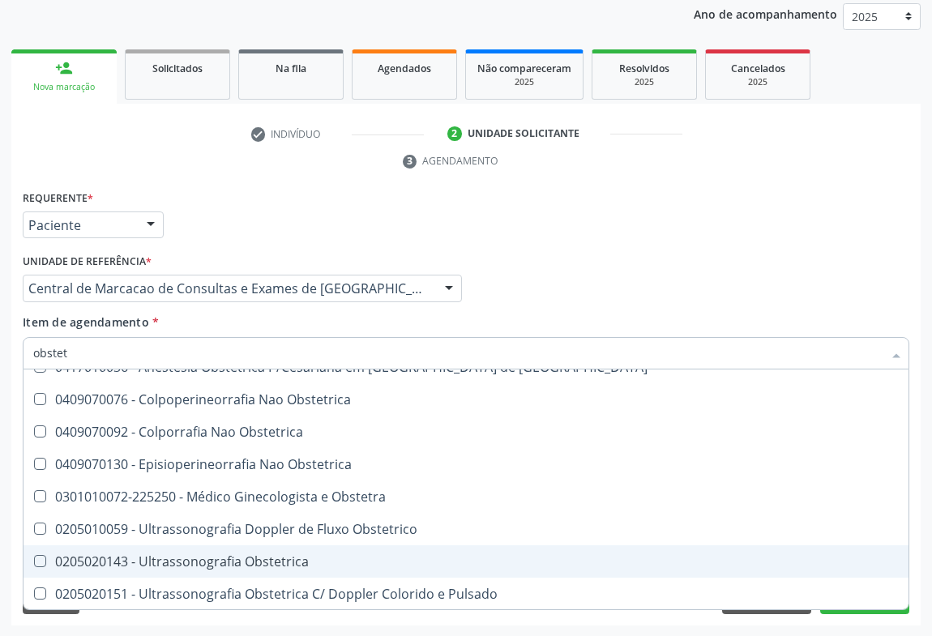
click at [186, 571] on span "0205020143 - Ultrassonografia Obstetrica" at bounding box center [466, 561] width 885 height 32
checkbox Obstetrica "true"
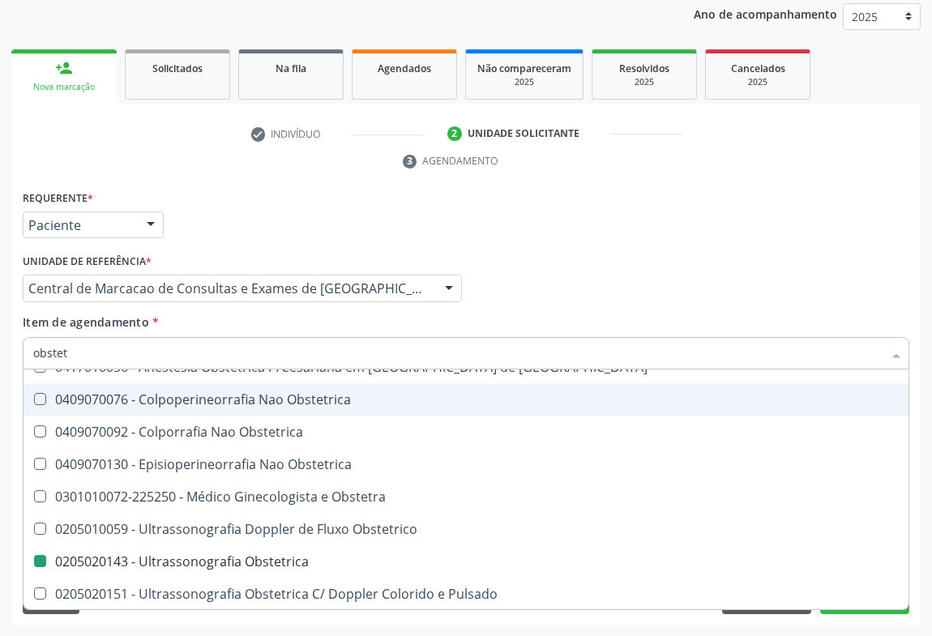
click at [543, 281] on div "Profissional Solicitante Por favor, selecione a Unidade de Atendimento primeiro…" at bounding box center [466, 281] width 895 height 63
checkbox Cesariana "true"
checkbox Obstetrica "false"
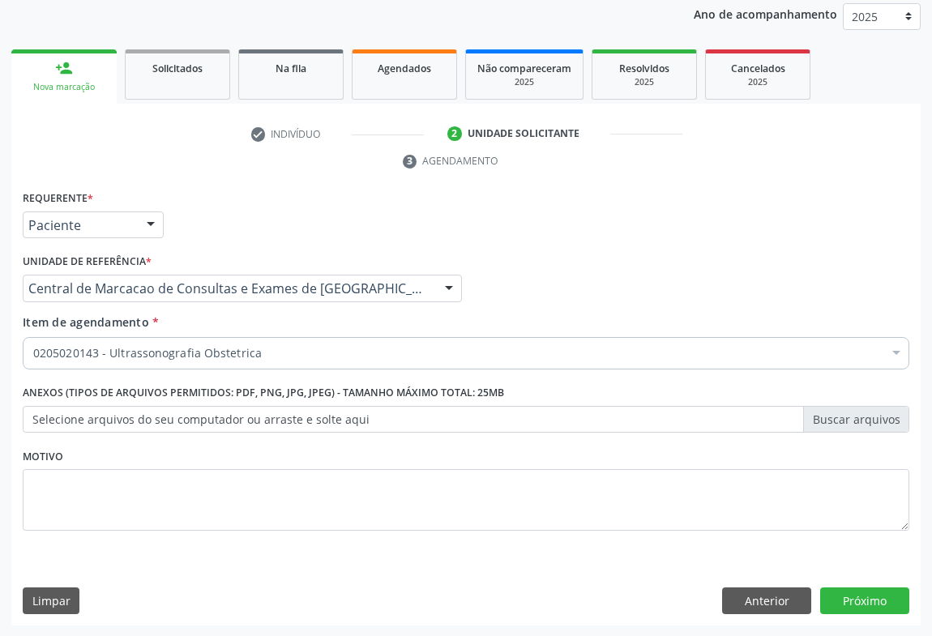
scroll to position [0, 0]
click at [891, 592] on button "Próximo" at bounding box center [864, 602] width 89 height 28
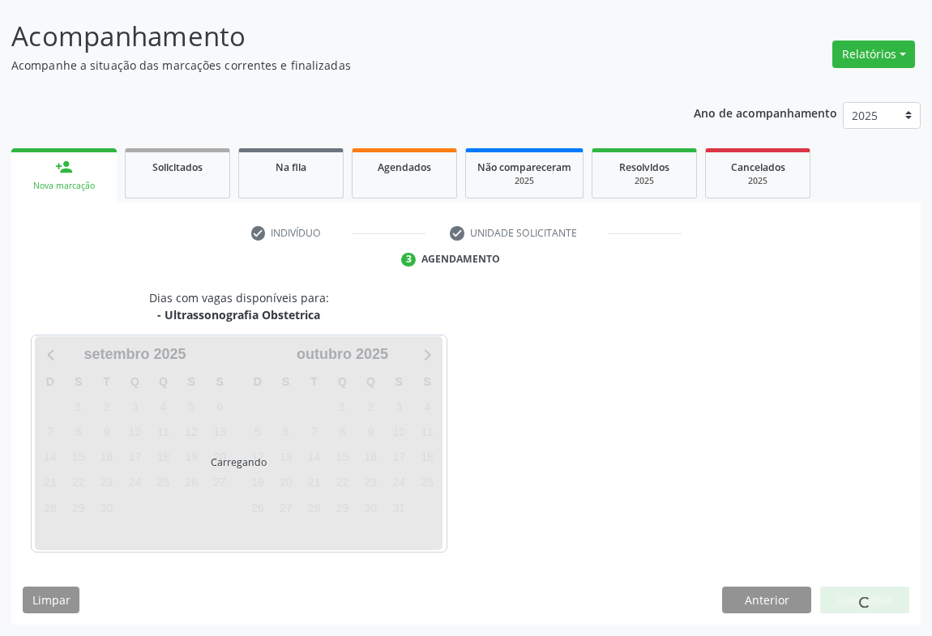
scroll to position [93, 0]
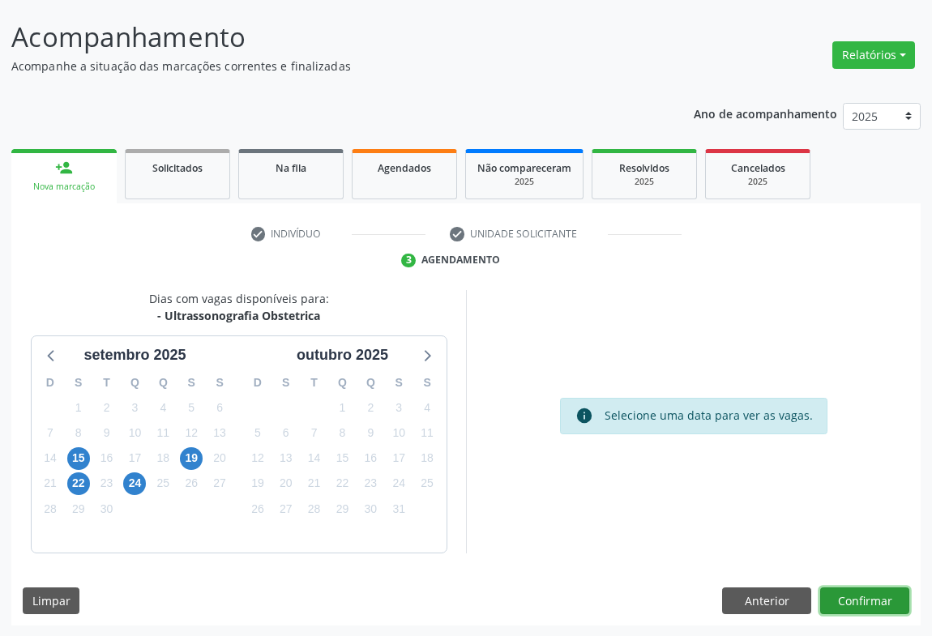
click at [837, 607] on button "Confirmar" at bounding box center [864, 602] width 89 height 28
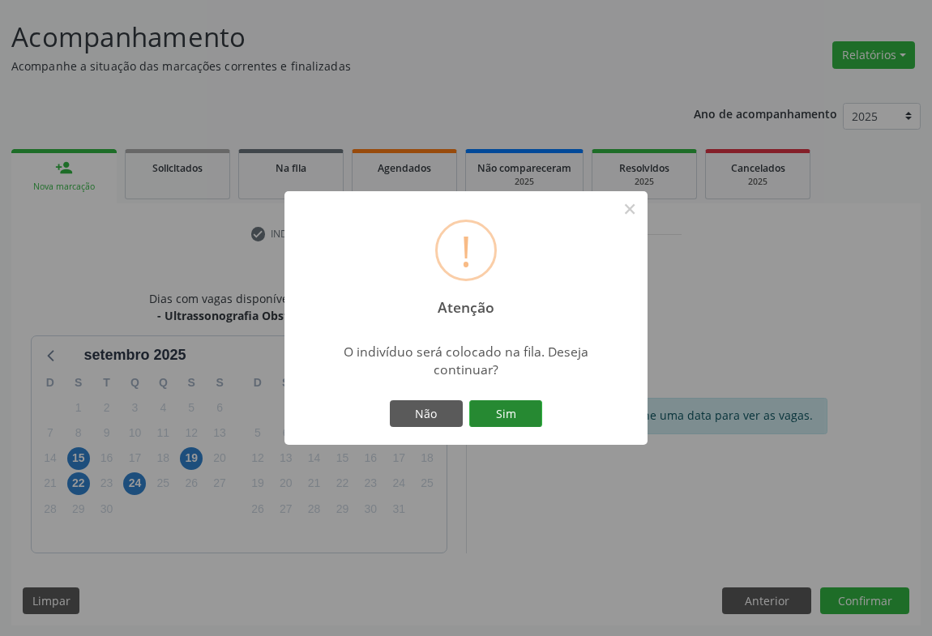
click at [511, 417] on button "Sim" at bounding box center [505, 414] width 73 height 28
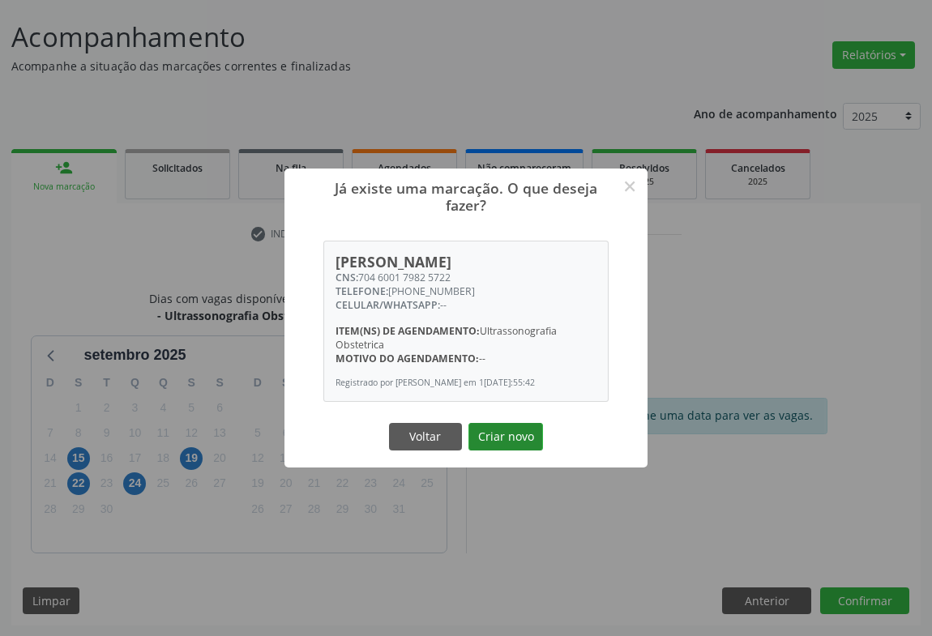
click at [513, 451] on button "Criar novo" at bounding box center [505, 437] width 75 height 28
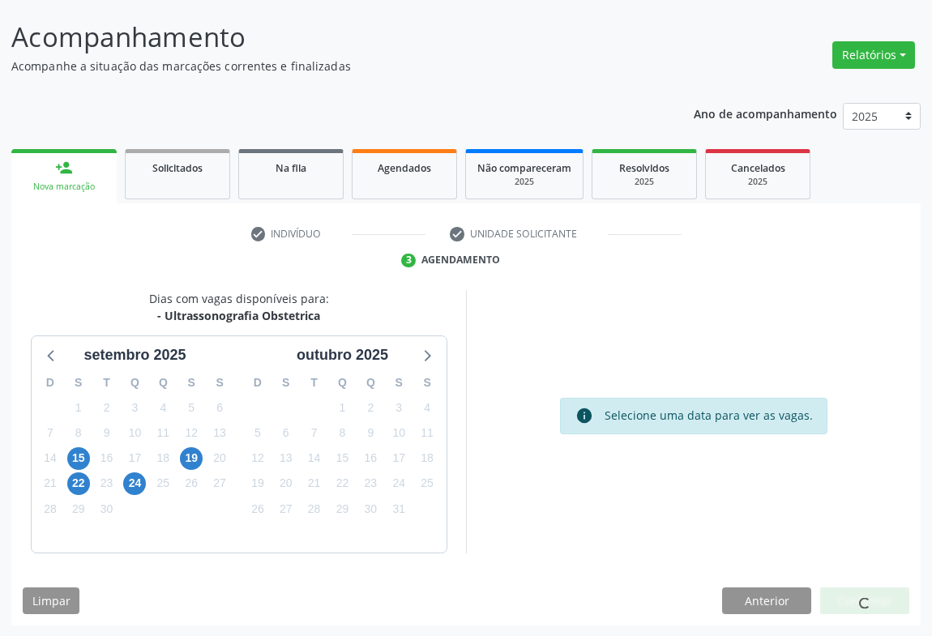
scroll to position [0, 0]
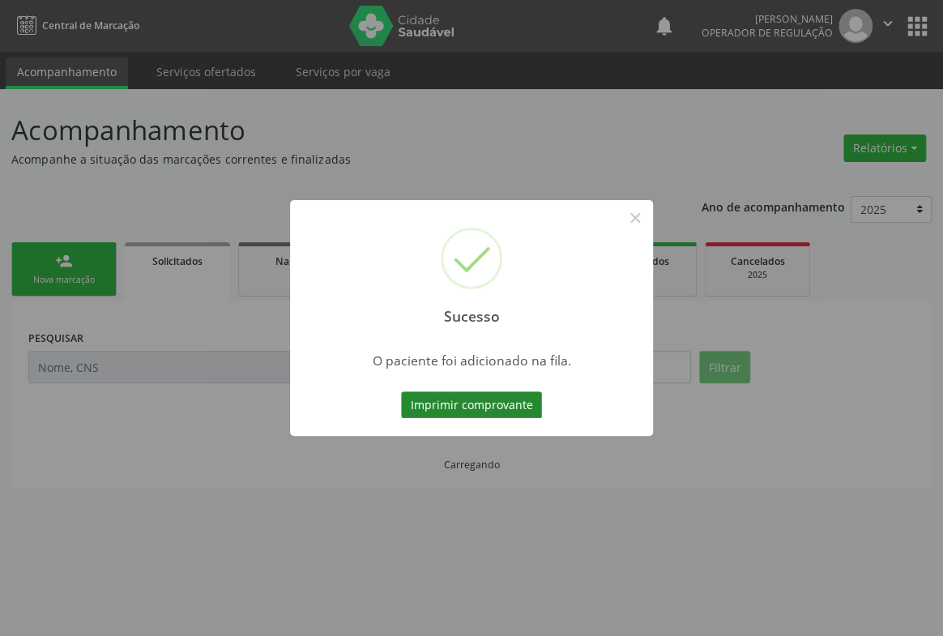
click at [523, 409] on button "Imprimir comprovante" at bounding box center [471, 405] width 141 height 28
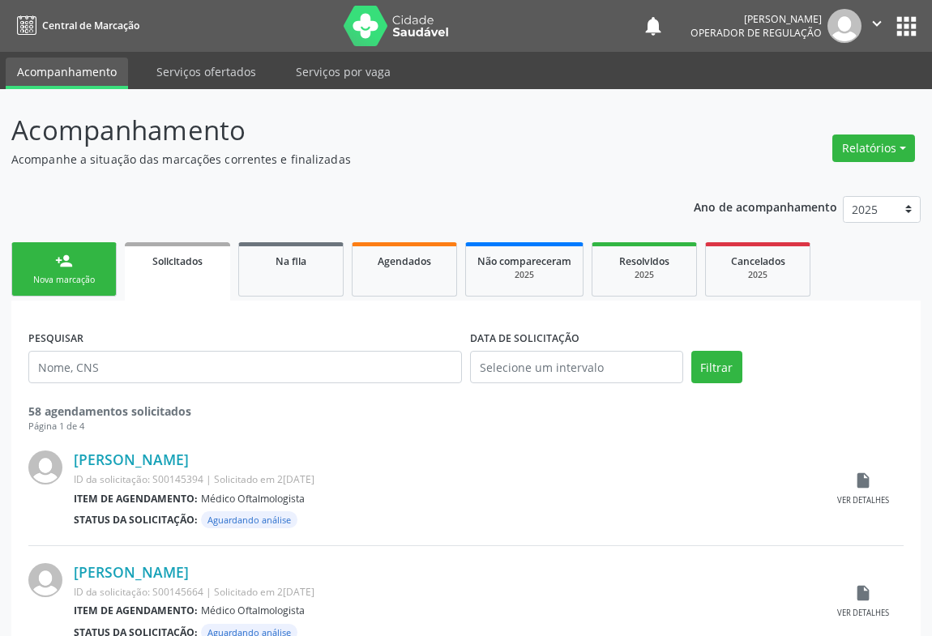
click at [48, 281] on div "Nova marcação" at bounding box center [64, 280] width 81 height 12
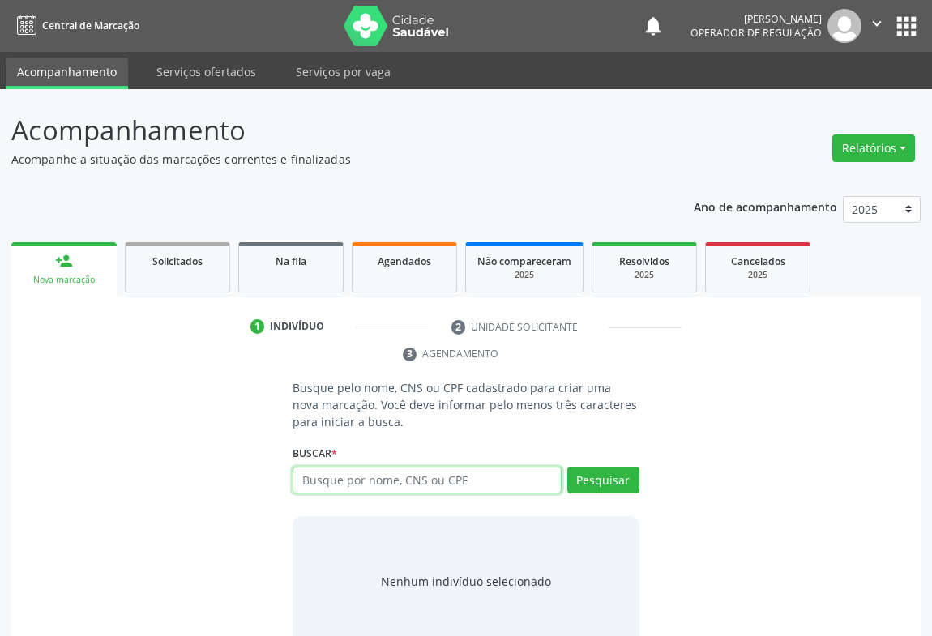
click at [329, 478] on input "text" at bounding box center [427, 481] width 269 height 28
click at [309, 476] on input "text" at bounding box center [427, 481] width 269 height 28
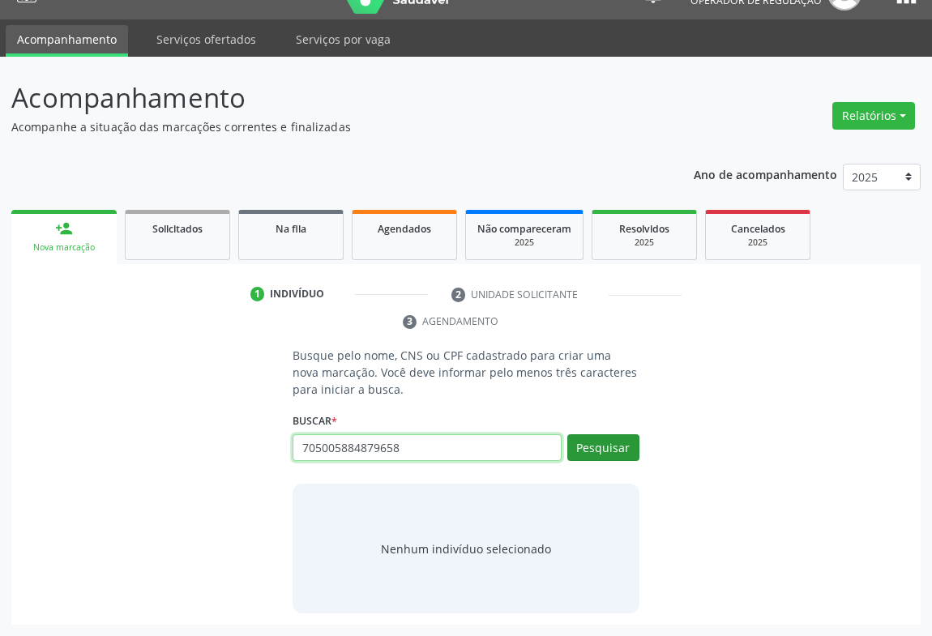
type input "705005884879658"
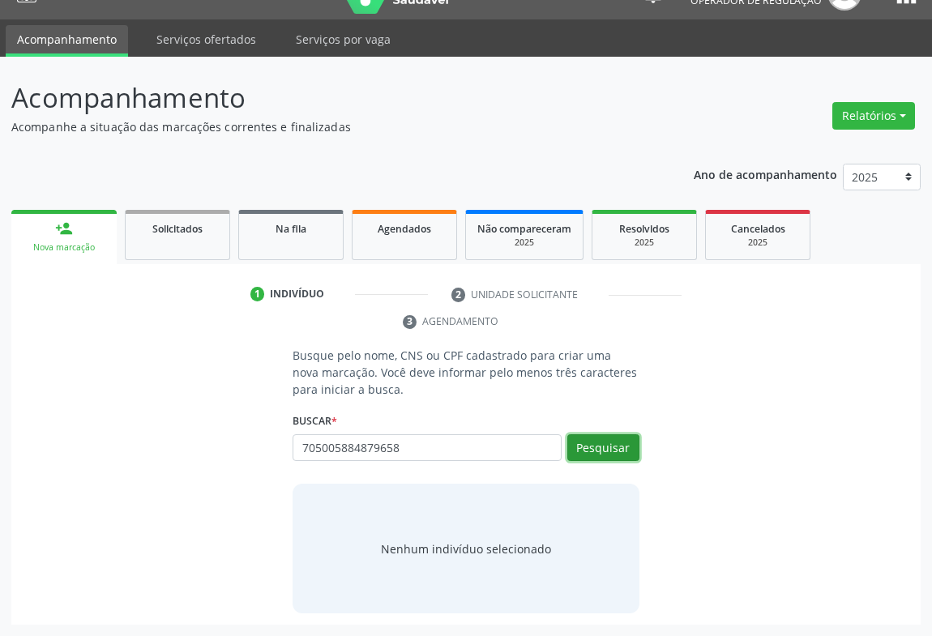
click at [589, 451] on button "Pesquisar" at bounding box center [603, 448] width 72 height 28
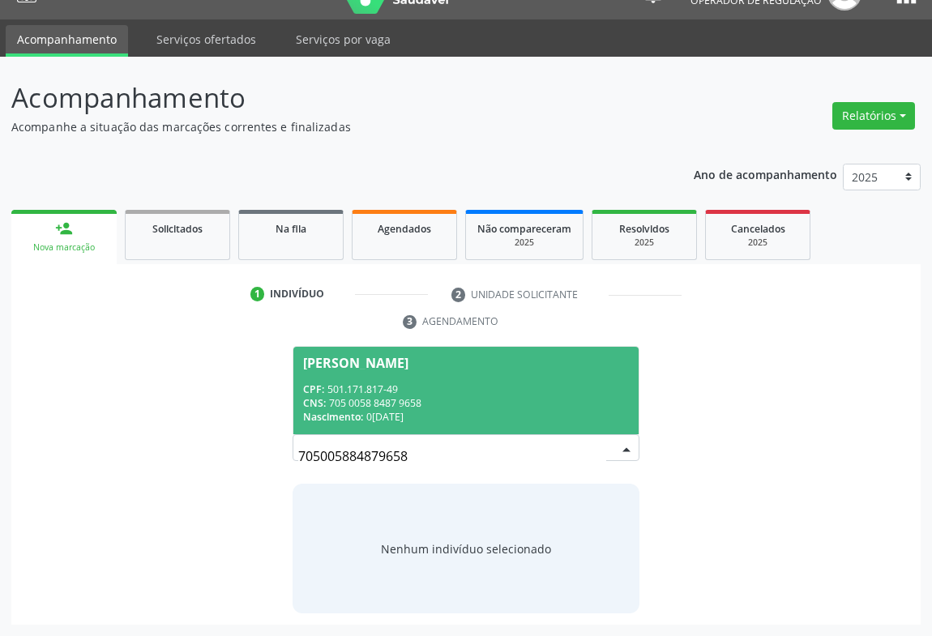
click at [390, 411] on div "Nascimento: 04/07/1957" at bounding box center [466, 417] width 326 height 14
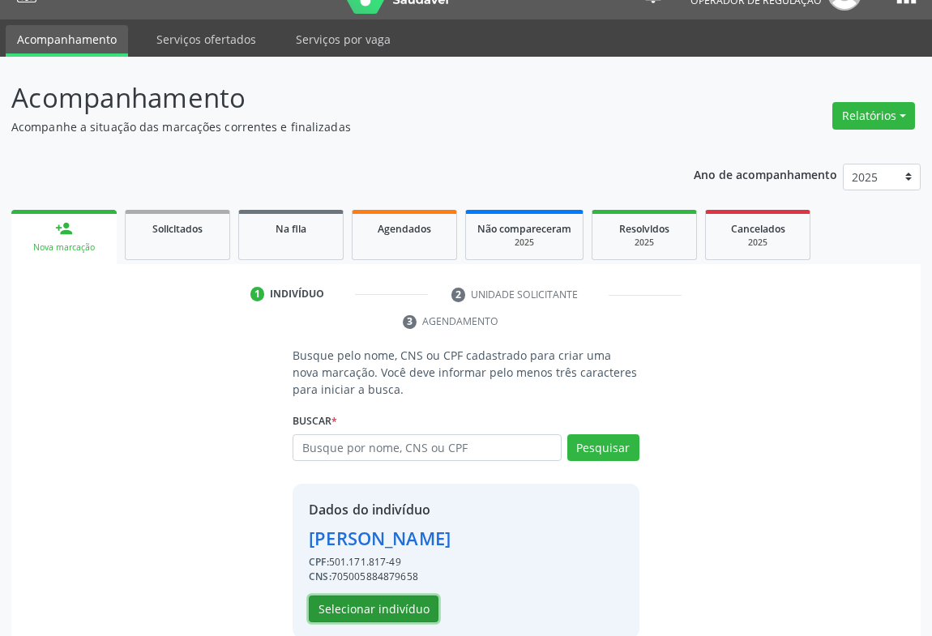
click at [379, 606] on button "Selecionar indivíduo" at bounding box center [374, 610] width 130 height 28
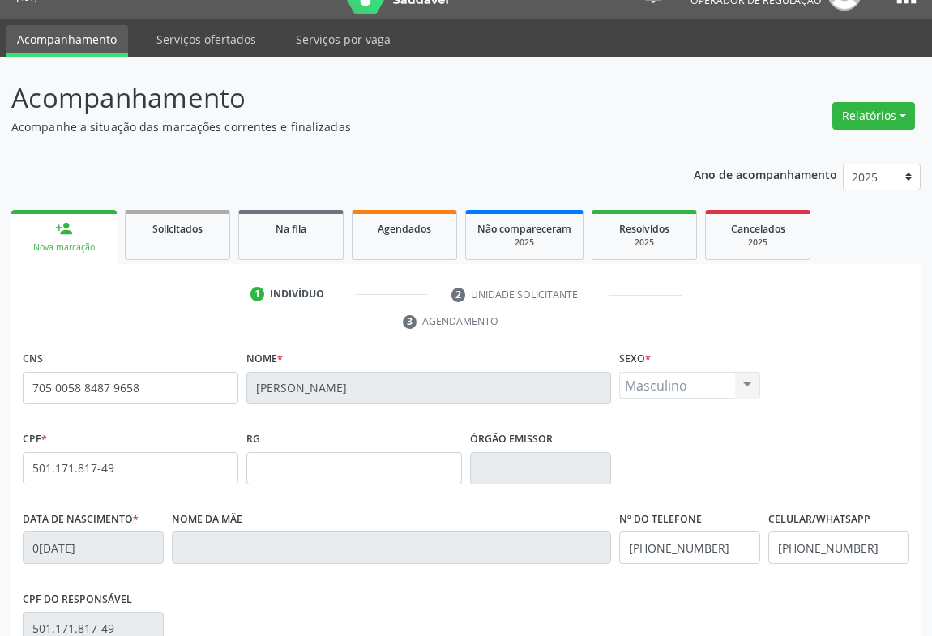
scroll to position [268, 0]
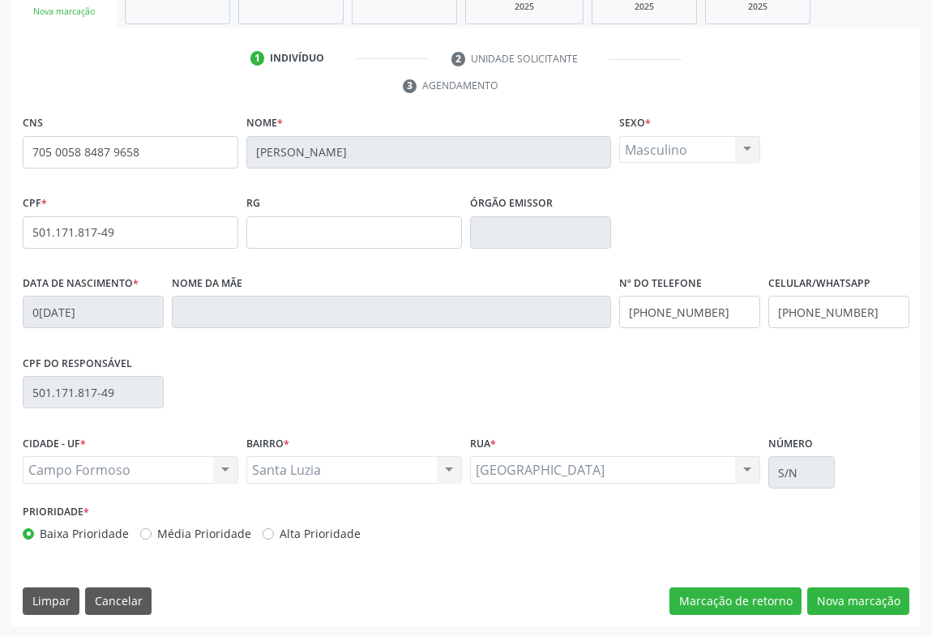
click at [913, 598] on div "CNS 705 0058 8487 9658 Nome * Welinton Luiz de Vasconcelos Sexo * Masculino Mas…" at bounding box center [465, 368] width 909 height 515
click at [857, 593] on button "Nova marcação" at bounding box center [858, 602] width 102 height 28
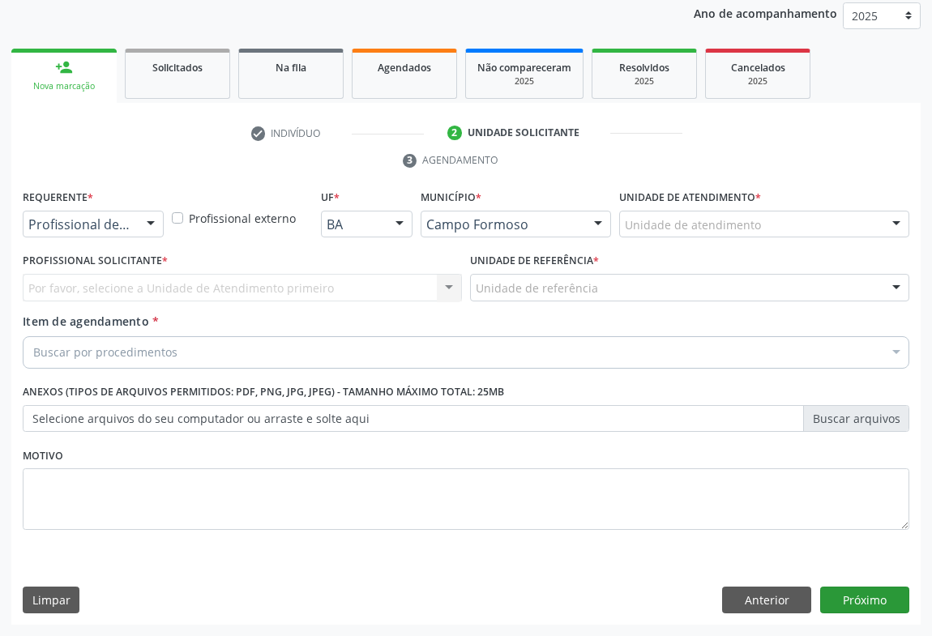
scroll to position [193, 0]
click at [131, 220] on div "Profissional de Saúde" at bounding box center [93, 226] width 141 height 28
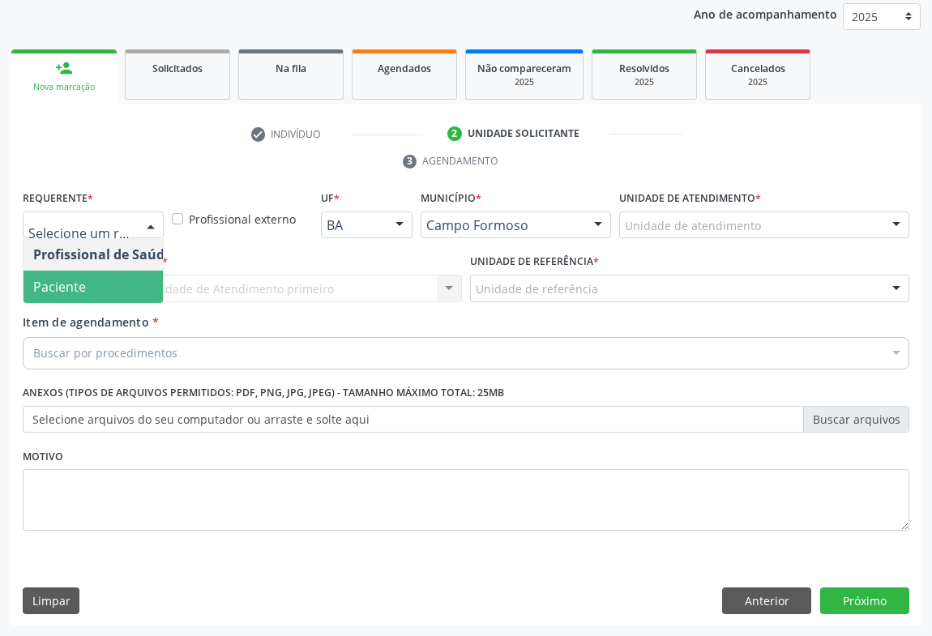
click at [105, 282] on span "Paciente" at bounding box center [103, 287] width 158 height 32
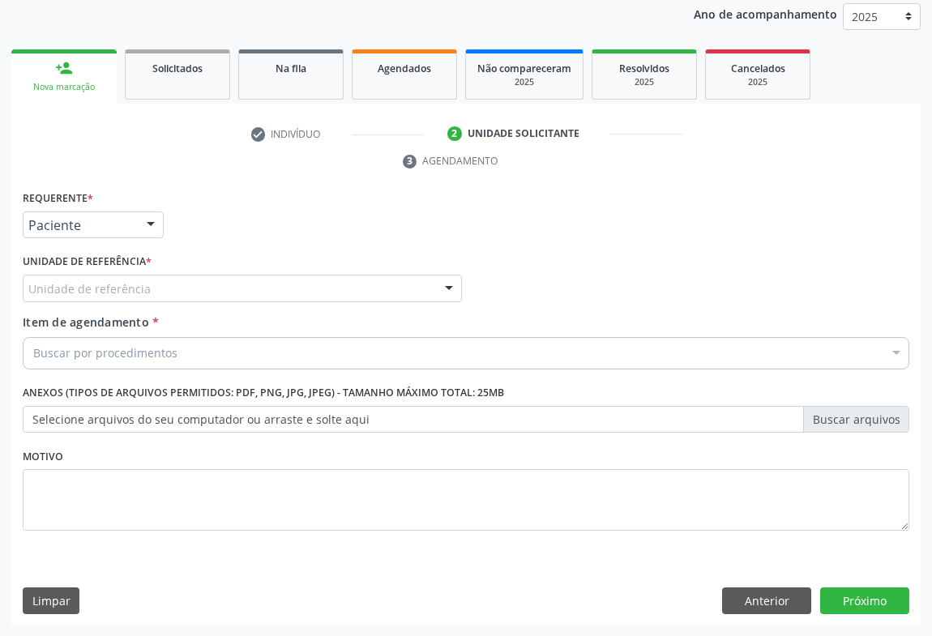
drag, startPoint x: 259, startPoint y: 276, endPoint x: 270, endPoint y: 340, distance: 64.9
click at [259, 276] on div "Unidade de referência" at bounding box center [242, 289] width 439 height 28
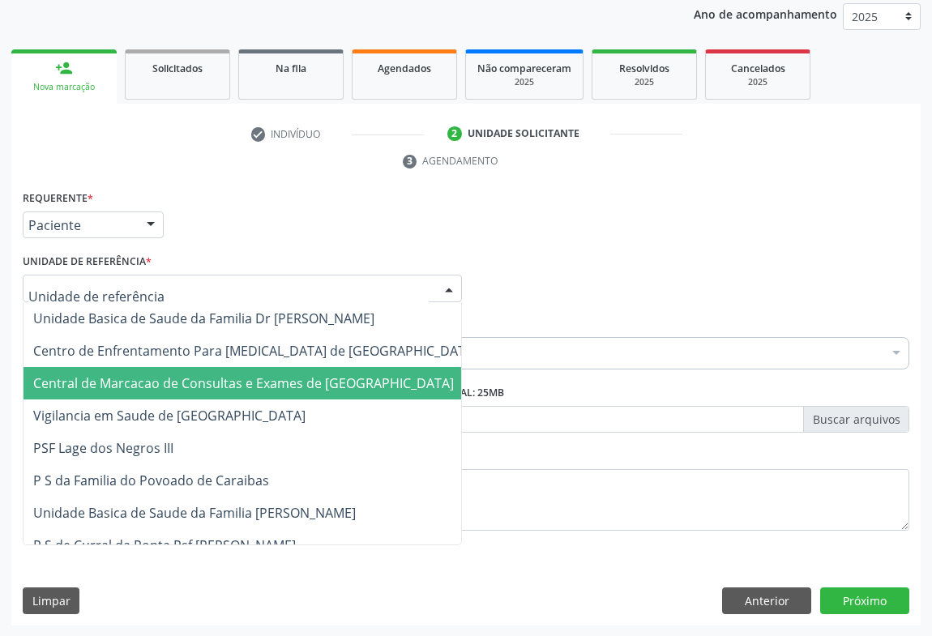
click at [273, 374] on span "Central de Marcacao de Consultas e Exames de [GEOGRAPHIC_DATA]" at bounding box center [243, 383] width 421 height 18
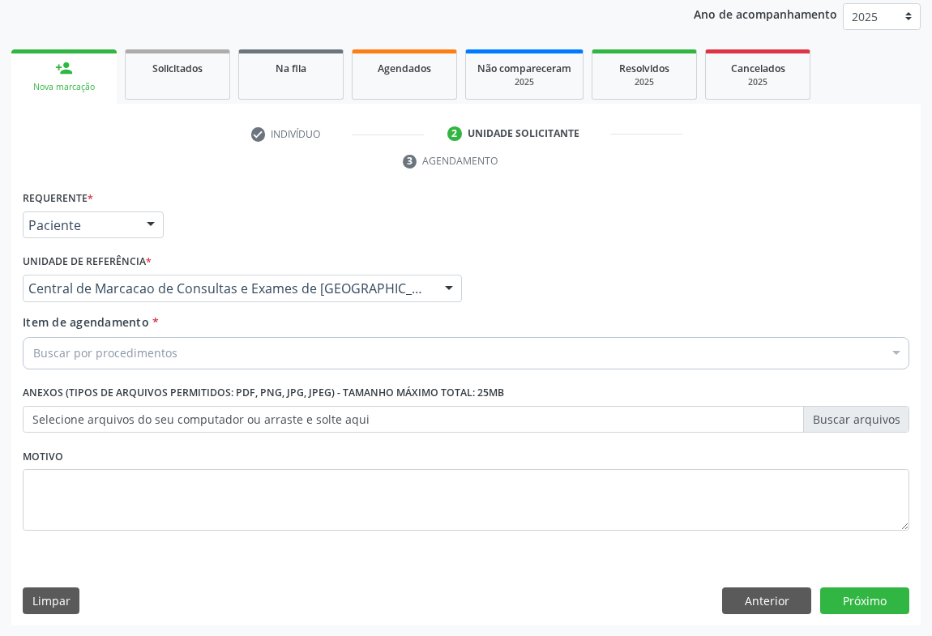
click at [308, 343] on div "Buscar por procedimentos" at bounding box center [466, 353] width 887 height 32
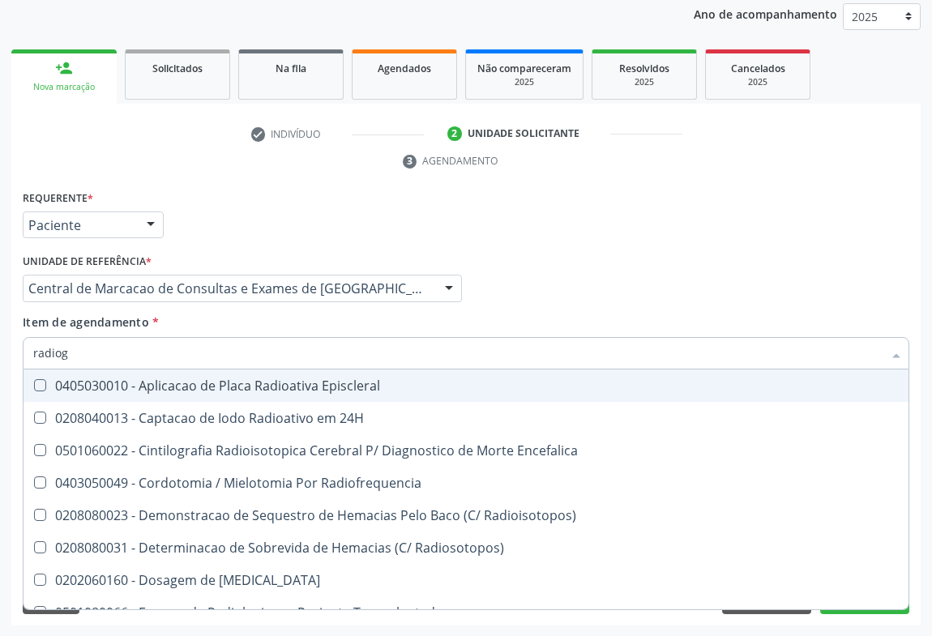
type input "radiogr"
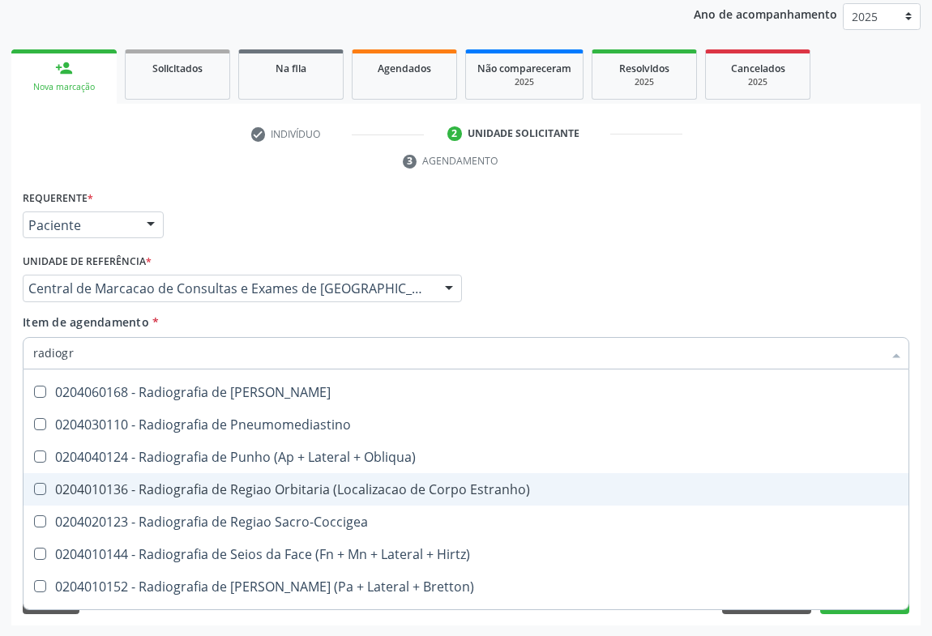
scroll to position [2061, 0]
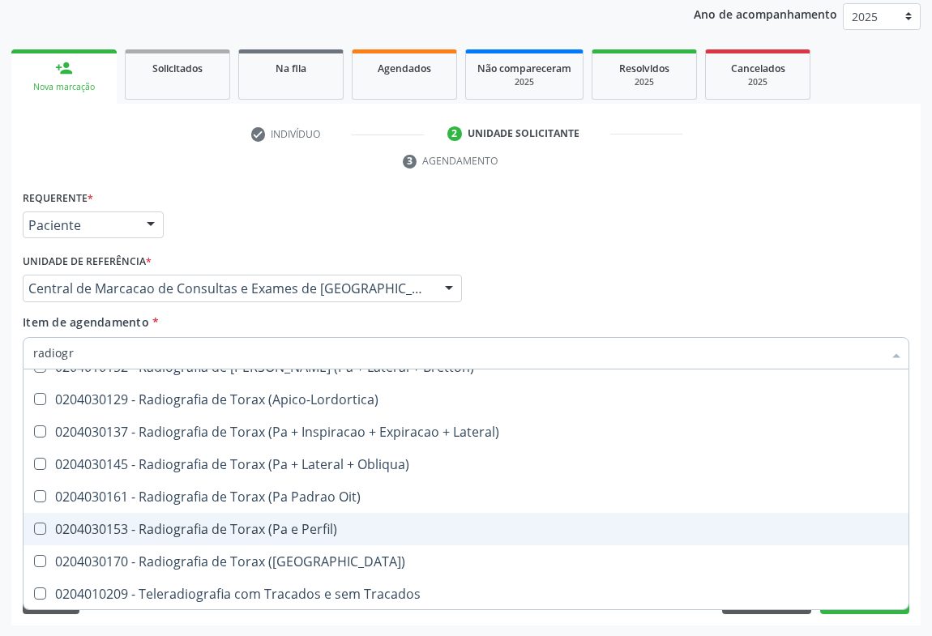
click at [258, 517] on span "0204030153 - Radiografia de Torax (Pa e Perfil)" at bounding box center [466, 529] width 885 height 32
checkbox Perfil\) "true"
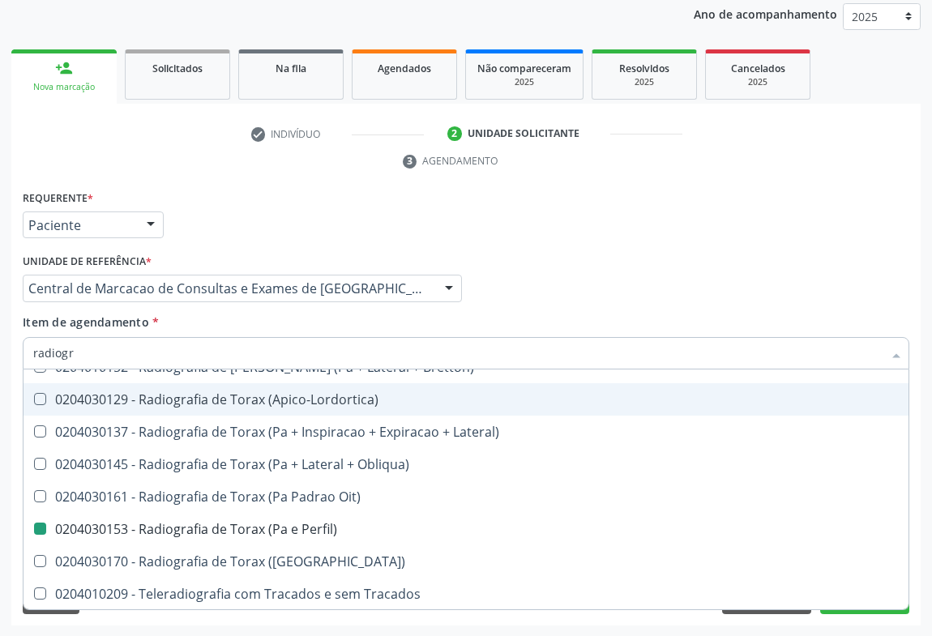
click at [586, 259] on div "Profissional Solicitante Por favor, selecione a Unidade de Atendimento primeiro…" at bounding box center [466, 281] width 895 height 63
checkbox Oclusal "true"
checkbox Perfil\) "false"
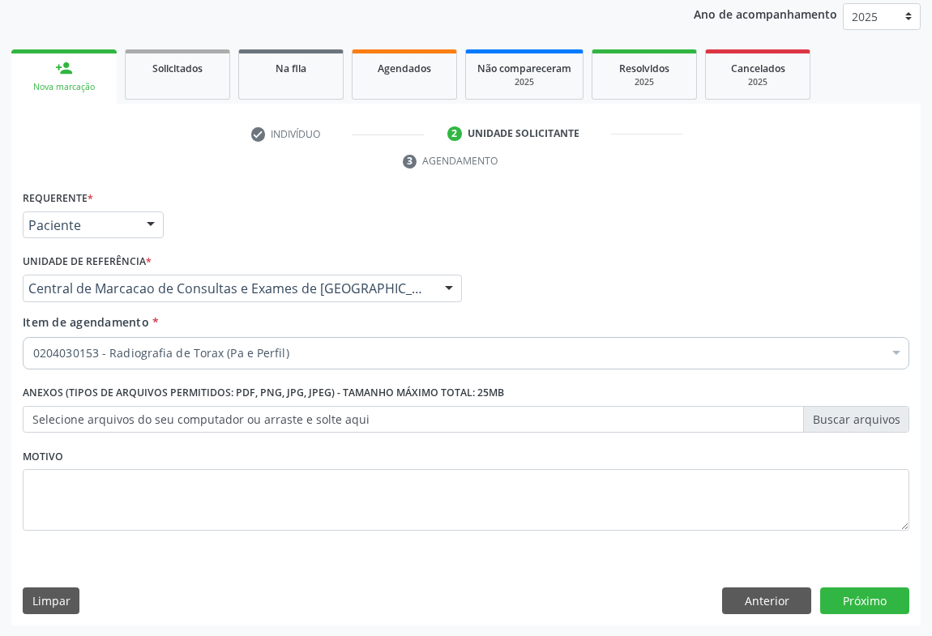
scroll to position [0, 0]
click at [885, 612] on button "Próximo" at bounding box center [864, 602] width 89 height 28
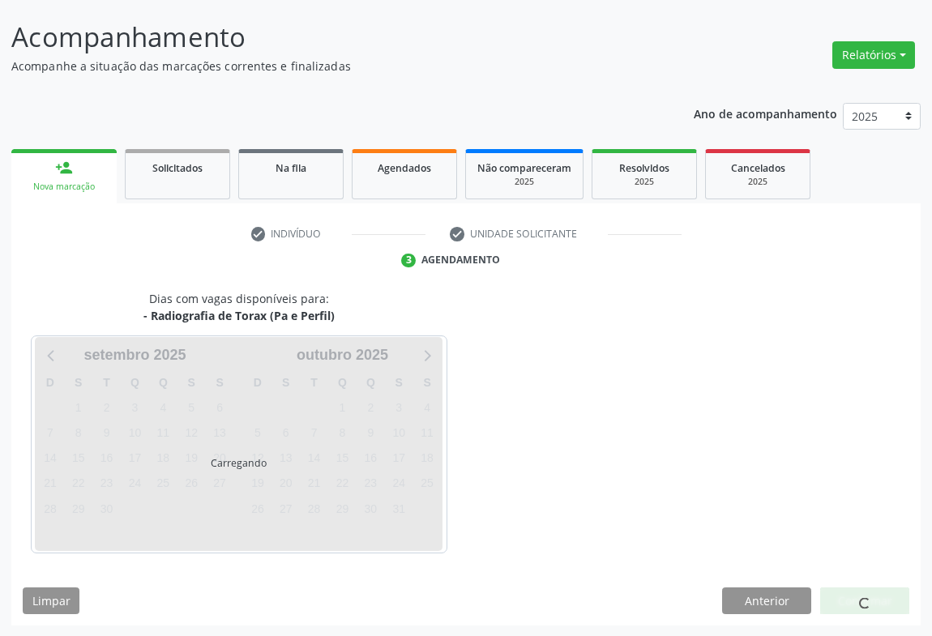
scroll to position [141, 0]
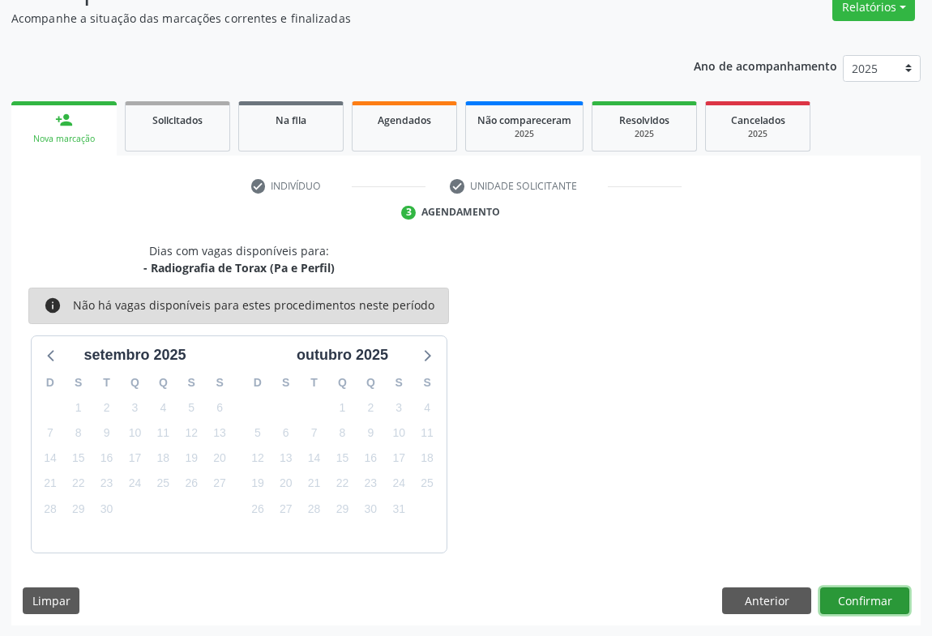
click at [846, 589] on button "Confirmar" at bounding box center [864, 602] width 89 height 28
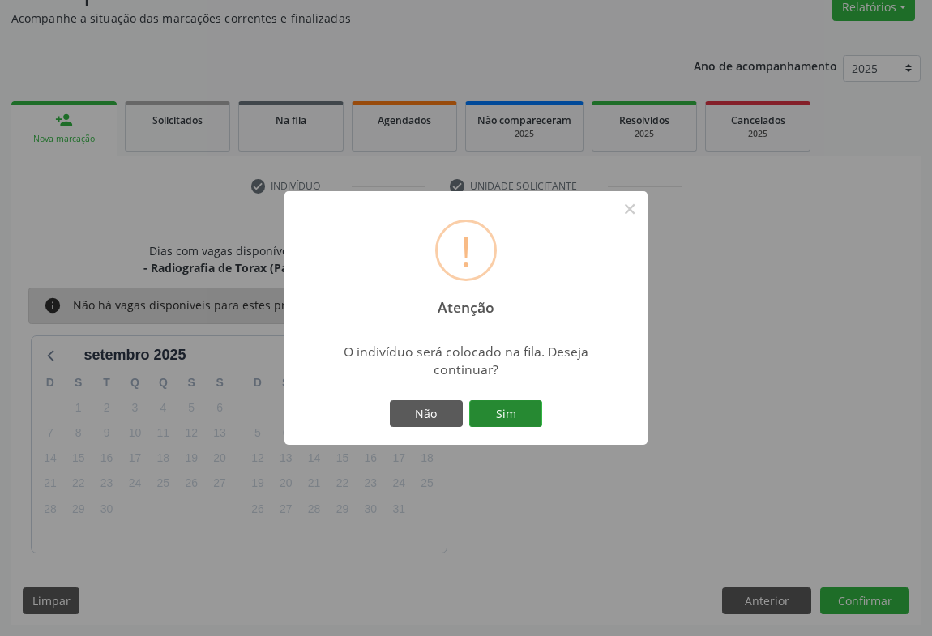
click at [486, 421] on button "Sim" at bounding box center [505, 414] width 73 height 28
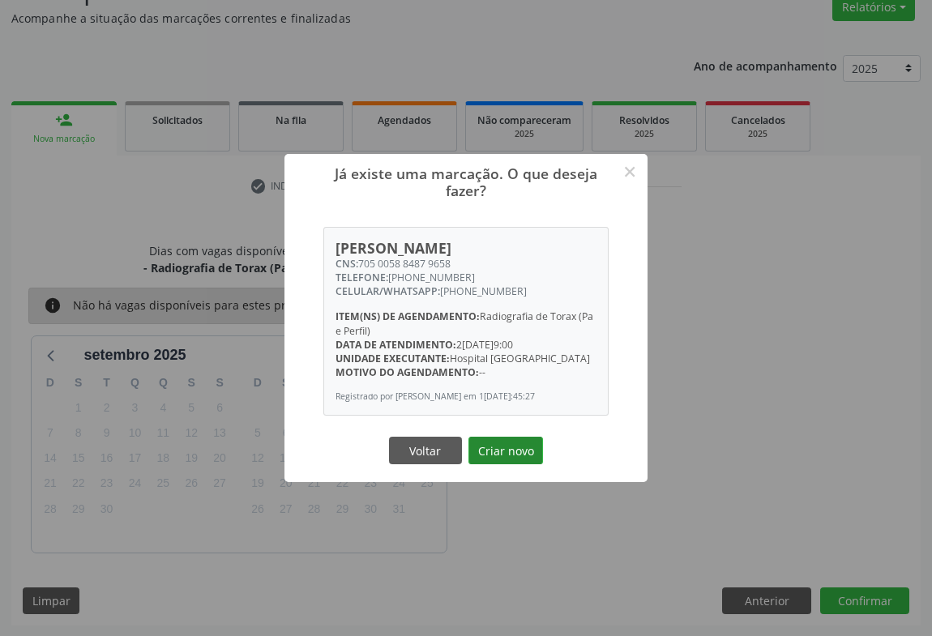
click at [492, 447] on button "Criar novo" at bounding box center [505, 451] width 75 height 28
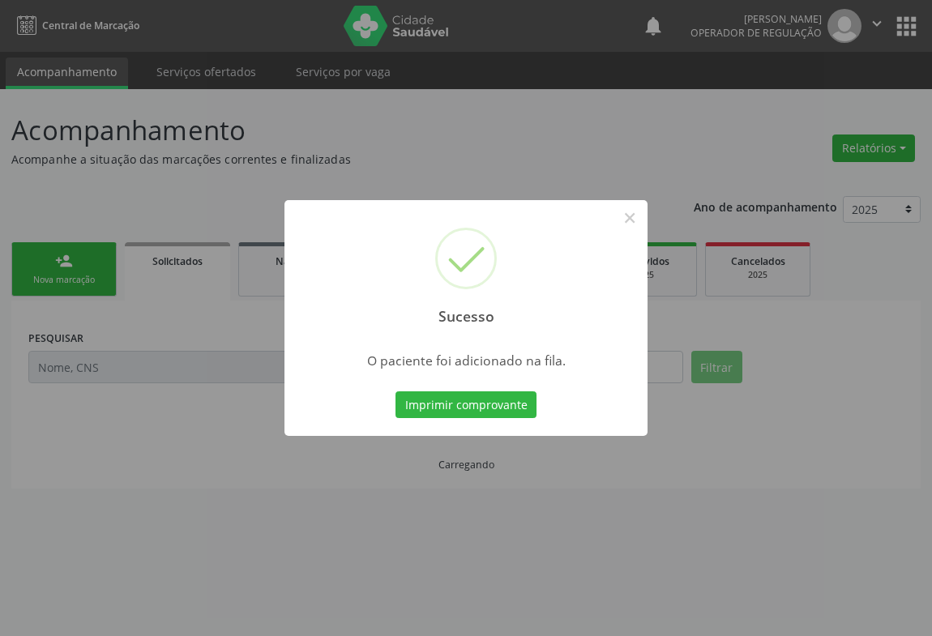
scroll to position [0, 0]
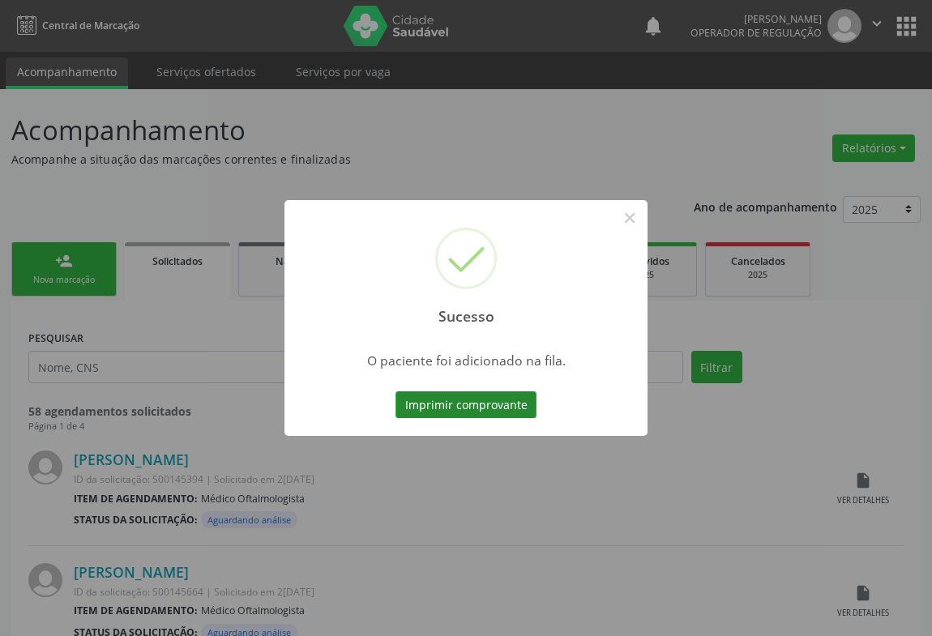
click at [508, 407] on button "Imprimir comprovante" at bounding box center [465, 405] width 141 height 28
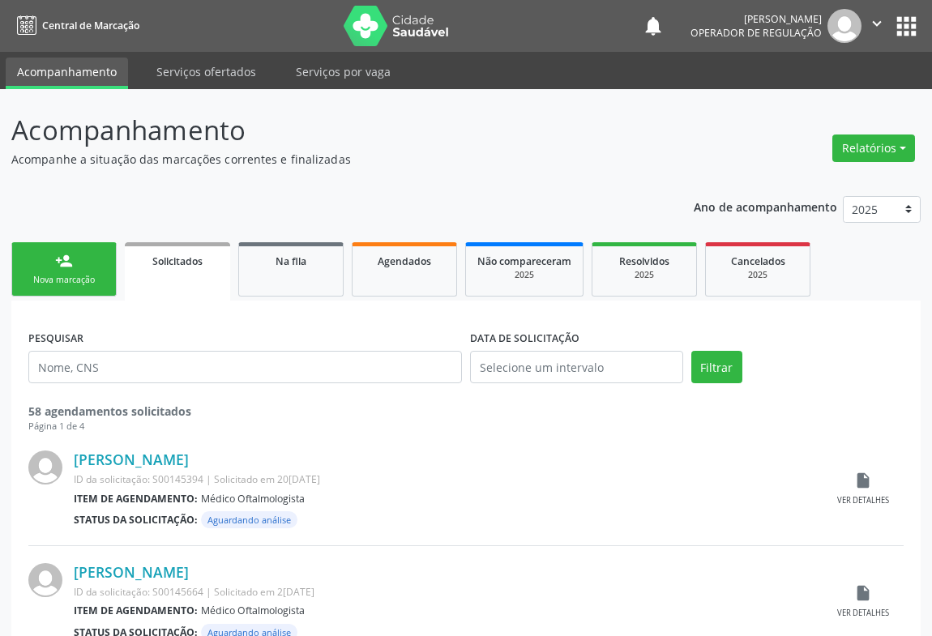
click at [72, 269] on link "person_add Nova marcação" at bounding box center [63, 269] width 105 height 54
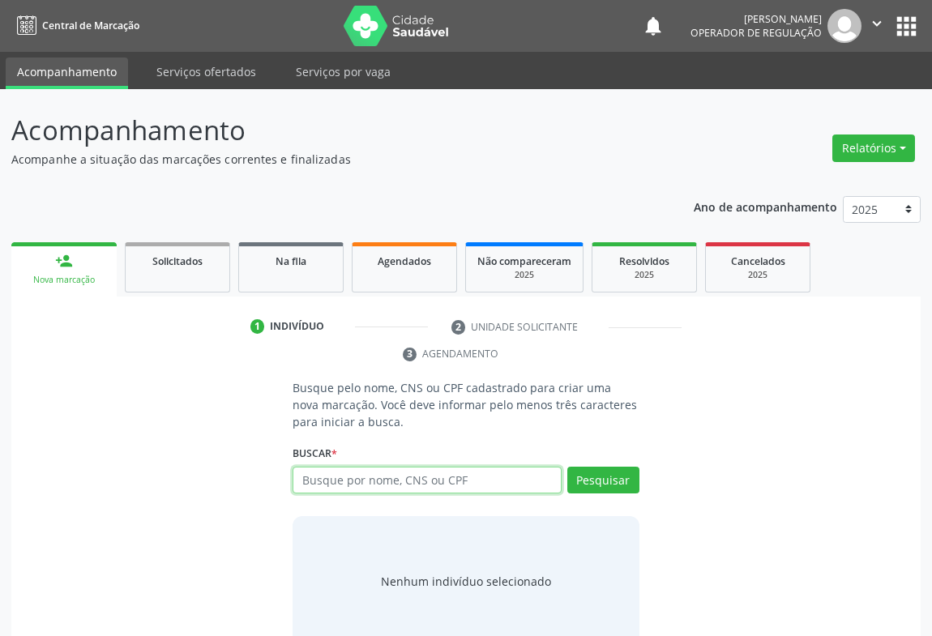
click at [464, 478] on input "text" at bounding box center [427, 481] width 269 height 28
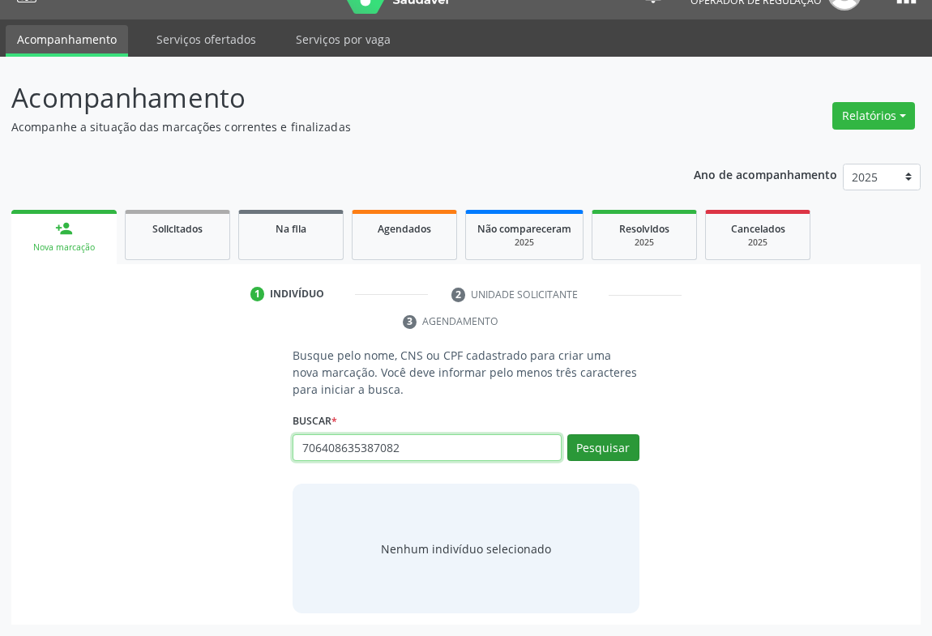
type input "706408635387082"
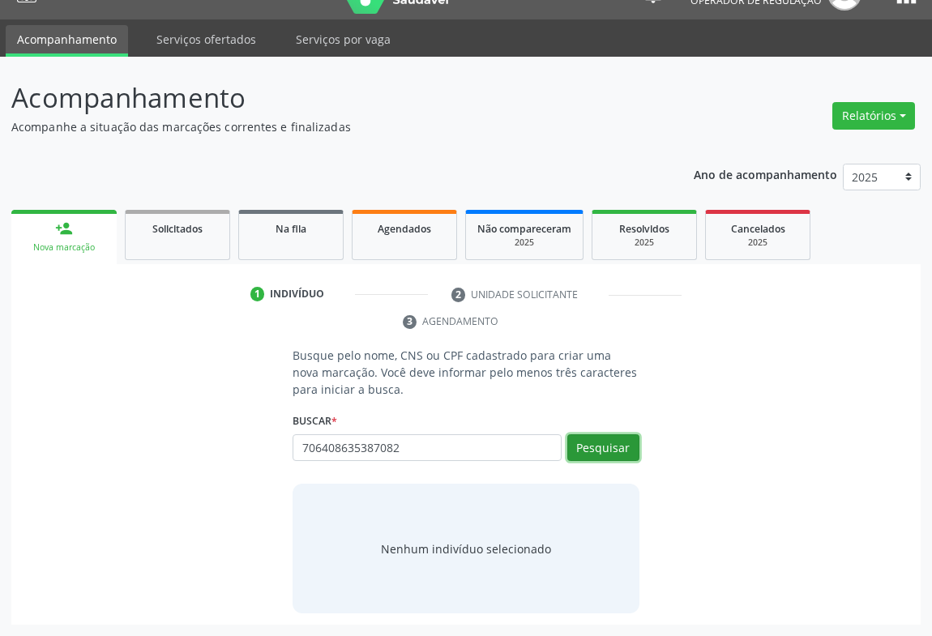
click at [596, 459] on button "Pesquisar" at bounding box center [603, 448] width 72 height 28
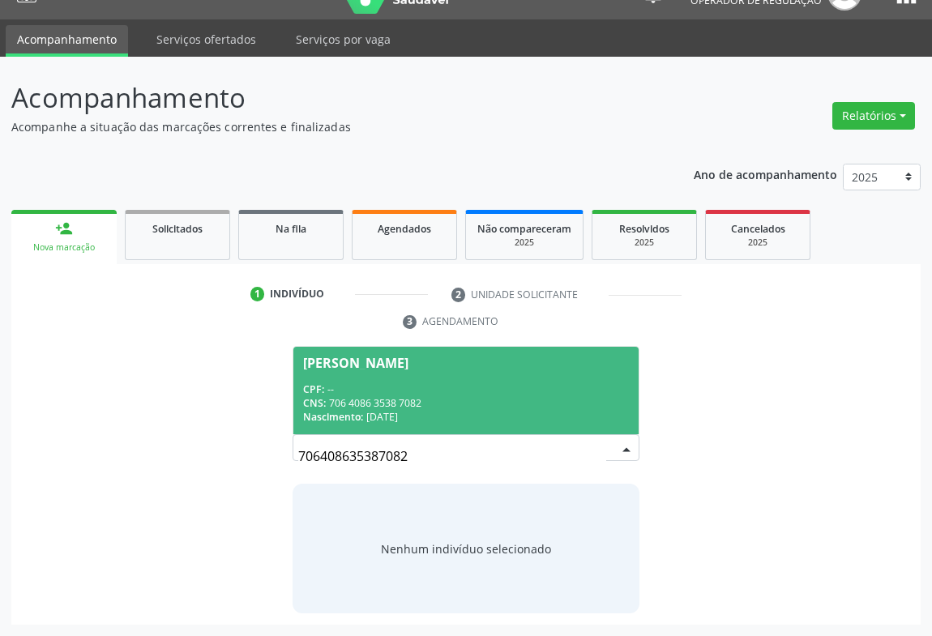
click at [512, 396] on div "CNS: 706 4086 3538 7082" at bounding box center [466, 403] width 326 height 14
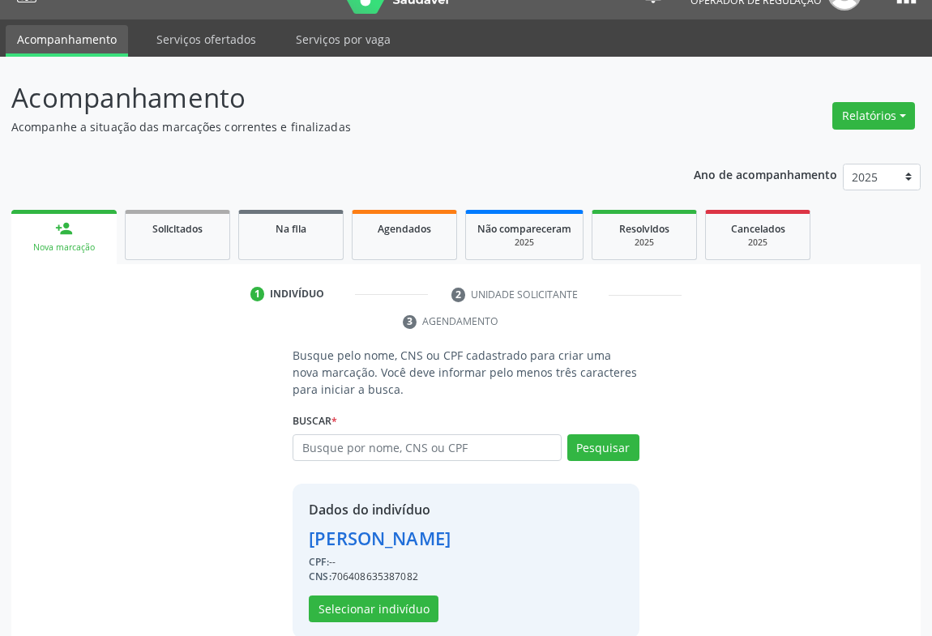
scroll to position [57, 0]
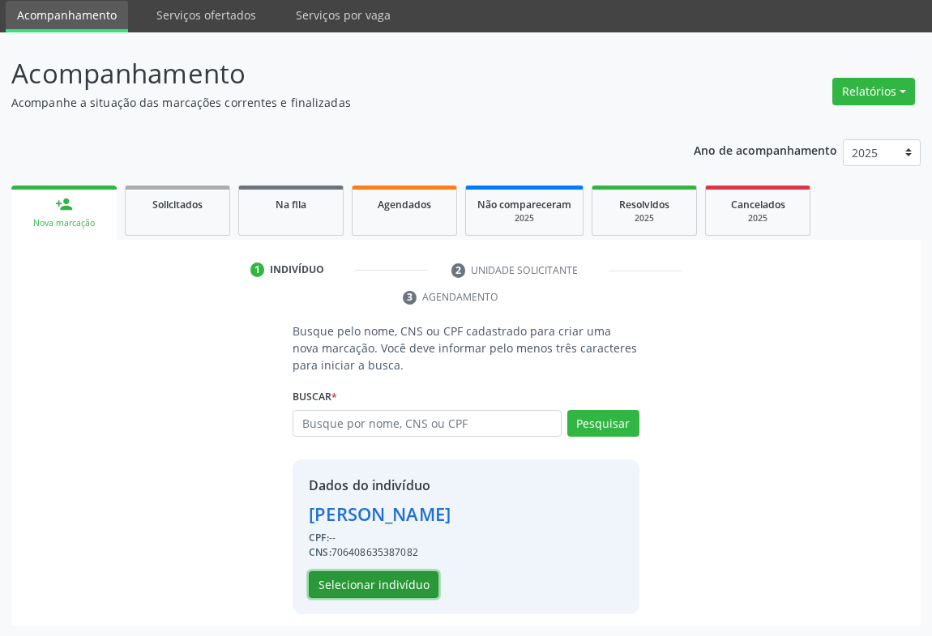
click at [364, 582] on button "Selecionar indivíduo" at bounding box center [374, 585] width 130 height 28
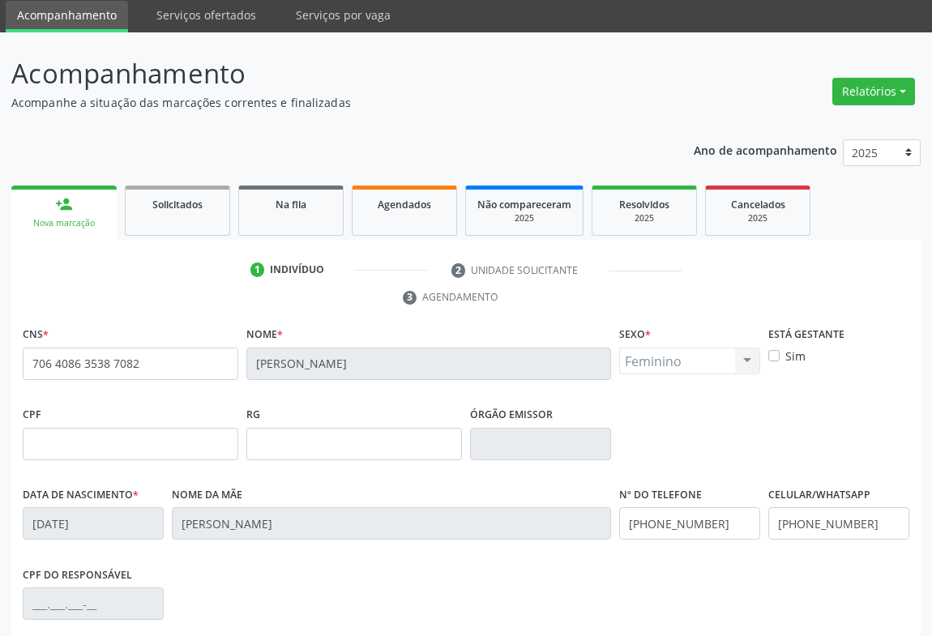
scroll to position [268, 0]
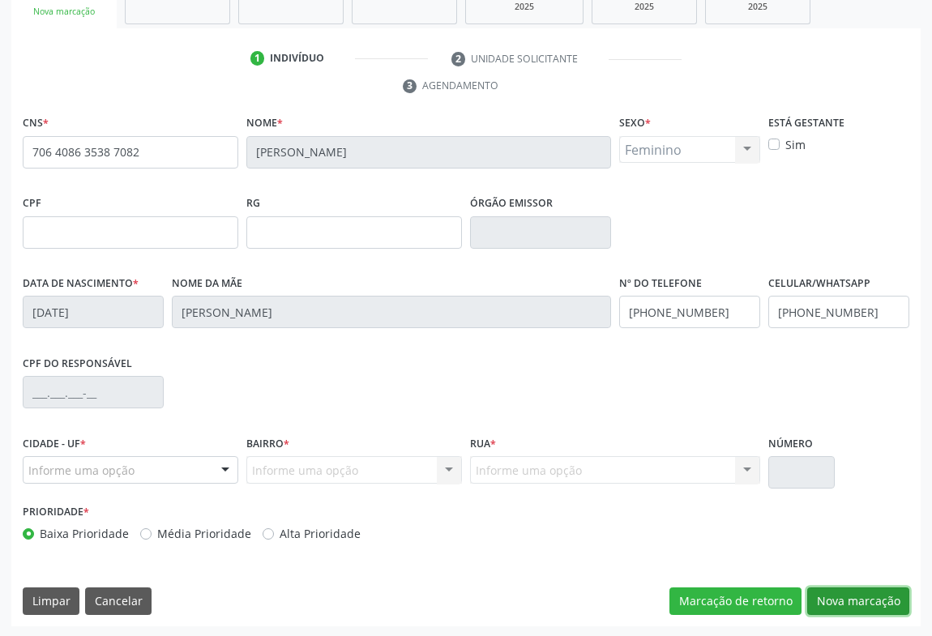
click at [850, 595] on button "Nova marcação" at bounding box center [858, 602] width 102 height 28
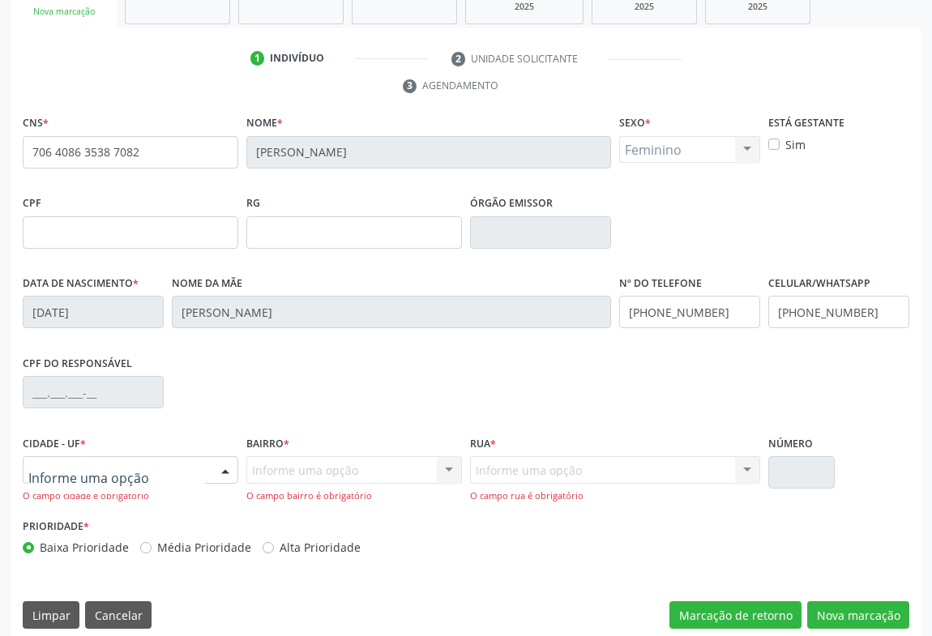
click at [214, 473] on div at bounding box center [225, 471] width 24 height 28
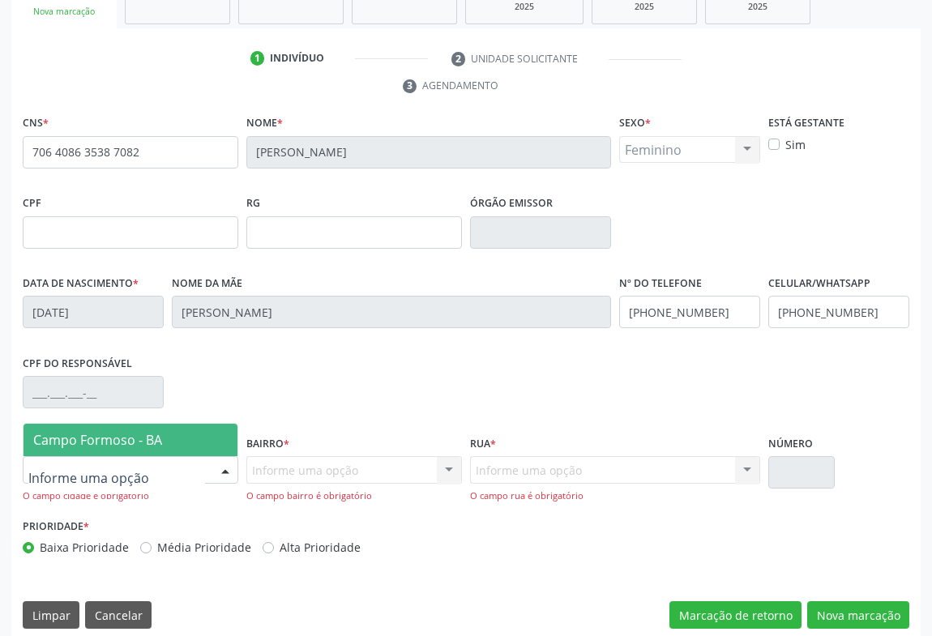
click at [216, 438] on span "Campo Formoso - BA" at bounding box center [131, 440] width 214 height 32
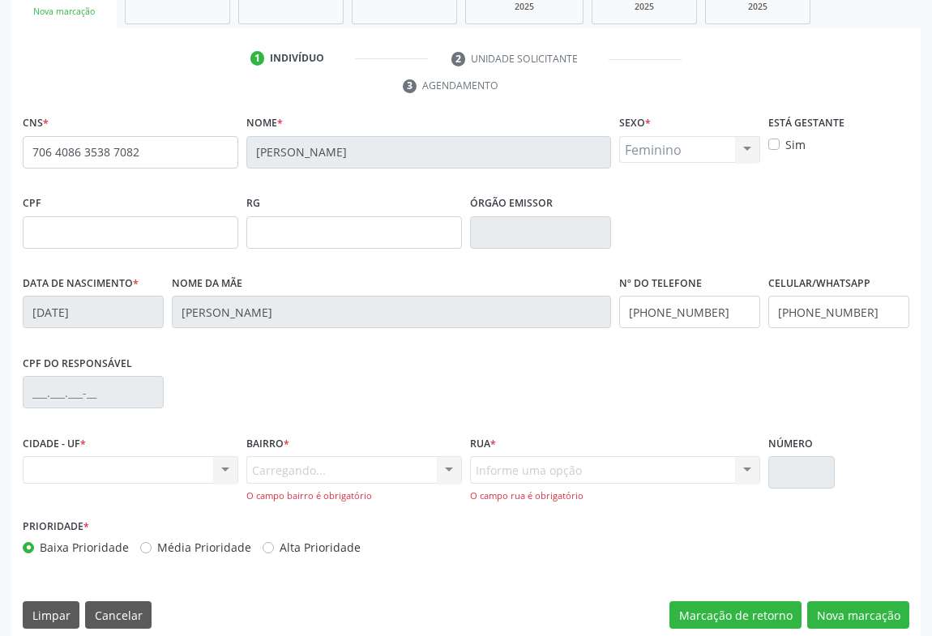
click at [396, 468] on div "Carregando... Nenhum resultado encontrado para: " " Nenhuma opção encontrada. D…" at bounding box center [354, 479] width 216 height 46
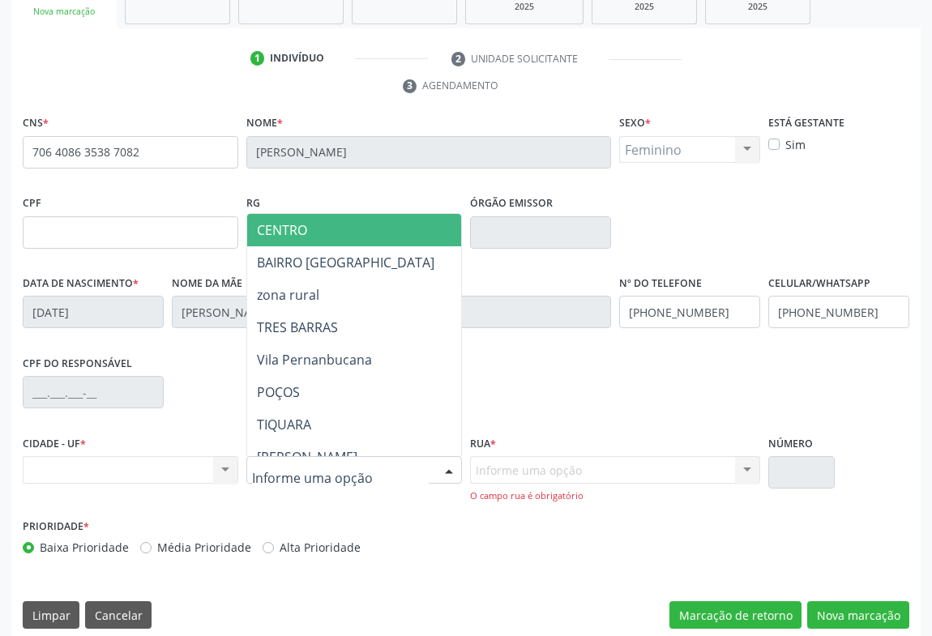
drag, startPoint x: 451, startPoint y: 468, endPoint x: 429, endPoint y: 452, distance: 27.2
click at [451, 469] on div at bounding box center [449, 471] width 24 height 28
click at [356, 237] on span "CENTRO" at bounding box center [422, 230] width 350 height 32
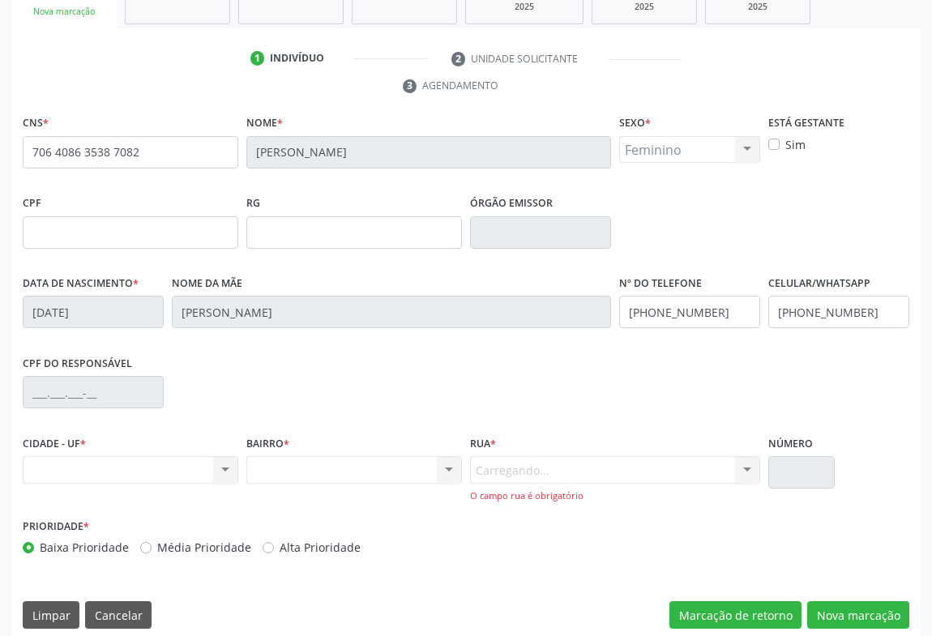
click at [724, 471] on div "Carregando... Nenhum resultado encontrado para: " " Nenhuma opção encontrada. D…" at bounding box center [615, 479] width 290 height 46
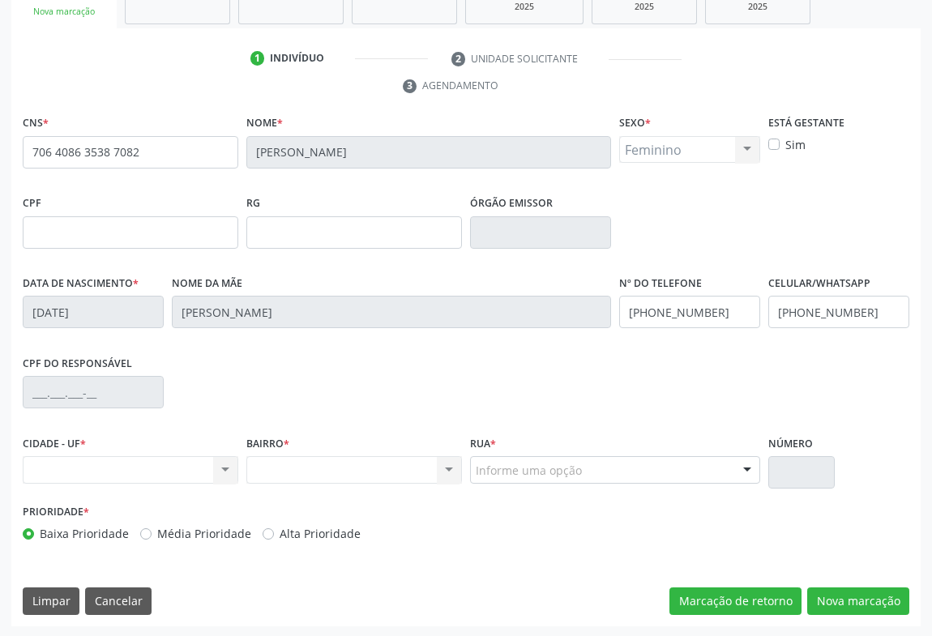
click at [733, 463] on div "Informe uma opção JUCA MARQUES rua retiro das arvores RUA ALEXANDRINO PINTO SIL…" at bounding box center [615, 470] width 290 height 28
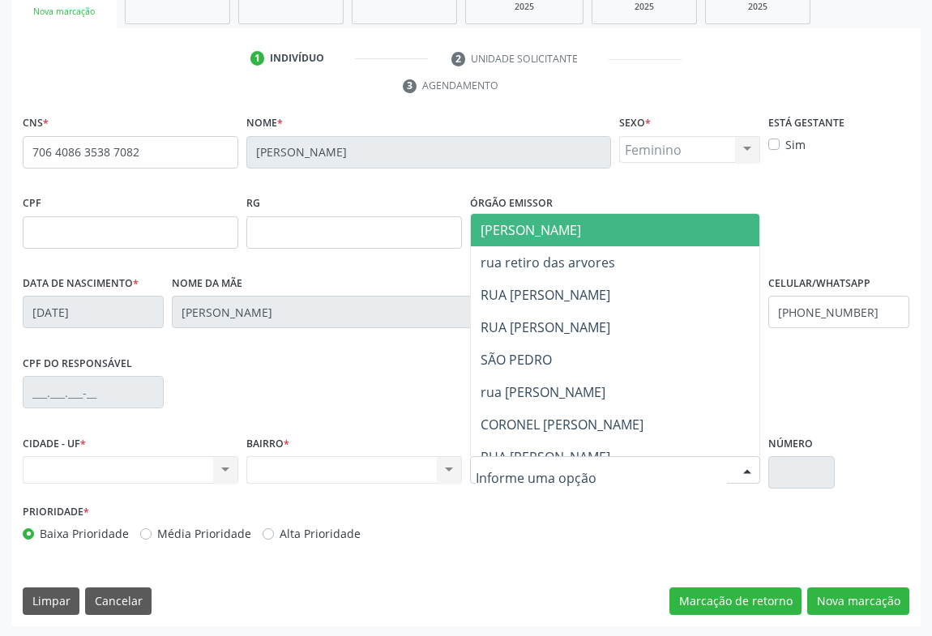
click at [614, 216] on span "JUCA MARQUES" at bounding box center [666, 230] width 391 height 32
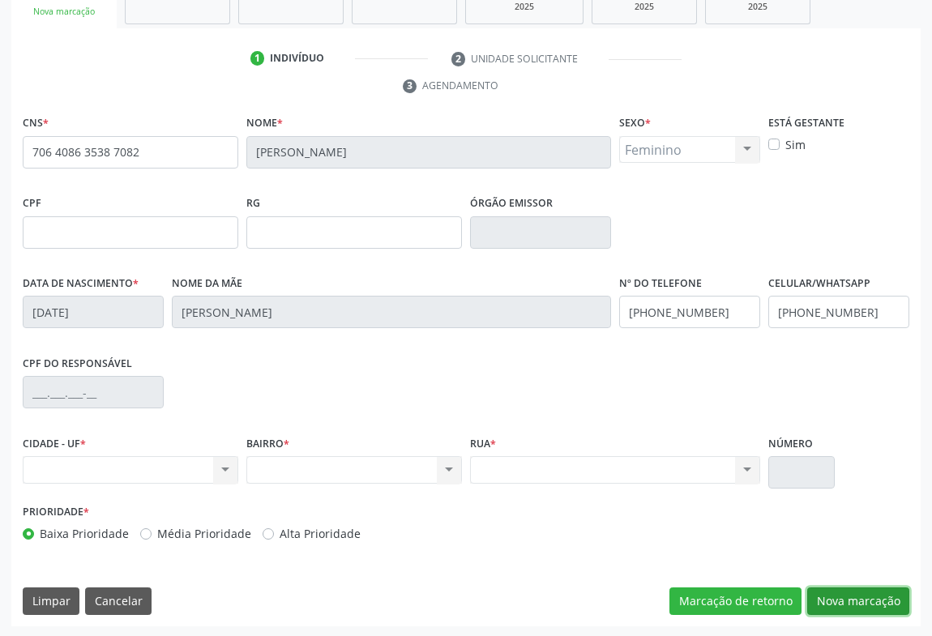
click at [836, 595] on button "Nova marcação" at bounding box center [858, 602] width 102 height 28
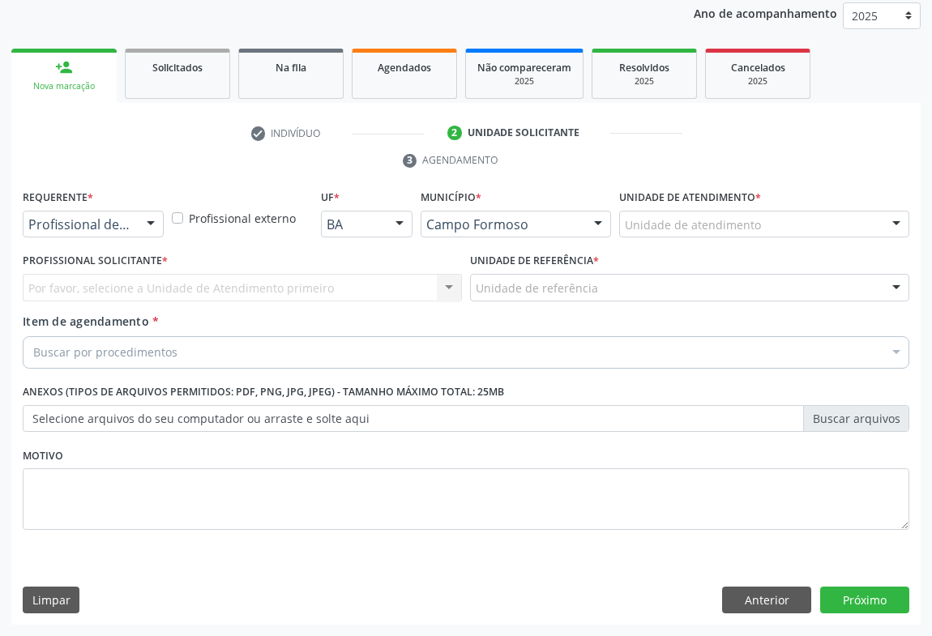
scroll to position [193, 0]
click at [131, 217] on div "Profissional de Saúde" at bounding box center [93, 226] width 141 height 28
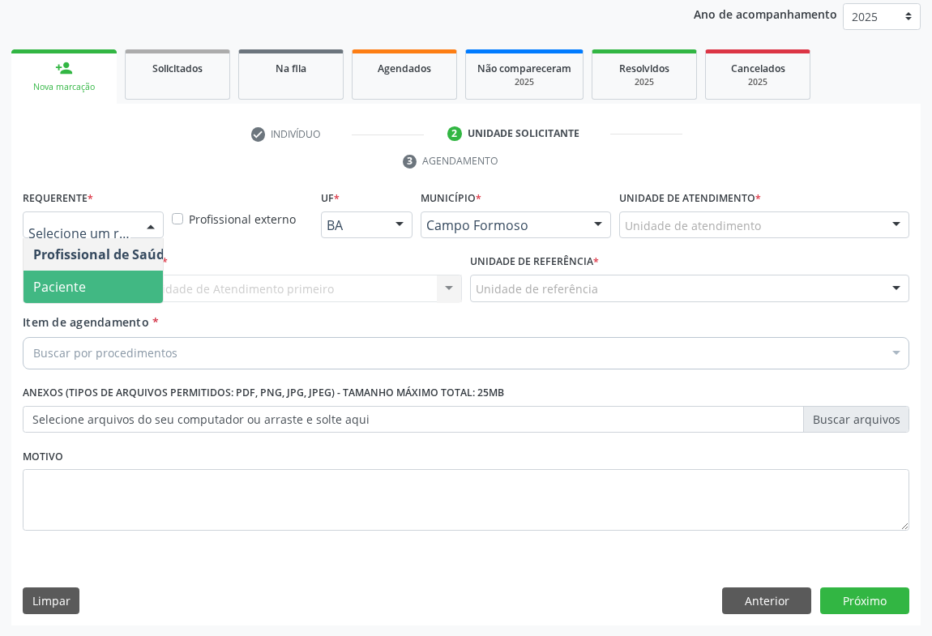
drag, startPoint x: 49, startPoint y: 290, endPoint x: 96, endPoint y: 291, distance: 47.0
click at [50, 288] on span "Paciente" at bounding box center [59, 287] width 53 height 18
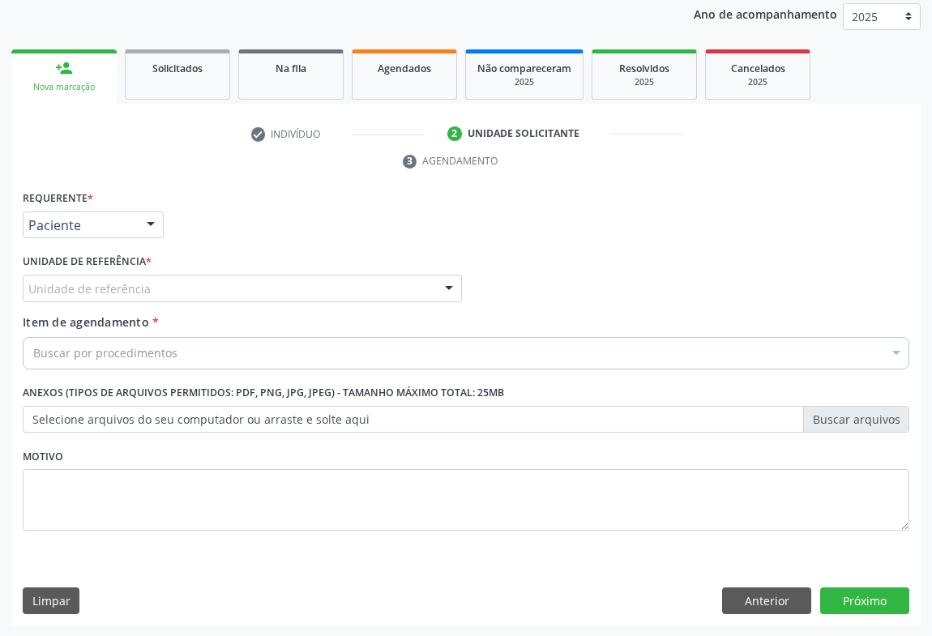
click at [149, 280] on div "Unidade de referência" at bounding box center [242, 289] width 439 height 28
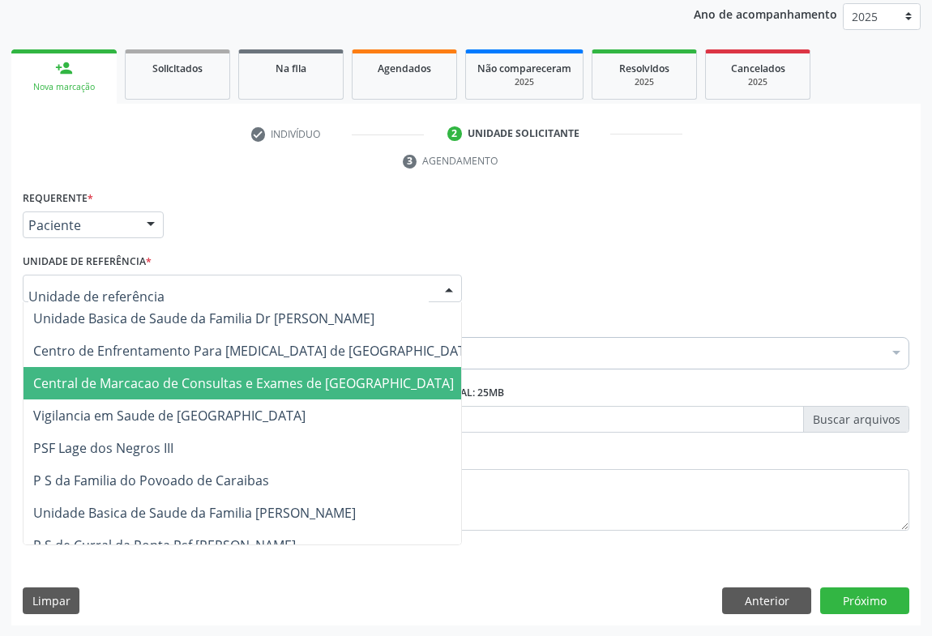
click at [152, 370] on span "Central de Marcacao de Consultas e Exames de [GEOGRAPHIC_DATA]" at bounding box center [256, 383] width 464 height 32
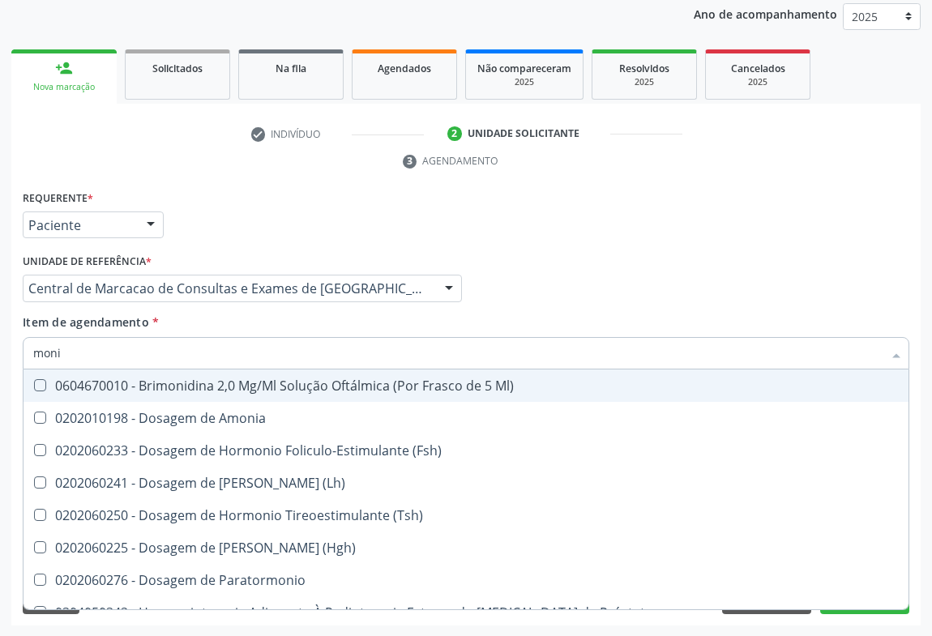
type input "monit"
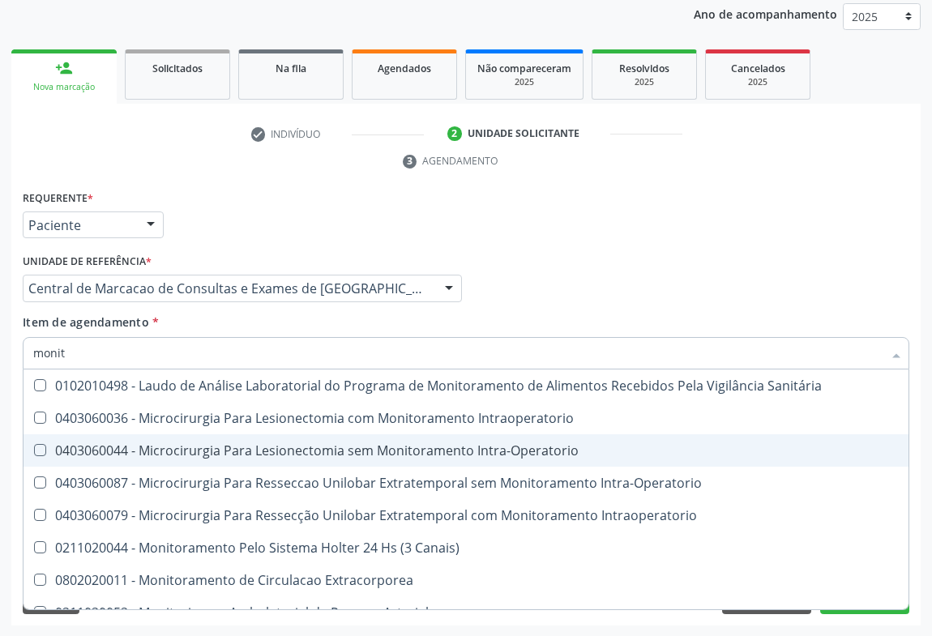
scroll to position [51, 0]
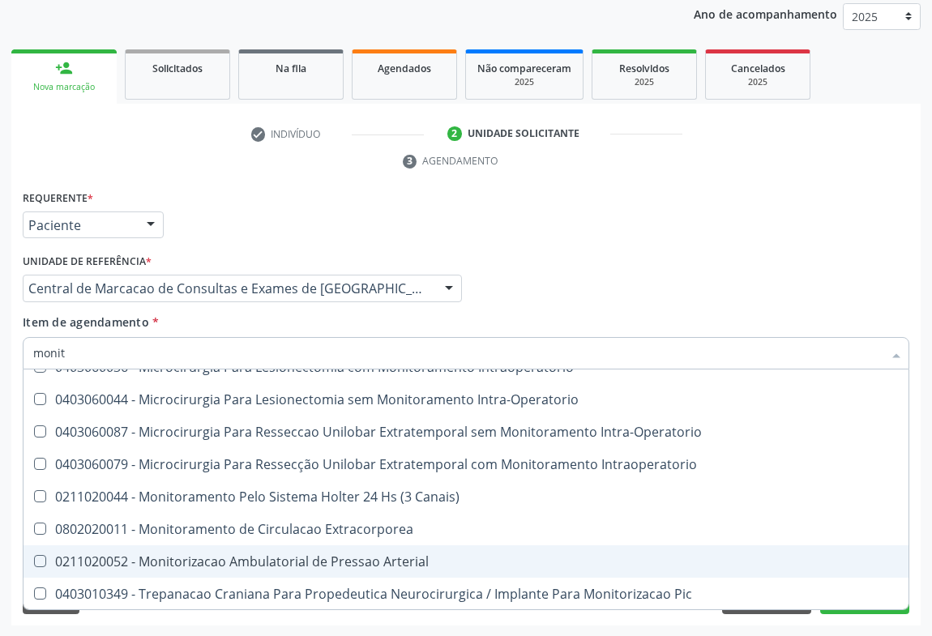
click at [318, 559] on div "0211020052 - Monitorizacao Ambulatorial de Pressao Arterial" at bounding box center [465, 561] width 865 height 13
checkbox Arterial "true"
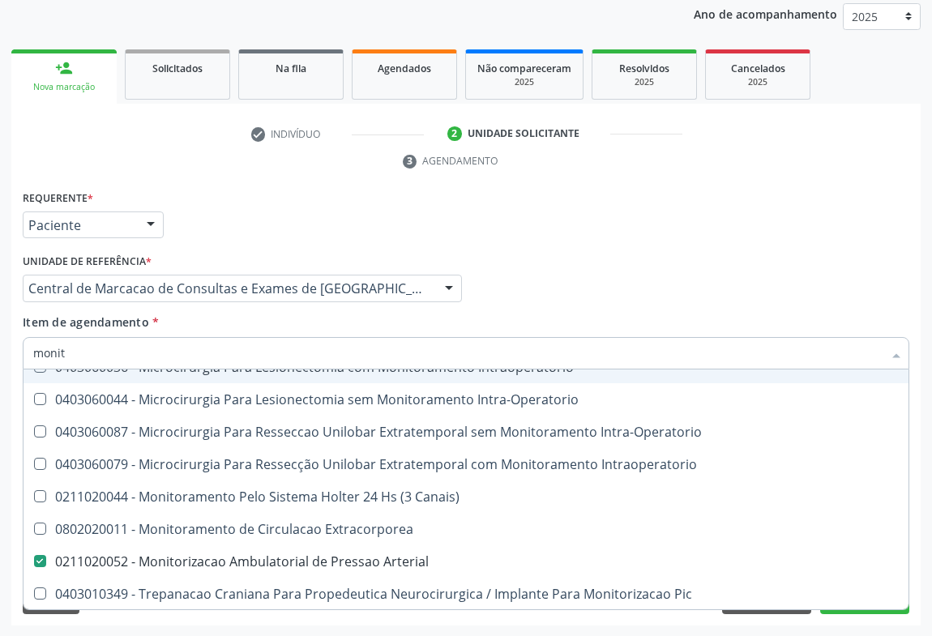
click at [692, 235] on div "Requerente * Paciente Profissional de Saúde Paciente Nenhum resultado encontrad…" at bounding box center [466, 217] width 895 height 63
checkbox Intraoperatorio "true"
checkbox Arterial "false"
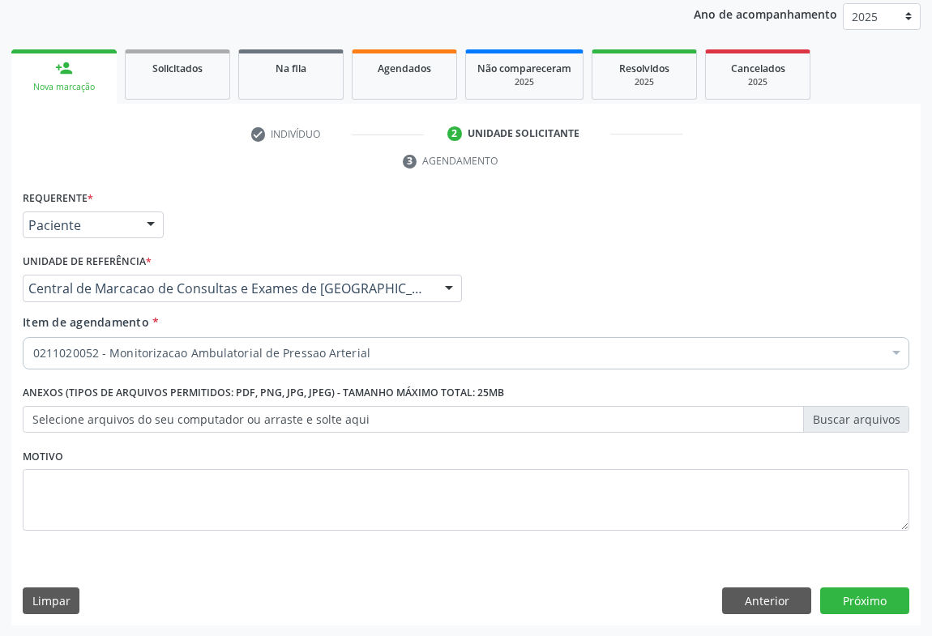
scroll to position [0, 0]
click at [865, 595] on button "Próximo" at bounding box center [864, 602] width 89 height 28
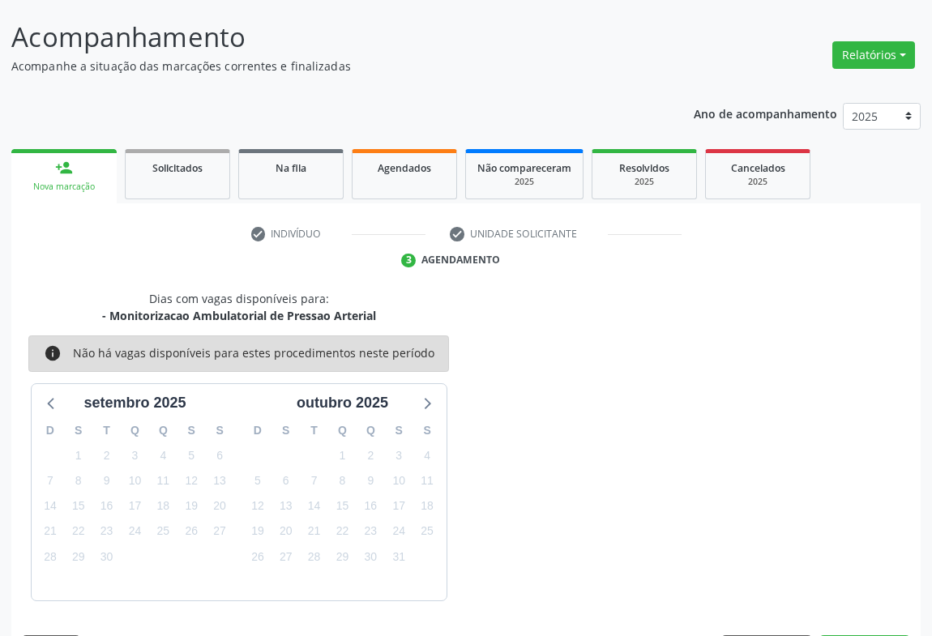
scroll to position [141, 0]
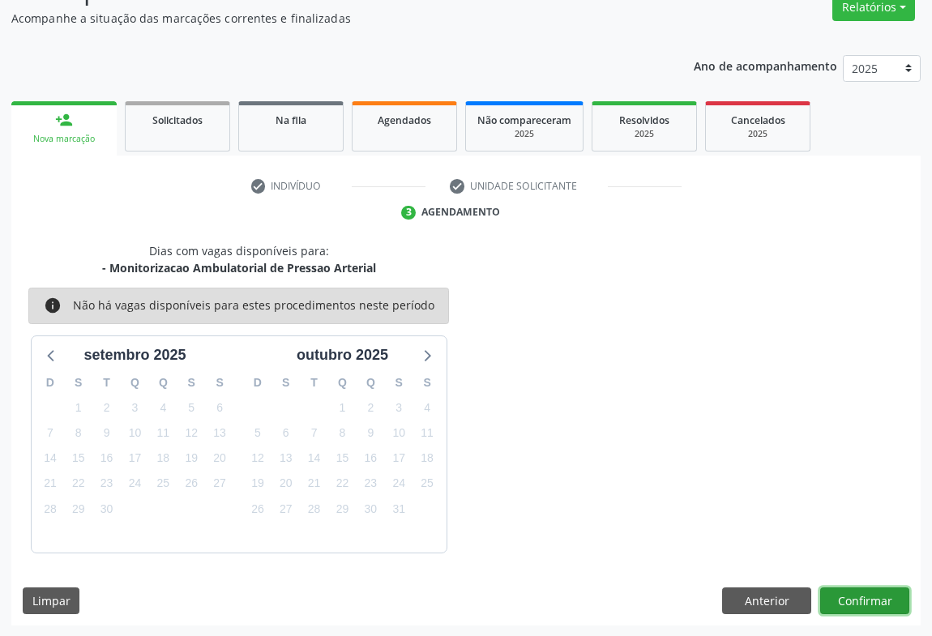
click at [854, 599] on button "Confirmar" at bounding box center [864, 602] width 89 height 28
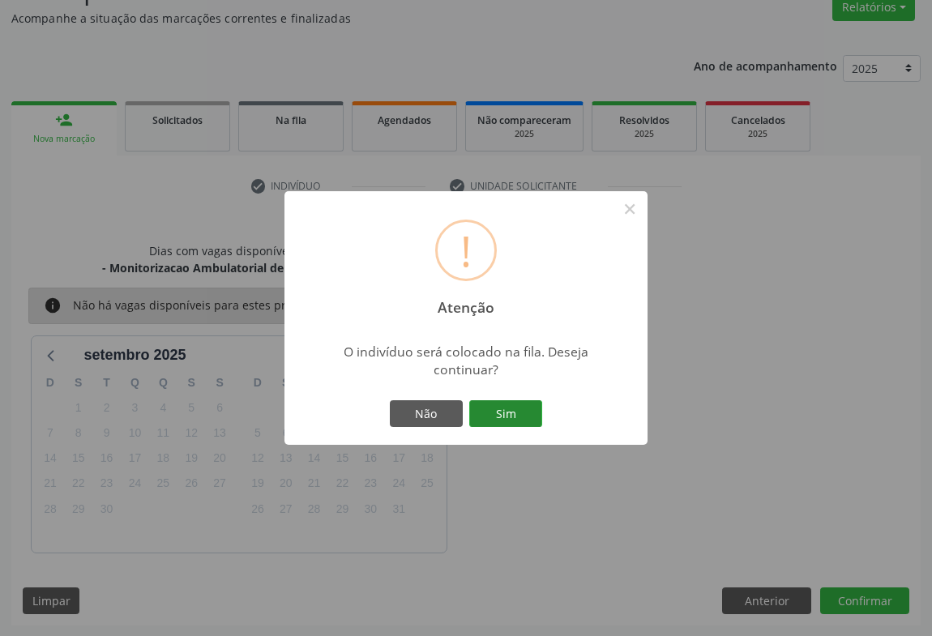
click at [509, 411] on button "Sim" at bounding box center [505, 414] width 73 height 28
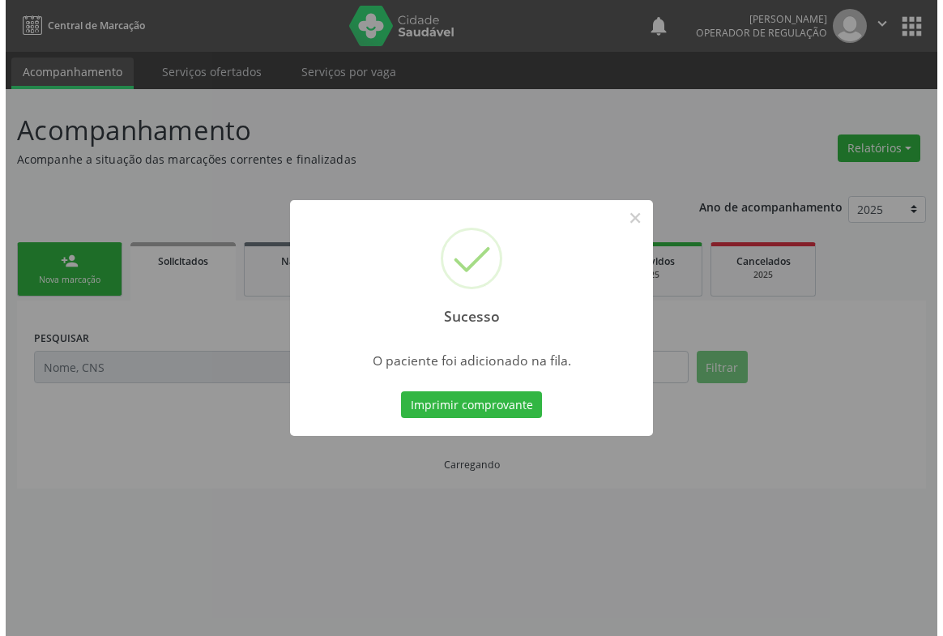
scroll to position [0, 0]
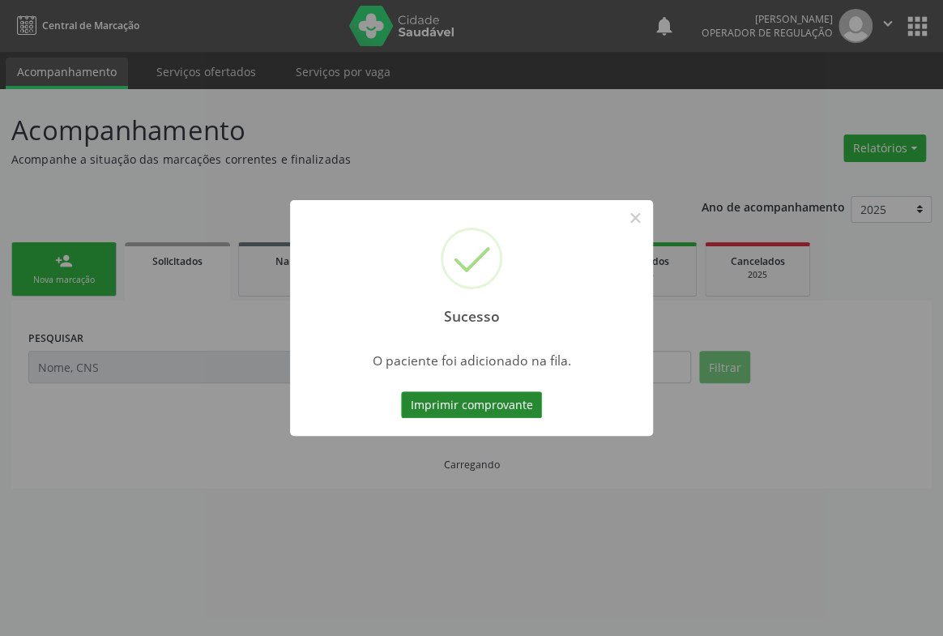
click at [514, 396] on button "Imprimir comprovante" at bounding box center [471, 405] width 141 height 28
